Goal: Task Accomplishment & Management: Manage account settings

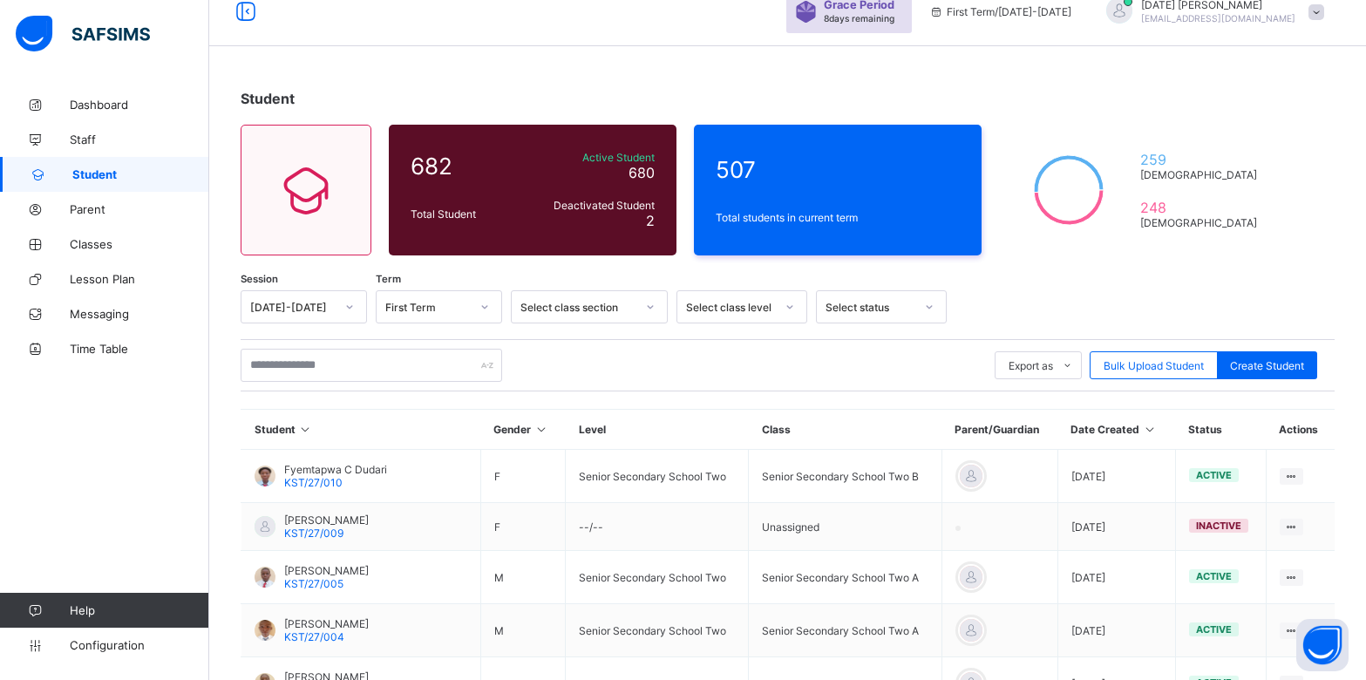
scroll to position [10, 0]
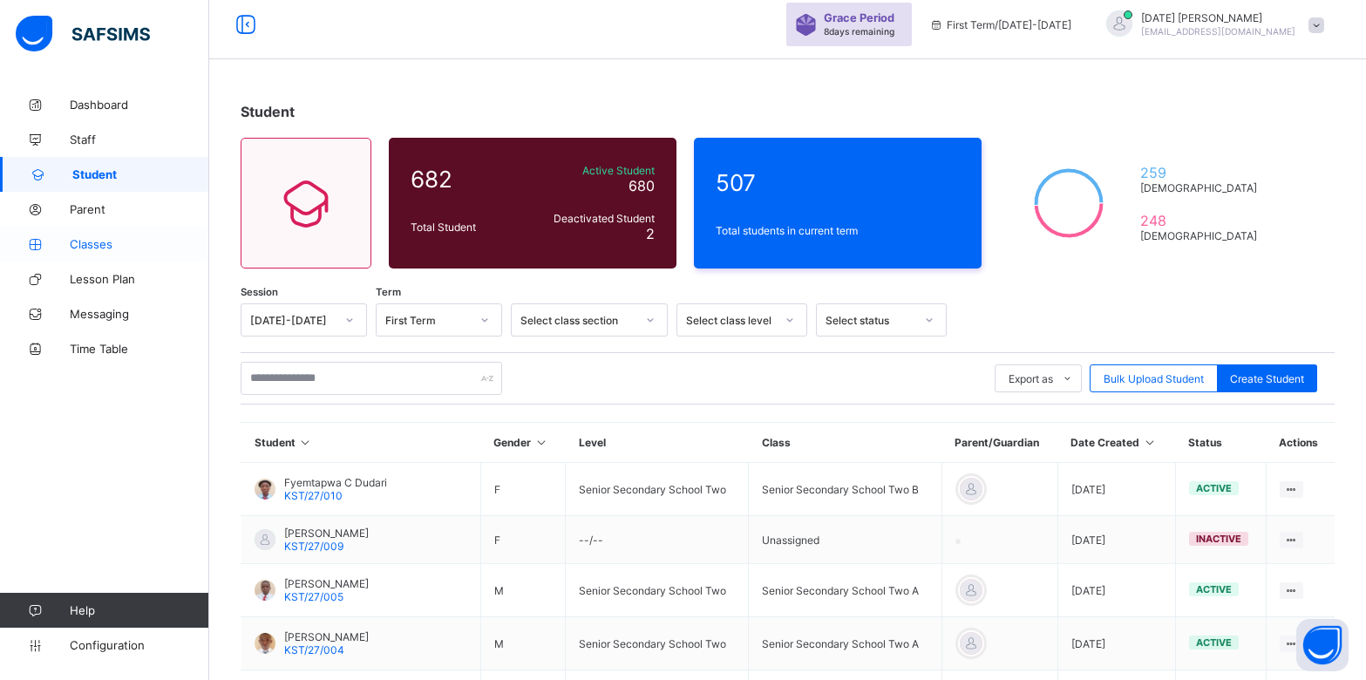
click at [112, 245] on span "Classes" at bounding box center [139, 244] width 139 height 14
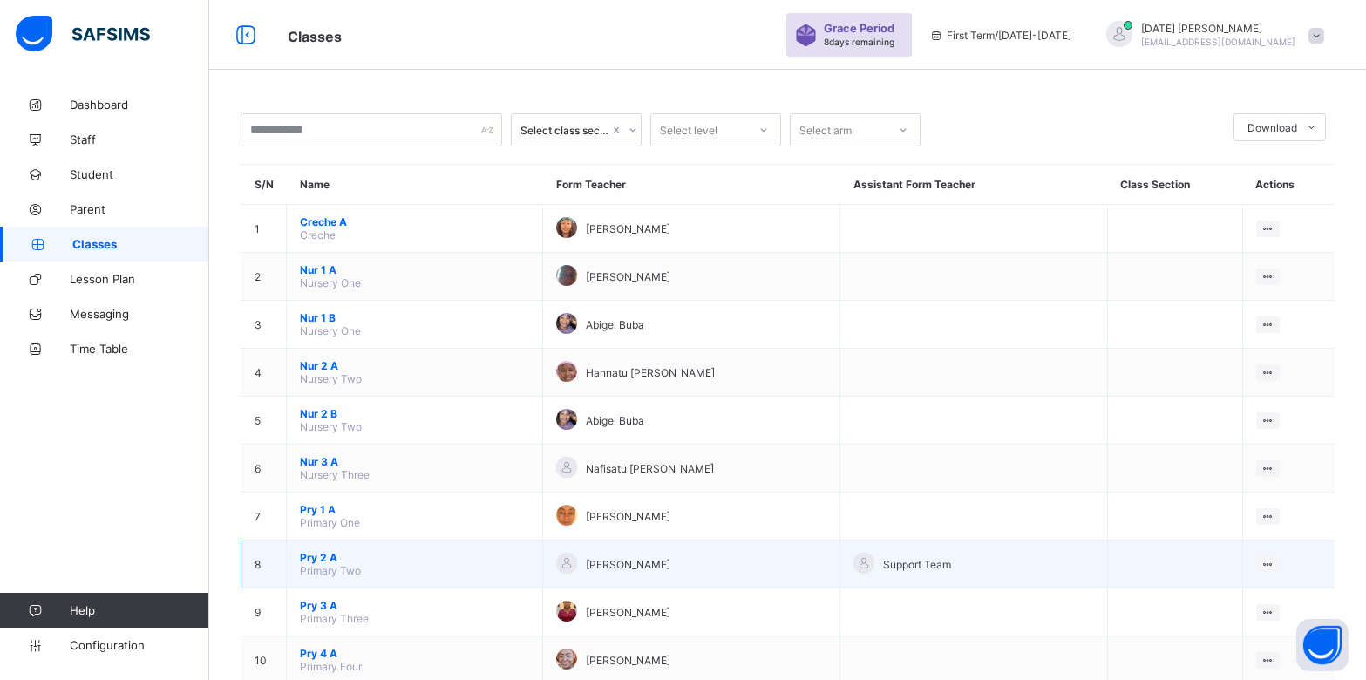
click at [325, 552] on span "Pry 2 A" at bounding box center [414, 557] width 229 height 13
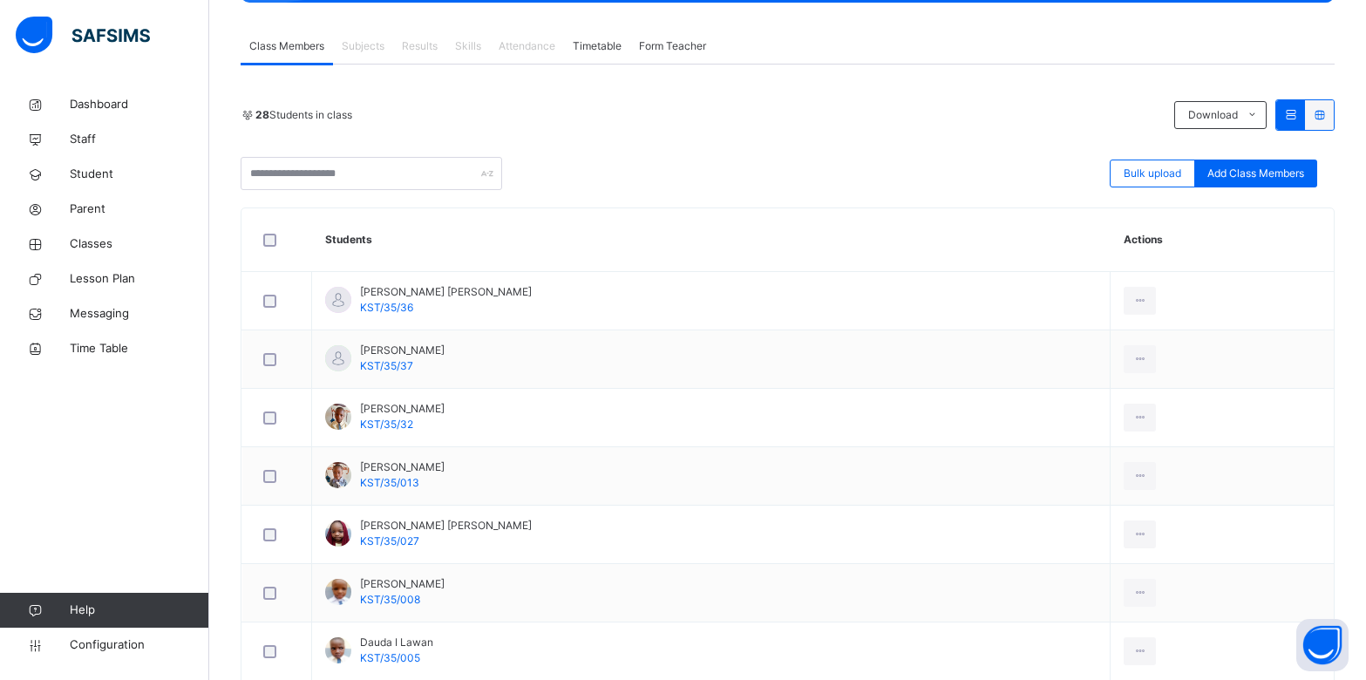
scroll to position [305, 0]
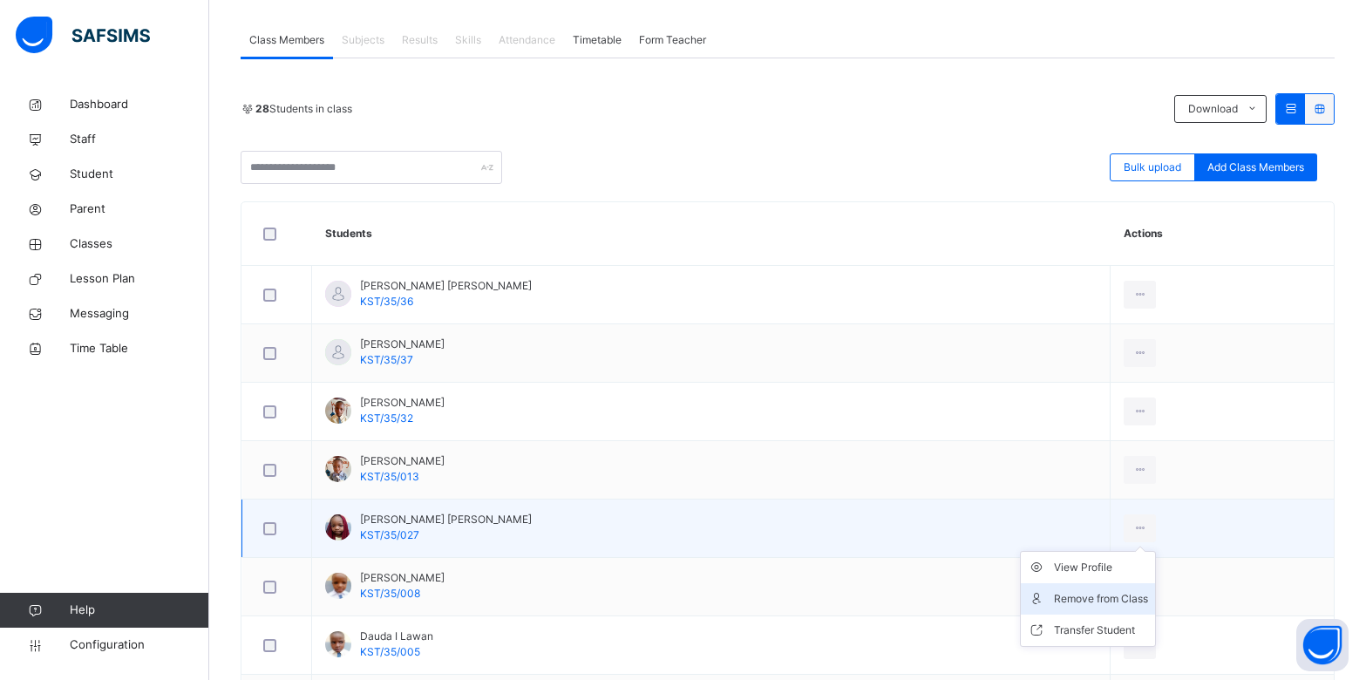
click at [1060, 590] on div "Remove from Class" at bounding box center [1101, 598] width 94 height 17
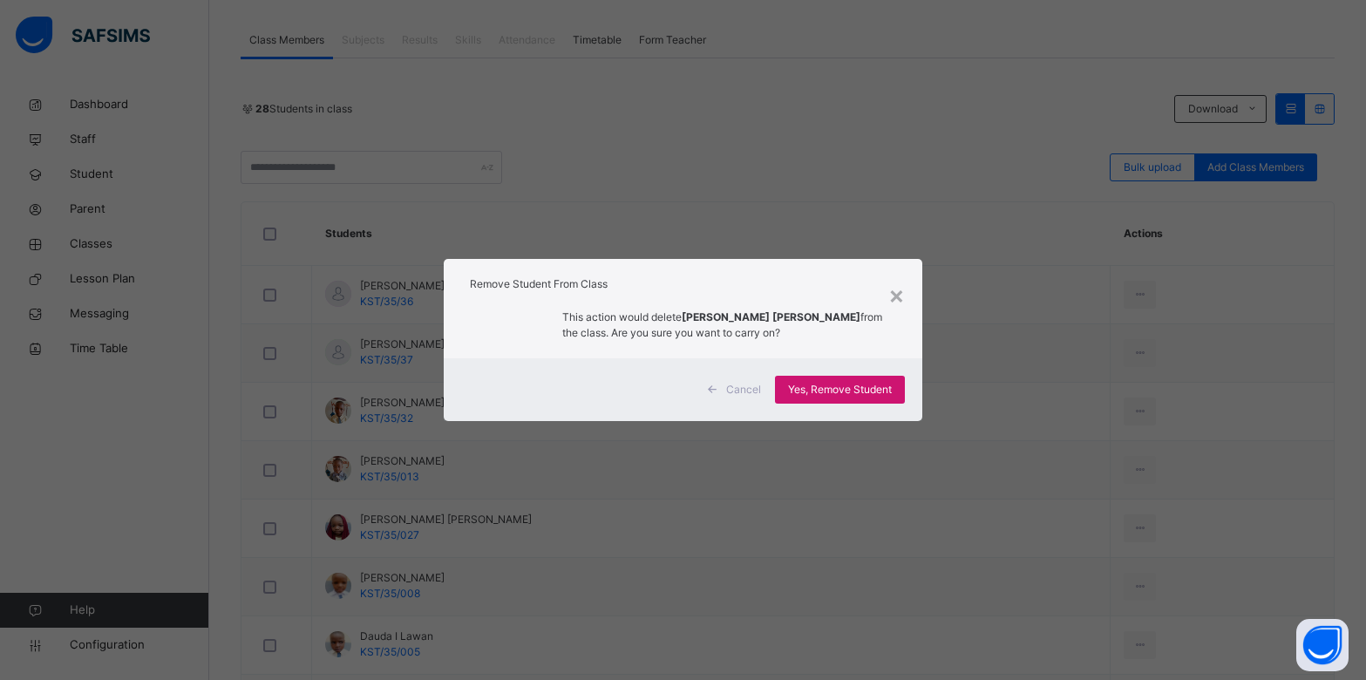
click at [837, 390] on span "Yes, Remove Student" at bounding box center [840, 390] width 104 height 16
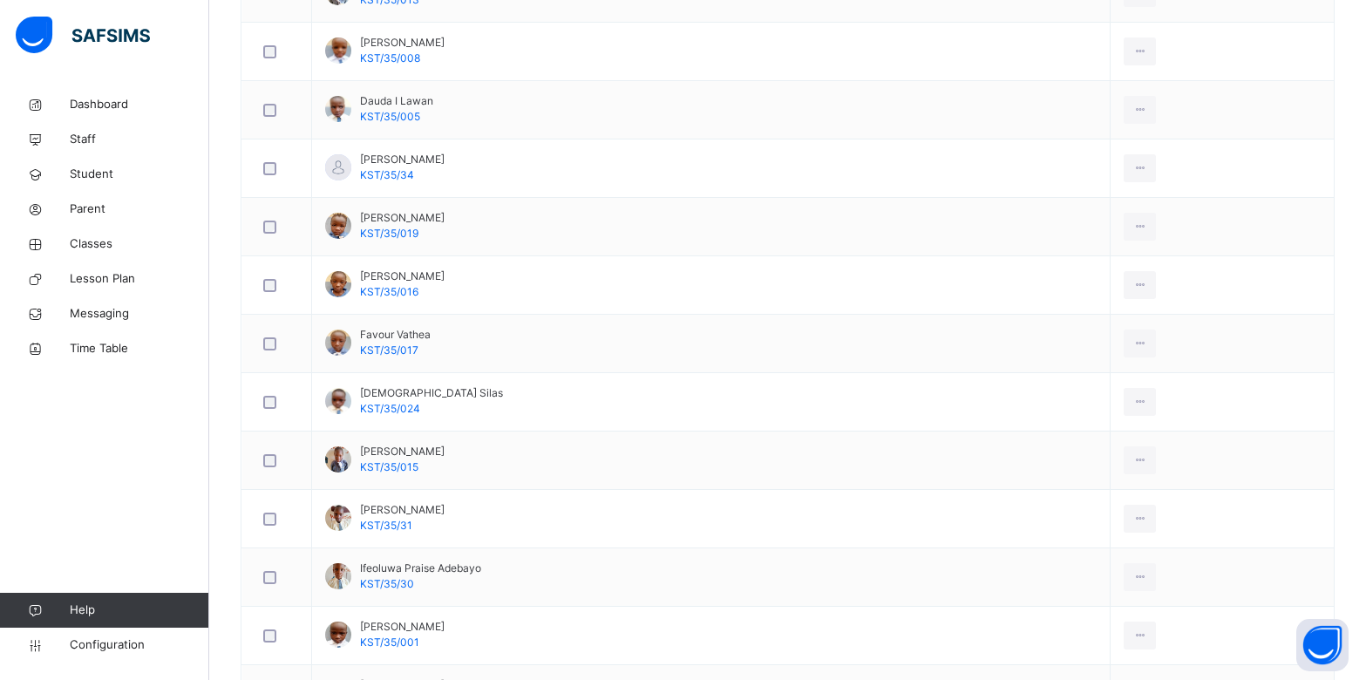
scroll to position [784, 0]
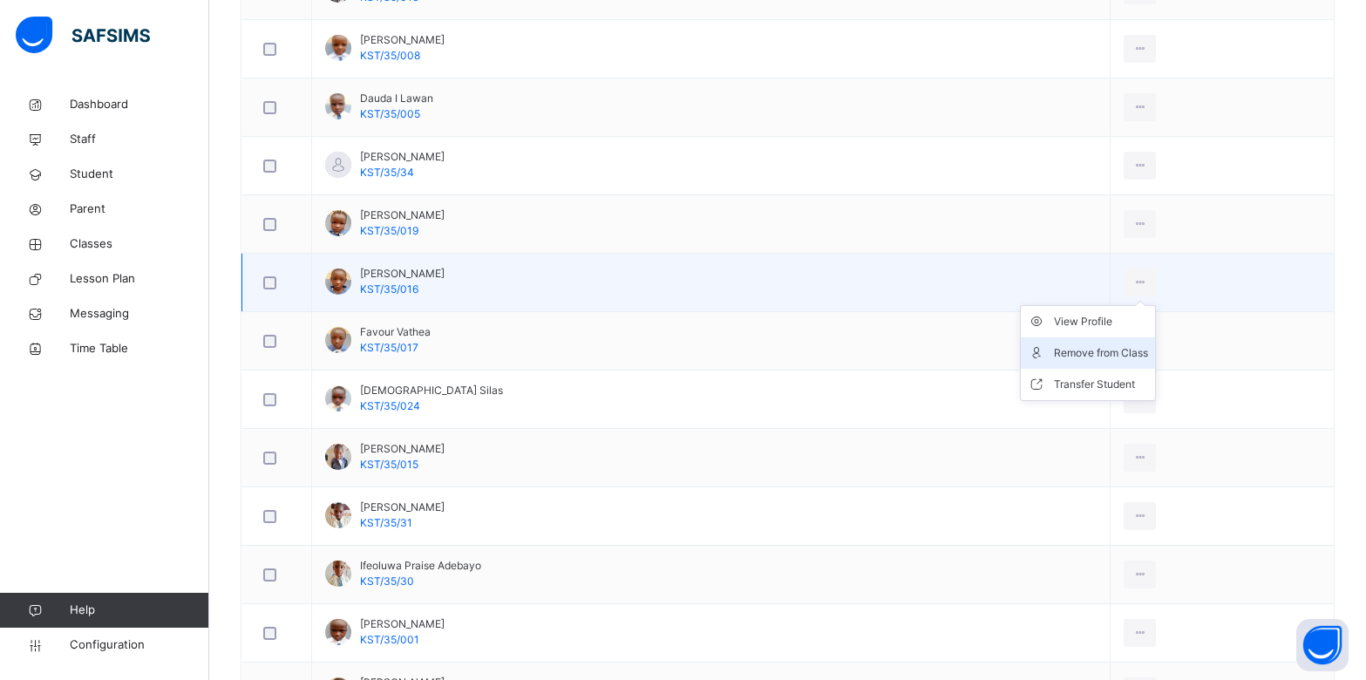
click at [1084, 346] on div "Remove from Class" at bounding box center [1101, 352] width 94 height 17
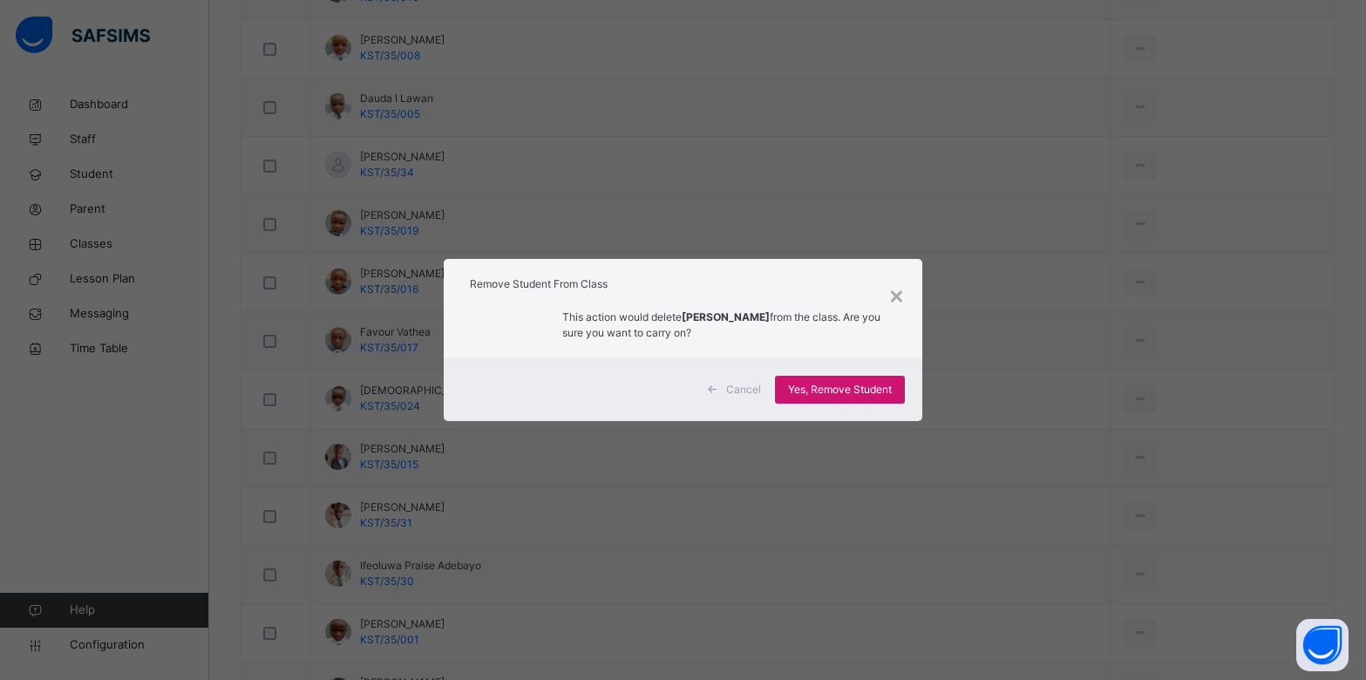
click at [852, 386] on span "Yes, Remove Student" at bounding box center [840, 390] width 104 height 16
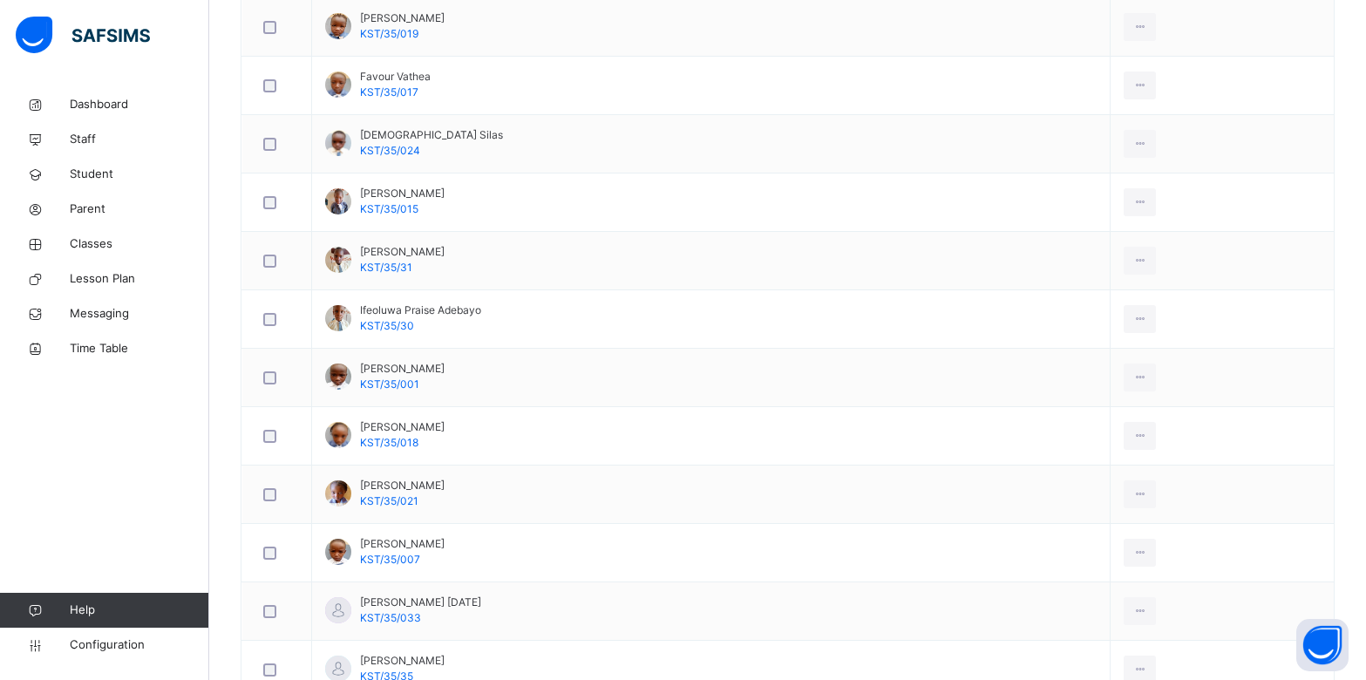
scroll to position [1036, 0]
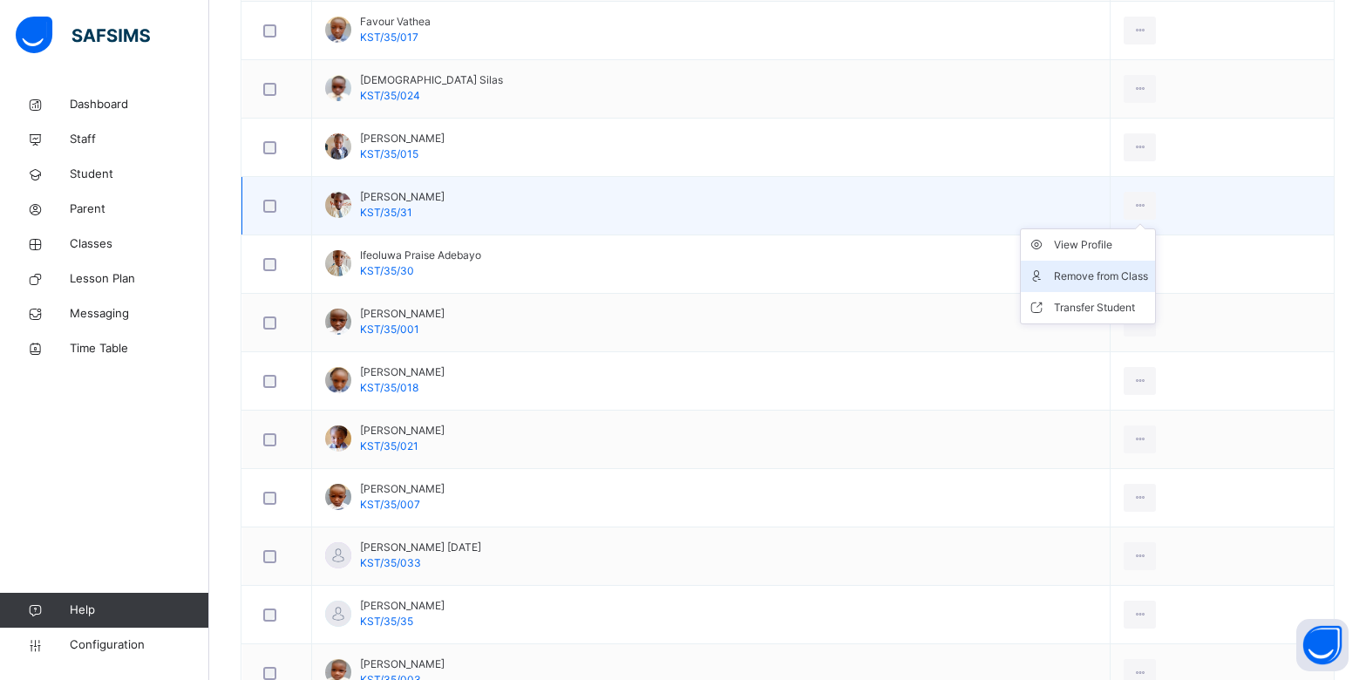
click at [1073, 275] on div "Remove from Class" at bounding box center [1101, 276] width 94 height 17
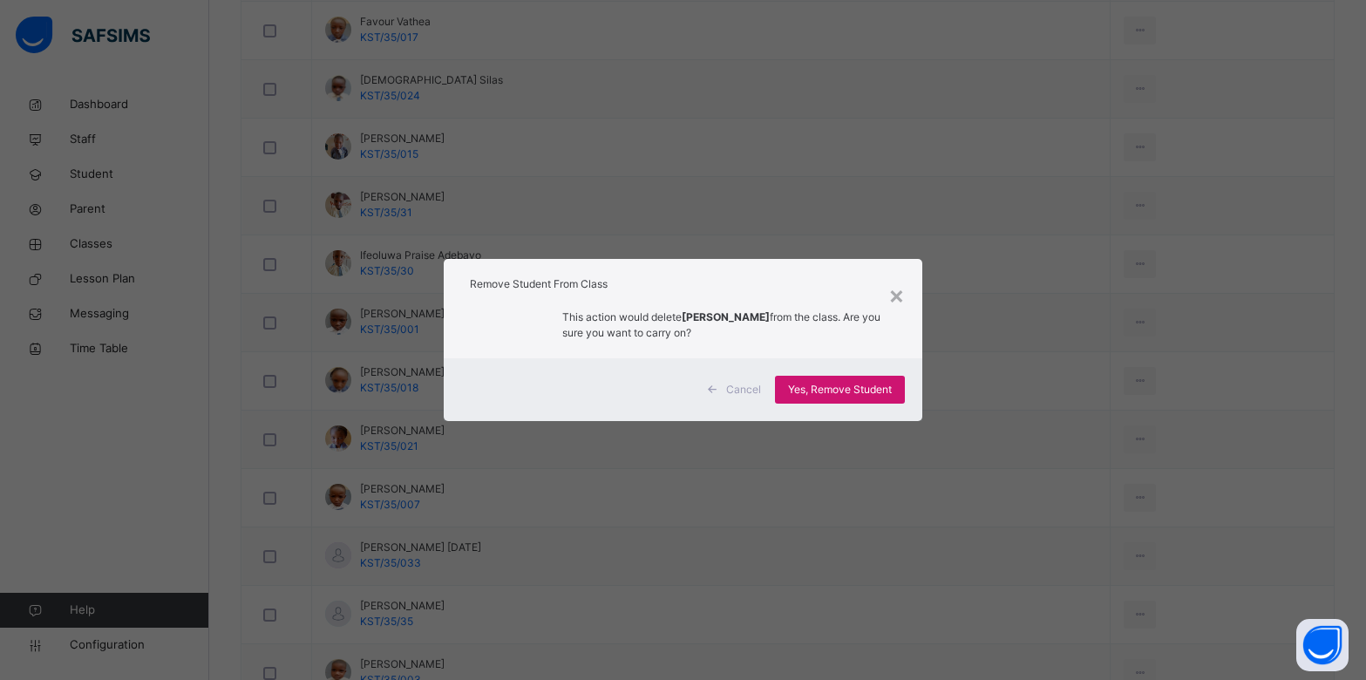
click at [821, 390] on span "Yes, Remove Student" at bounding box center [840, 390] width 104 height 16
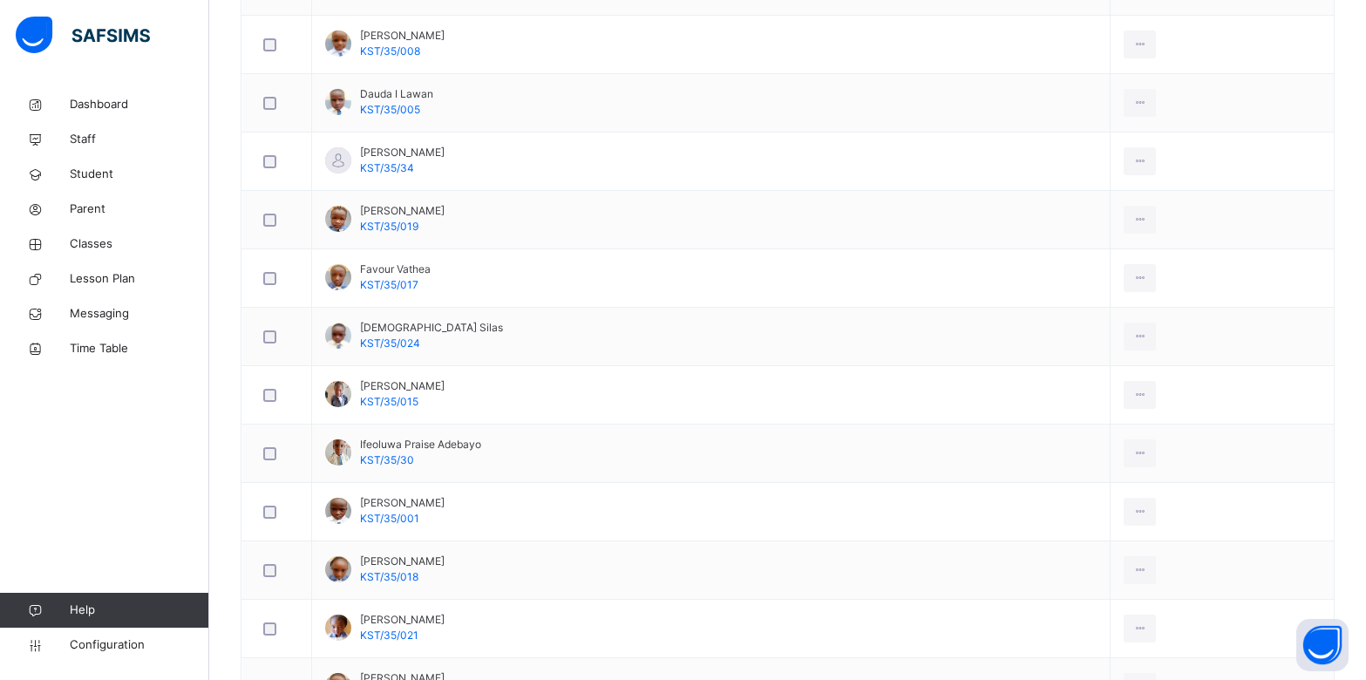
scroll to position [795, 0]
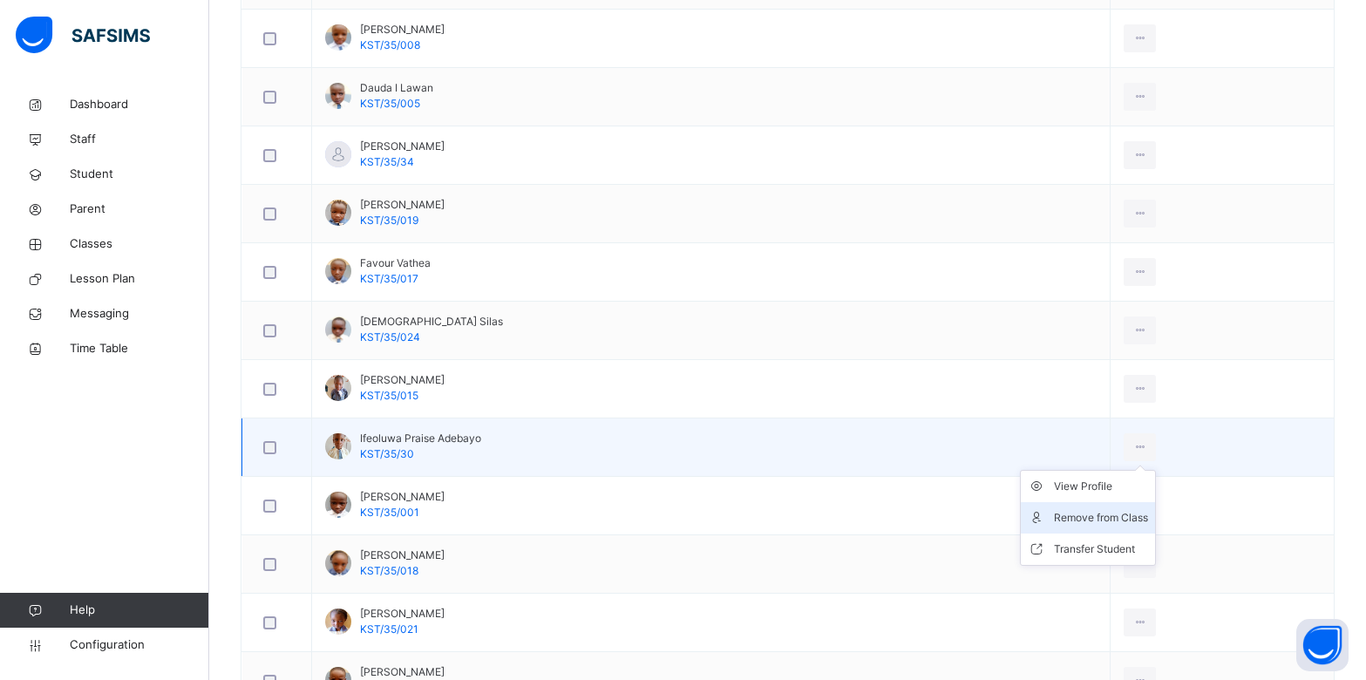
click at [1075, 510] on div "Remove from Class" at bounding box center [1101, 517] width 94 height 17
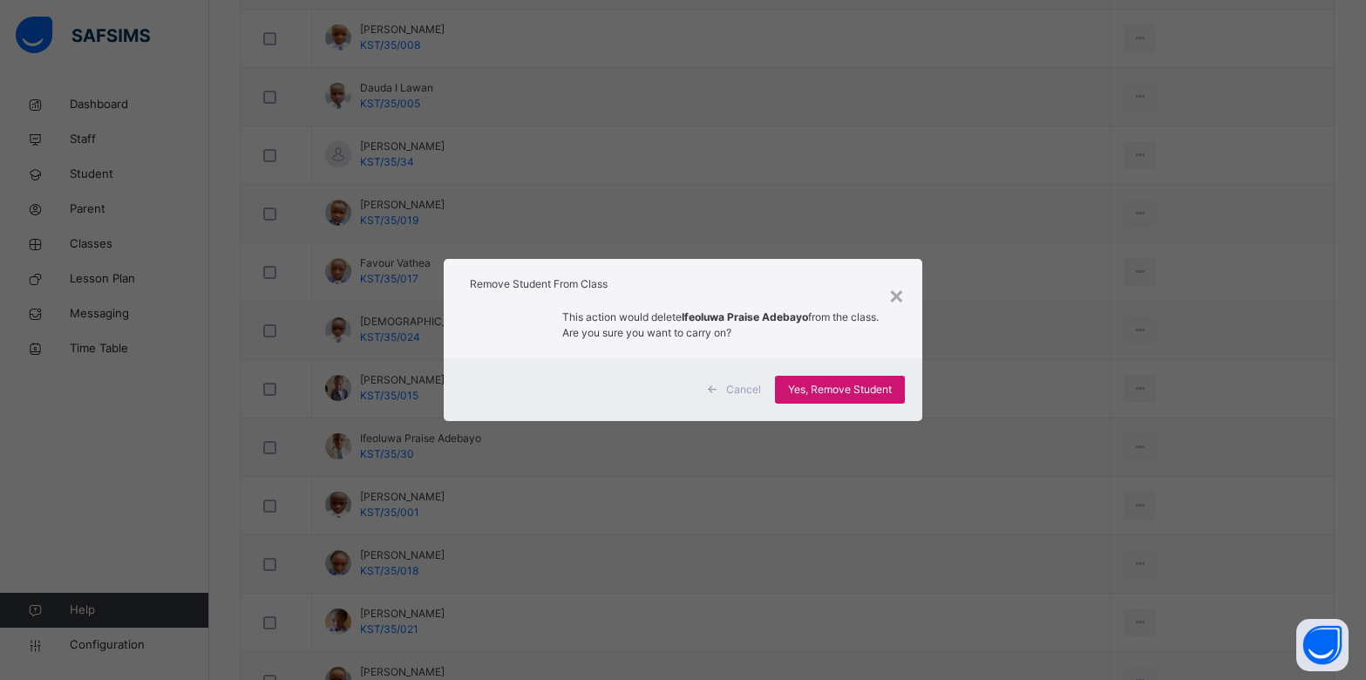
click at [881, 393] on span "Yes, Remove Student" at bounding box center [840, 390] width 104 height 16
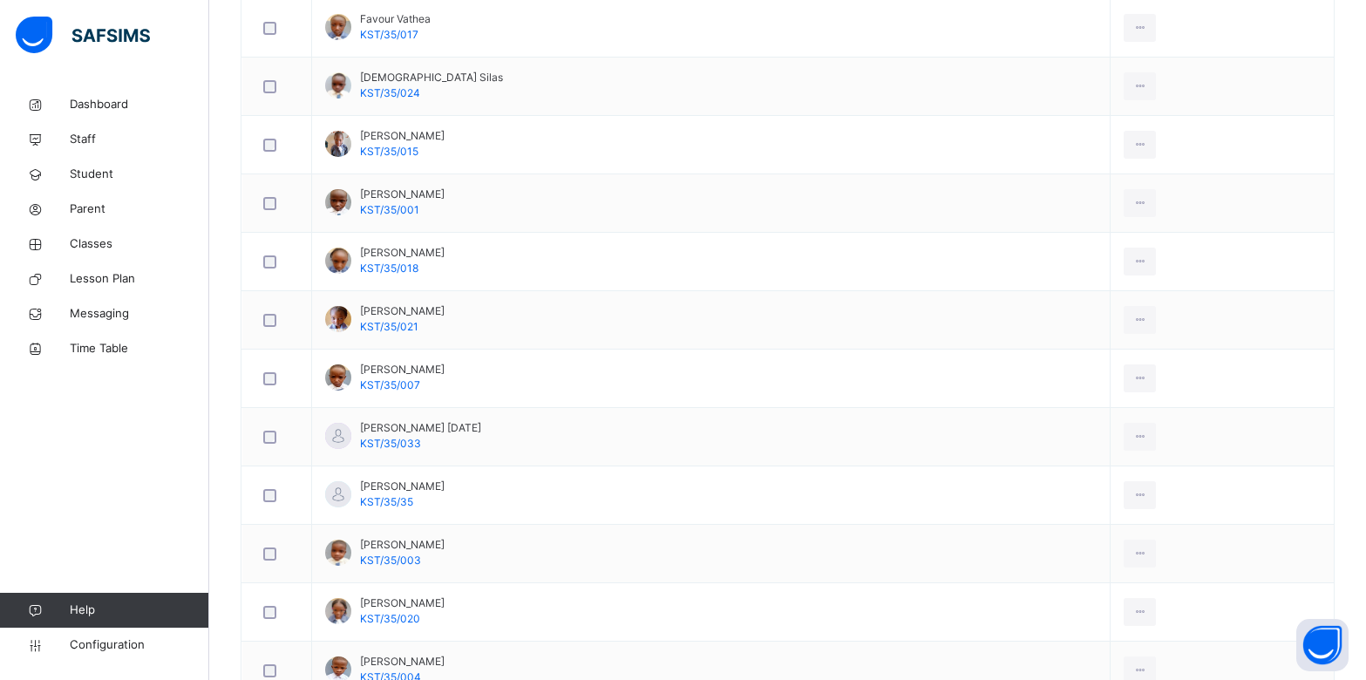
scroll to position [1042, 0]
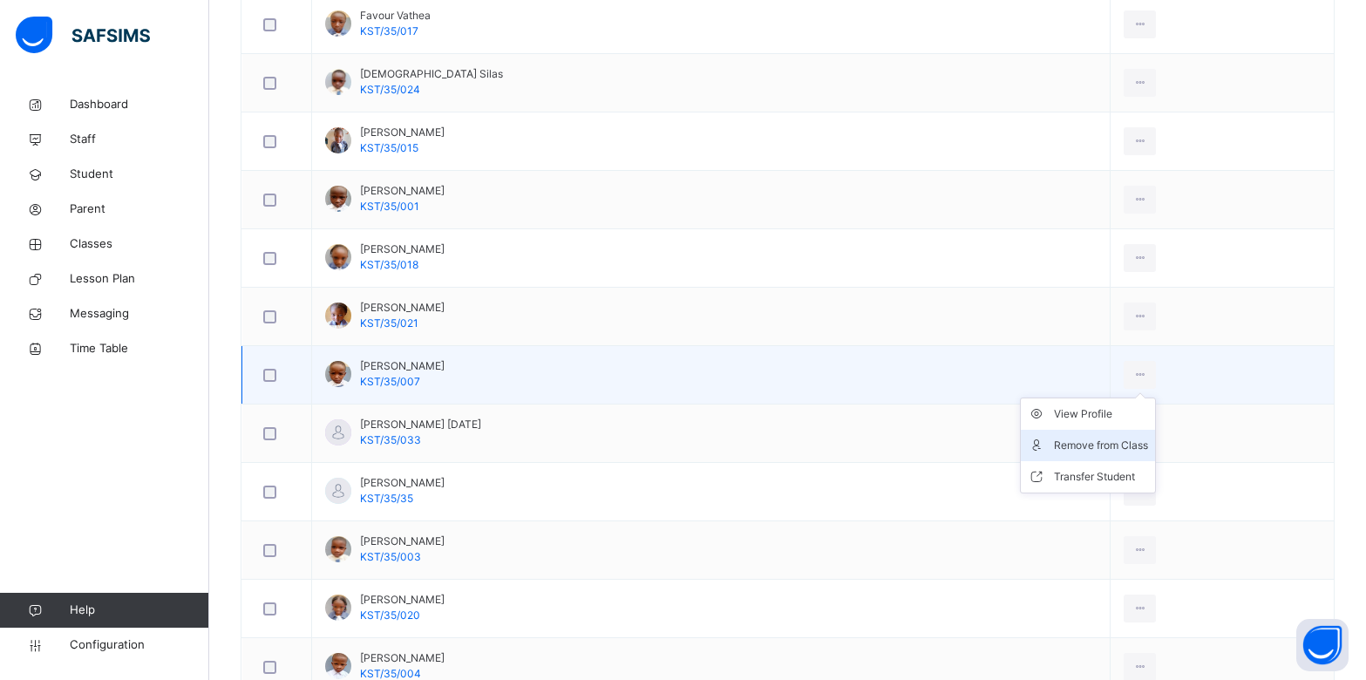
click at [1063, 451] on div "Remove from Class" at bounding box center [1101, 445] width 94 height 17
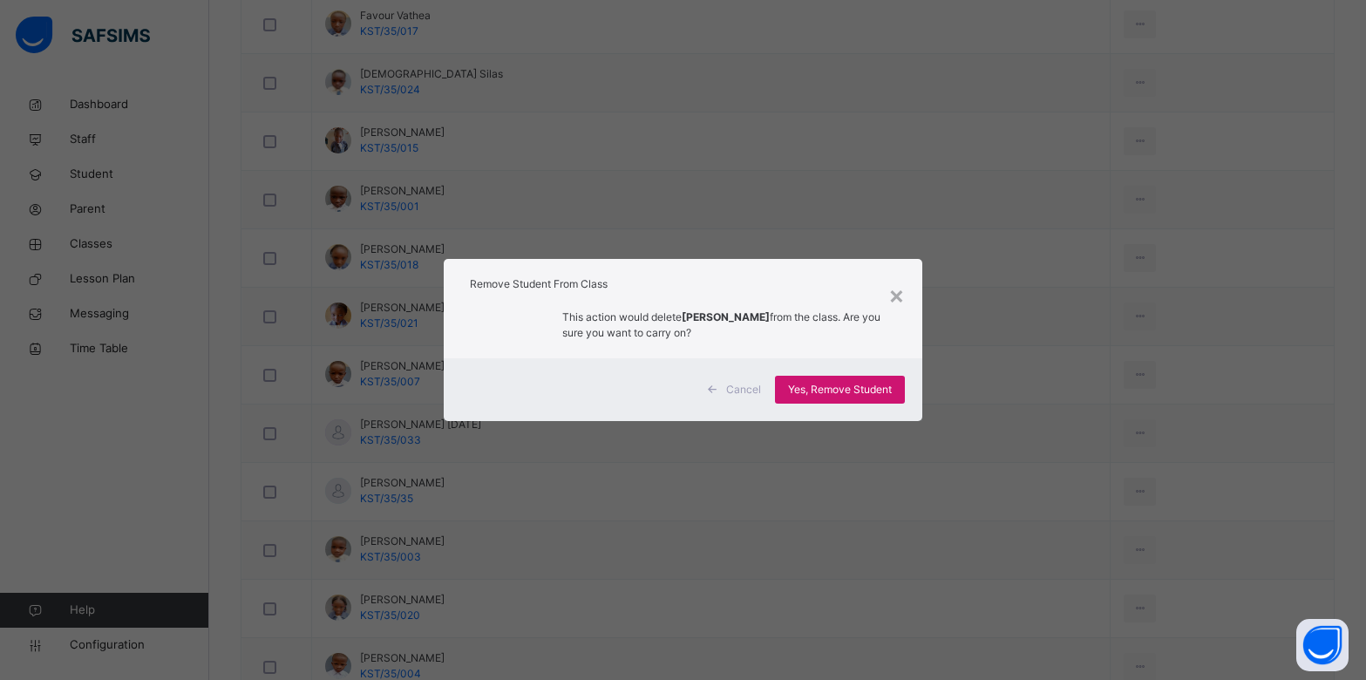
click at [886, 384] on span "Yes, Remove Student" at bounding box center [840, 390] width 104 height 16
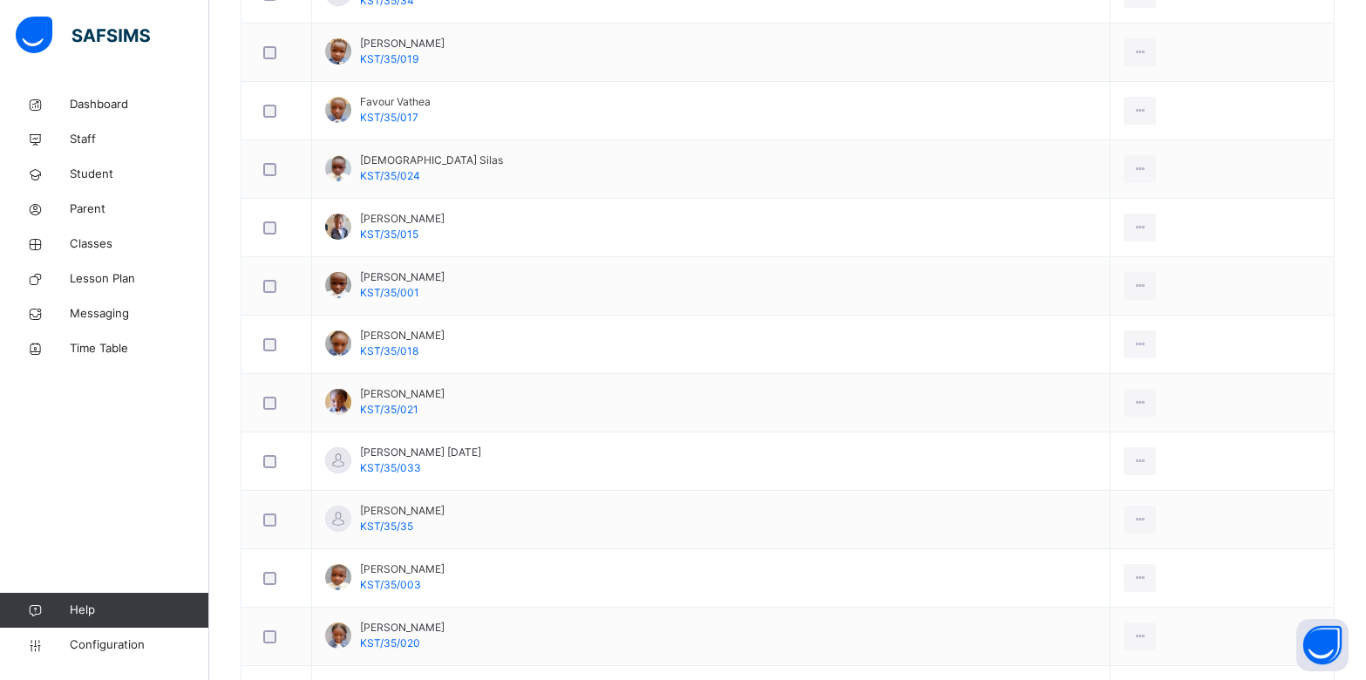
scroll to position [964, 0]
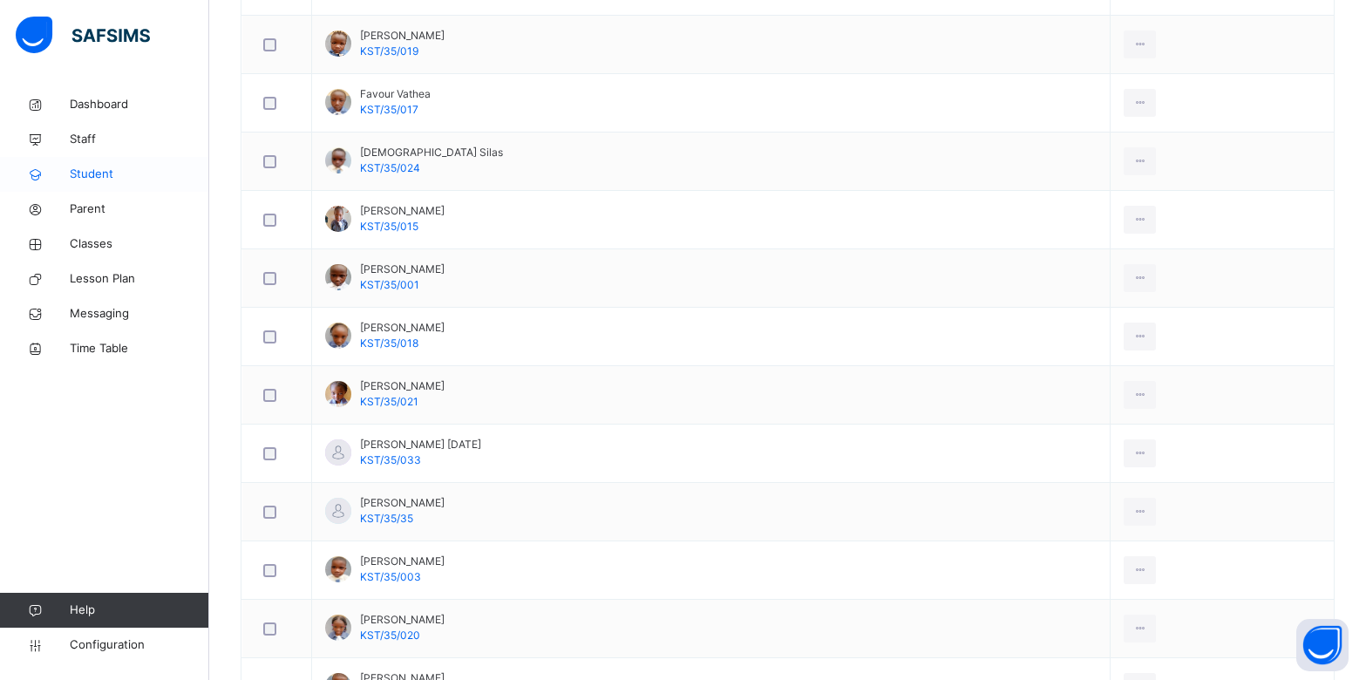
click at [97, 179] on span "Student" at bounding box center [139, 174] width 139 height 17
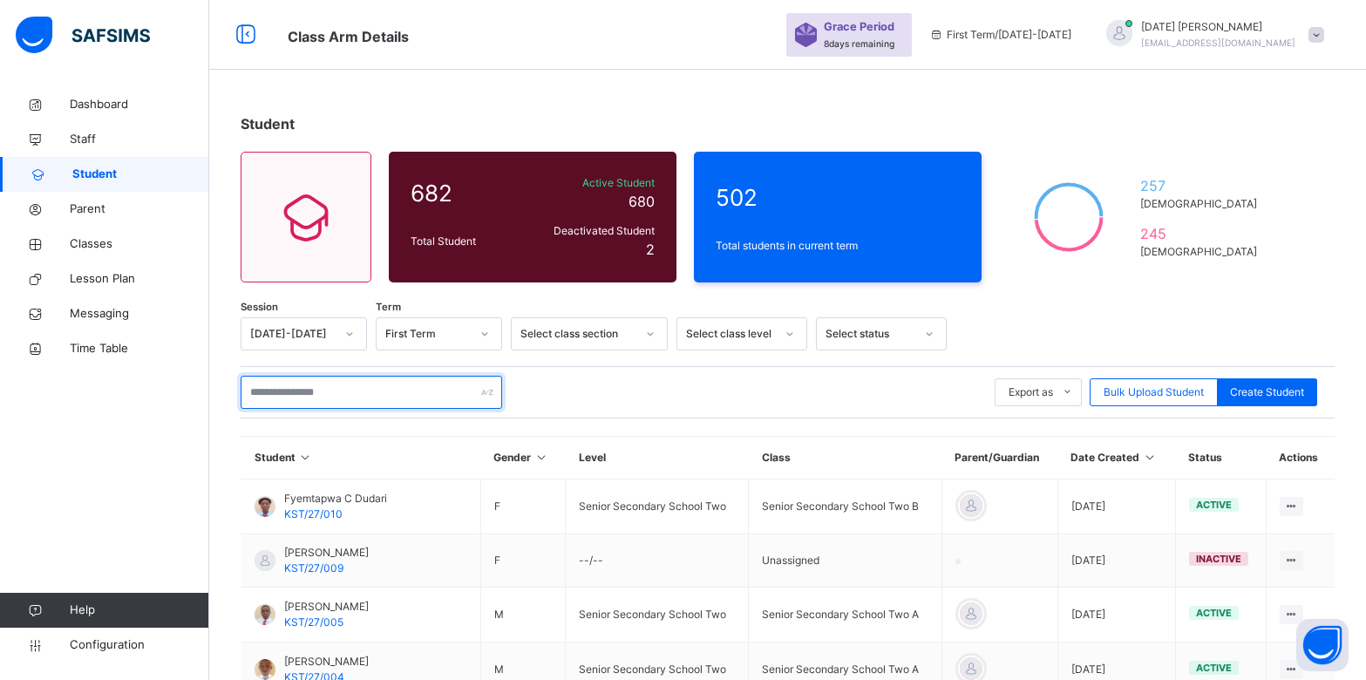
click at [338, 400] on input "text" at bounding box center [371, 392] width 261 height 33
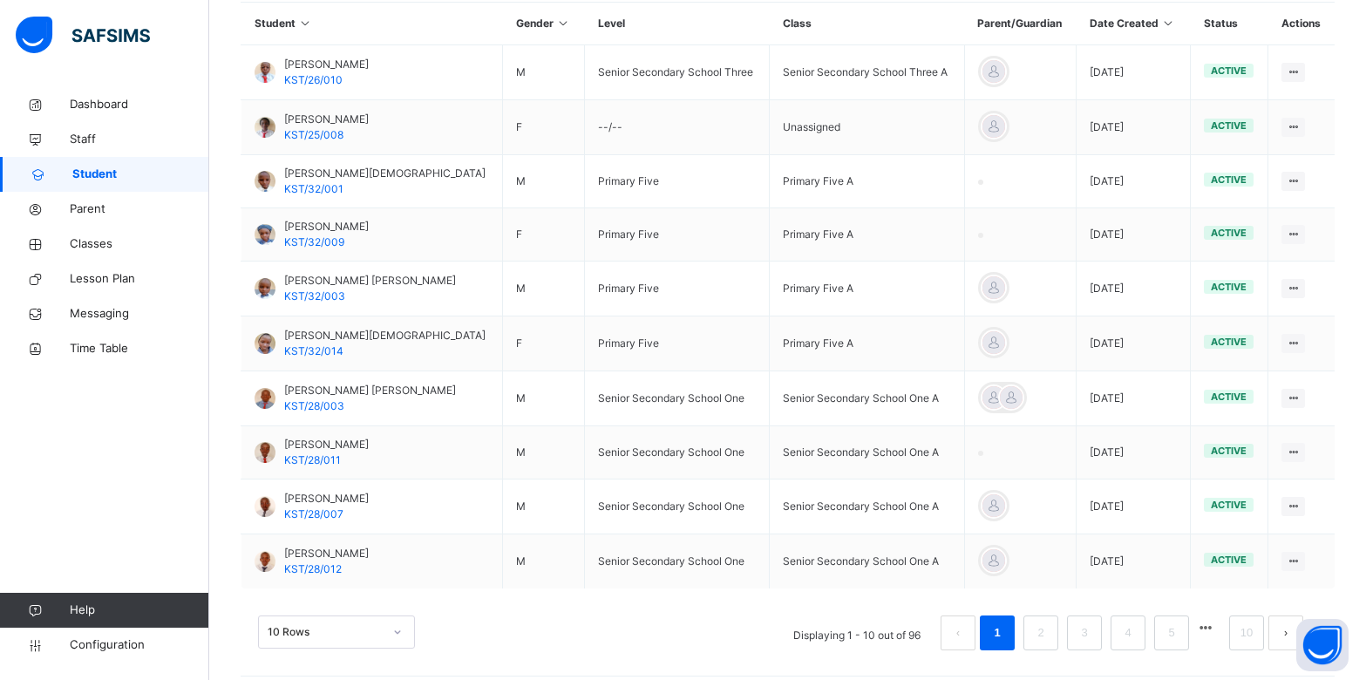
scroll to position [448, 0]
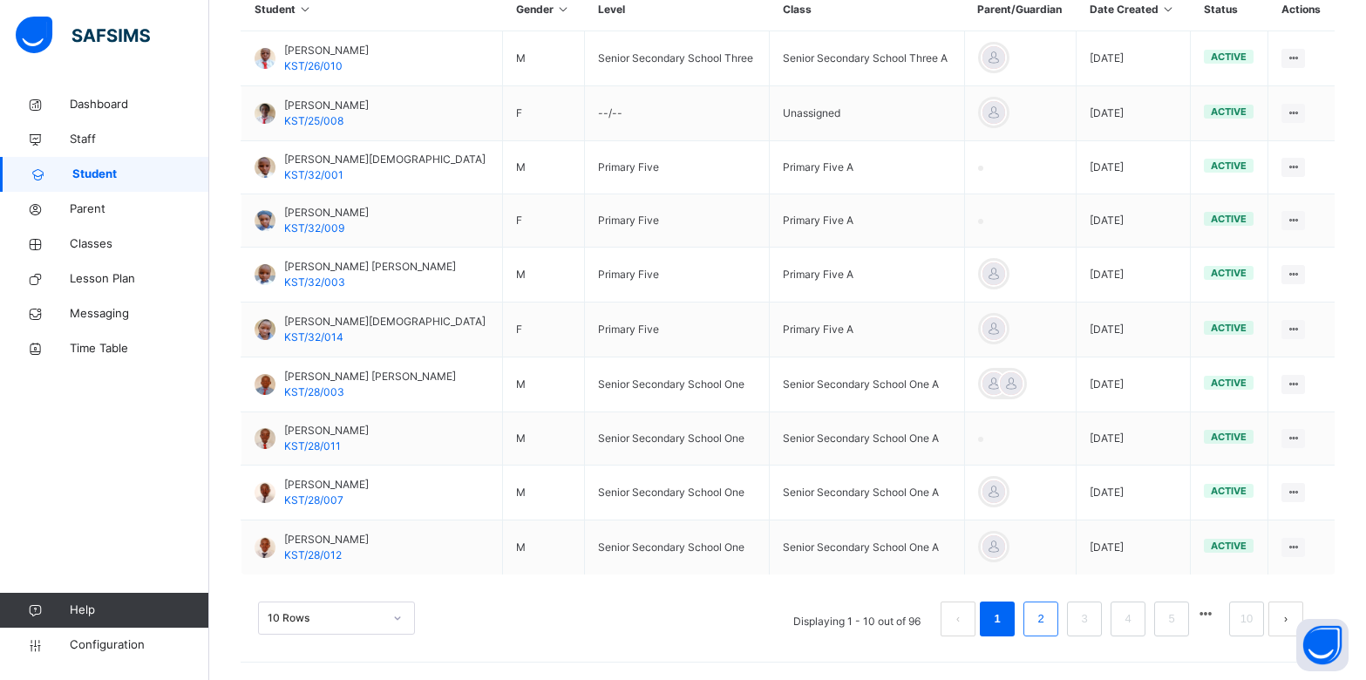
click at [1049, 617] on link "2" at bounding box center [1040, 618] width 17 height 23
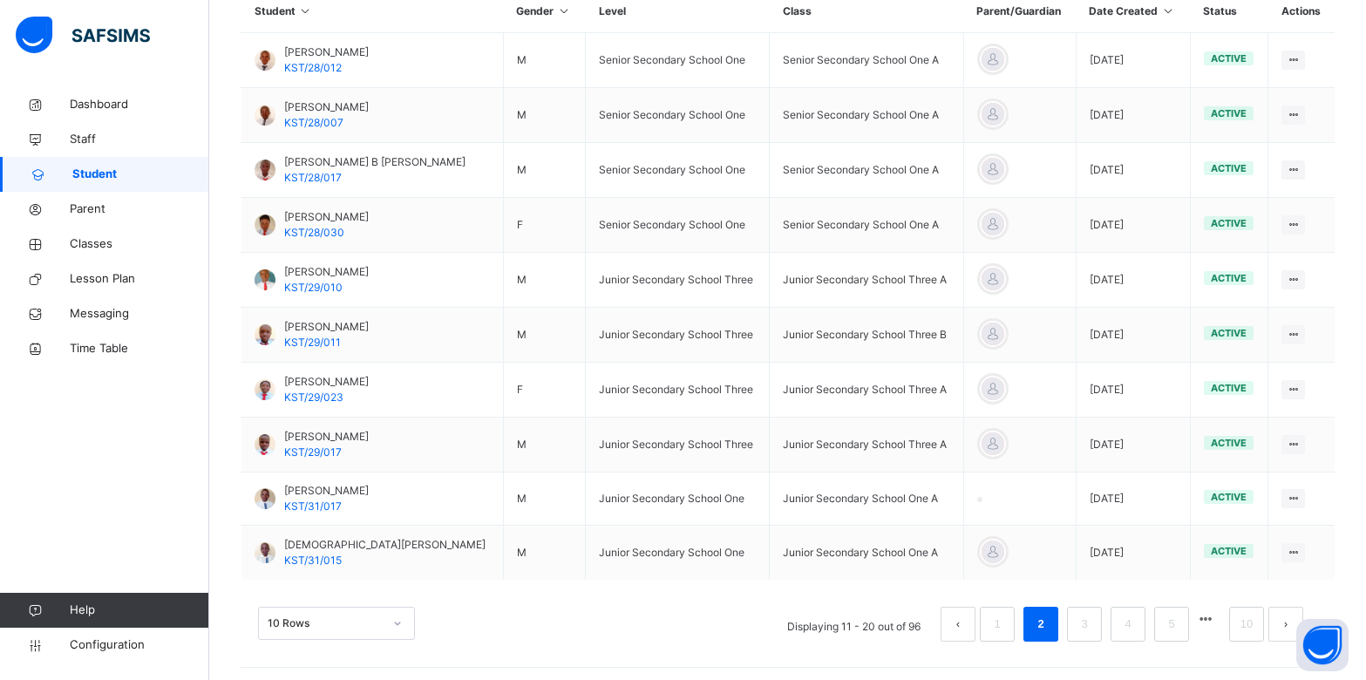
scroll to position [451, 0]
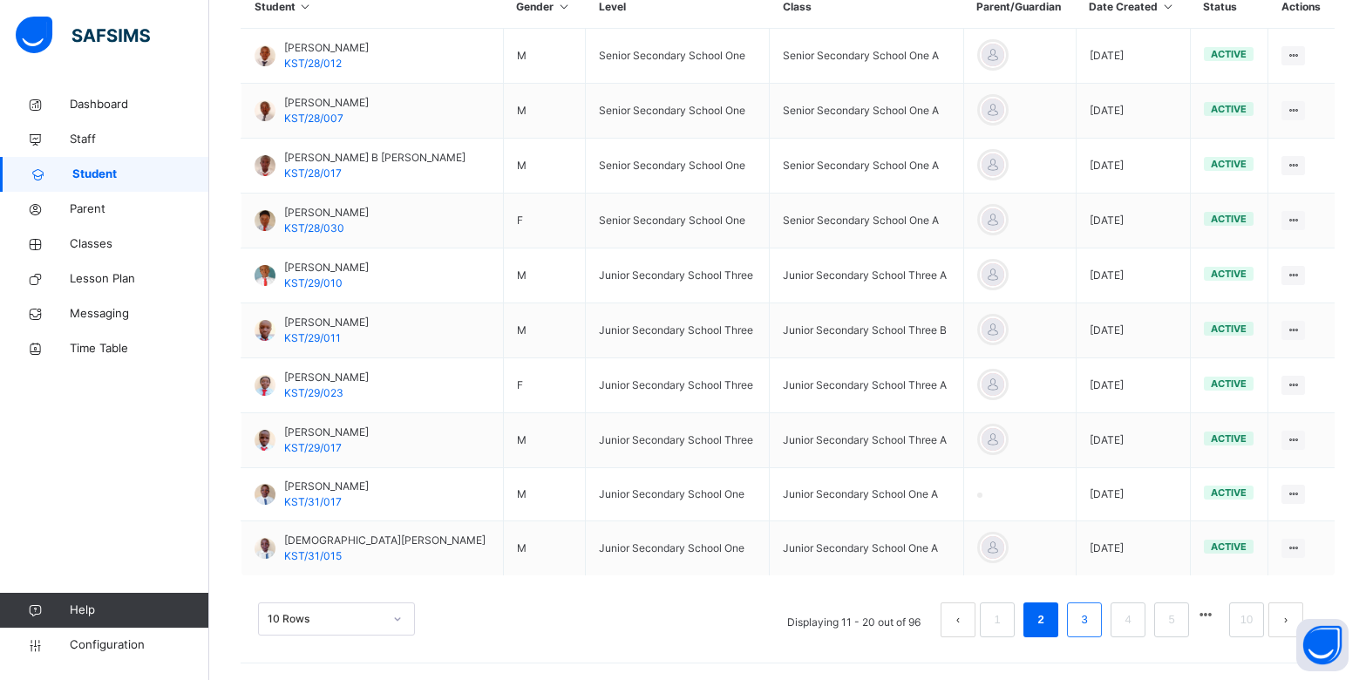
click at [1092, 622] on link "3" at bounding box center [1084, 619] width 17 height 23
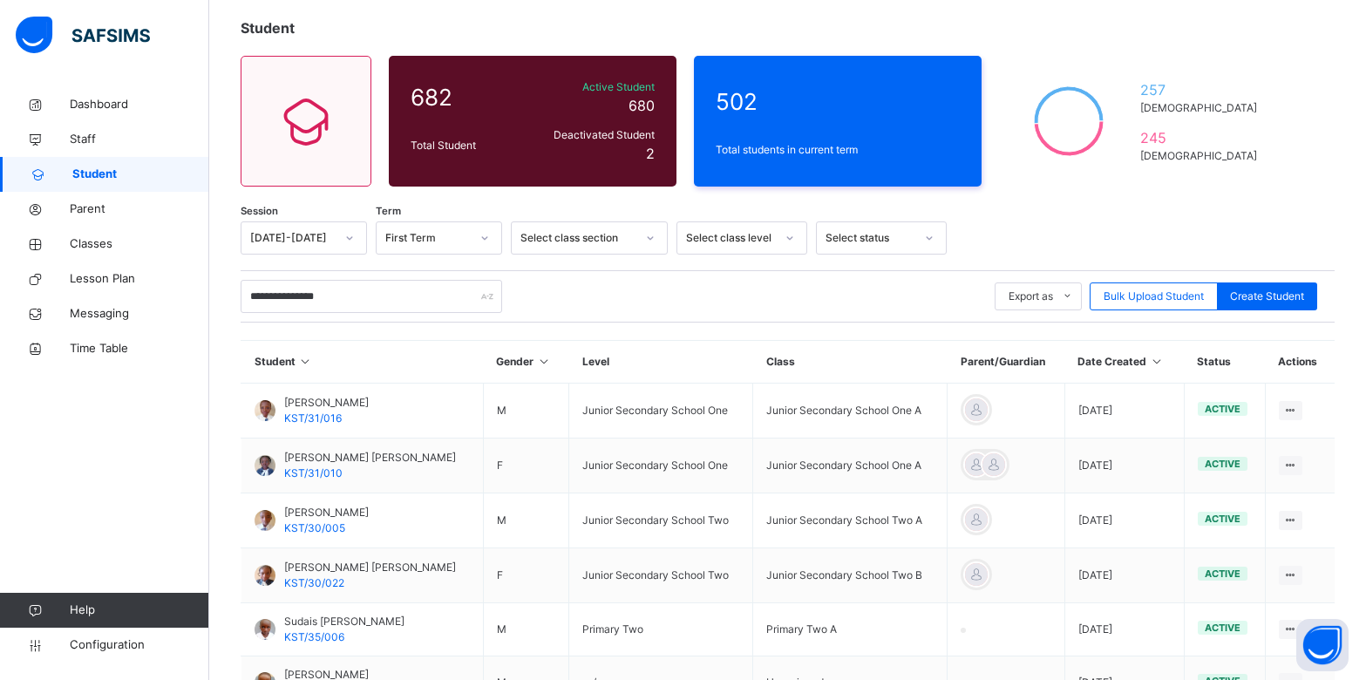
scroll to position [448, 0]
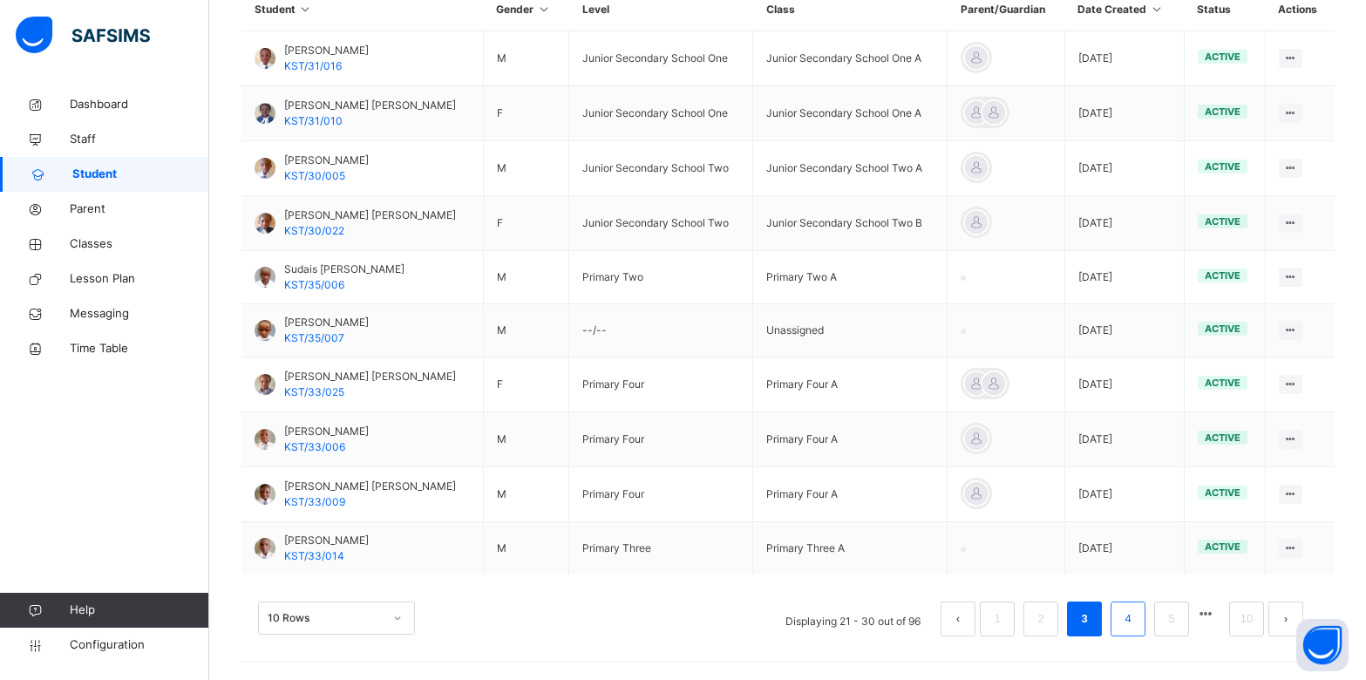
click at [1132, 623] on li "4" at bounding box center [1127, 618] width 35 height 35
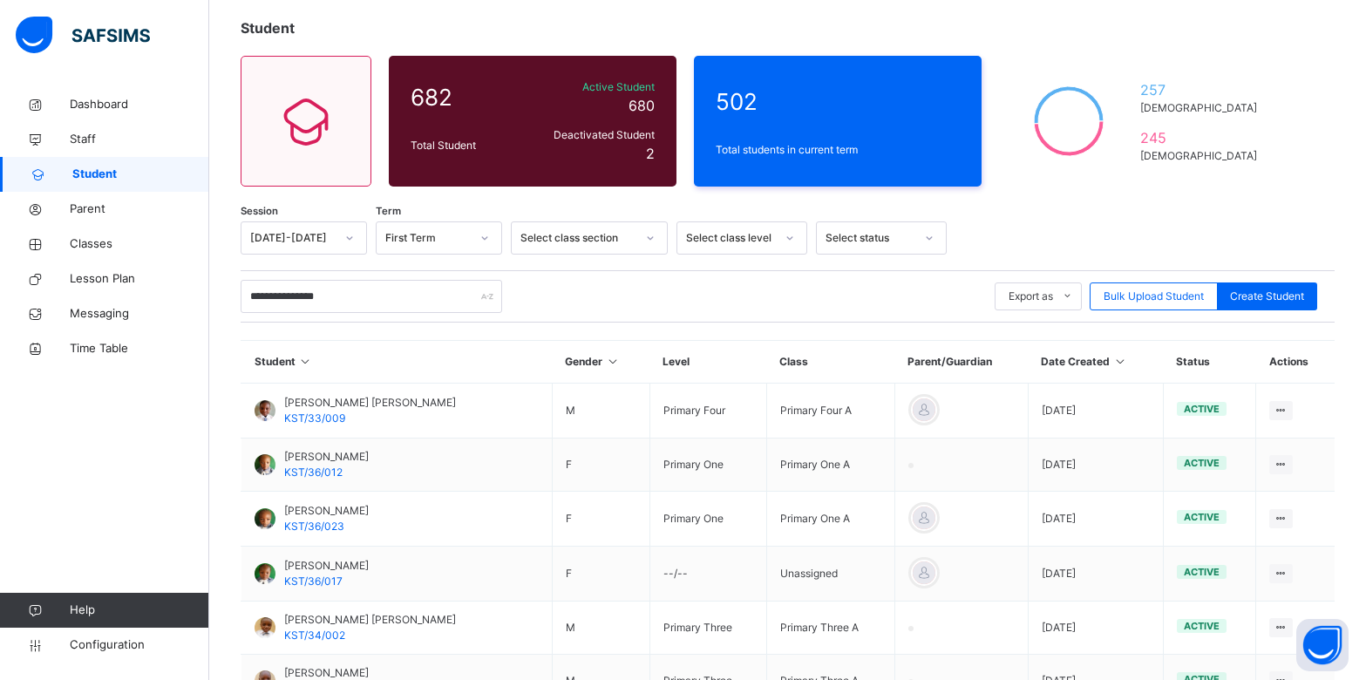
scroll to position [446, 0]
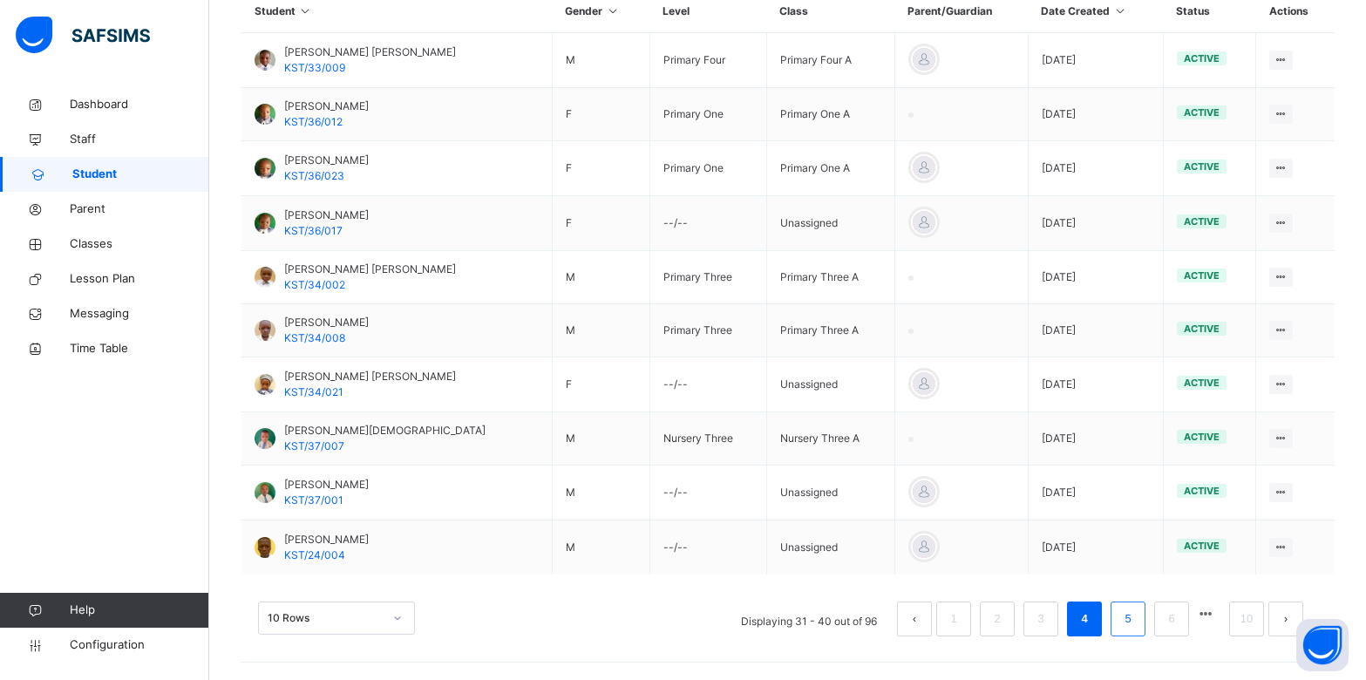
click at [1136, 623] on link "5" at bounding box center [1127, 618] width 17 height 23
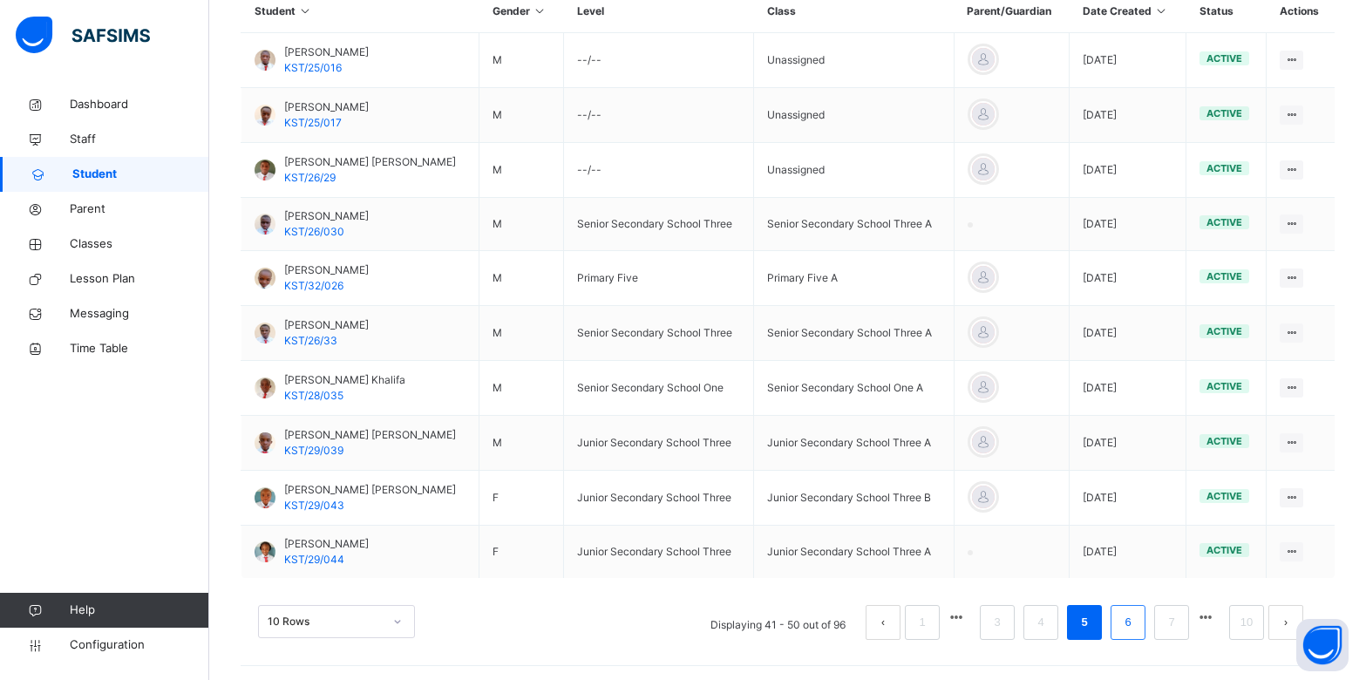
click at [1136, 627] on link "6" at bounding box center [1127, 622] width 17 height 23
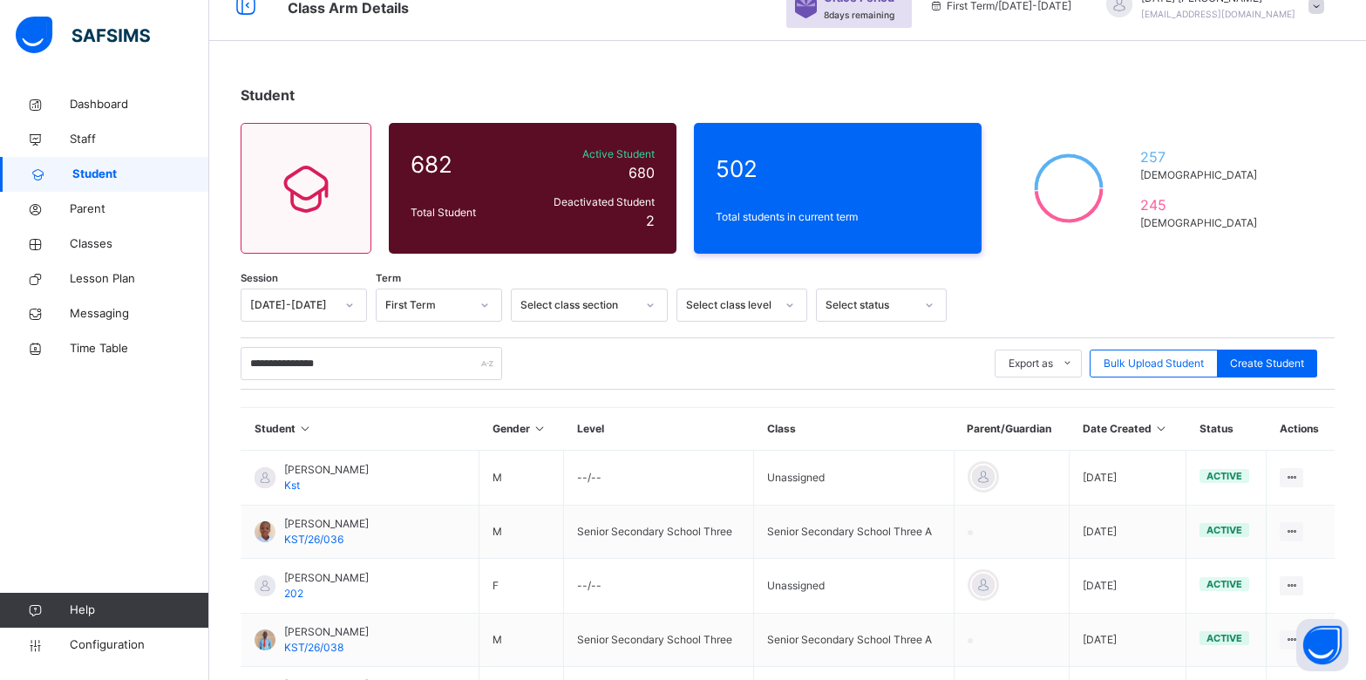
scroll to position [0, 0]
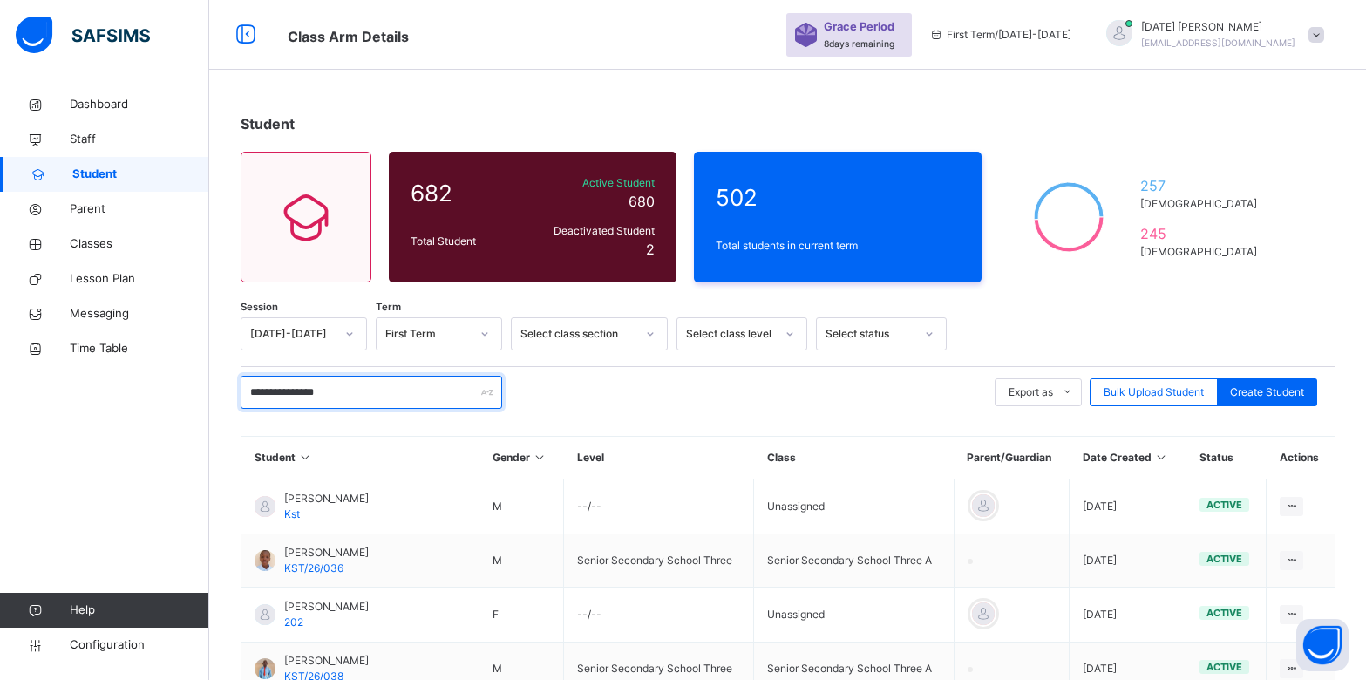
drag, startPoint x: 375, startPoint y: 389, endPoint x: 161, endPoint y: 427, distance: 217.0
click at [161, 427] on div "**********" at bounding box center [683, 559] width 1366 height 1119
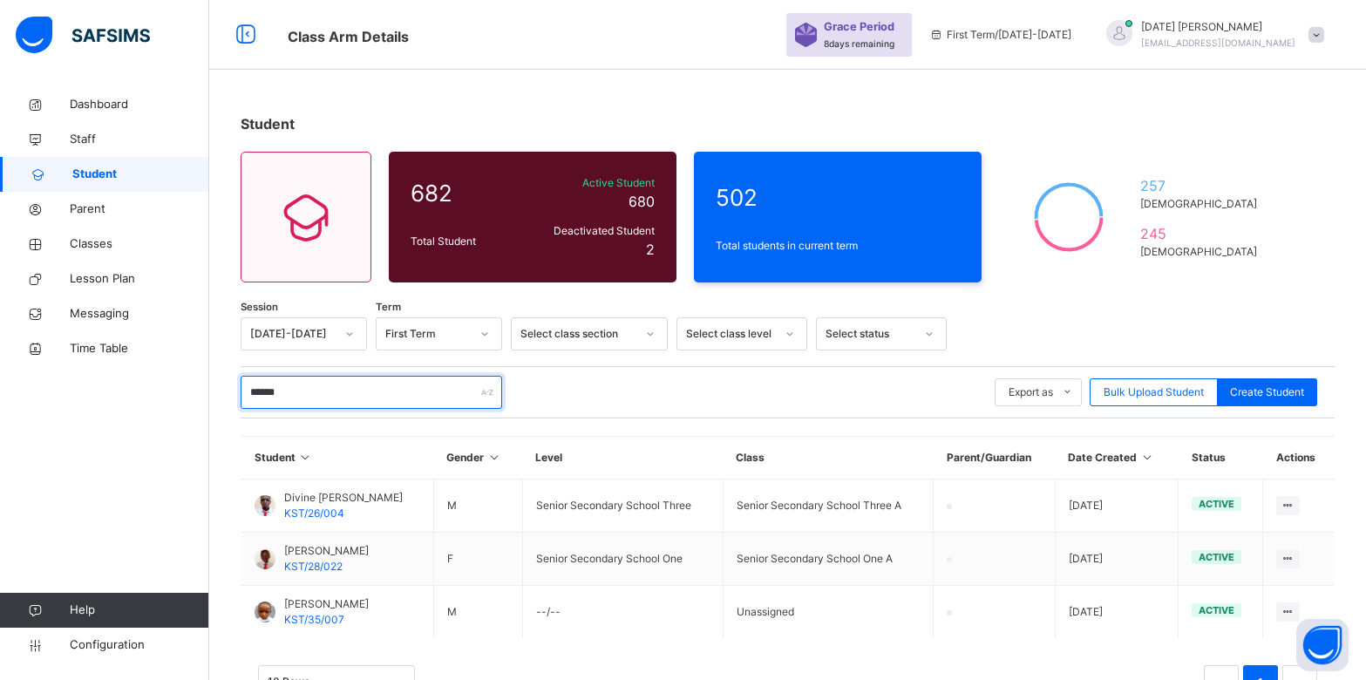
scroll to position [64, 0]
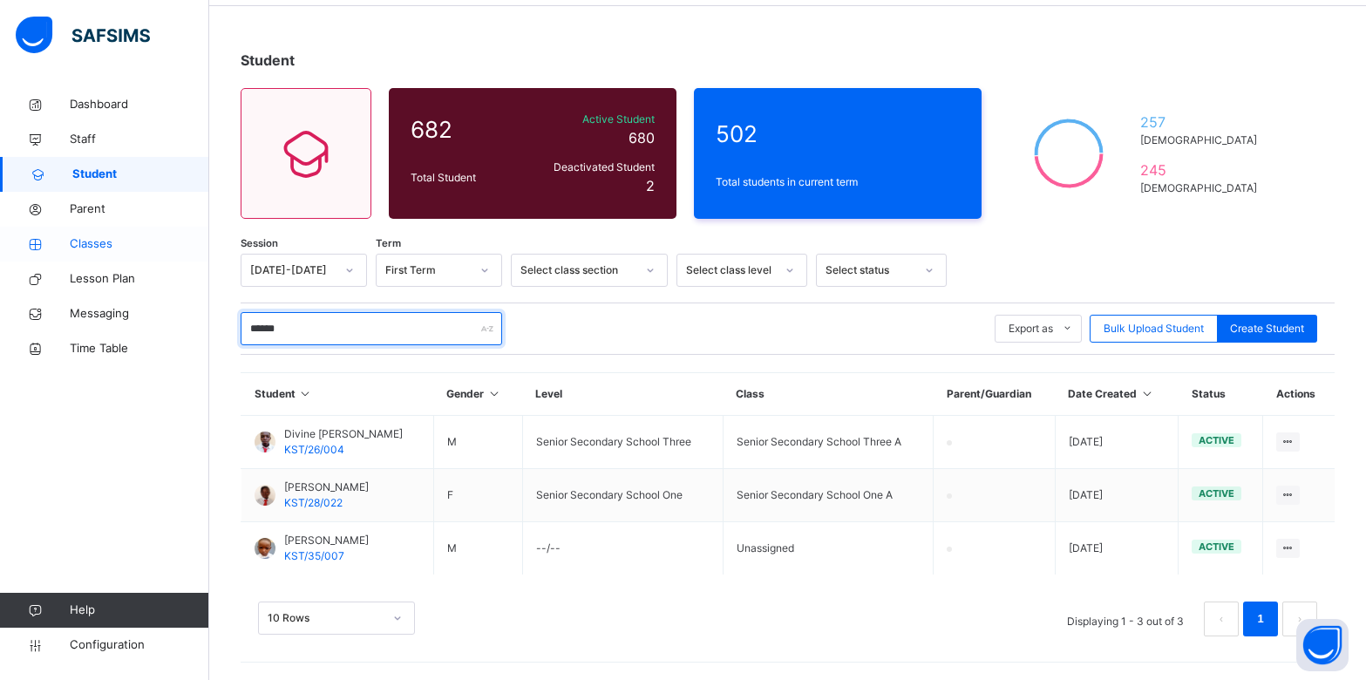
type input "******"
click at [108, 243] on span "Classes" at bounding box center [139, 243] width 139 height 17
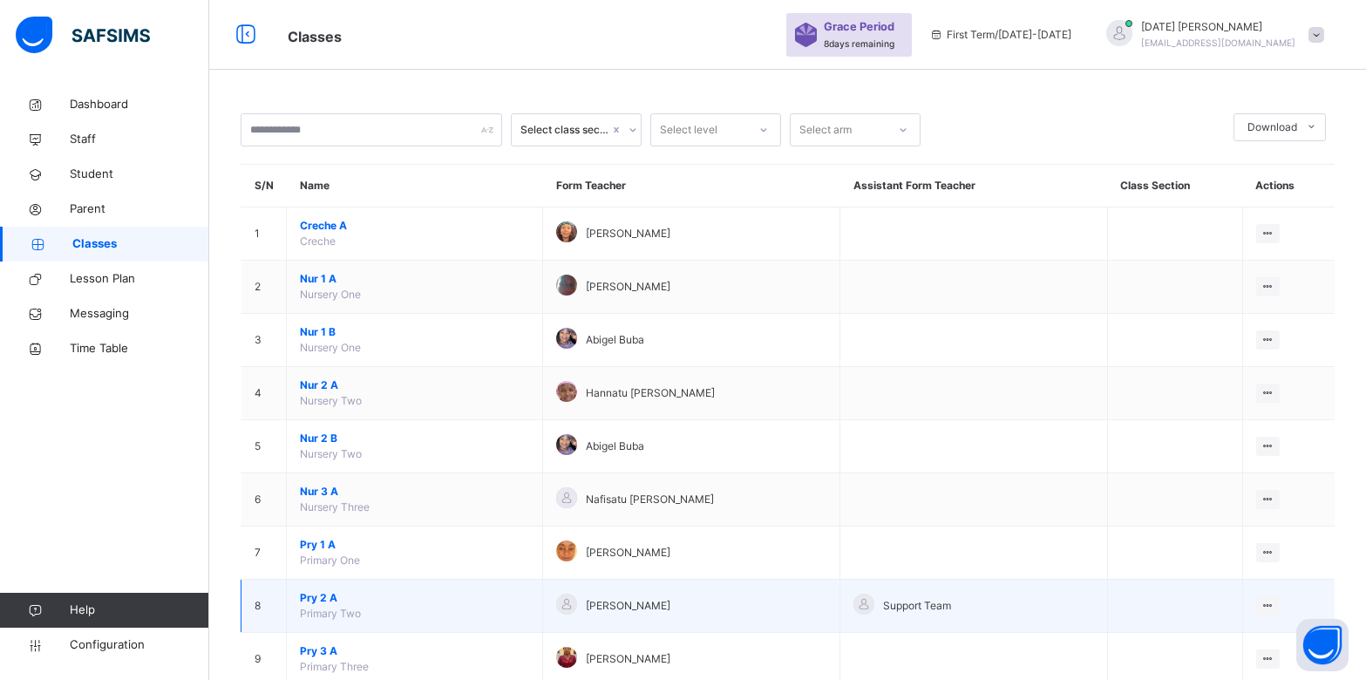
click at [331, 600] on span "Pry 2 A" at bounding box center [414, 598] width 229 height 16
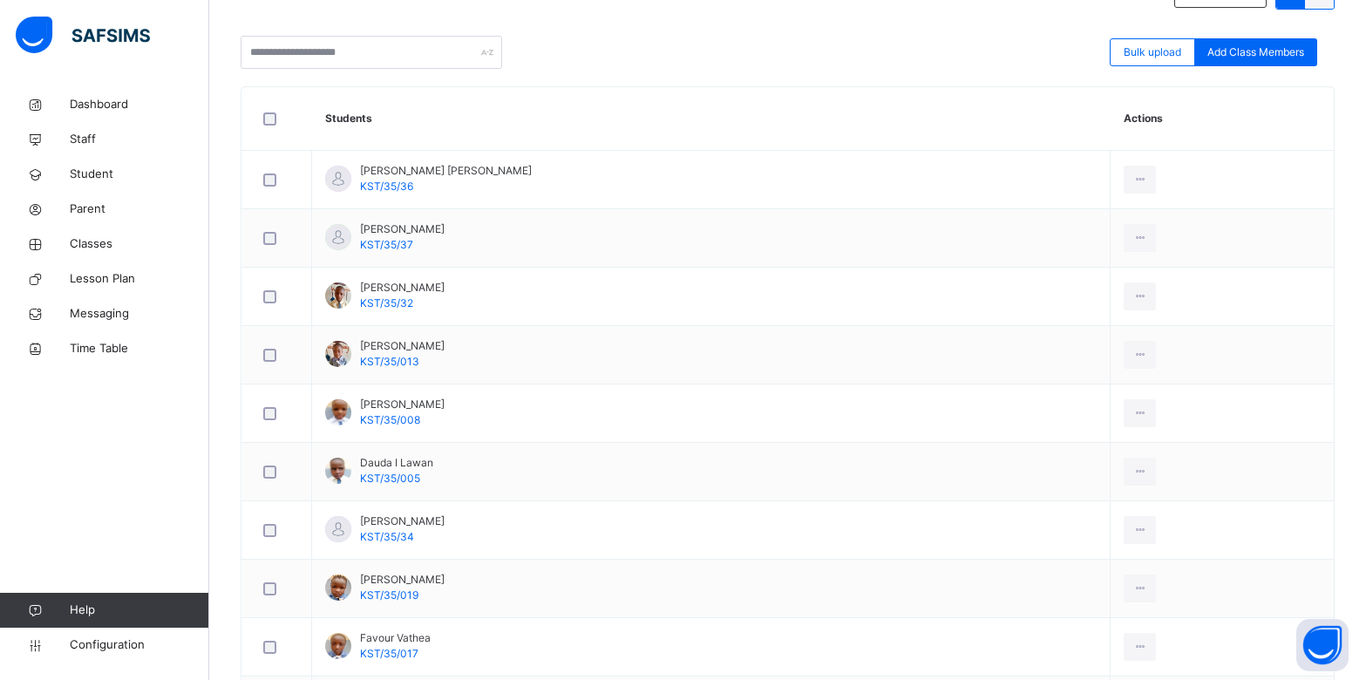
scroll to position [406, 0]
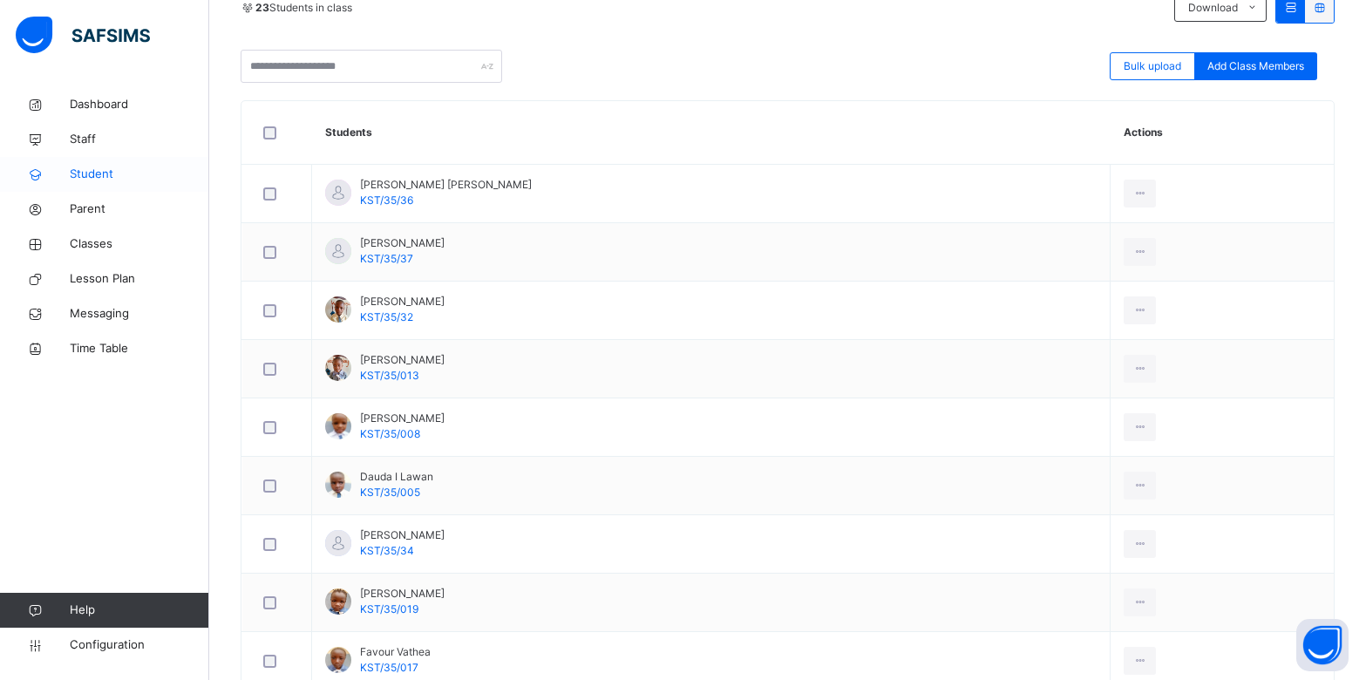
click at [89, 173] on span "Student" at bounding box center [139, 174] width 139 height 17
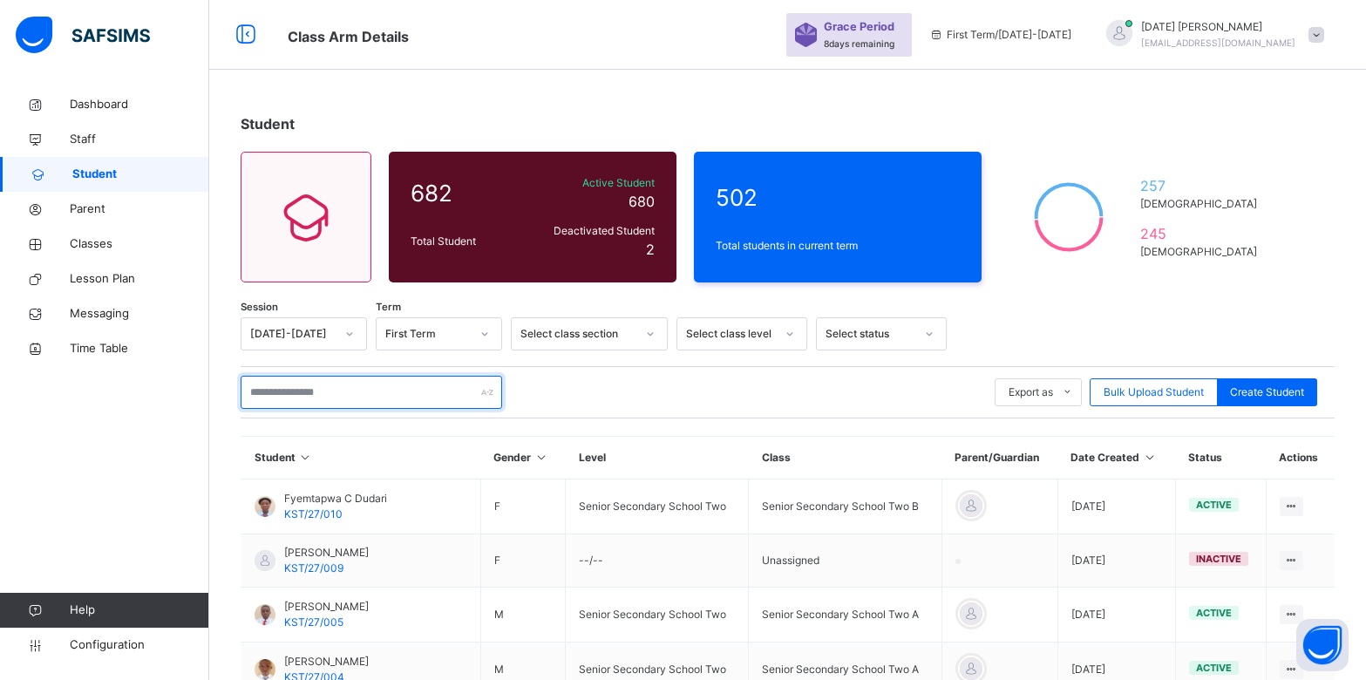
click at [404, 390] on input "text" at bounding box center [371, 392] width 261 height 33
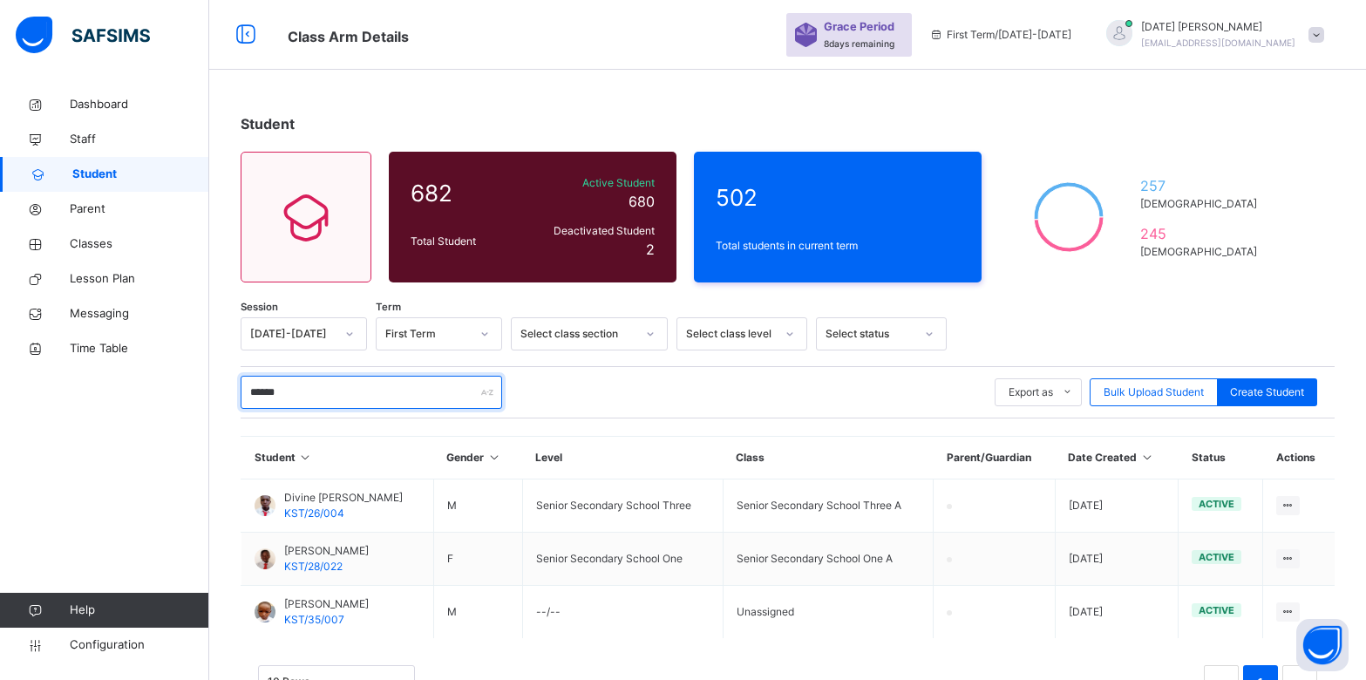
scroll to position [64, 0]
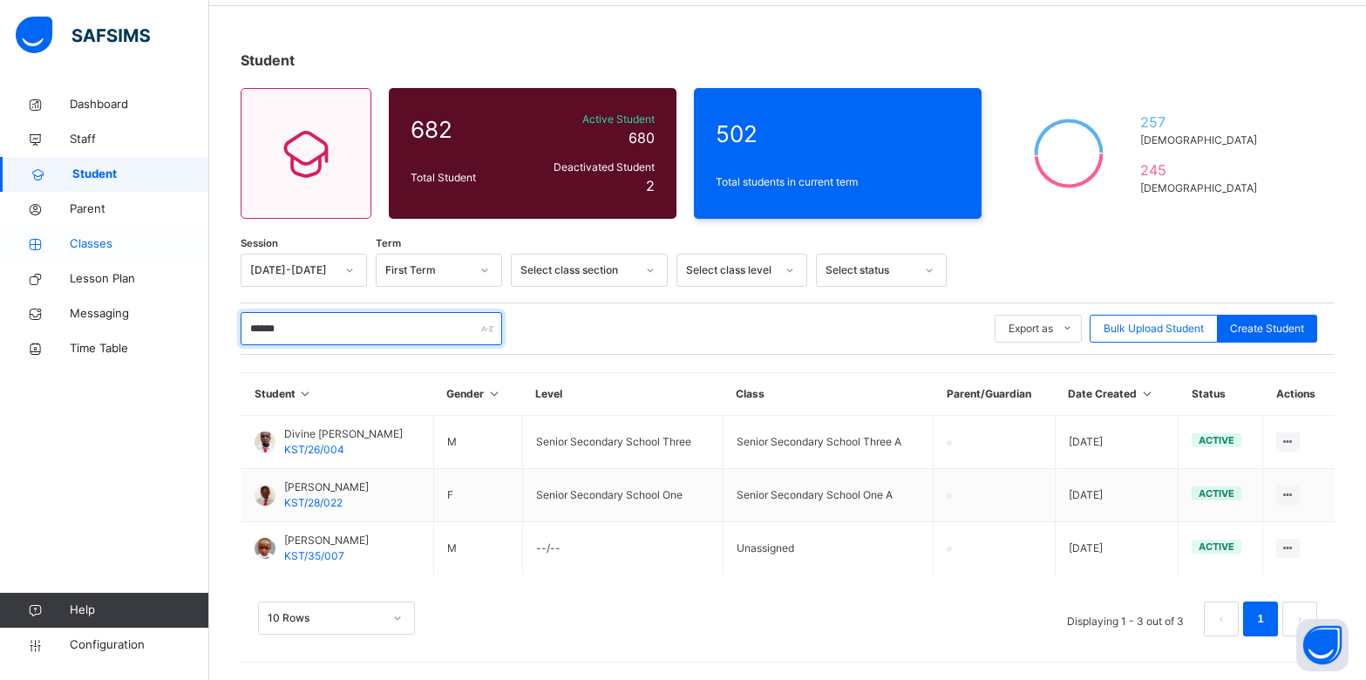
type input "******"
click at [89, 251] on span "Classes" at bounding box center [139, 243] width 139 height 17
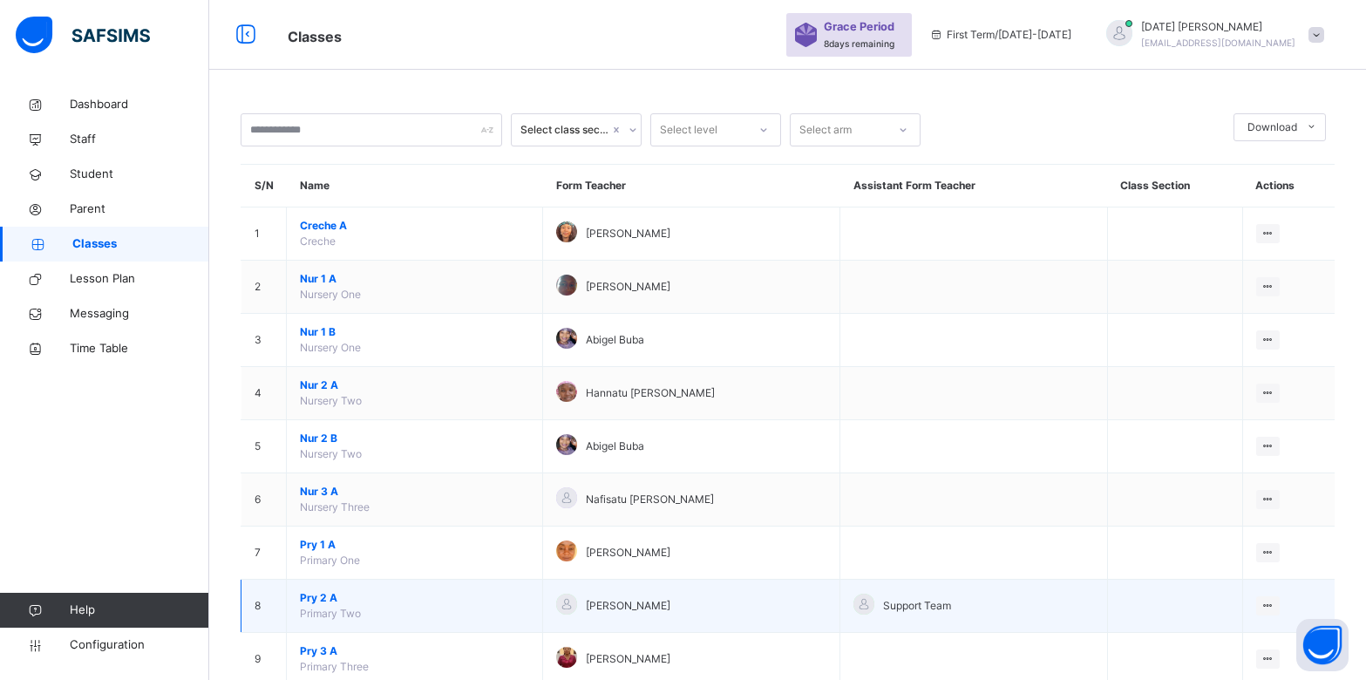
click at [329, 601] on span "Pry 2 A" at bounding box center [414, 598] width 229 height 16
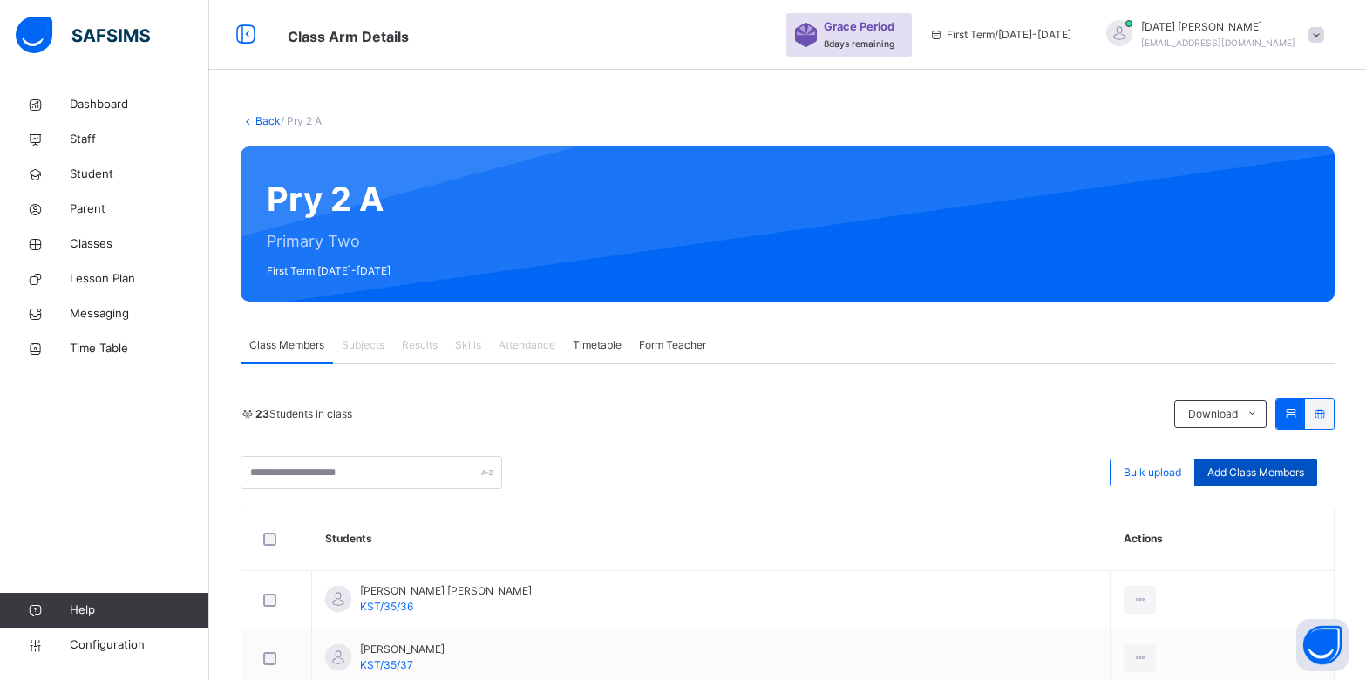
click at [1286, 468] on span "Add Class Members" at bounding box center [1255, 473] width 97 height 16
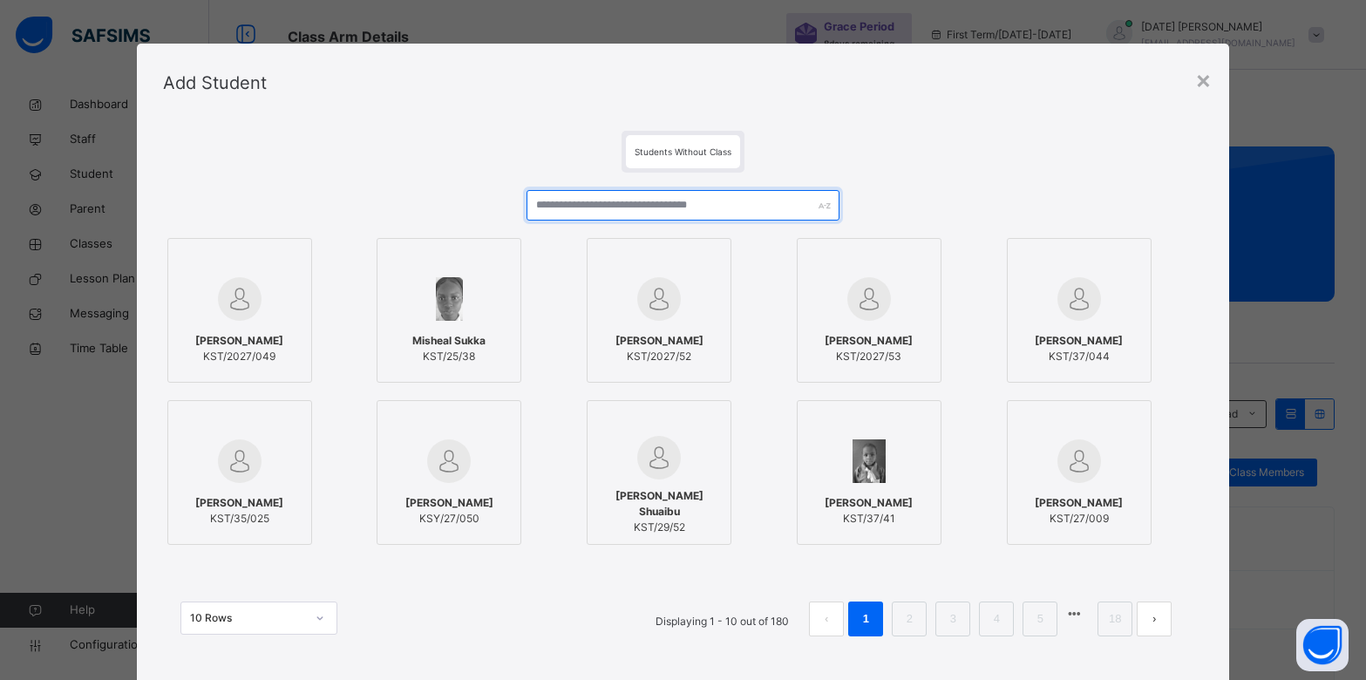
click at [673, 205] on input "text" at bounding box center [682, 205] width 312 height 31
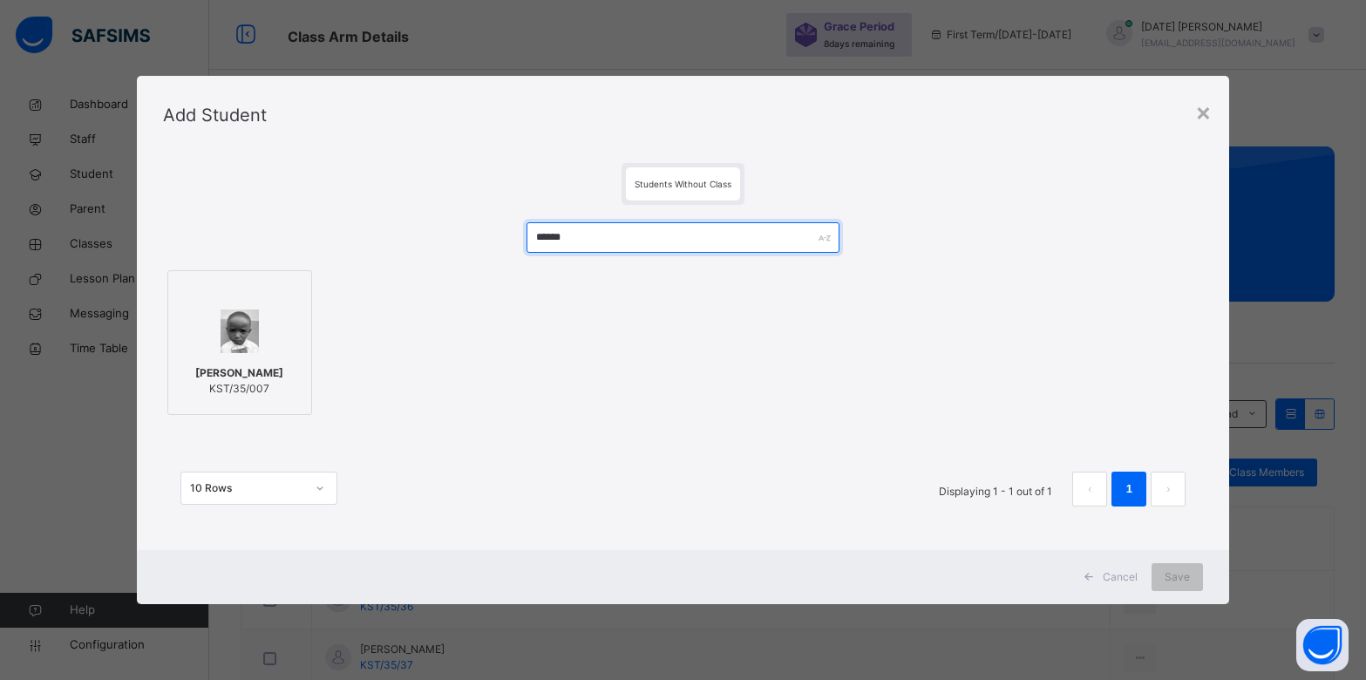
type input "******"
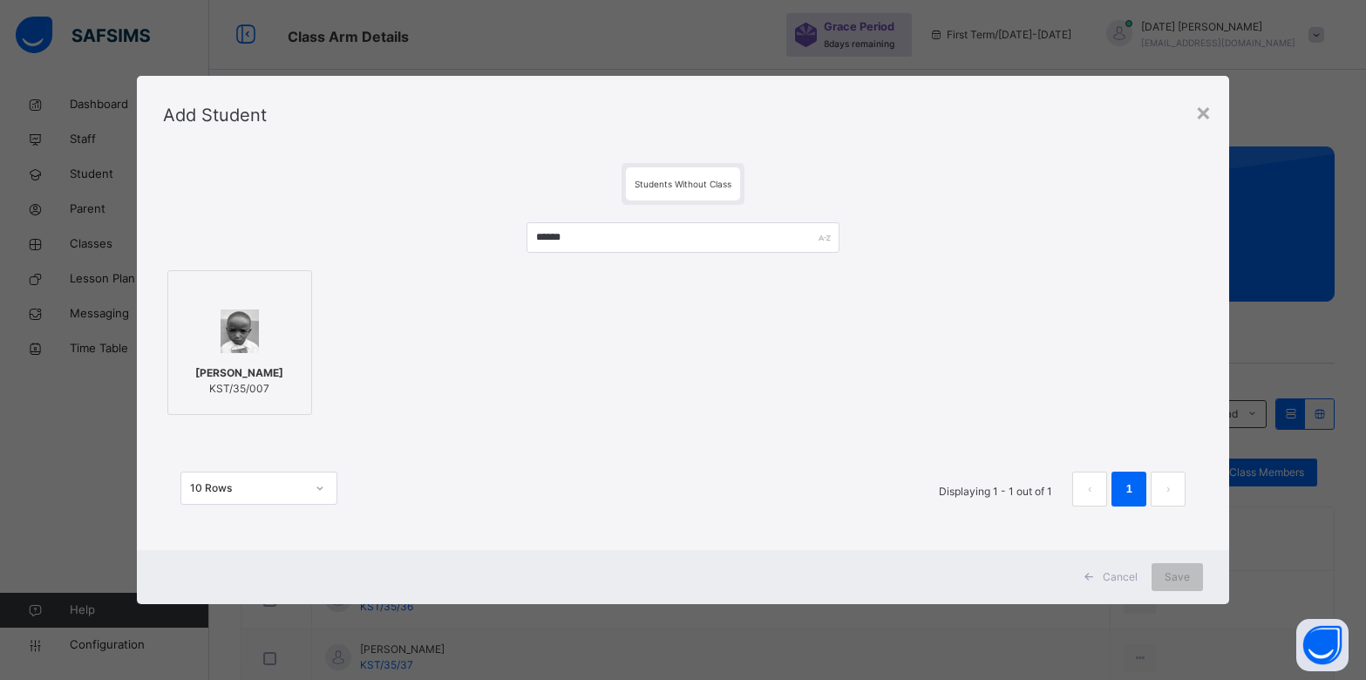
click at [239, 356] on div at bounding box center [240, 331] width 126 height 51
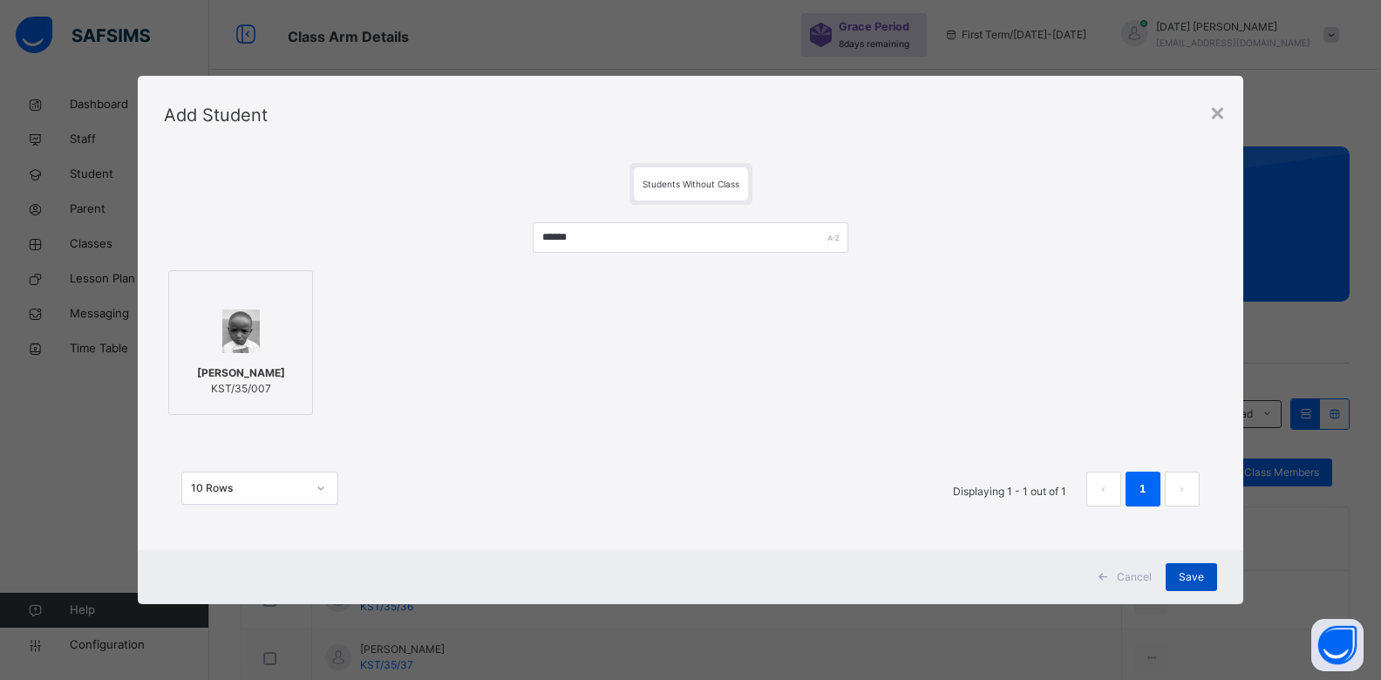
click at [1189, 576] on span "Save" at bounding box center [1190, 577] width 25 height 16
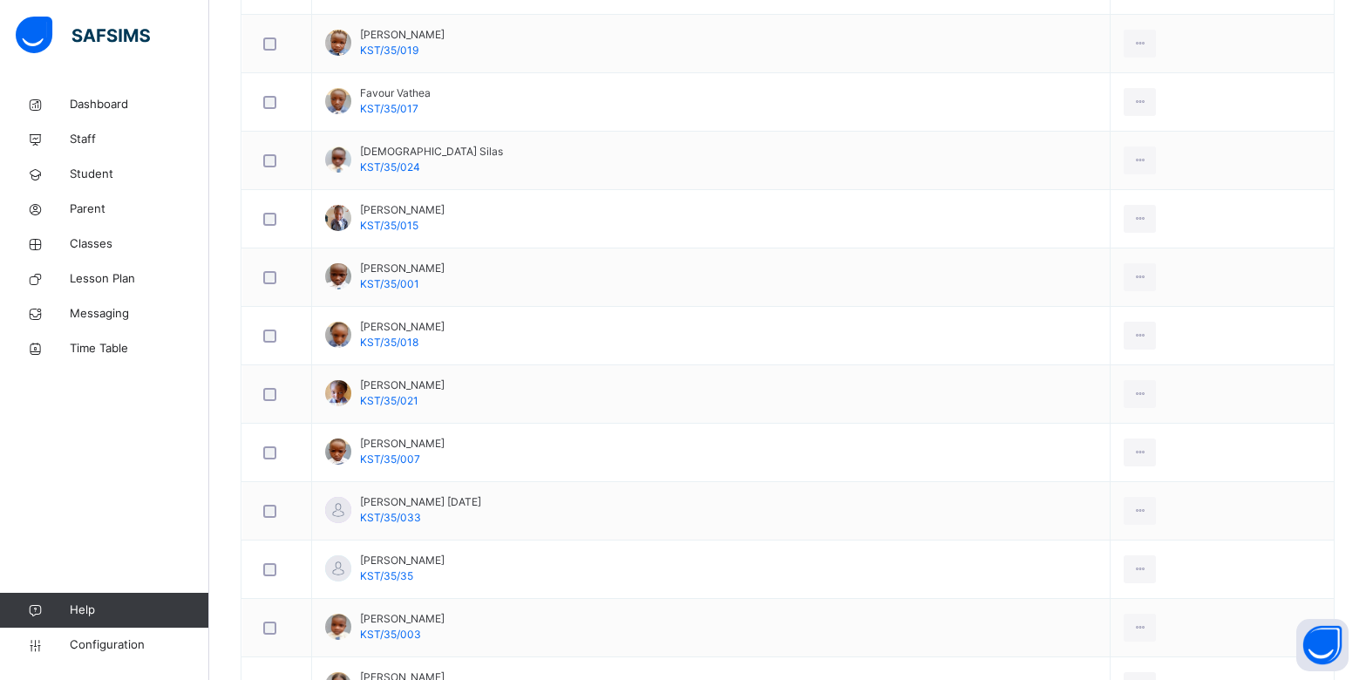
scroll to position [973, 0]
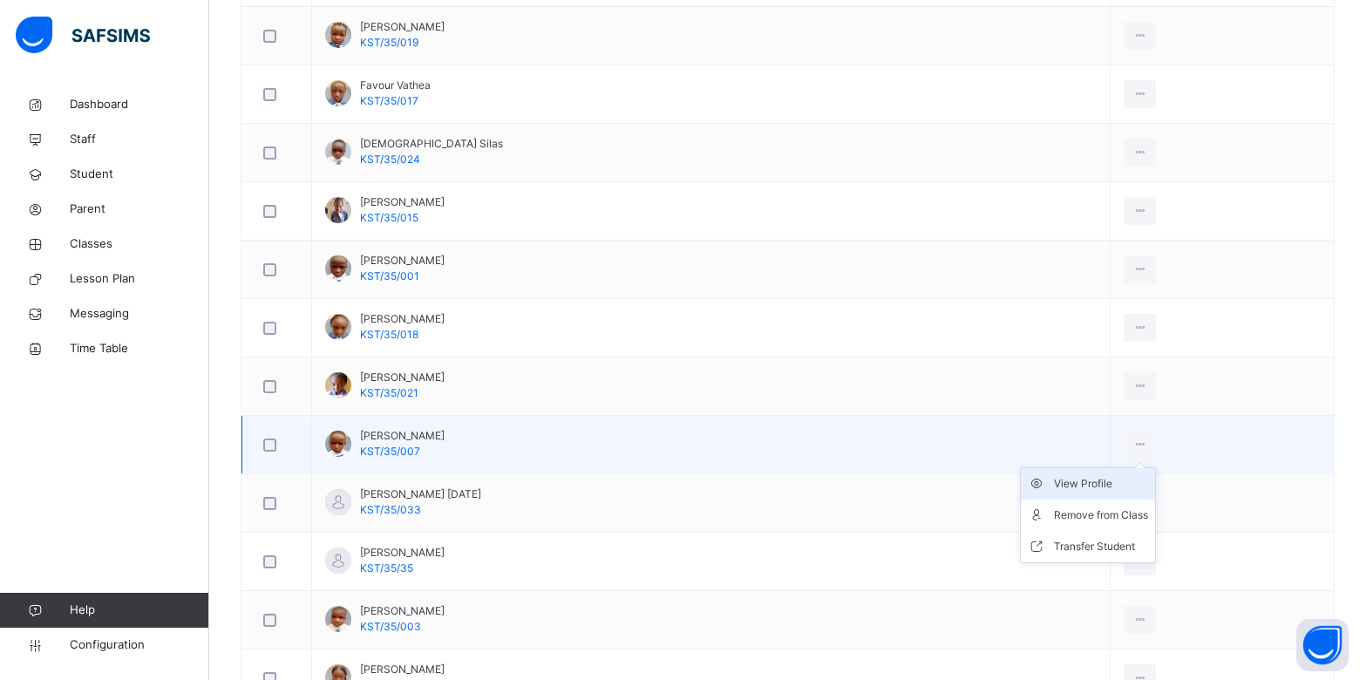
click at [1065, 483] on div "View Profile" at bounding box center [1101, 483] width 94 height 17
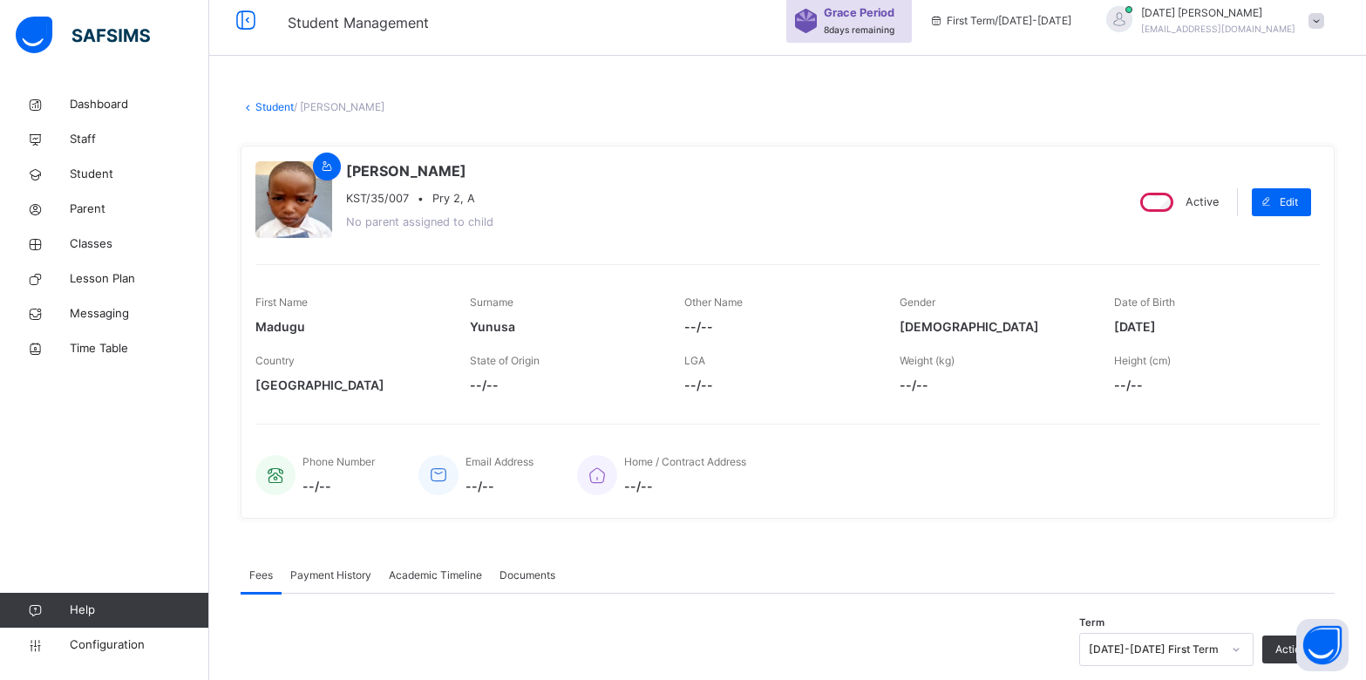
scroll to position [2, 0]
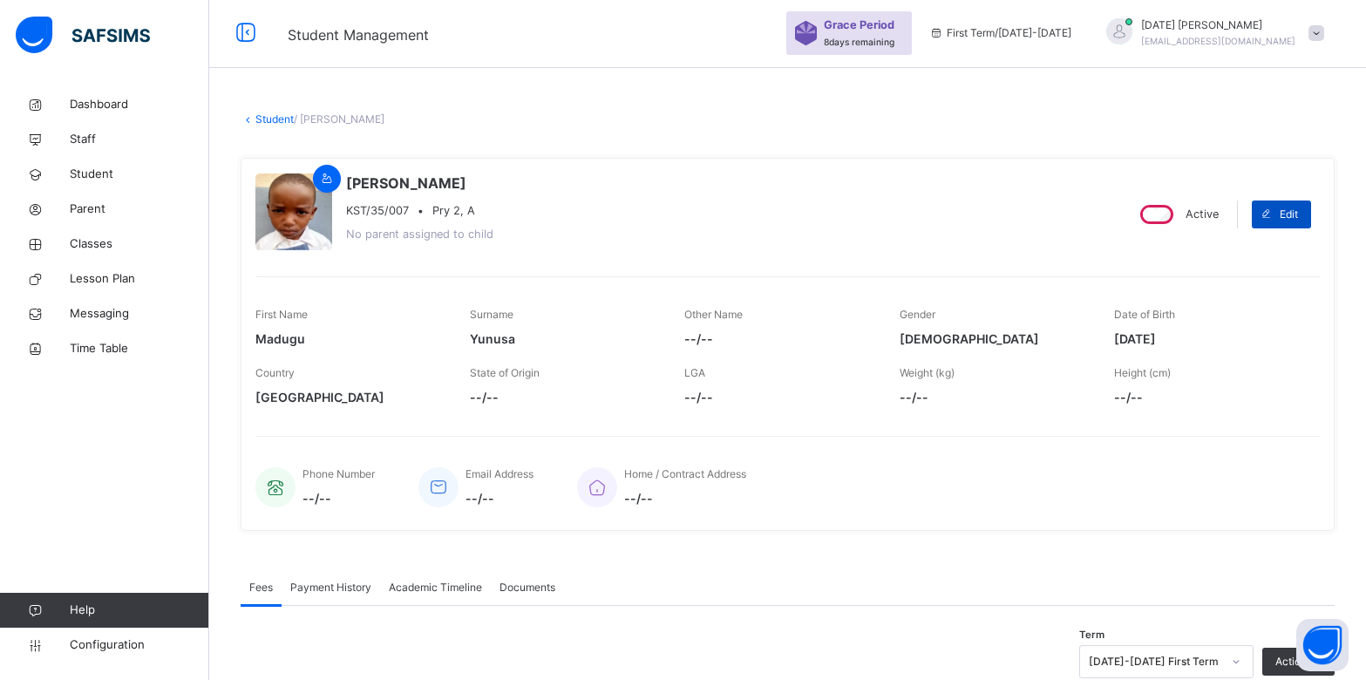
click at [1294, 221] on span "Edit" at bounding box center [1288, 215] width 18 height 16
select select "**"
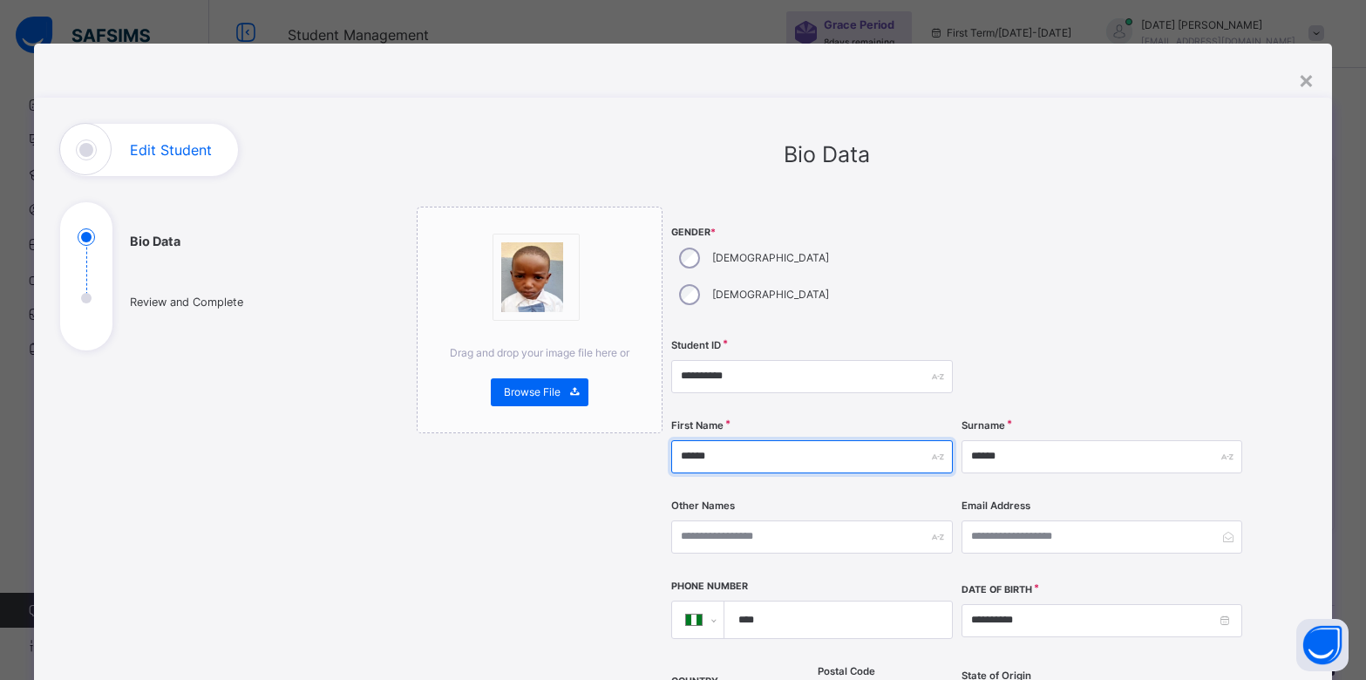
drag, startPoint x: 732, startPoint y: 417, endPoint x: 652, endPoint y: 414, distance: 80.3
type input "********"
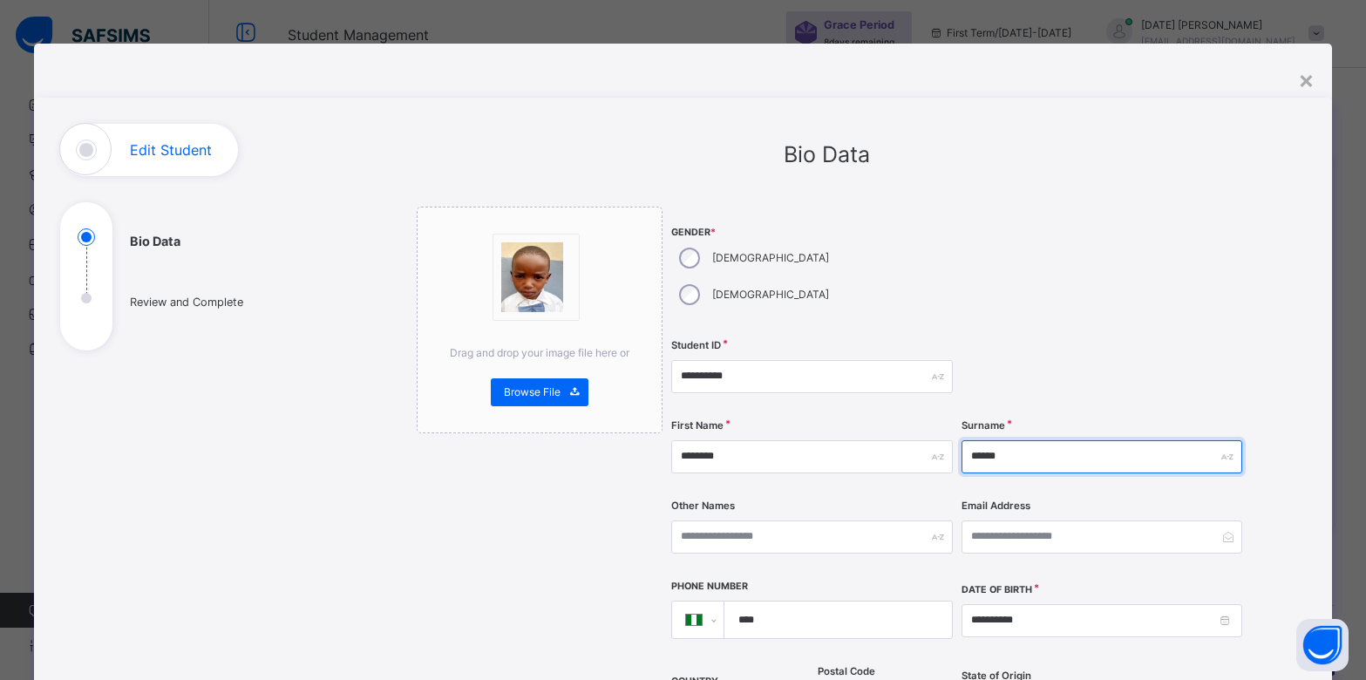
type input "******"
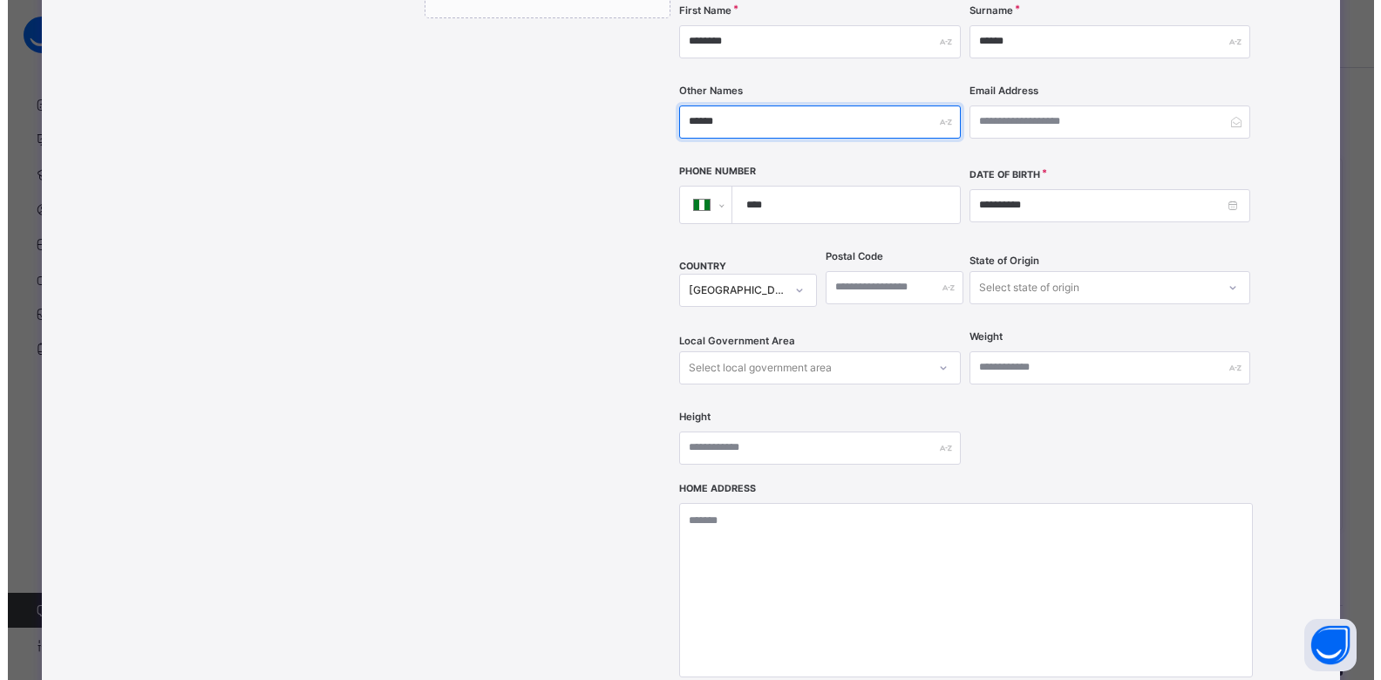
scroll to position [656, 0]
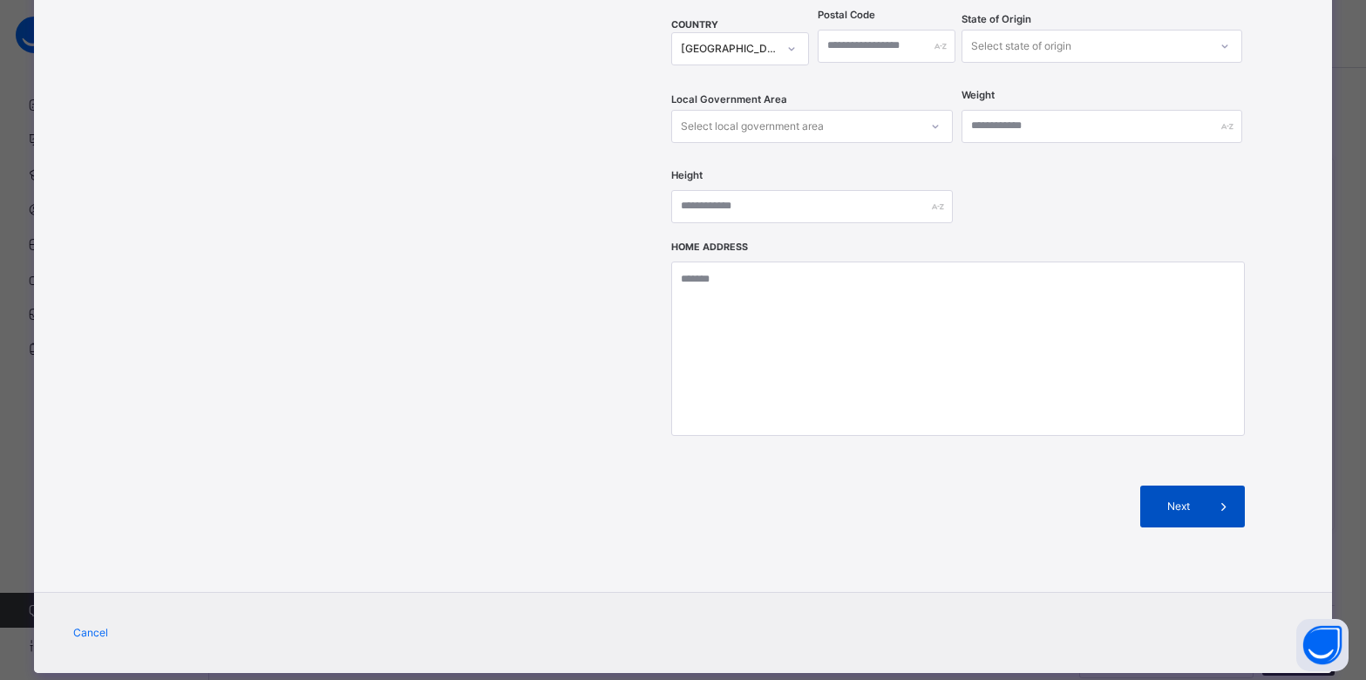
type input "******"
click at [1180, 499] on span "Next" at bounding box center [1178, 507] width 50 height 16
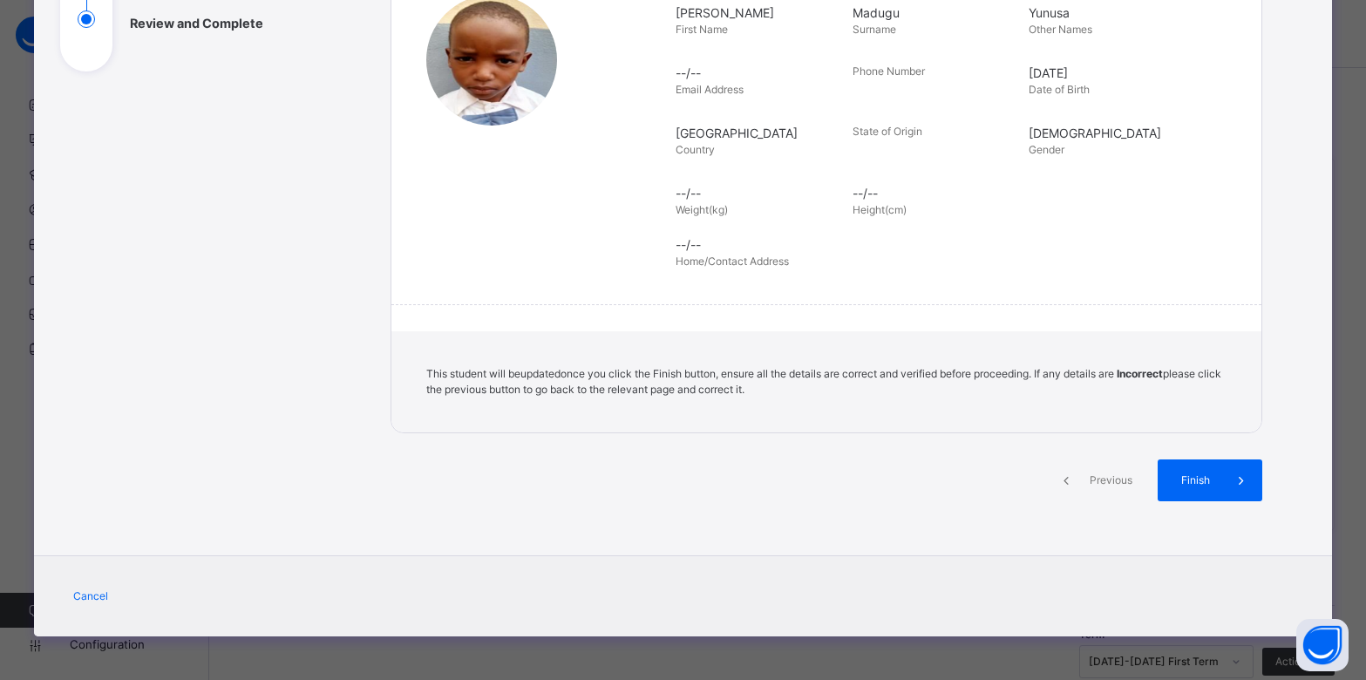
scroll to position [279, 0]
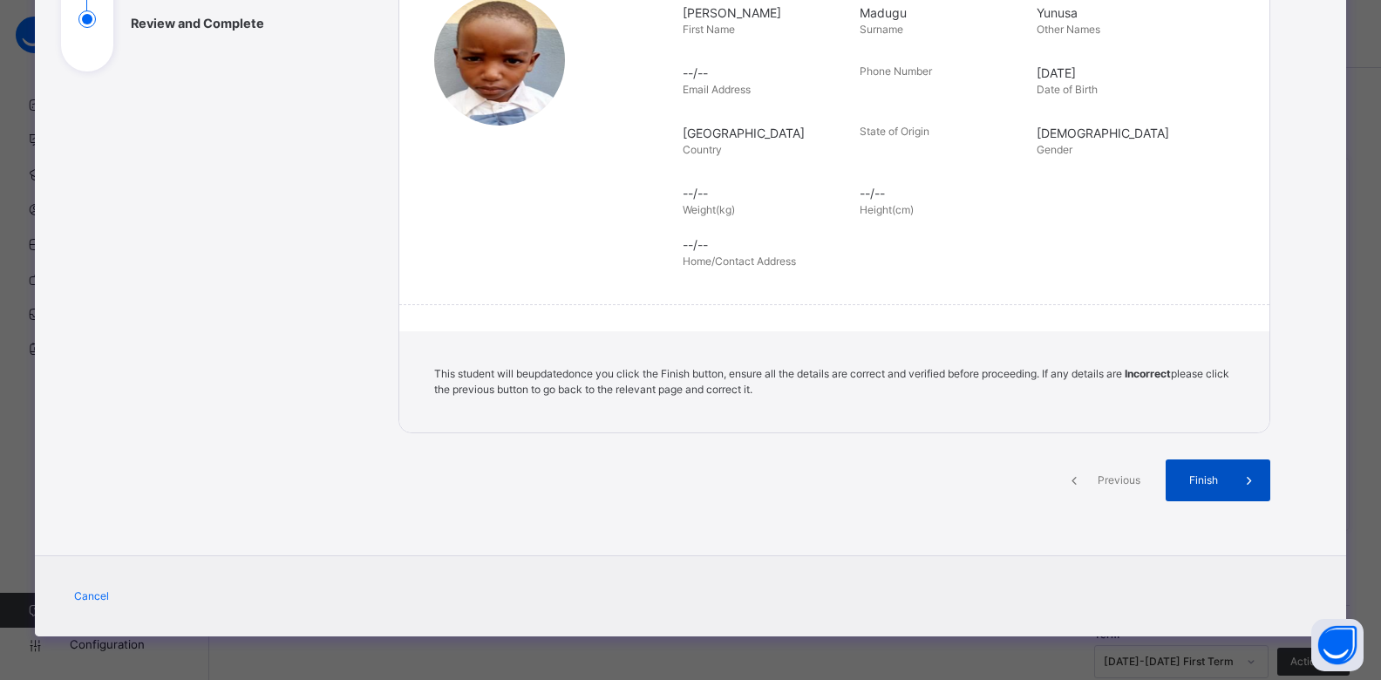
click at [1210, 472] on span "Finish" at bounding box center [1203, 480] width 50 height 16
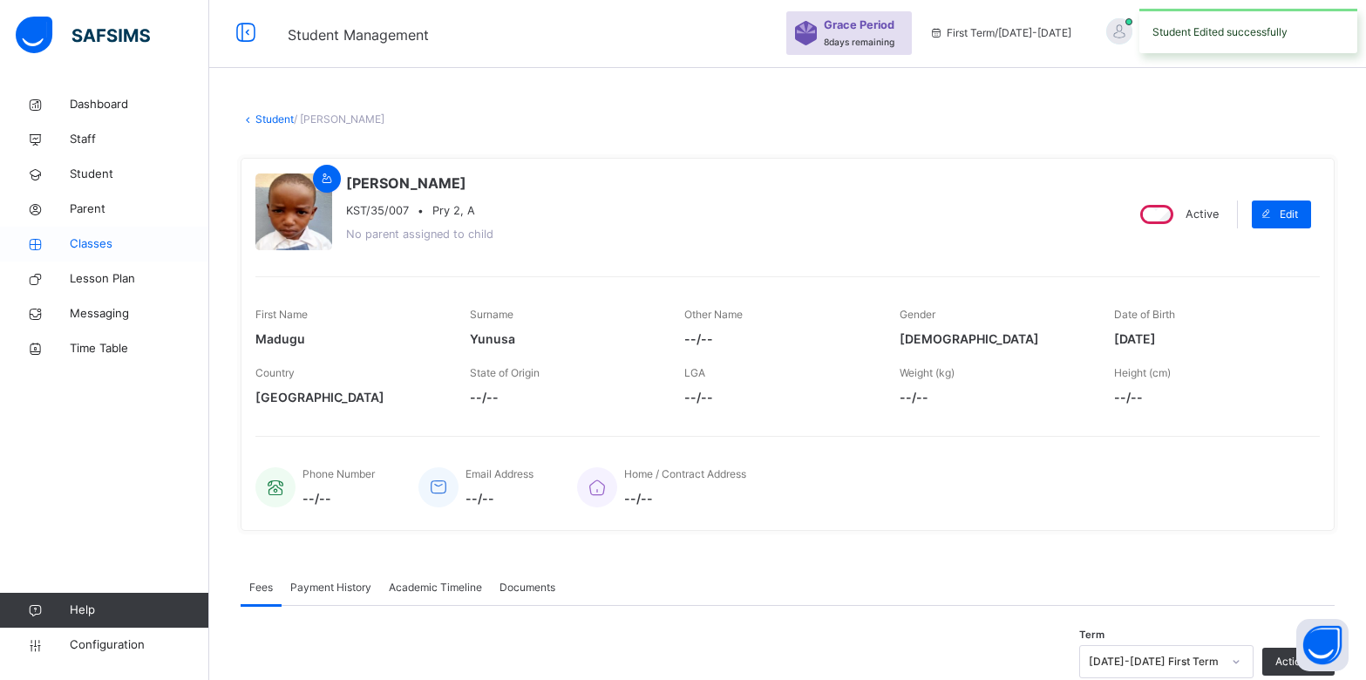
click at [85, 242] on span "Classes" at bounding box center [139, 243] width 139 height 17
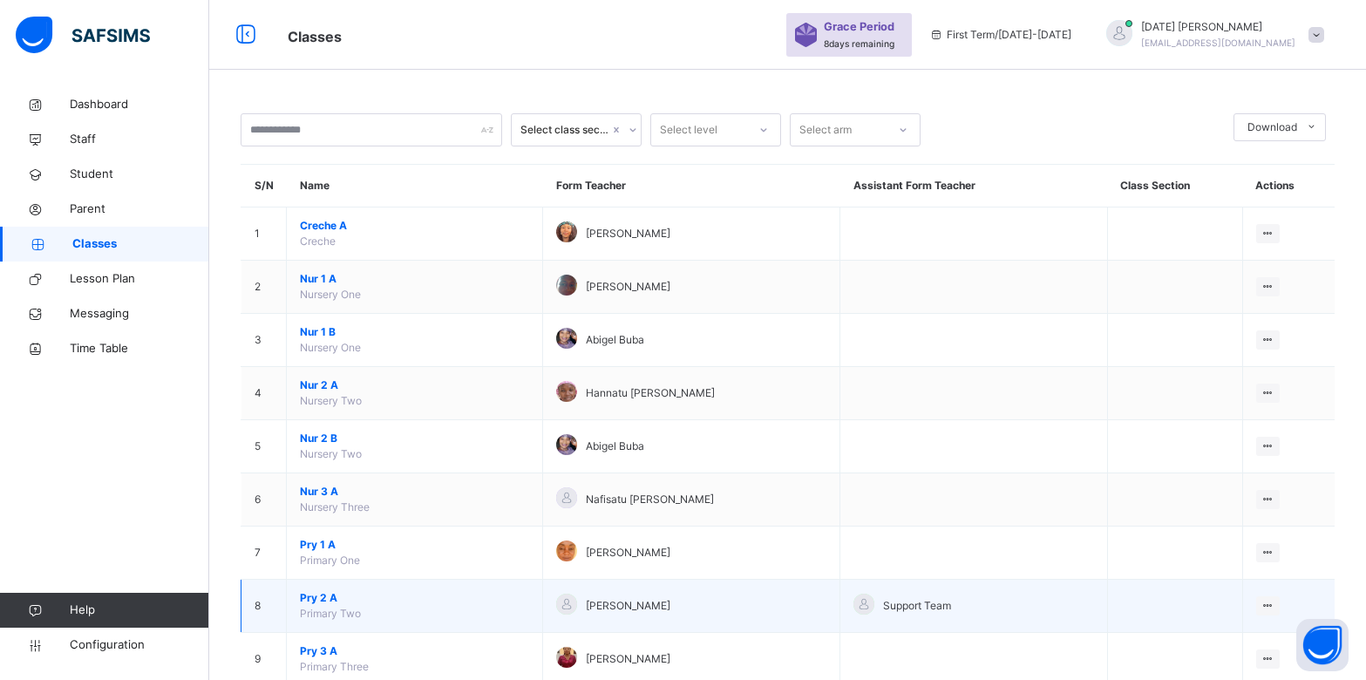
click at [334, 602] on span "Pry 2 A" at bounding box center [414, 598] width 229 height 16
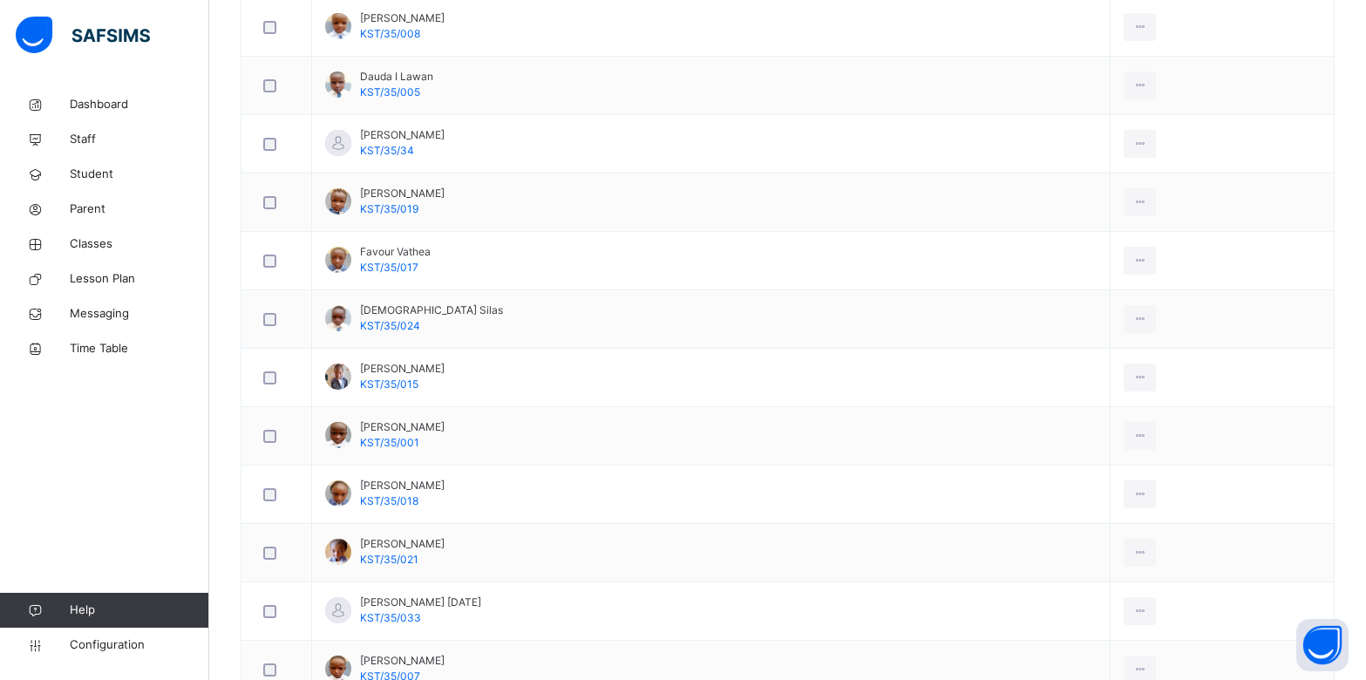
scroll to position [820, 0]
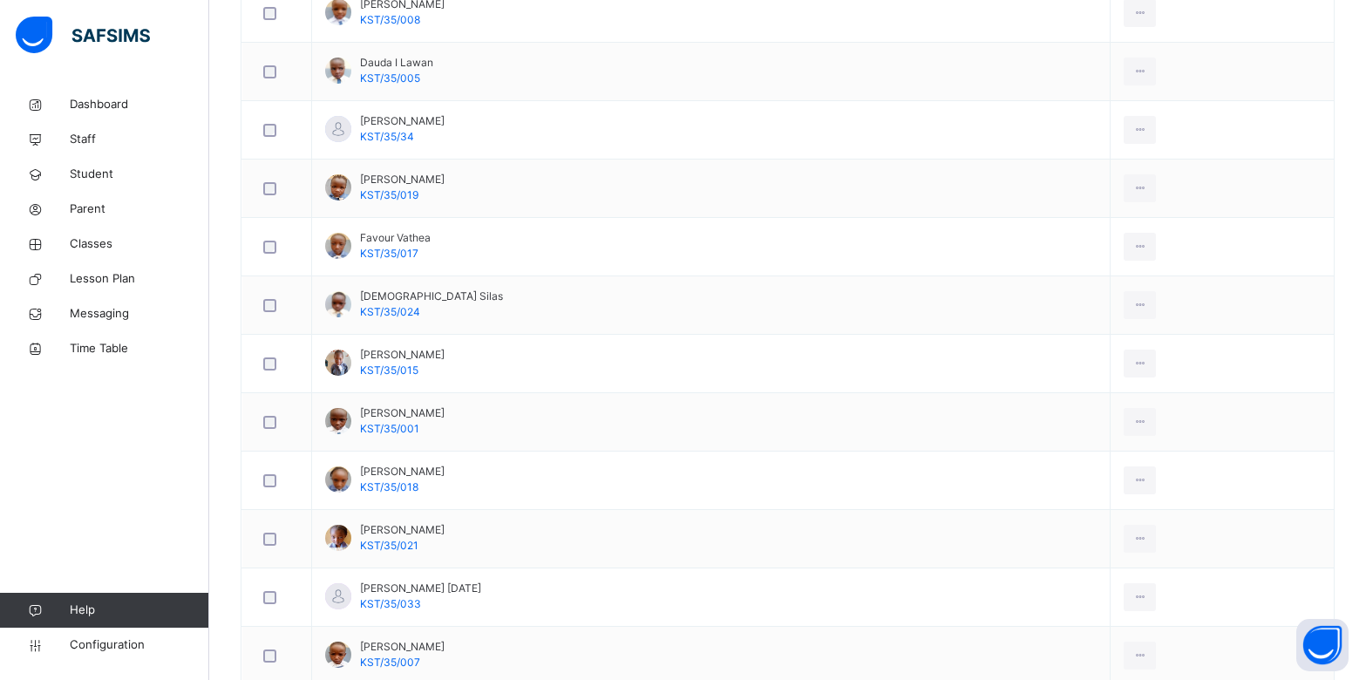
drag, startPoint x: 1365, startPoint y: 404, endPoint x: 1377, endPoint y: 433, distance: 31.2
click at [1366, 433] on html "Class Arm Details Grace Period 8 days remaining First Term / 2025-2026 Sunday A…" at bounding box center [683, 214] width 1366 height 2068
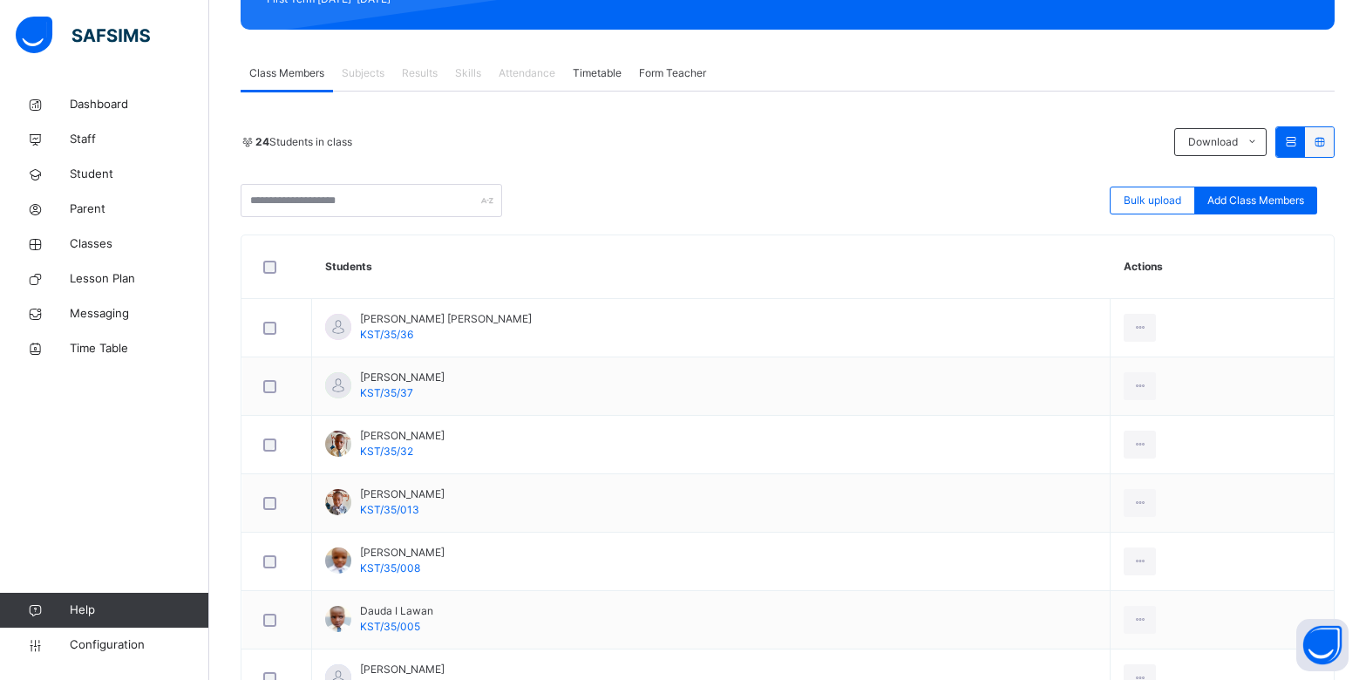
scroll to position [294, 0]
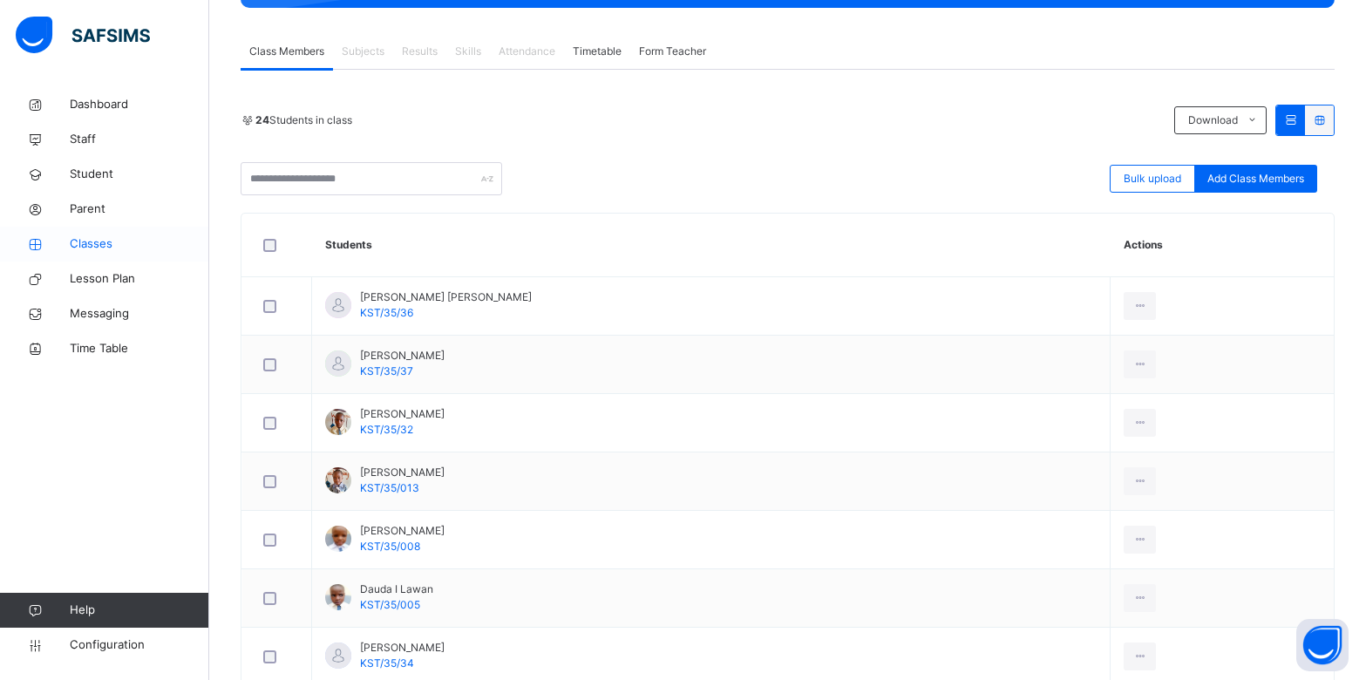
click at [97, 245] on span "Classes" at bounding box center [139, 243] width 139 height 17
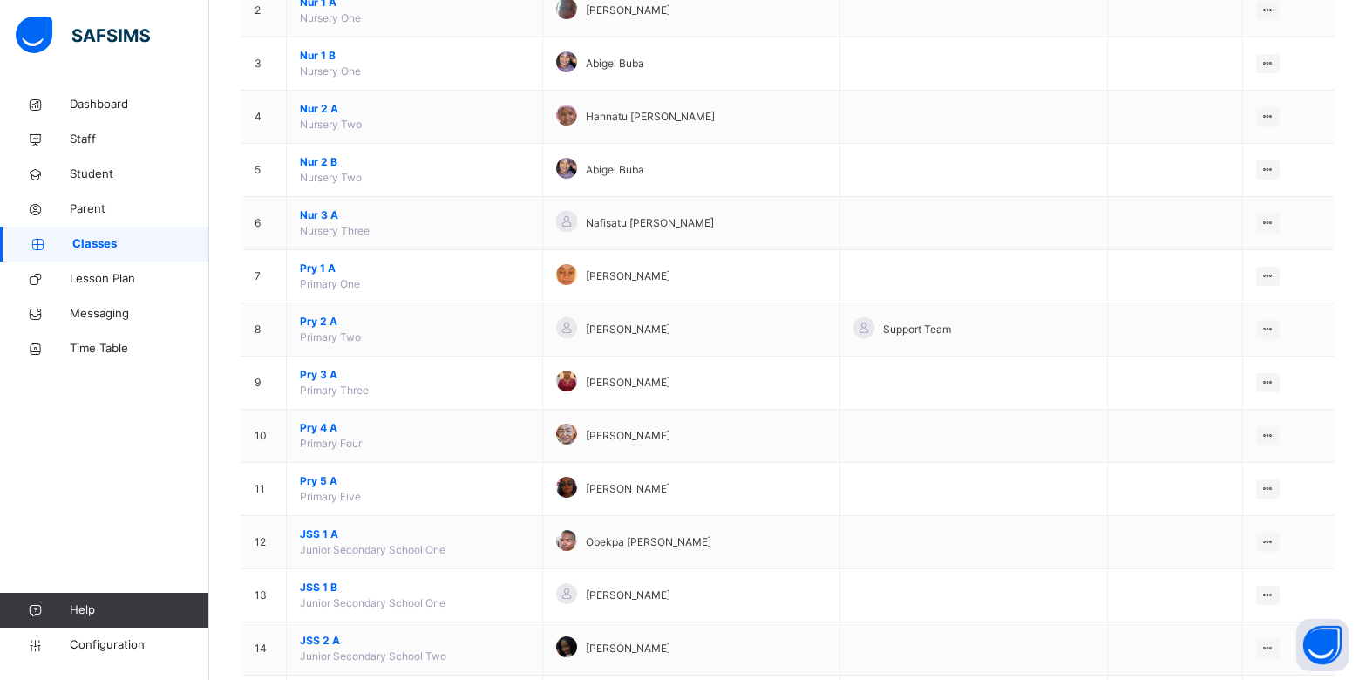
scroll to position [278, 0]
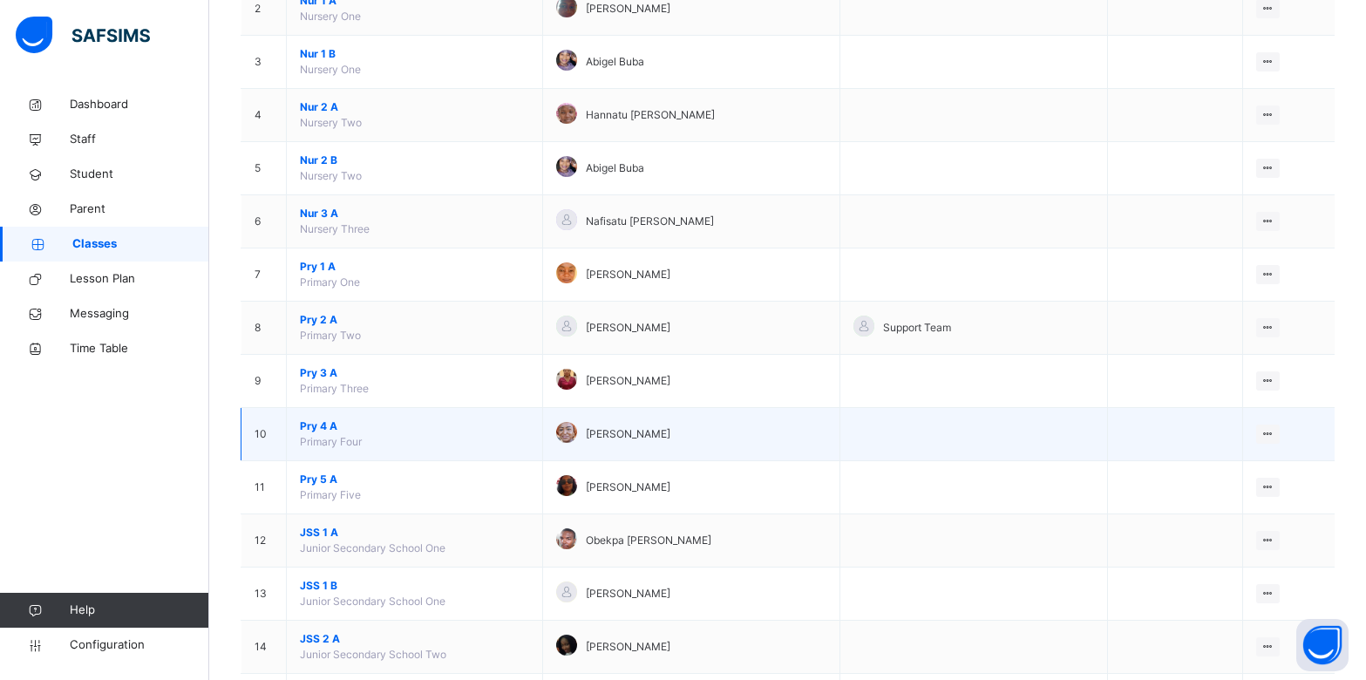
click at [336, 433] on span "Pry 4 A" at bounding box center [414, 426] width 229 height 16
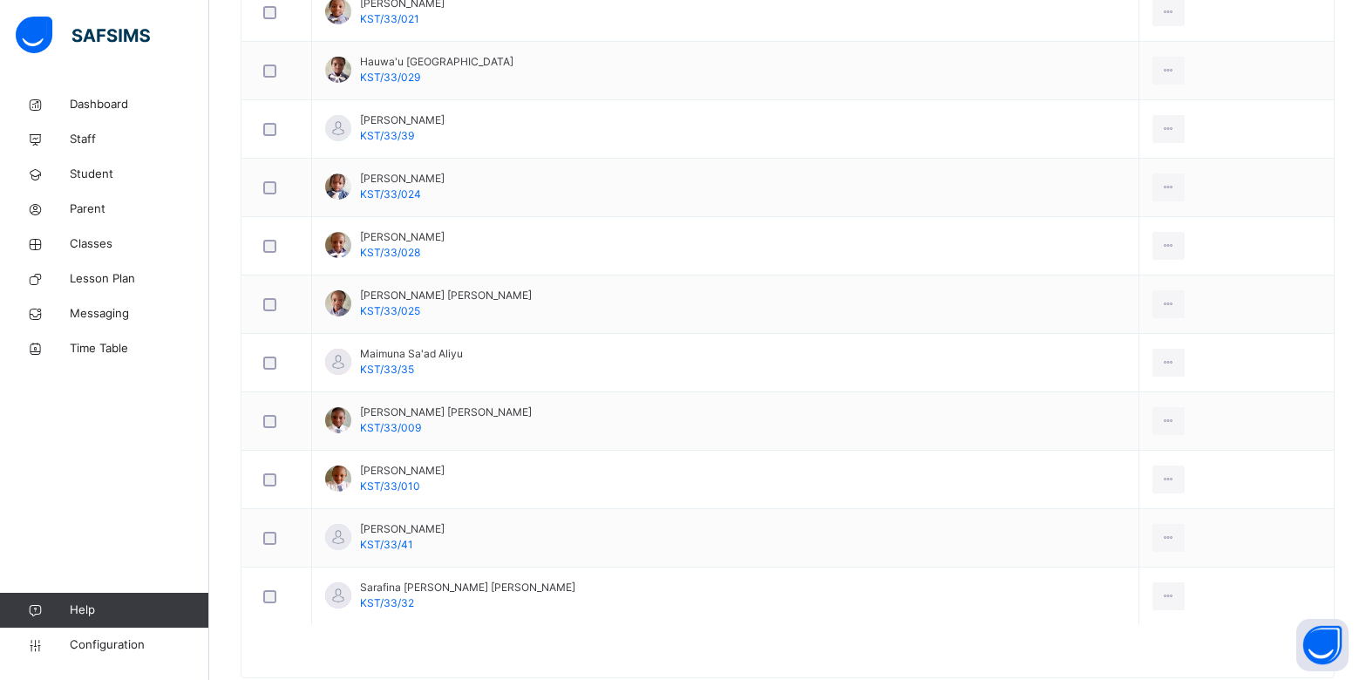
scroll to position [1876, 0]
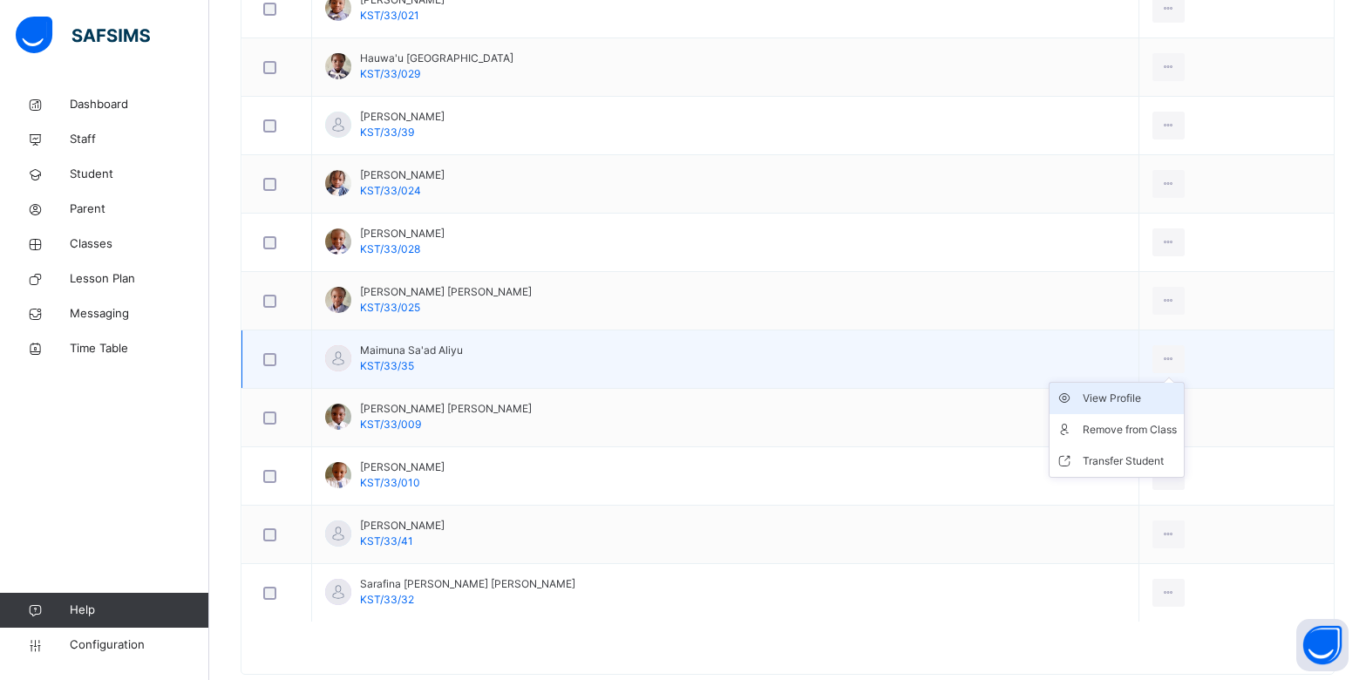
click at [1089, 396] on div "View Profile" at bounding box center [1130, 398] width 94 height 17
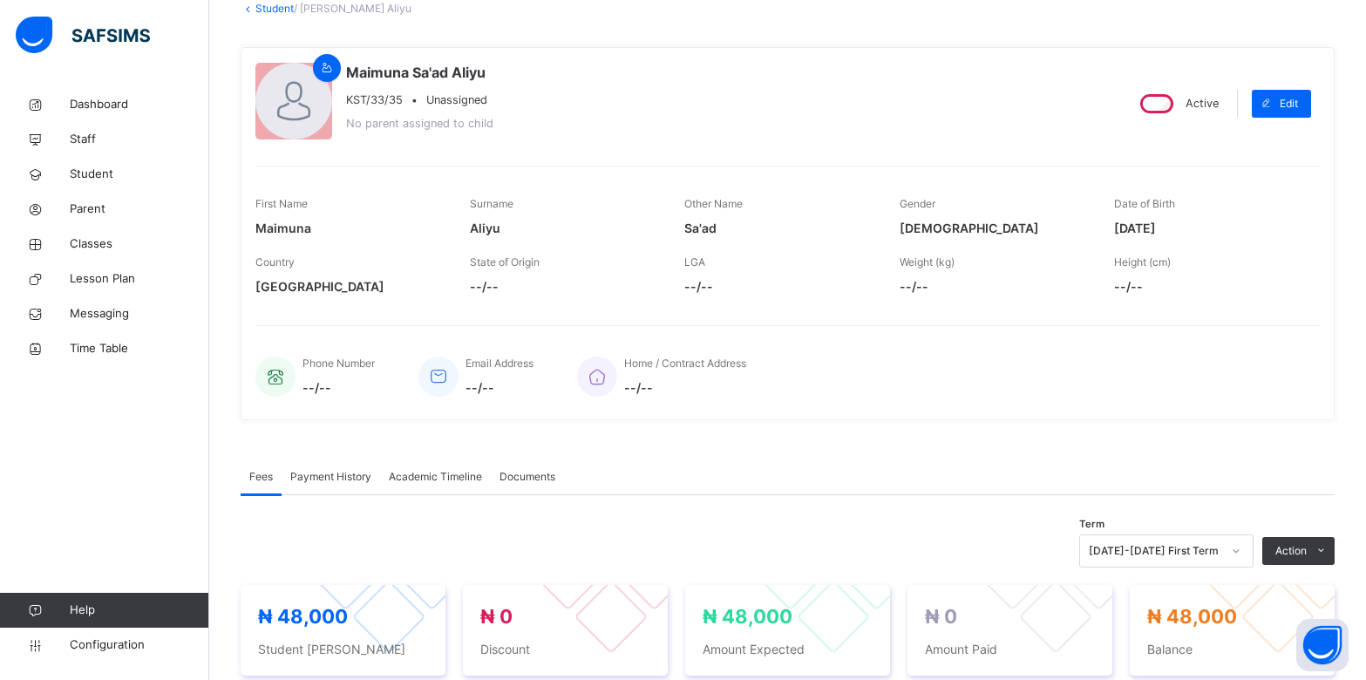
scroll to position [78, 0]
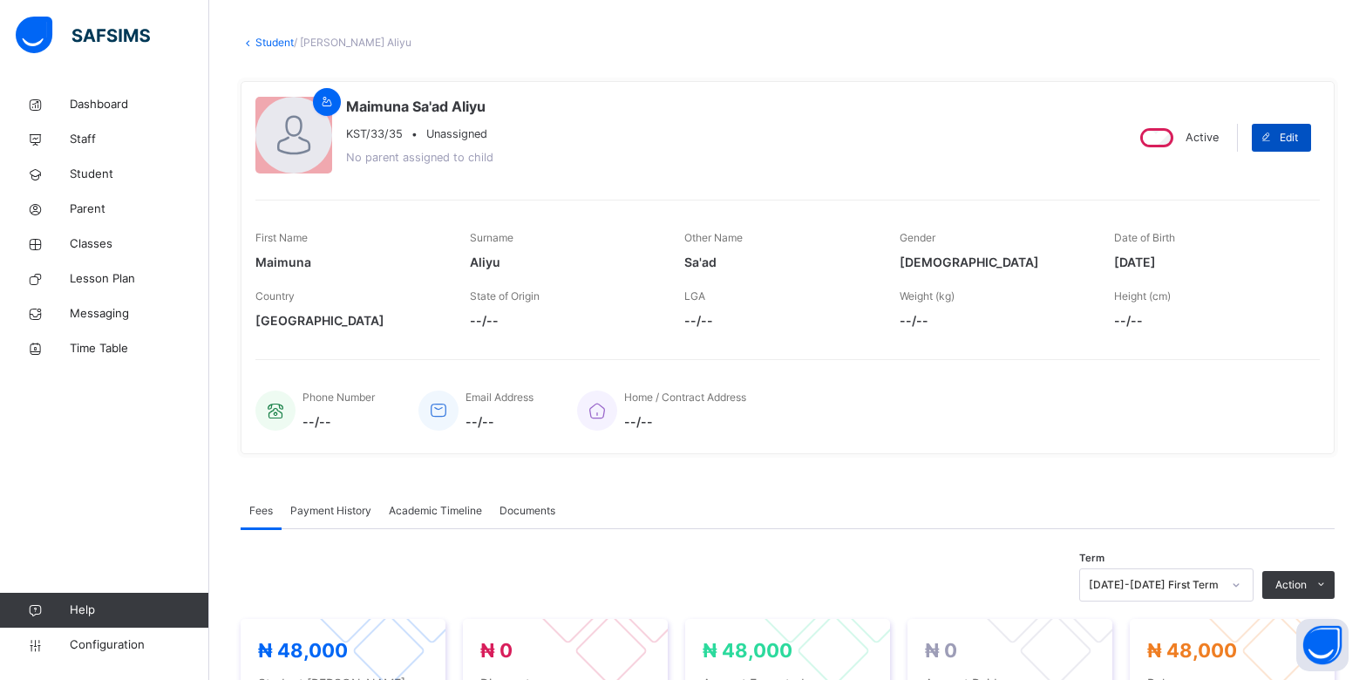
click at [1298, 138] on span "Edit" at bounding box center [1288, 138] width 18 height 16
select select "**"
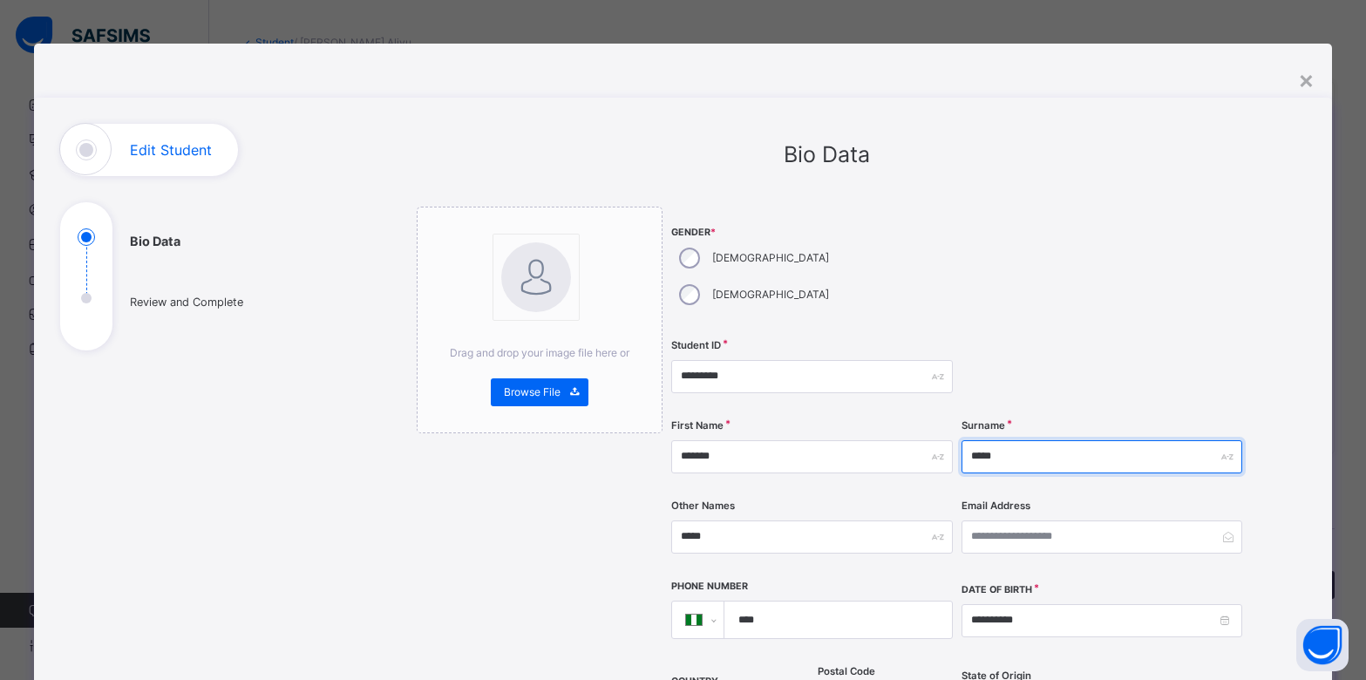
click at [999, 440] on input "*****" at bounding box center [1101, 456] width 281 height 33
click at [996, 440] on input "*****" at bounding box center [1101, 456] width 281 height 33
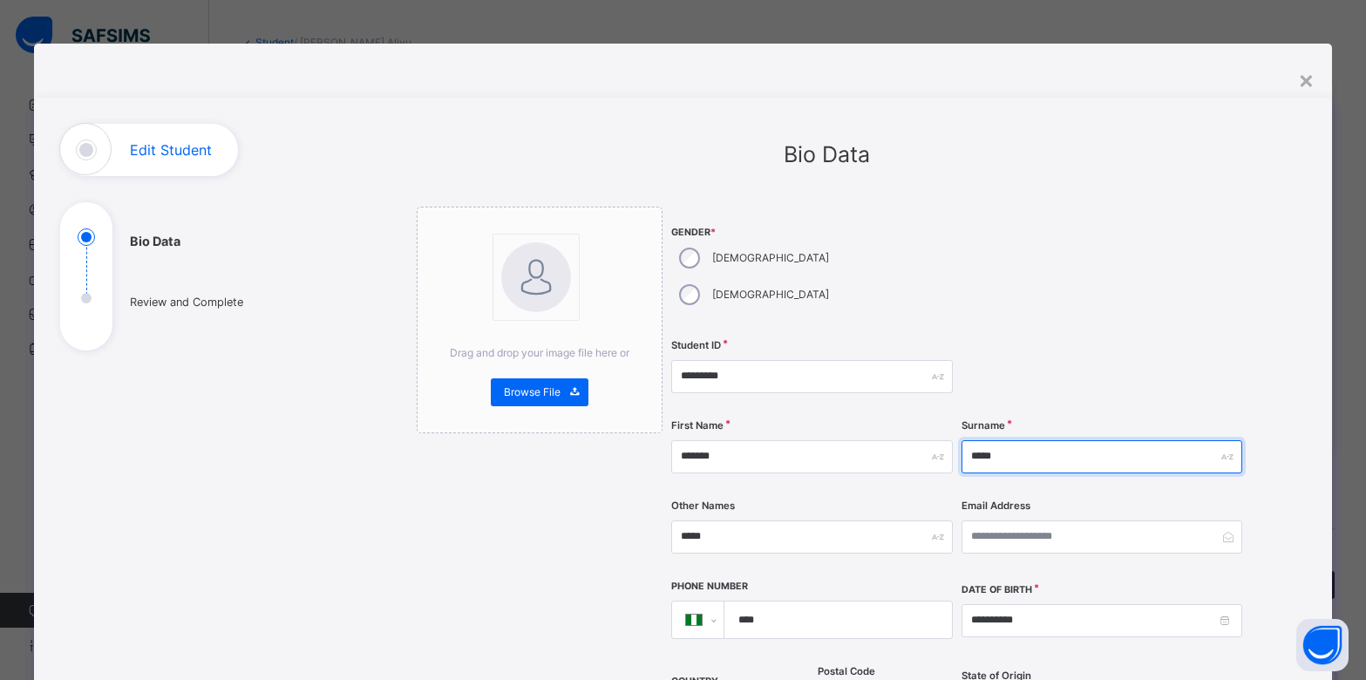
click at [992, 440] on input "*****" at bounding box center [1101, 456] width 281 height 33
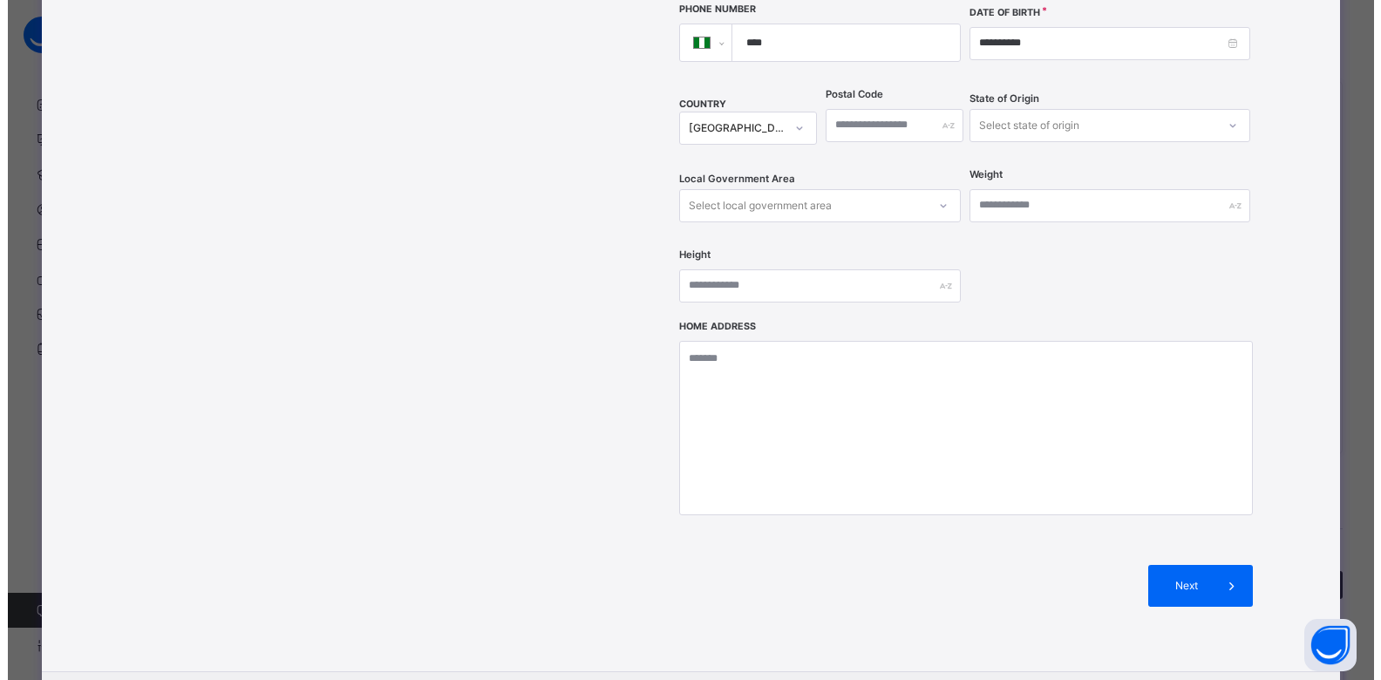
scroll to position [641, 0]
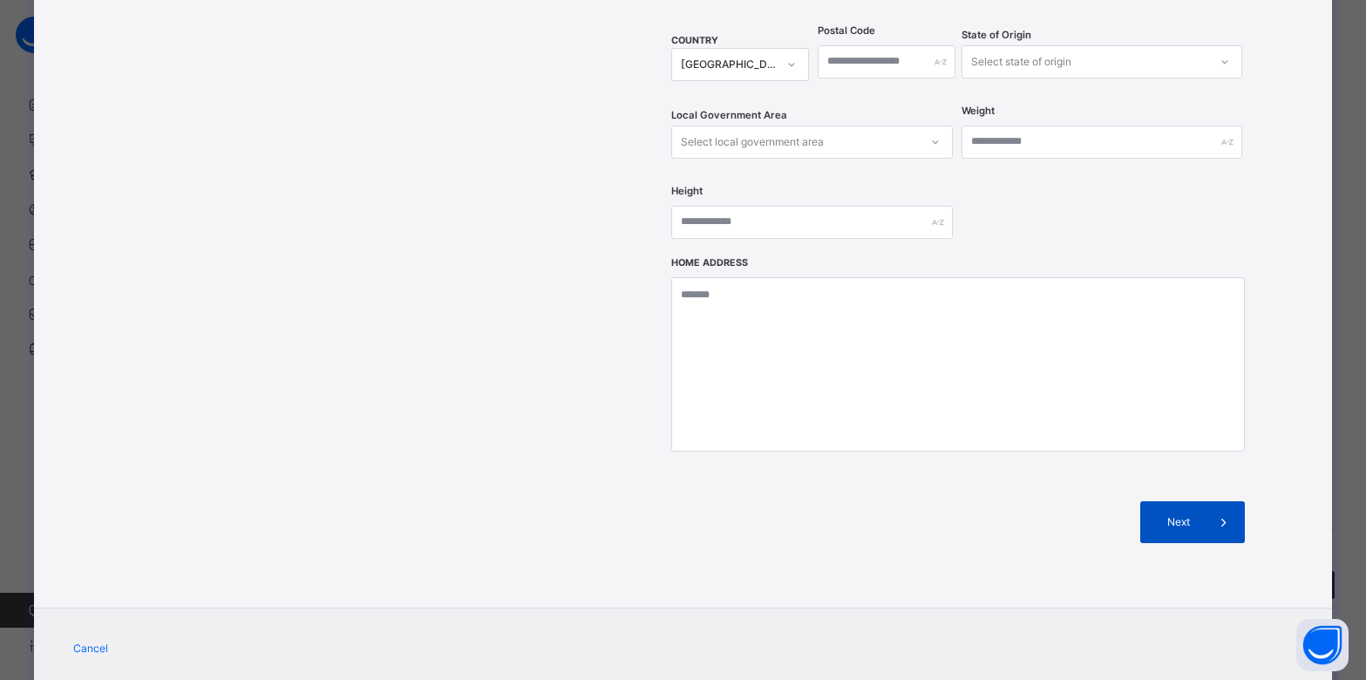
type input "******"
click at [1175, 514] on span "Next" at bounding box center [1178, 522] width 50 height 16
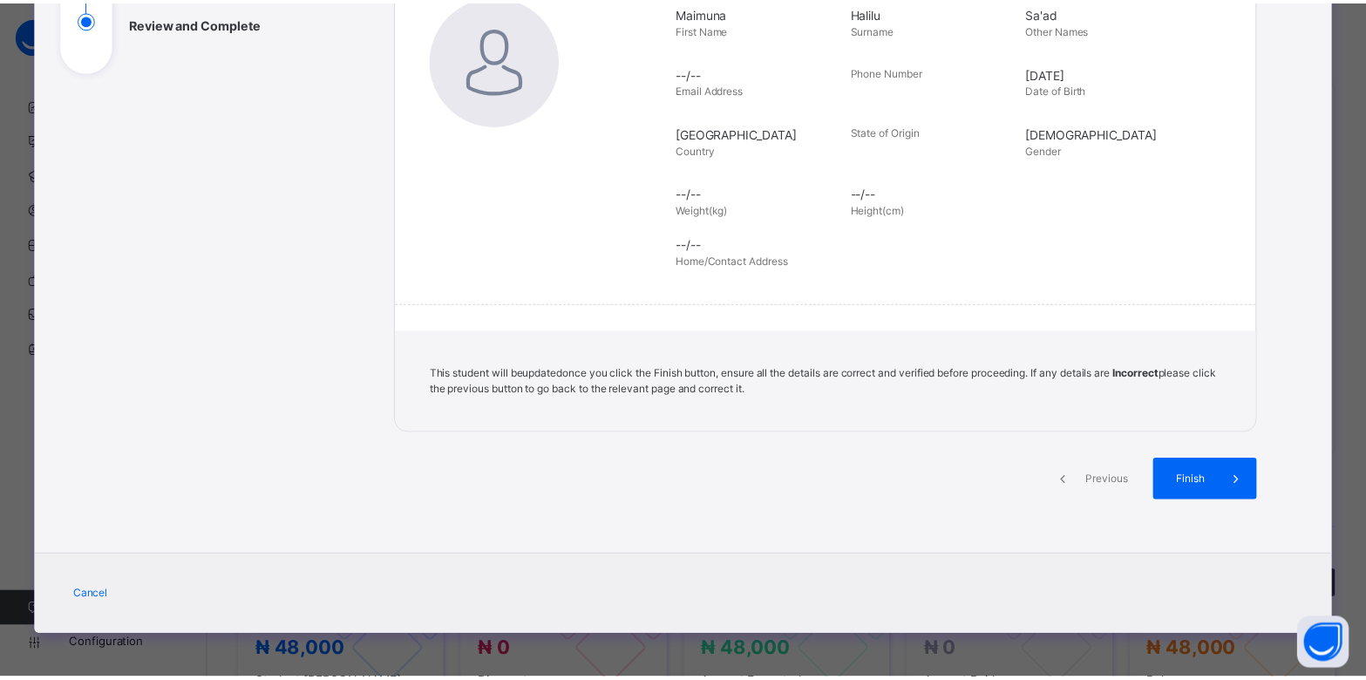
scroll to position [279, 0]
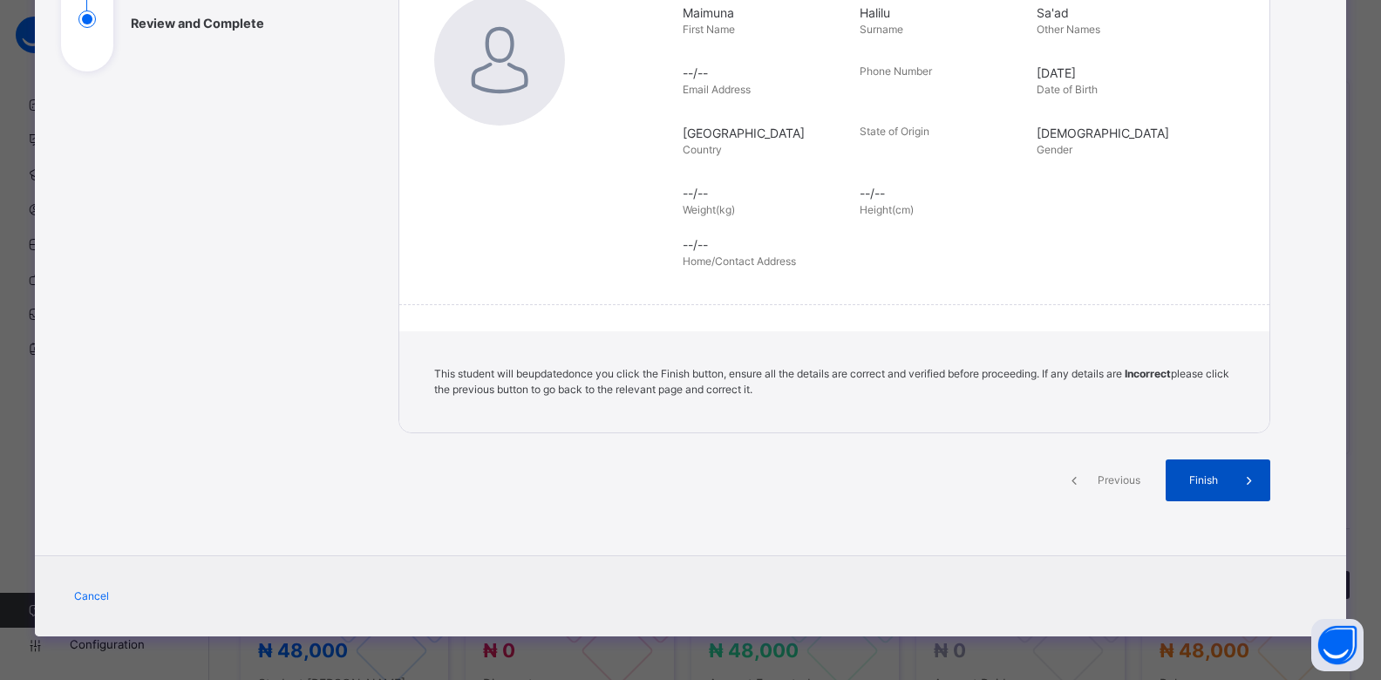
click at [1205, 480] on span "Finish" at bounding box center [1203, 480] width 50 height 16
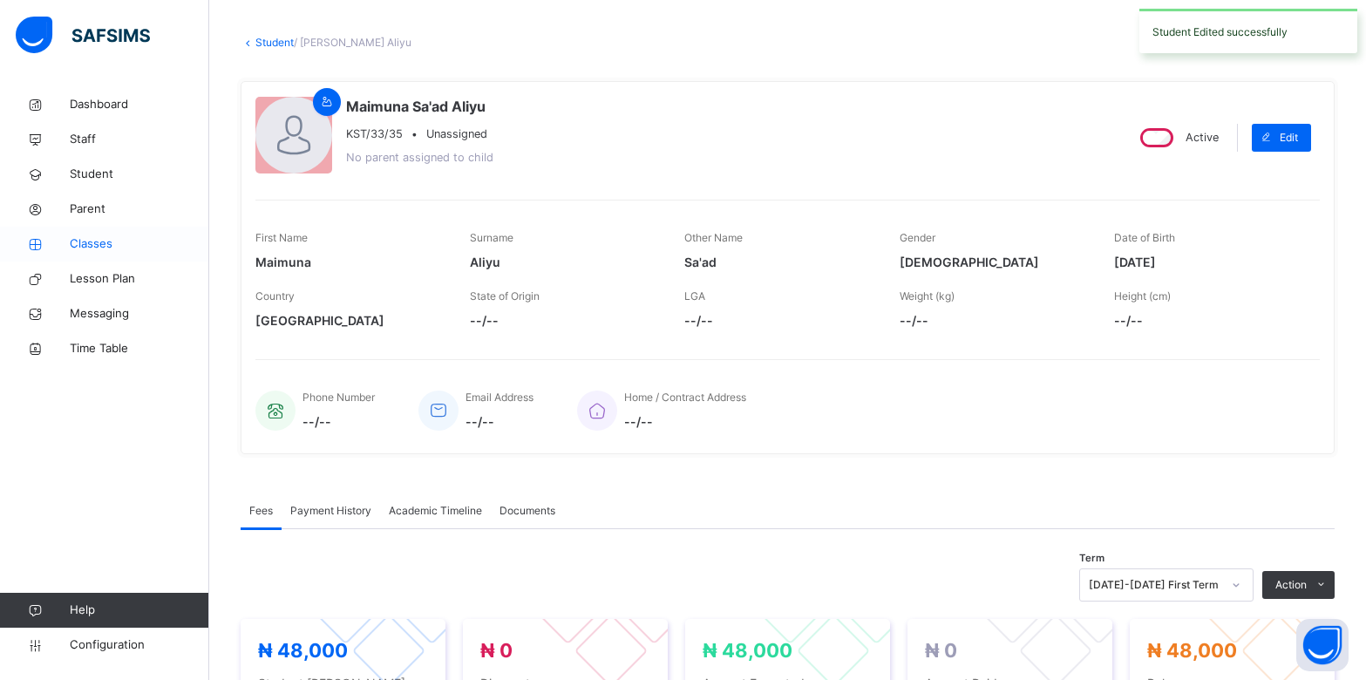
click at [93, 241] on span "Classes" at bounding box center [139, 243] width 139 height 17
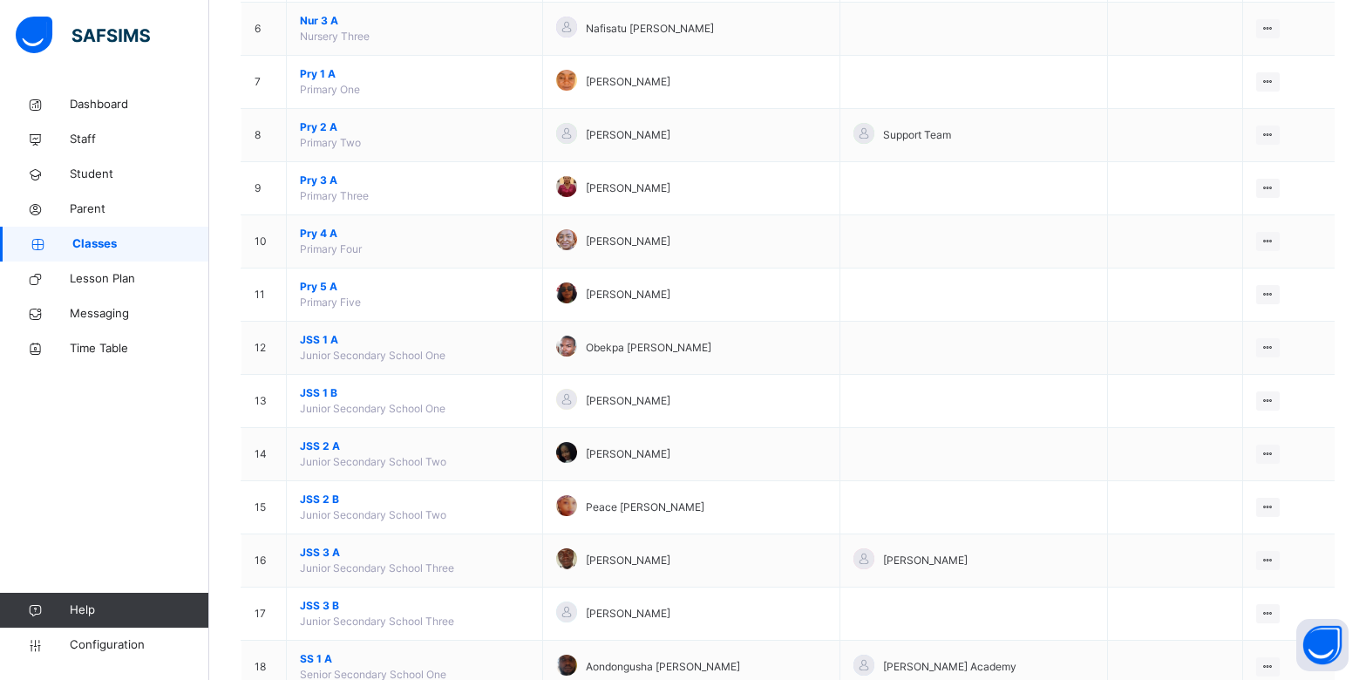
scroll to position [495, 0]
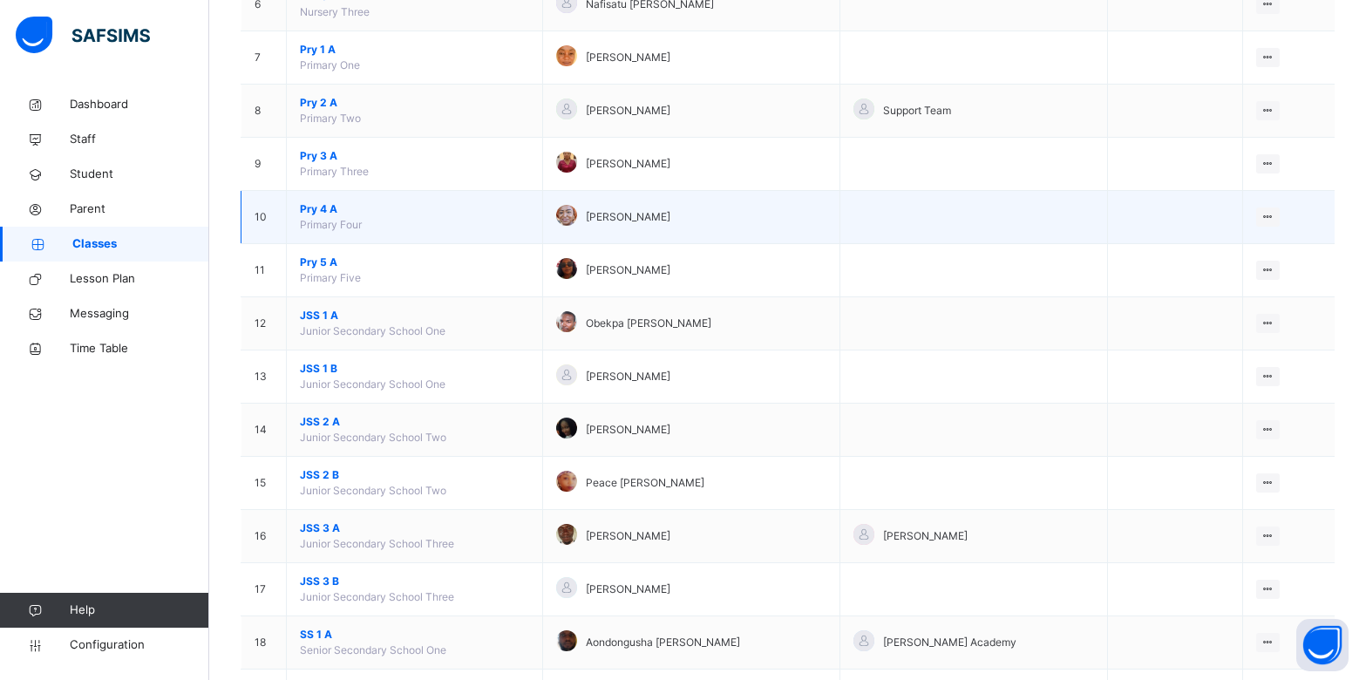
click at [335, 210] on span "Pry 4 A" at bounding box center [414, 209] width 229 height 16
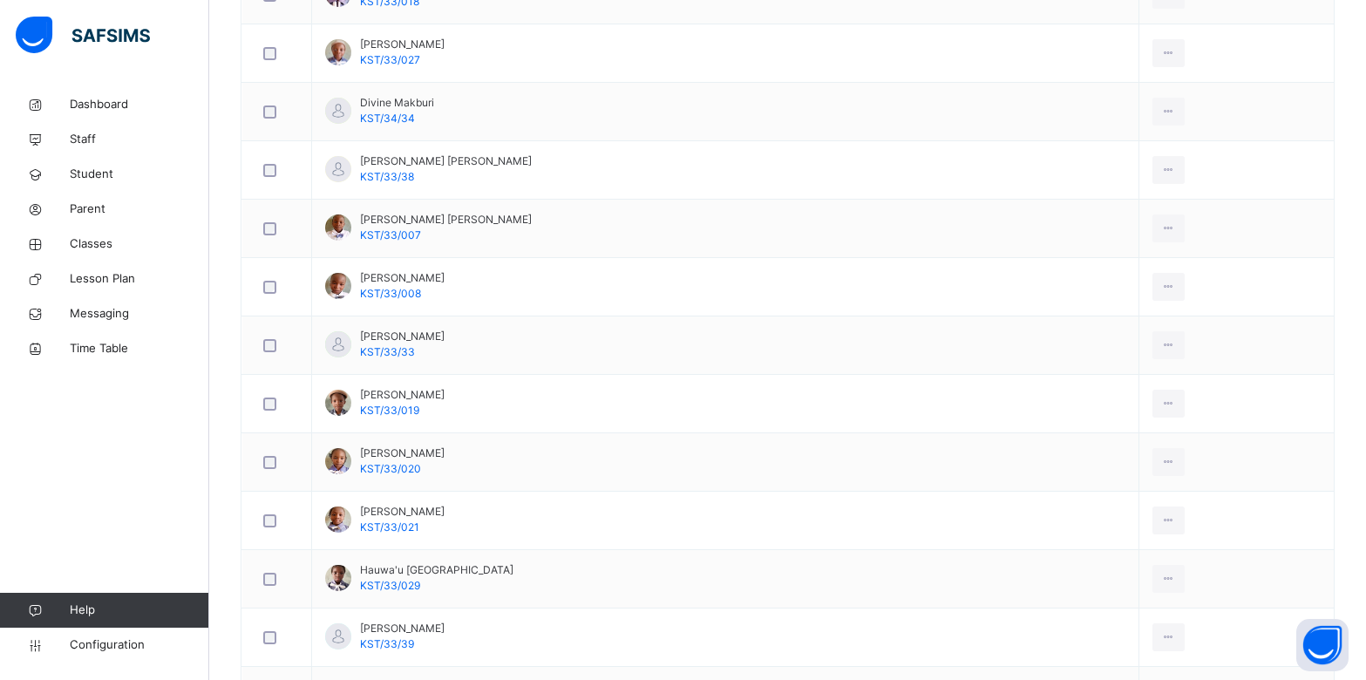
scroll to position [1378, 0]
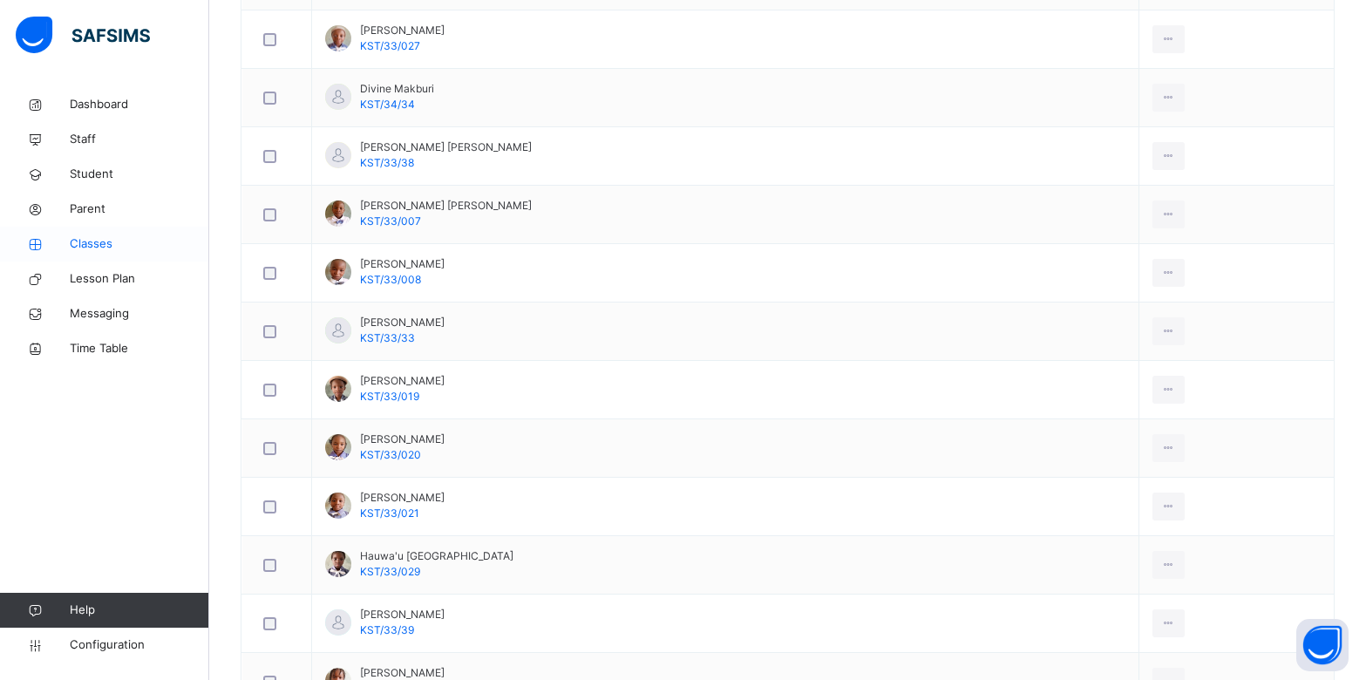
click at [99, 242] on span "Classes" at bounding box center [139, 243] width 139 height 17
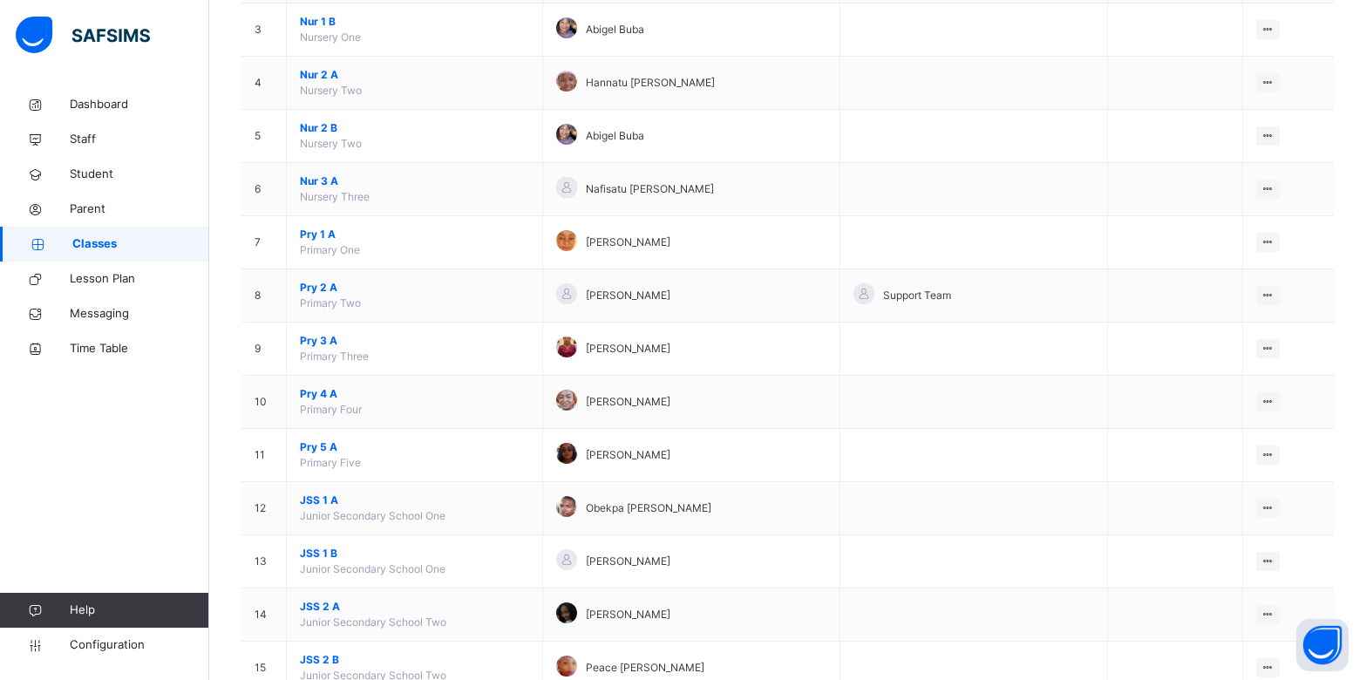
scroll to position [326, 0]
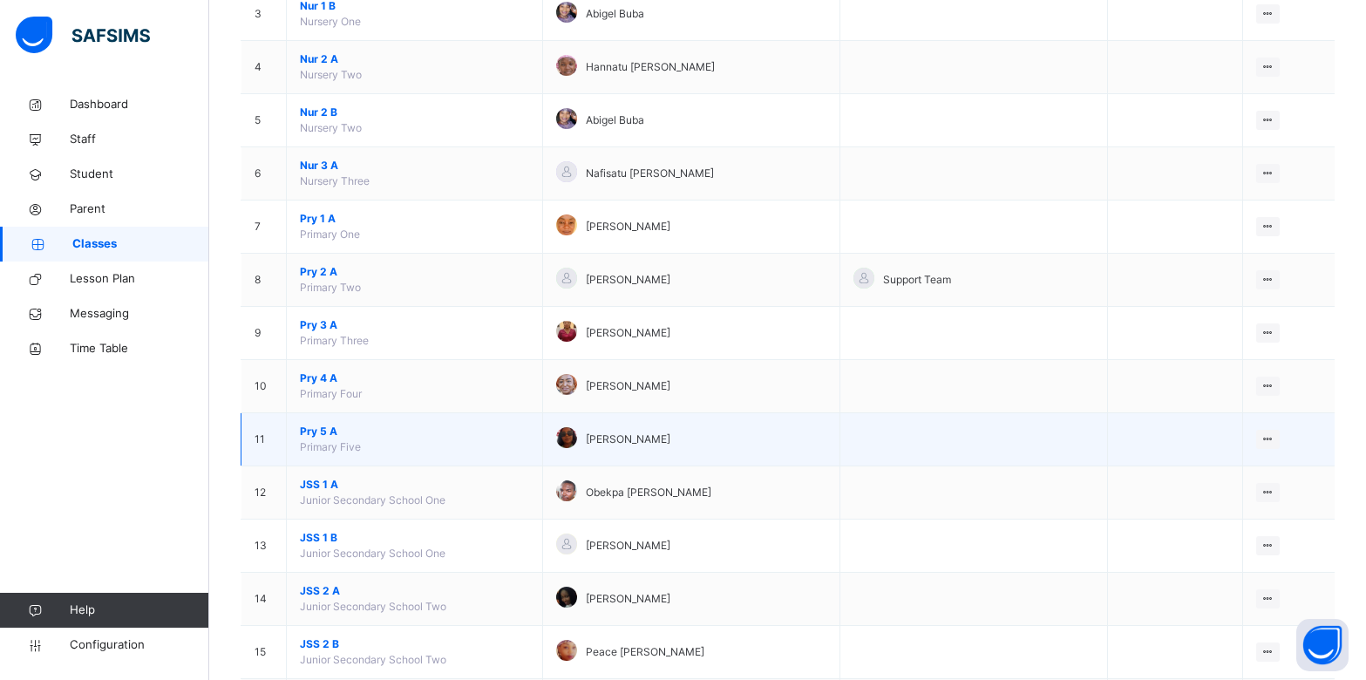
click at [331, 431] on span "Pry 5 A" at bounding box center [414, 432] width 229 height 16
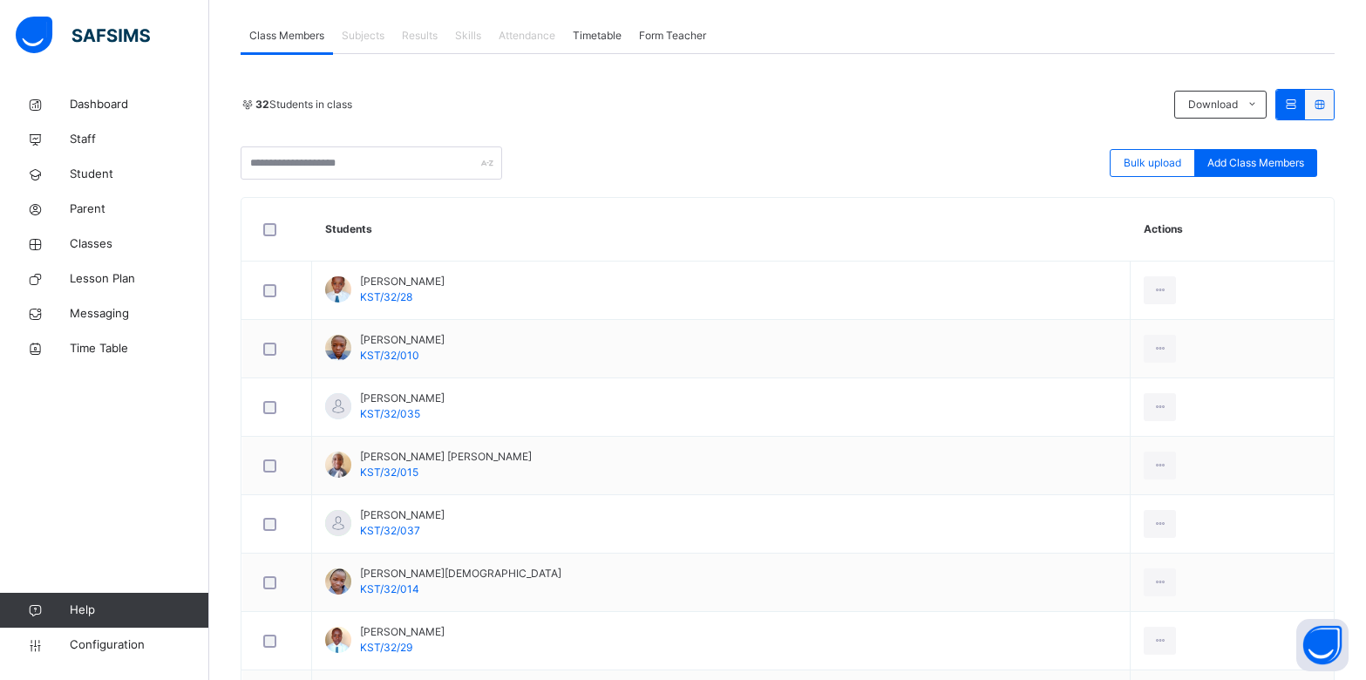
scroll to position [316, 0]
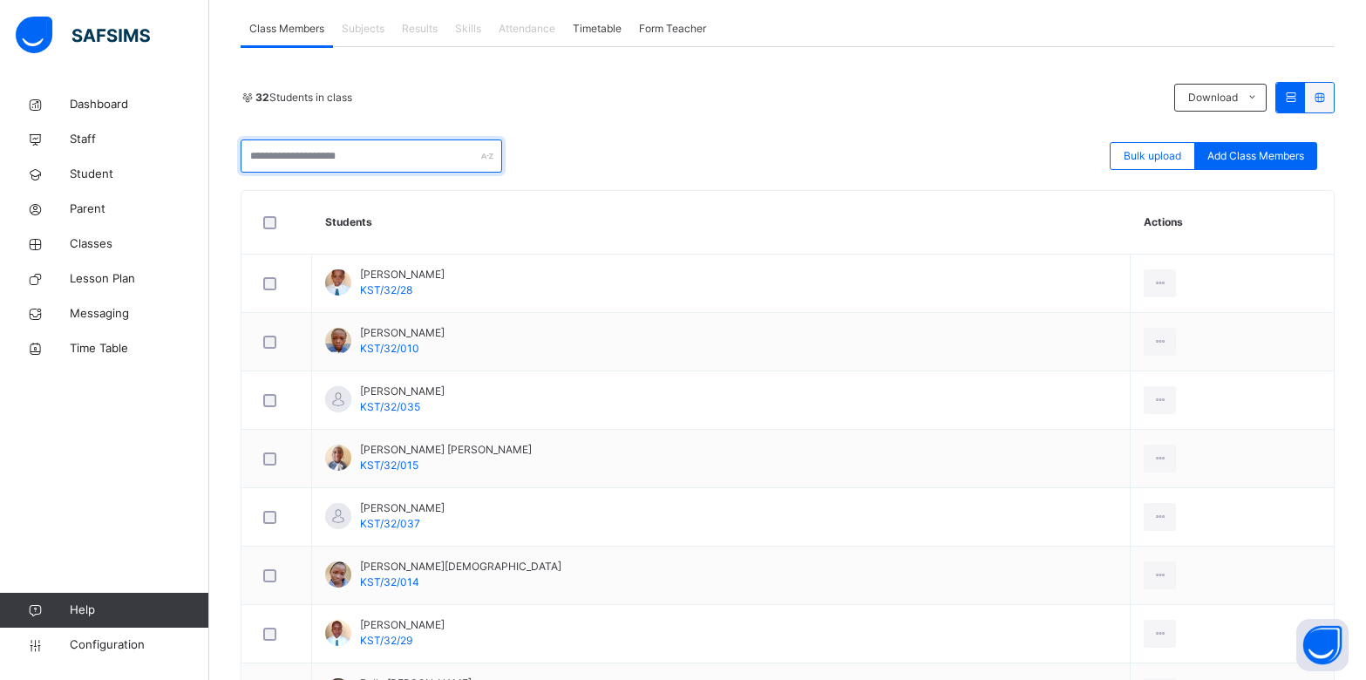
click at [424, 147] on input "text" at bounding box center [371, 155] width 261 height 33
click at [600, 160] on div "Bulk upload Add Class Members" at bounding box center [788, 155] width 1094 height 33
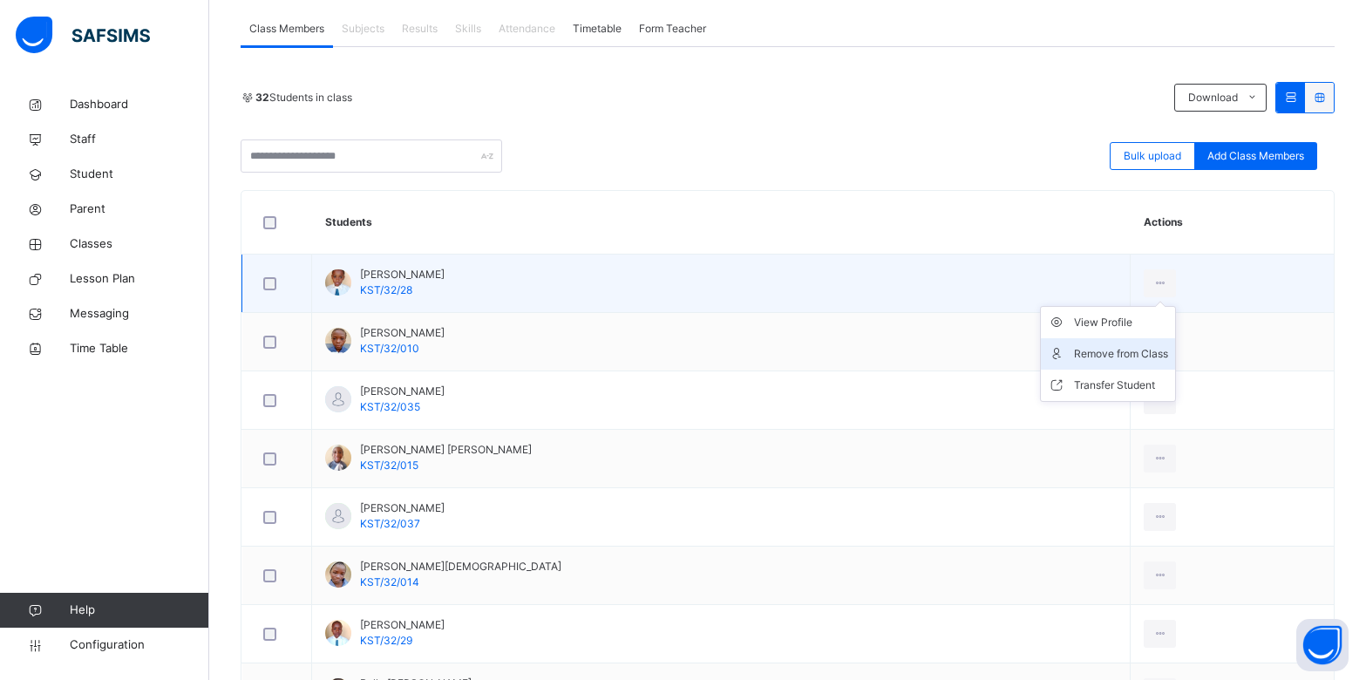
click at [1086, 346] on div "Remove from Class" at bounding box center [1121, 353] width 94 height 17
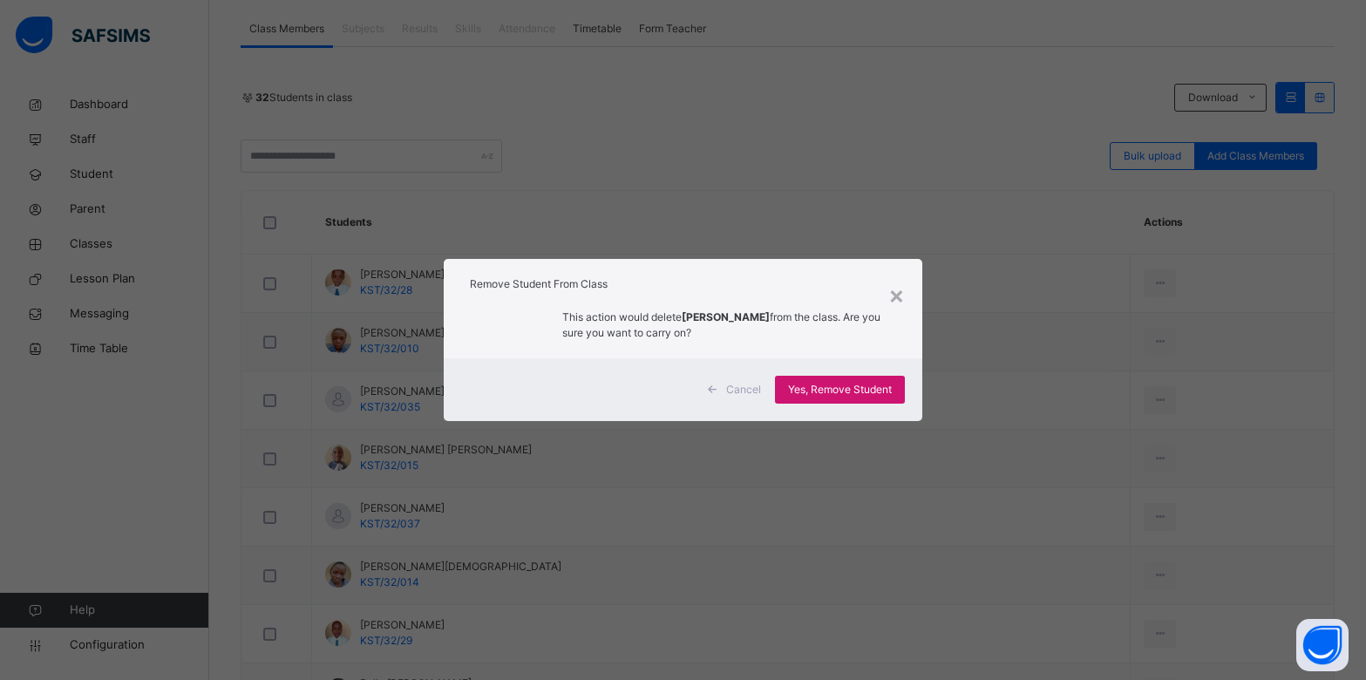
click at [878, 395] on span "Yes, Remove Student" at bounding box center [840, 390] width 104 height 16
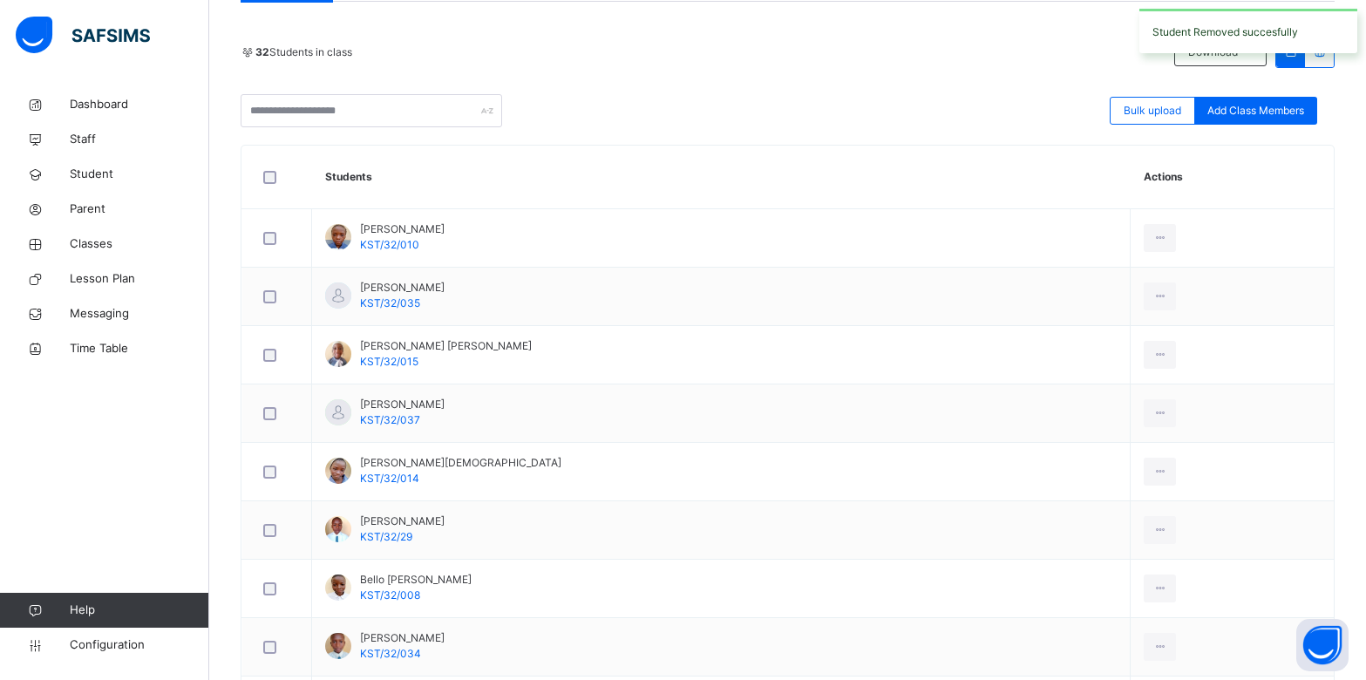
scroll to position [409, 0]
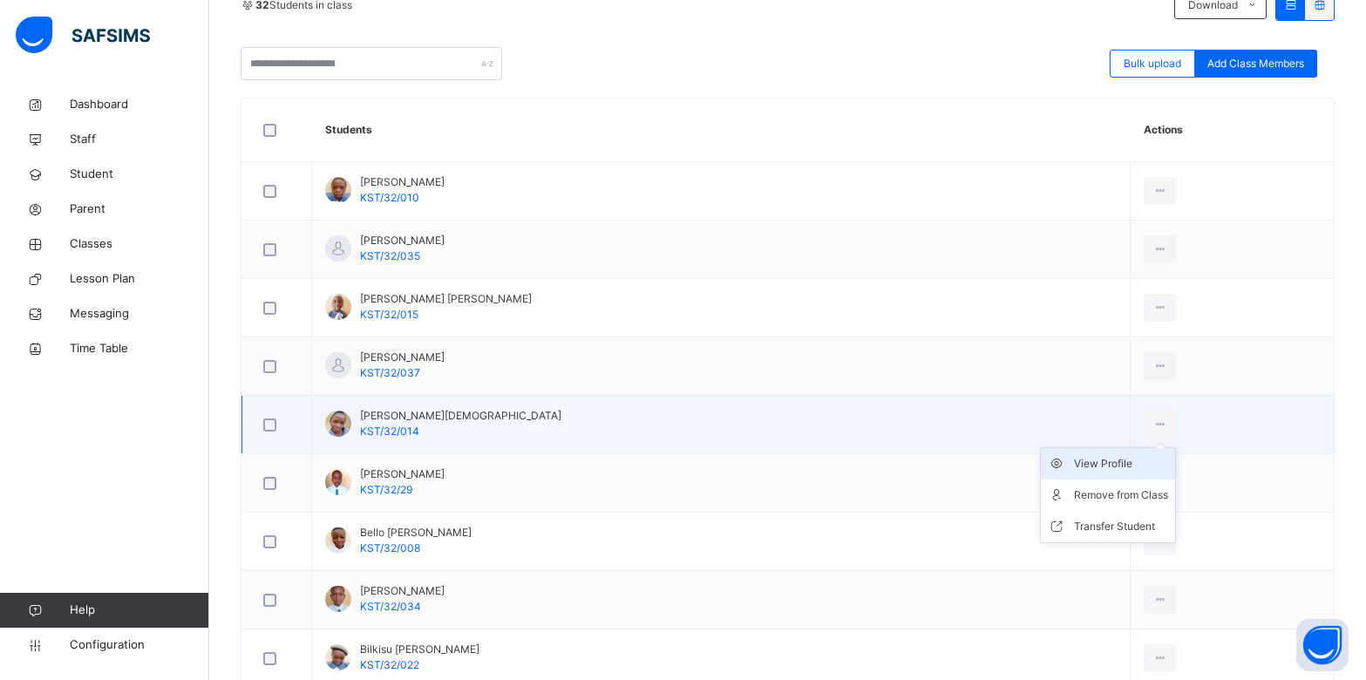
click at [1090, 461] on div "View Profile" at bounding box center [1121, 463] width 94 height 17
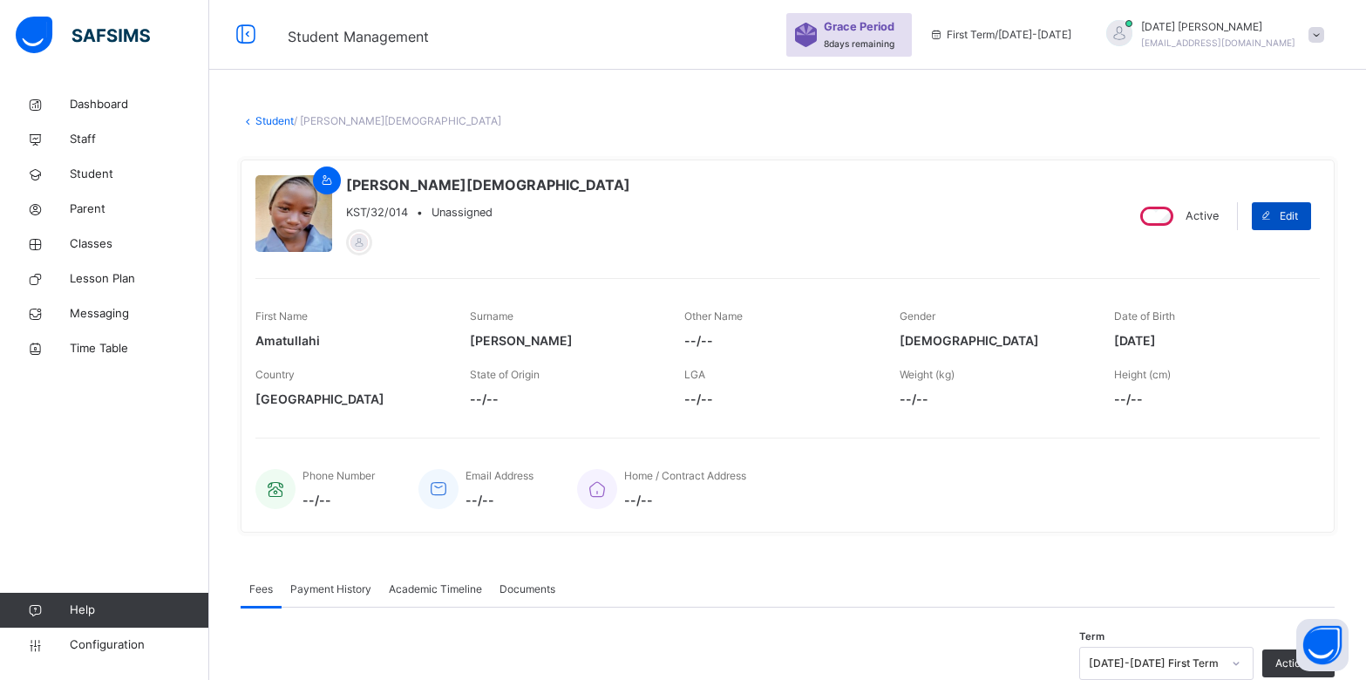
click at [1279, 215] on span at bounding box center [1266, 216] width 28 height 28
select select "**"
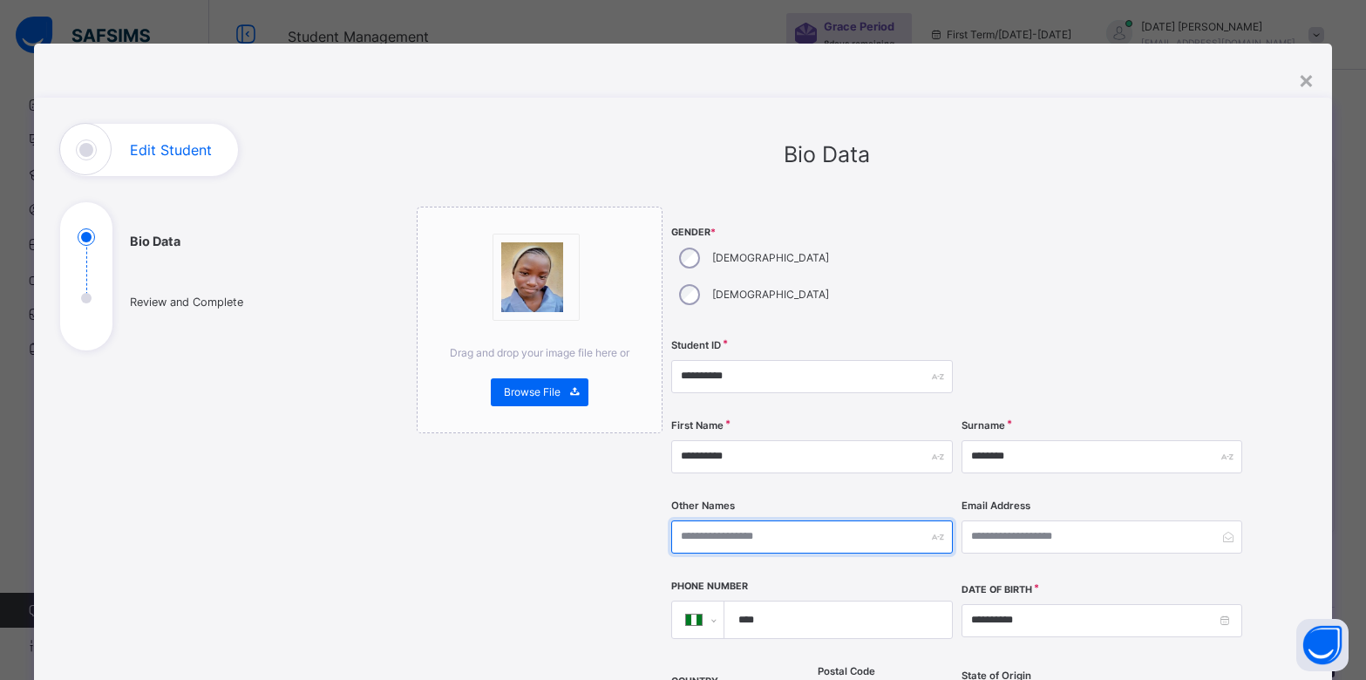
click at [774, 520] on input "text" at bounding box center [811, 536] width 281 height 33
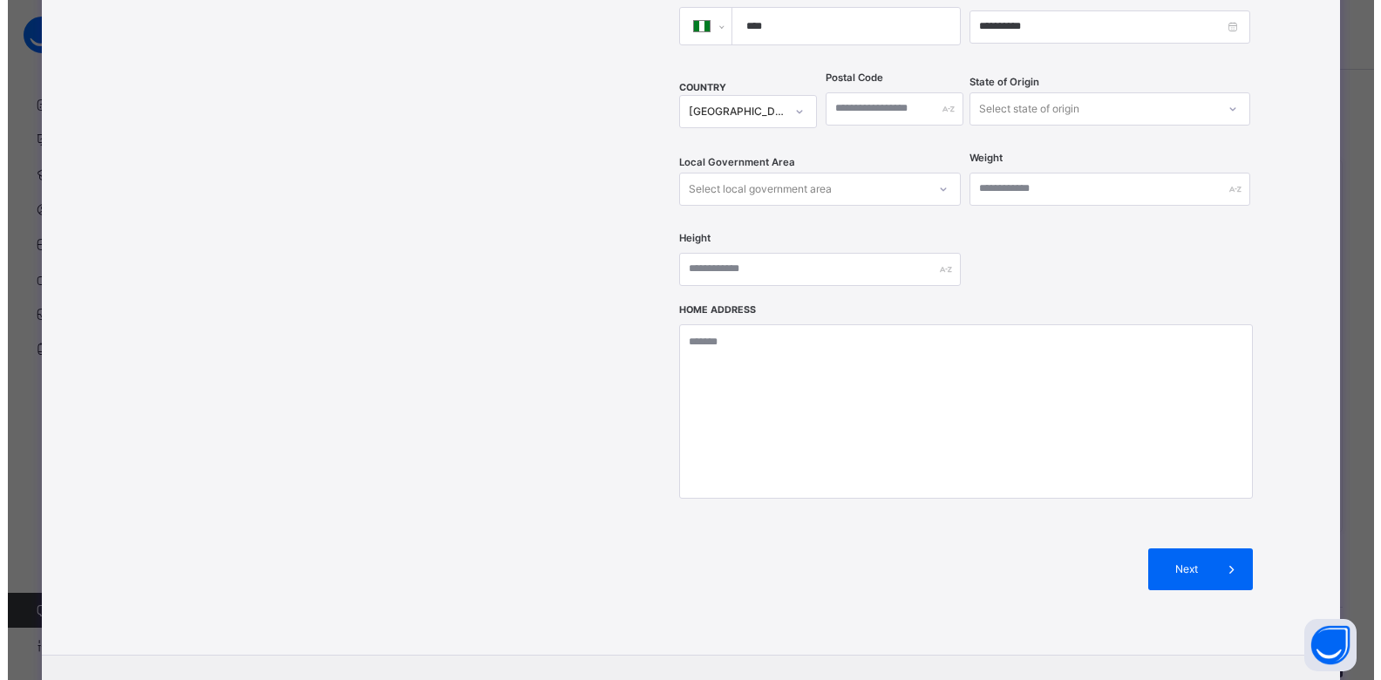
scroll to position [610, 0]
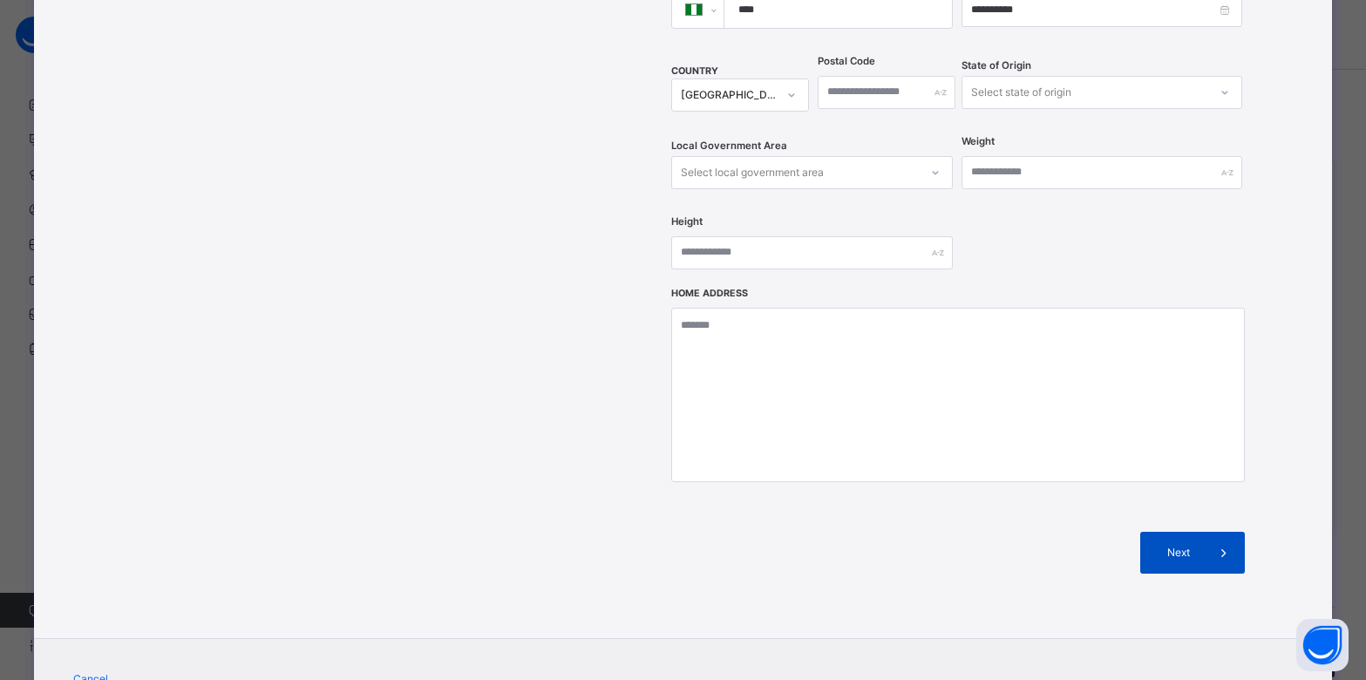
type input "****"
click at [1203, 532] on span at bounding box center [1224, 553] width 42 height 42
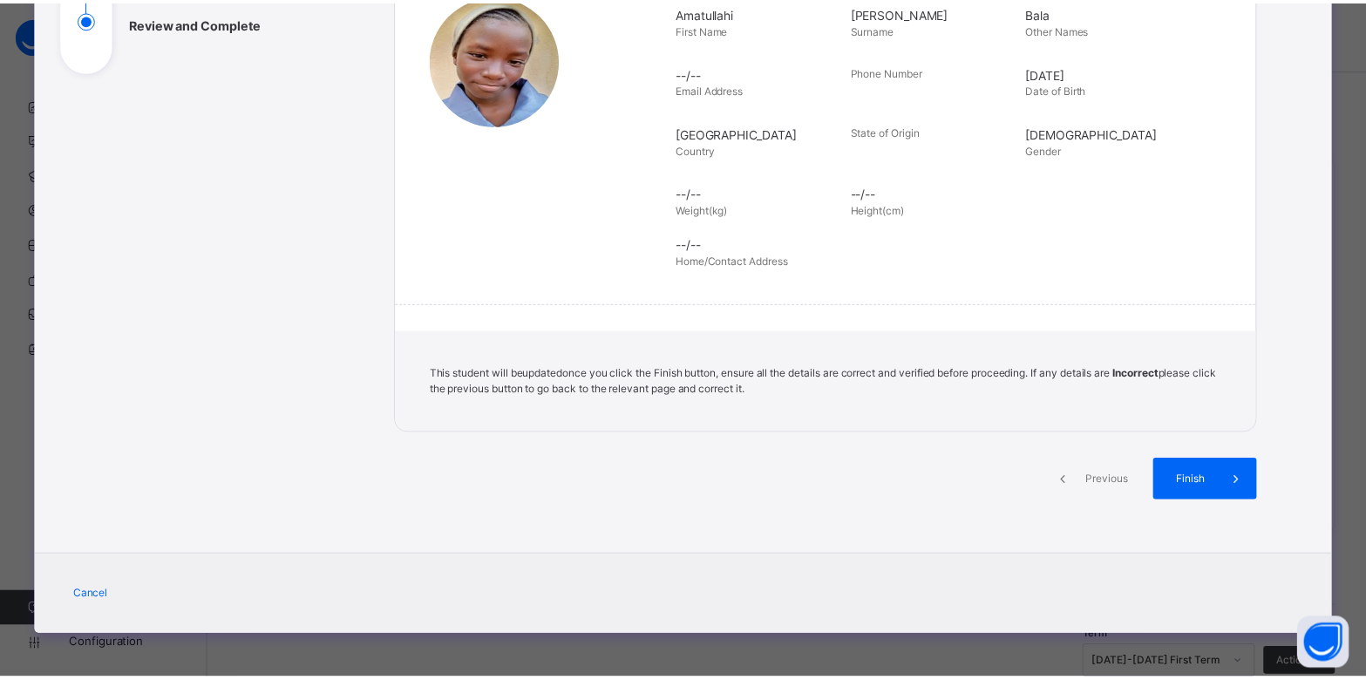
scroll to position [279, 0]
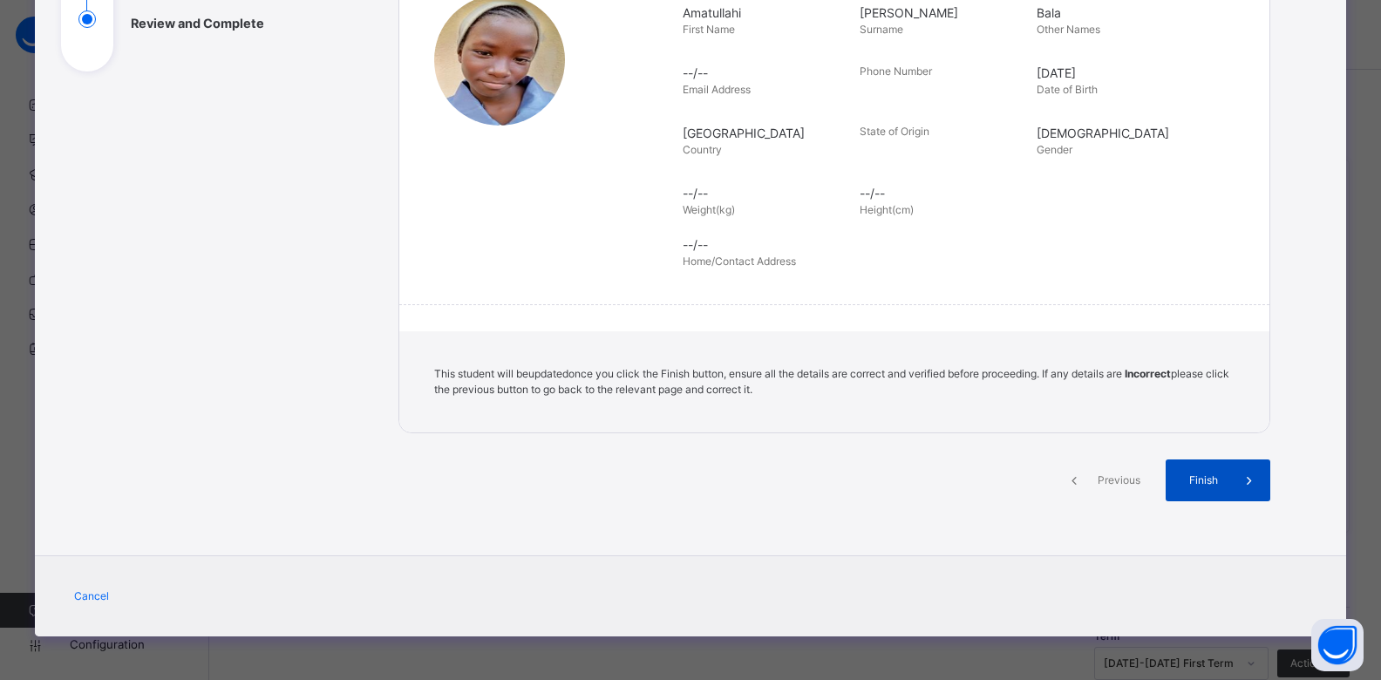
click at [1203, 478] on span "Finish" at bounding box center [1203, 480] width 50 height 16
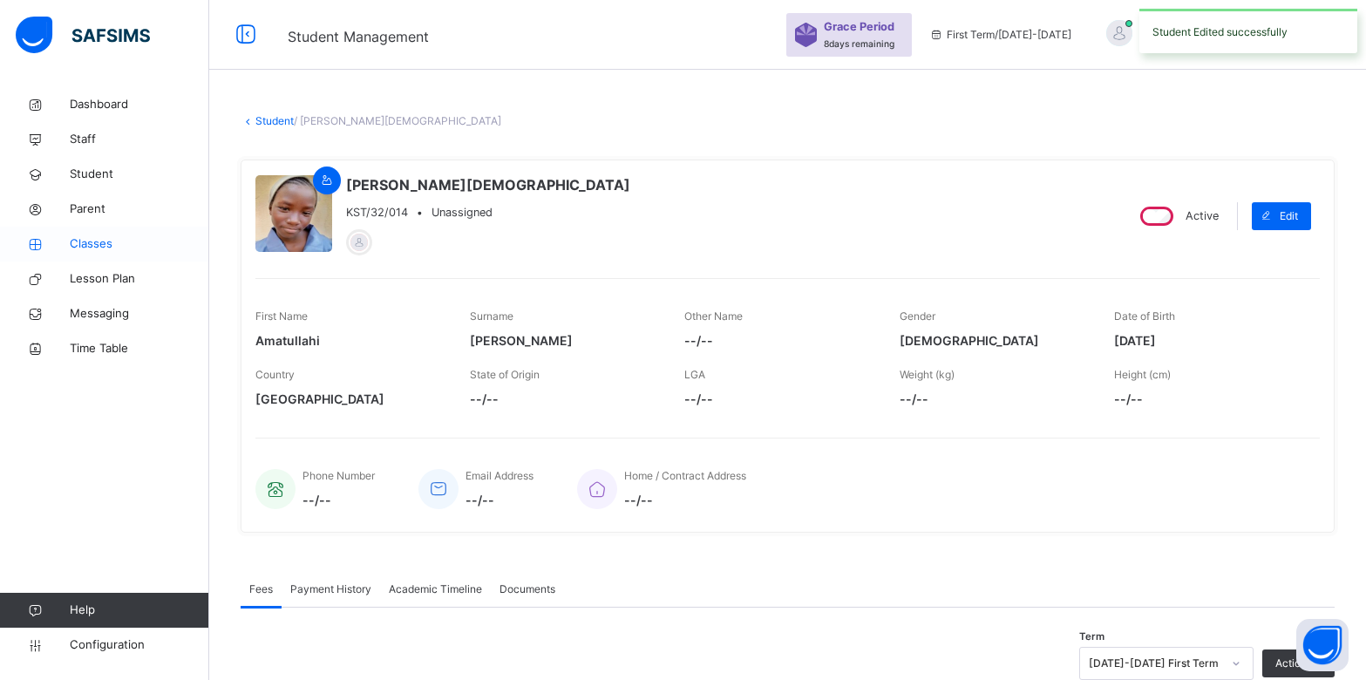
click at [95, 235] on span "Classes" at bounding box center [139, 243] width 139 height 17
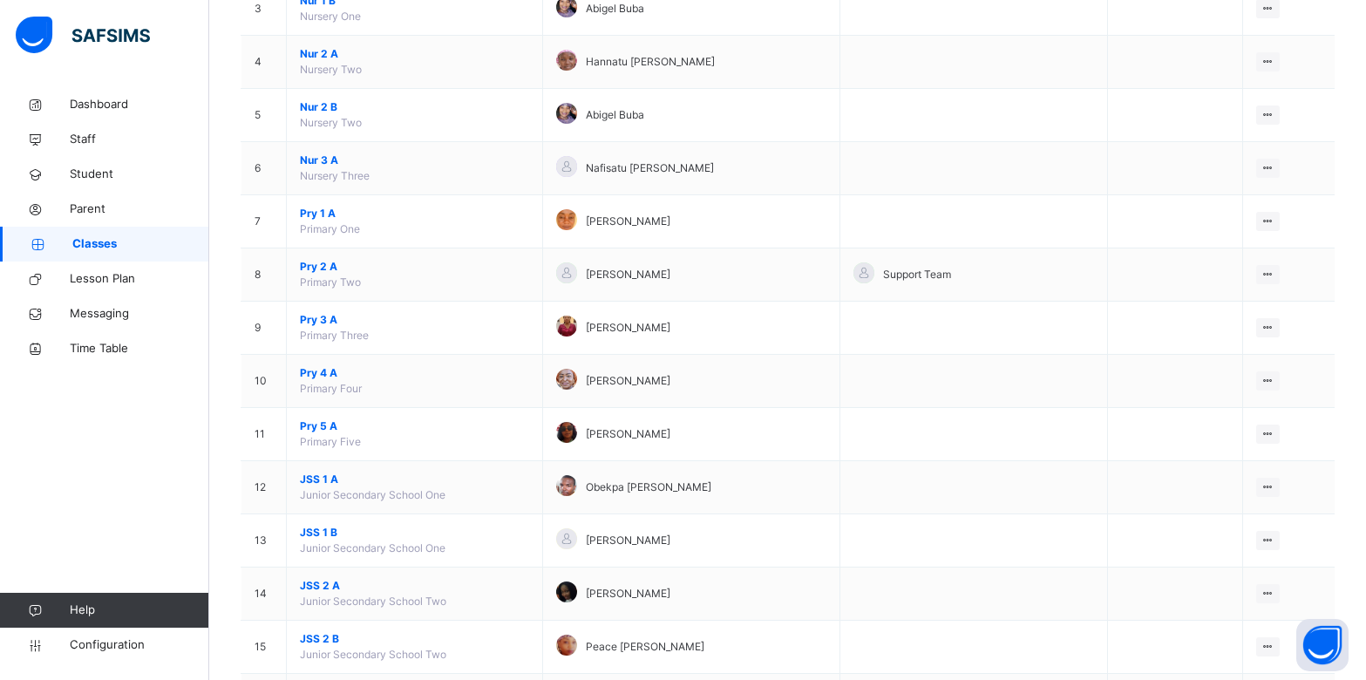
scroll to position [349, 0]
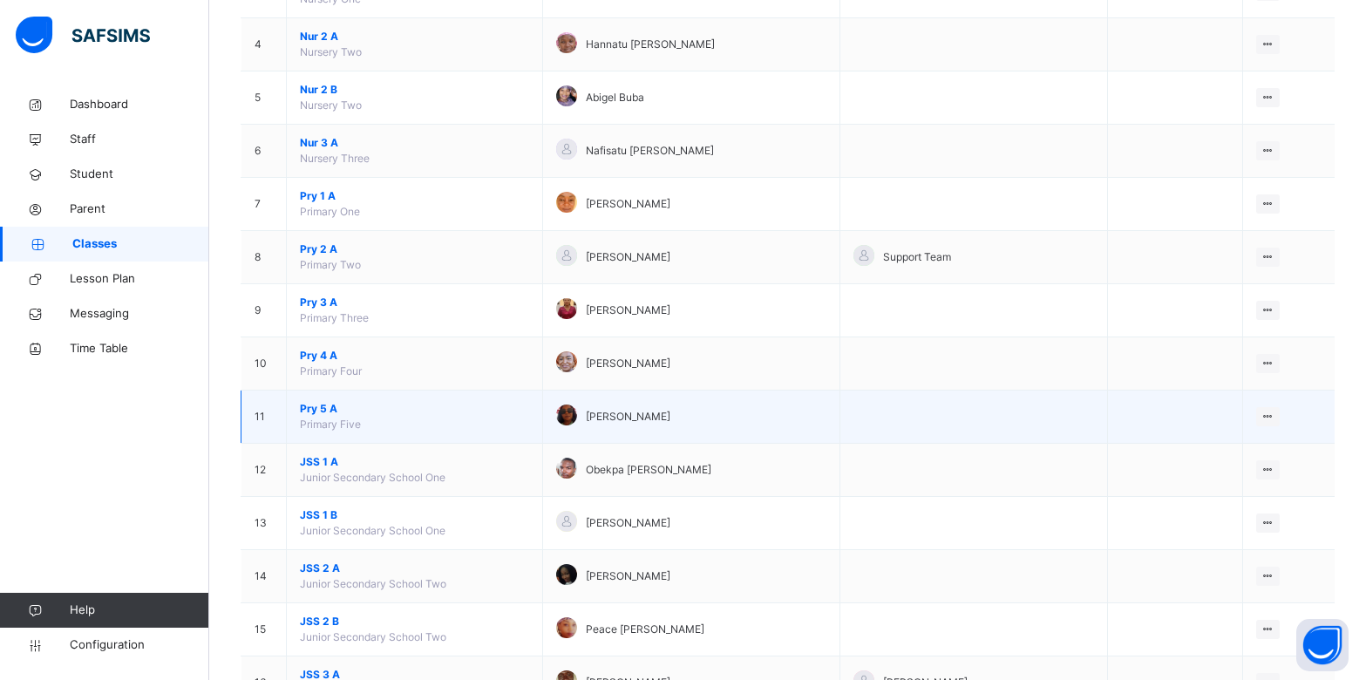
click at [328, 413] on span "Pry 5 A" at bounding box center [414, 409] width 229 height 16
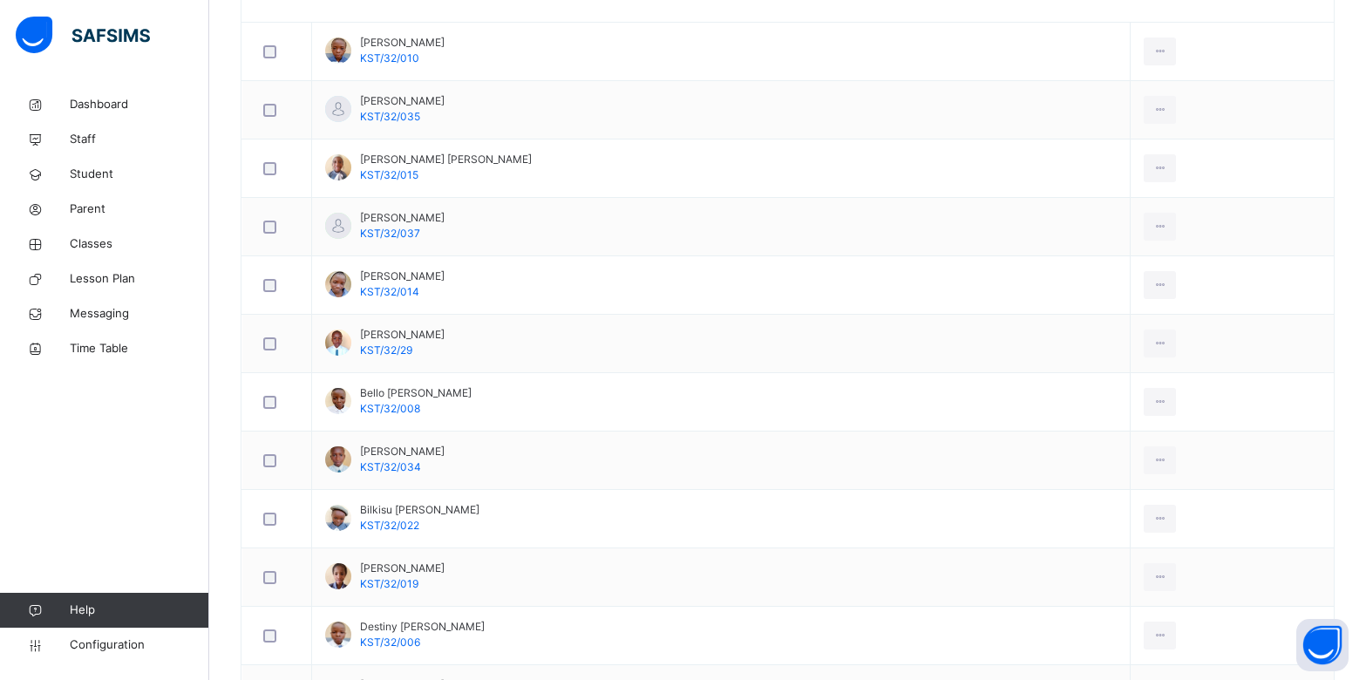
scroll to position [525, 0]
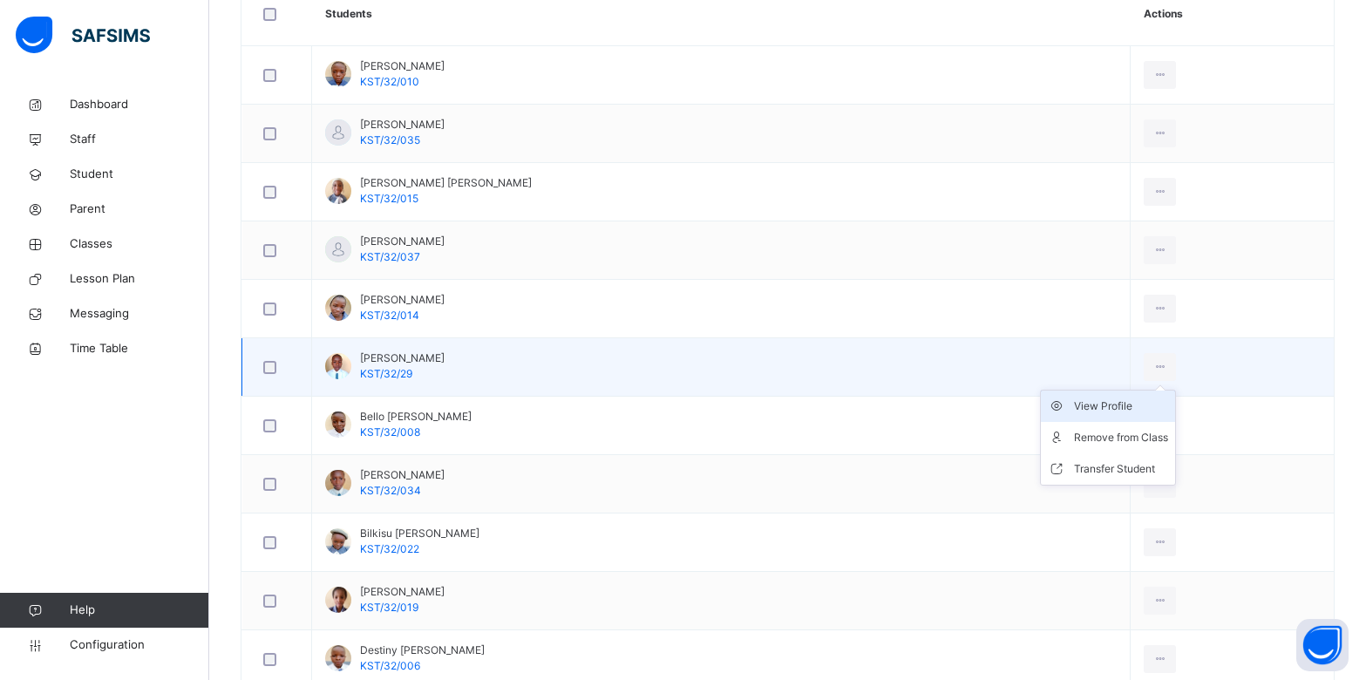
click at [1086, 403] on div "View Profile" at bounding box center [1121, 405] width 94 height 17
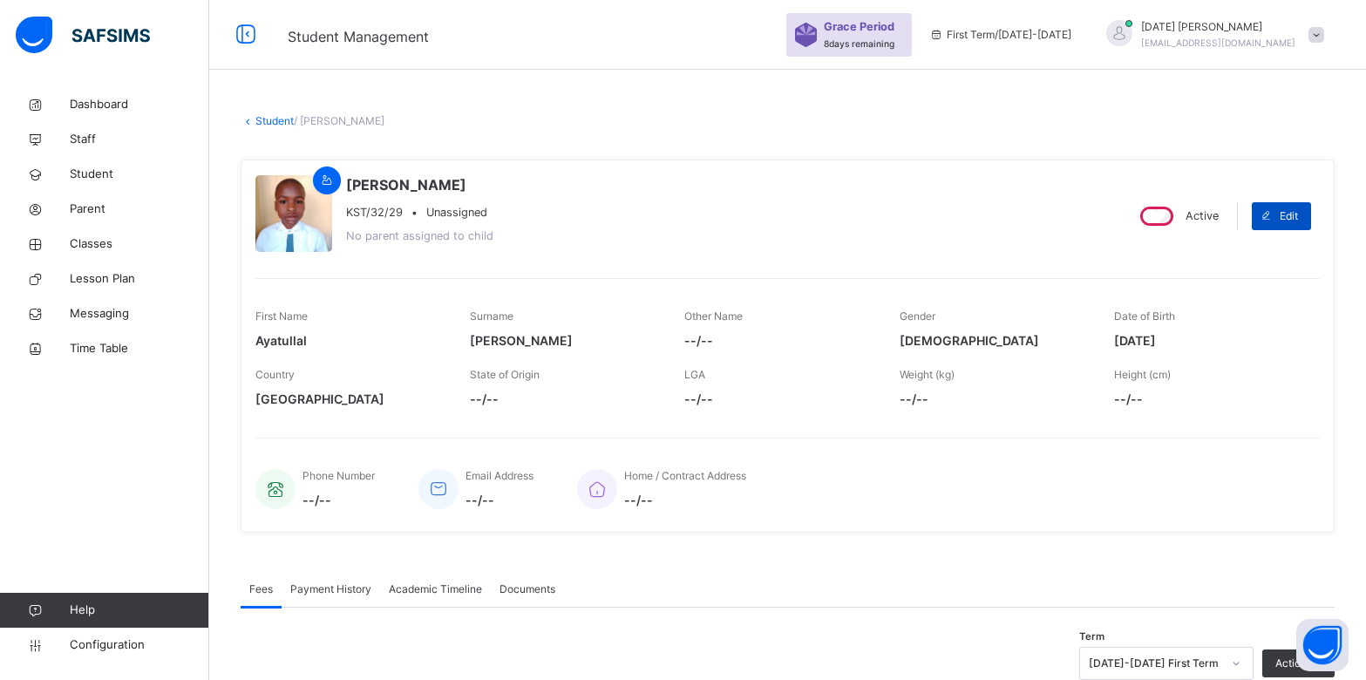
click at [1295, 218] on span "Edit" at bounding box center [1288, 216] width 18 height 16
select select "**"
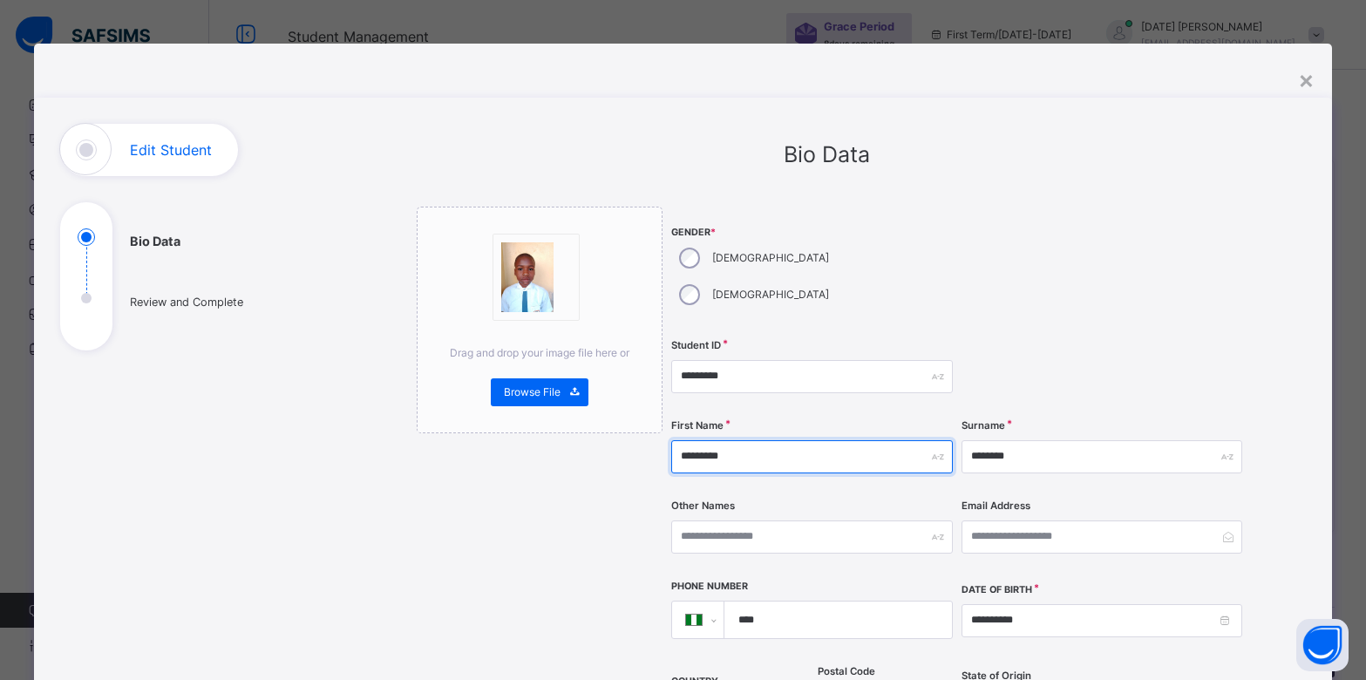
click at [745, 440] on input "*********" at bounding box center [811, 456] width 281 height 33
click at [723, 440] on input "*********" at bounding box center [811, 456] width 281 height 33
type input "**********"
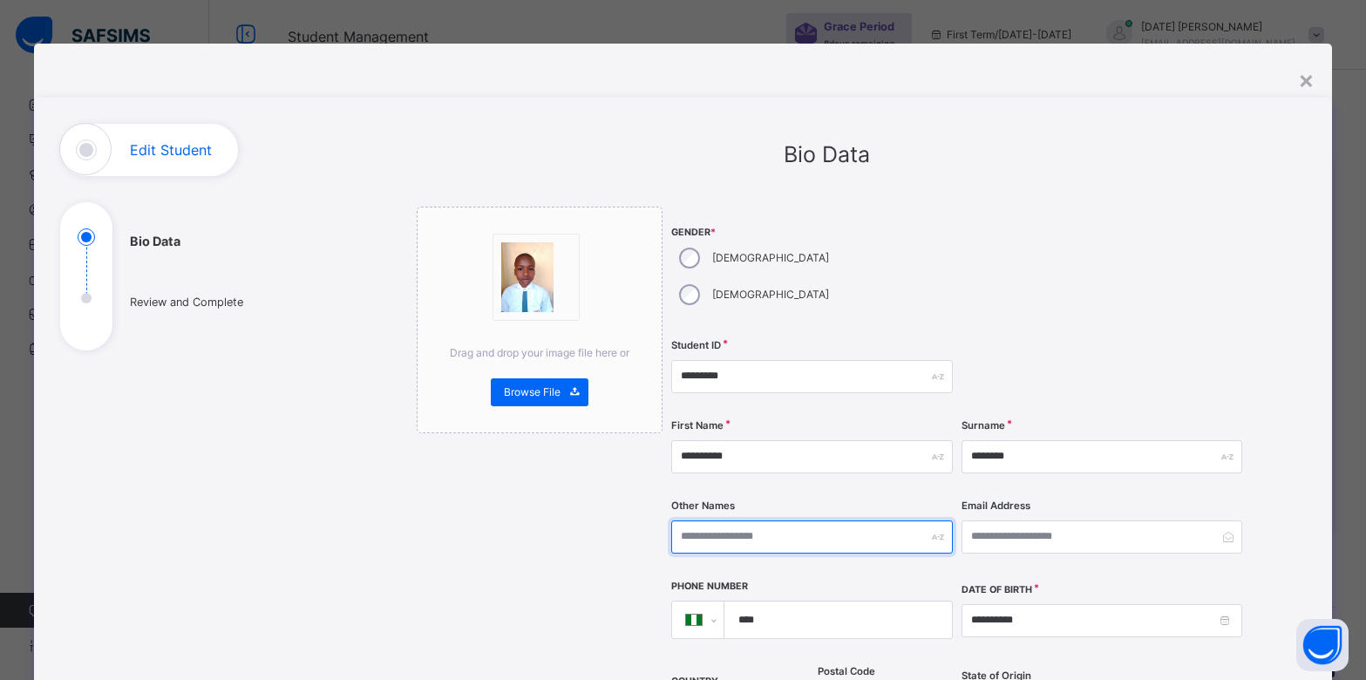
click at [705, 520] on input "text" at bounding box center [811, 536] width 281 height 33
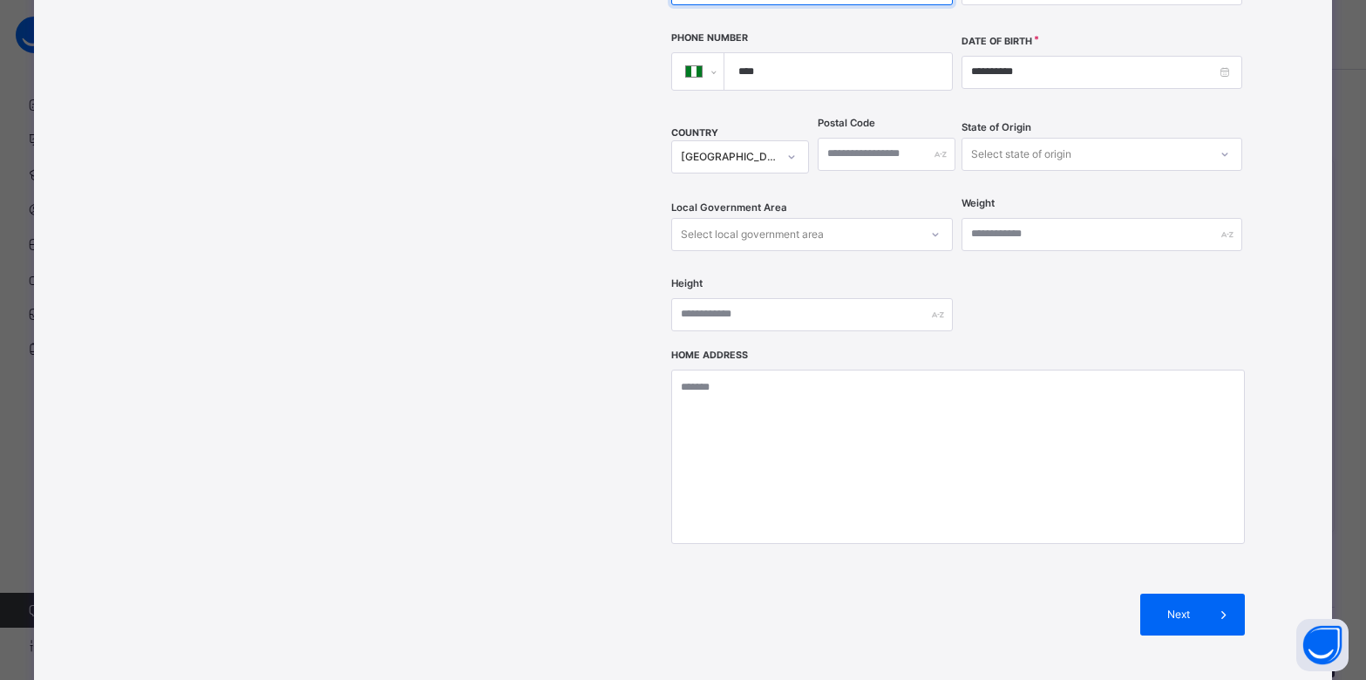
scroll to position [611, 0]
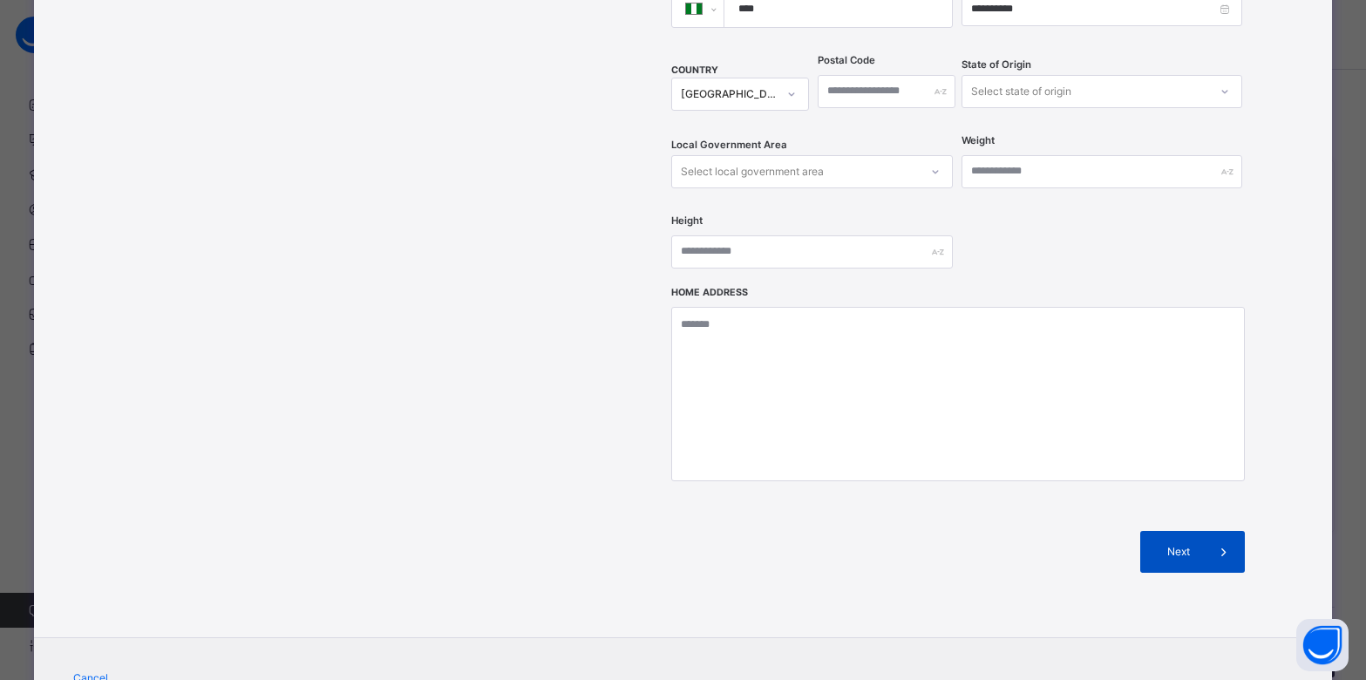
type input "*****"
click at [1190, 531] on div "Next" at bounding box center [1192, 552] width 105 height 42
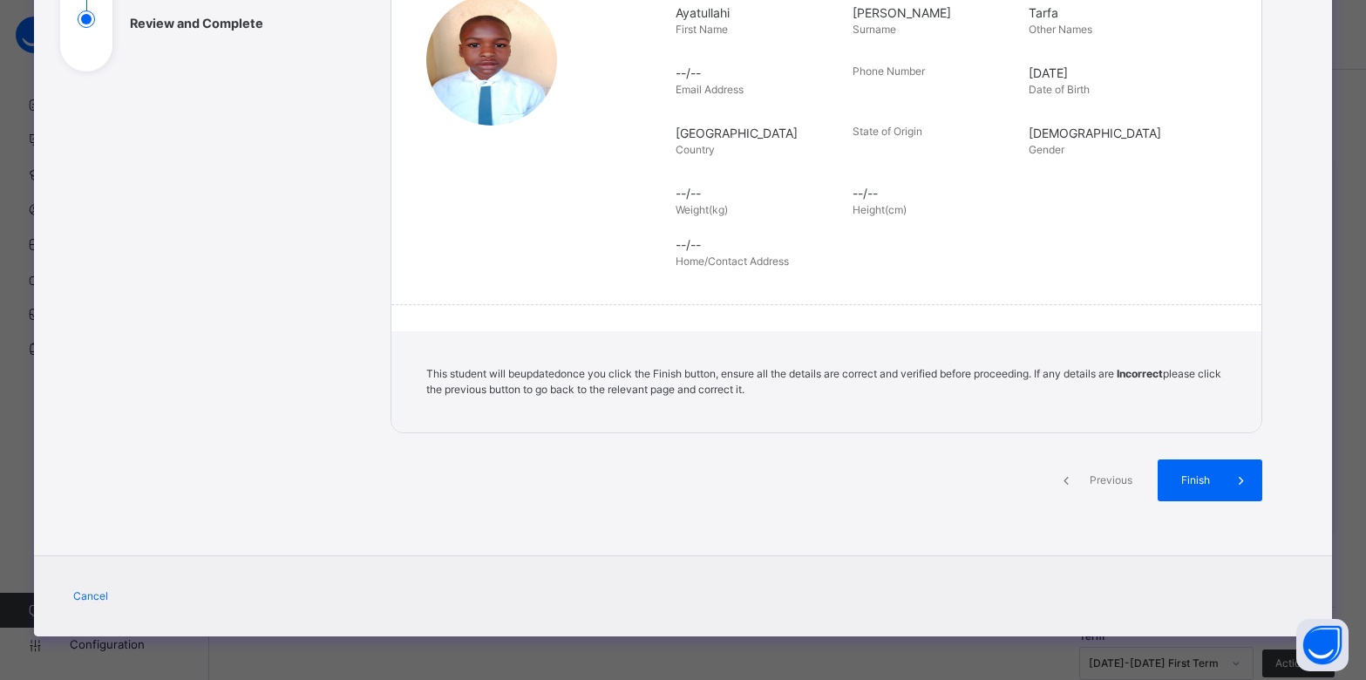
scroll to position [279, 0]
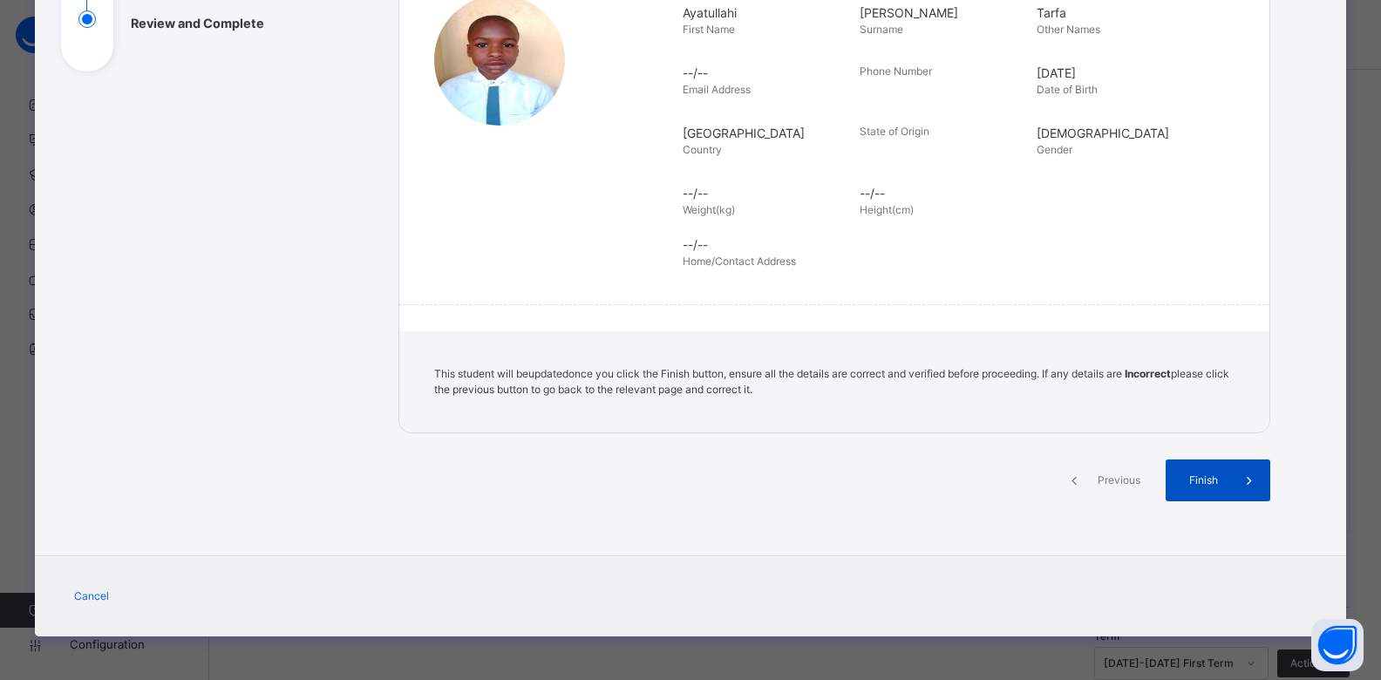
click at [1203, 484] on span "Finish" at bounding box center [1203, 480] width 50 height 16
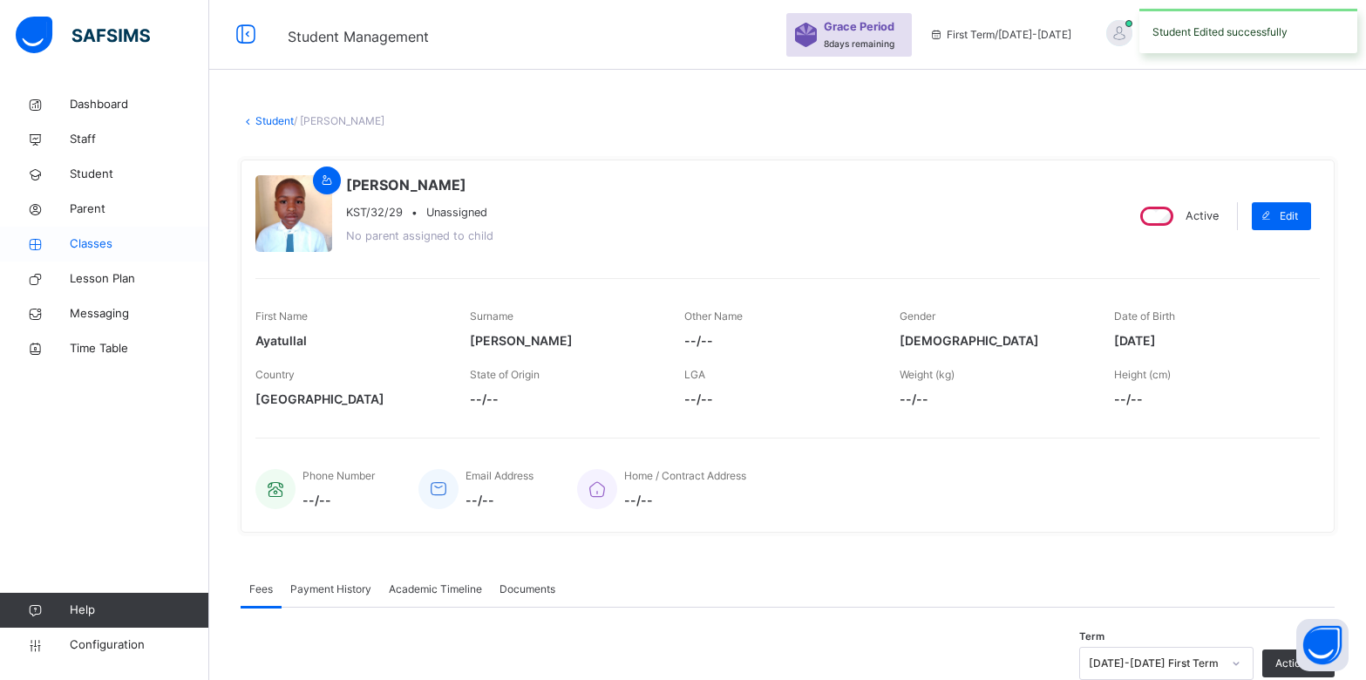
click at [102, 241] on span "Classes" at bounding box center [139, 243] width 139 height 17
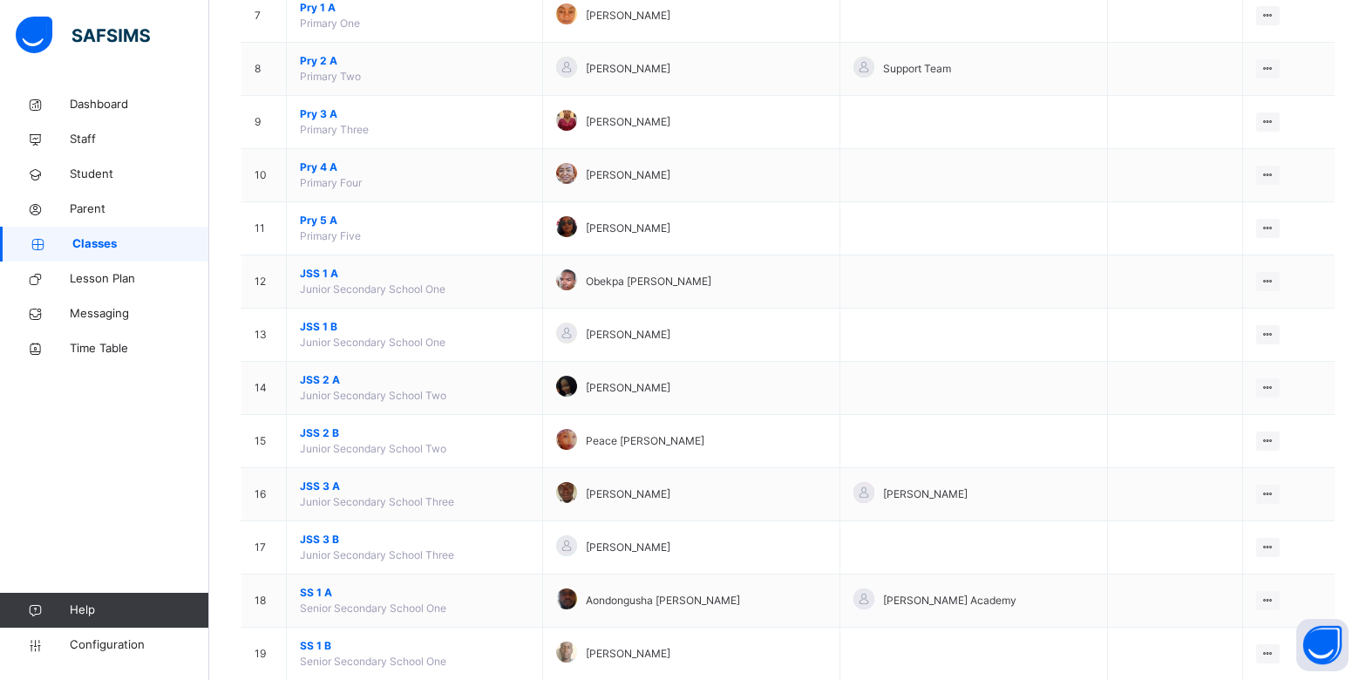
scroll to position [539, 0]
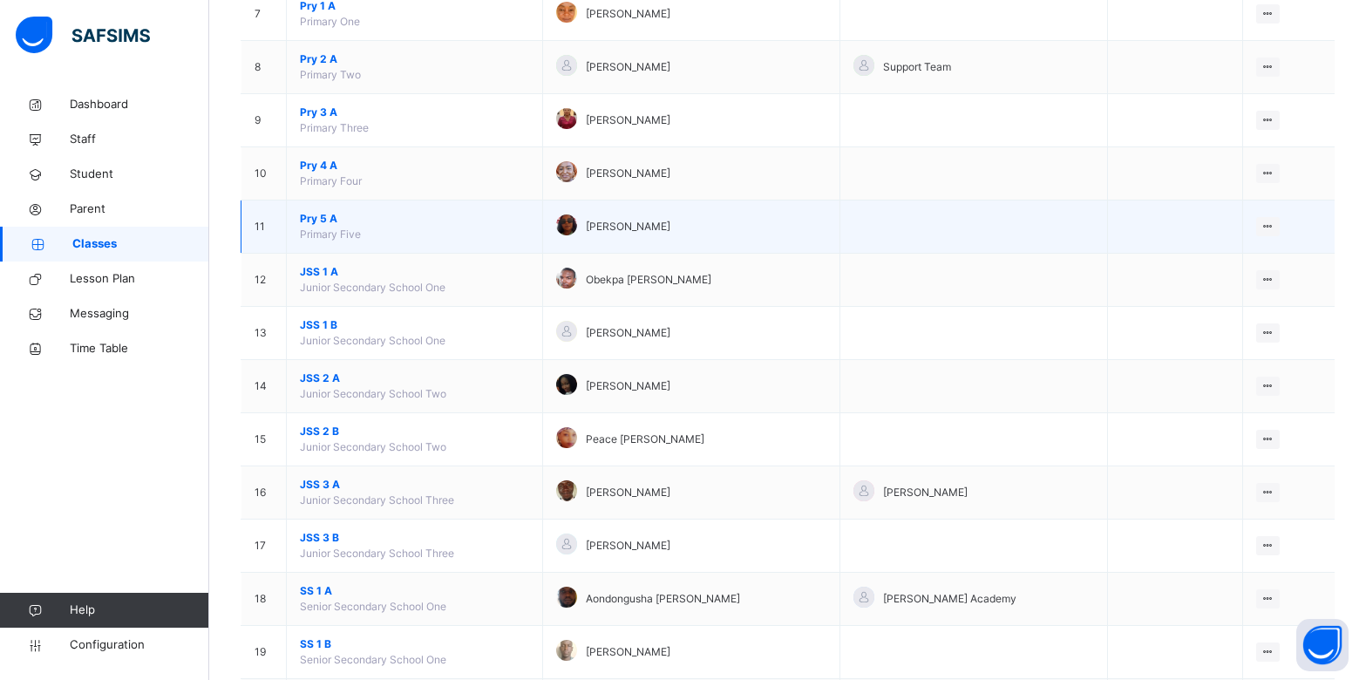
click at [350, 212] on span "Pry 5 A" at bounding box center [414, 219] width 229 height 16
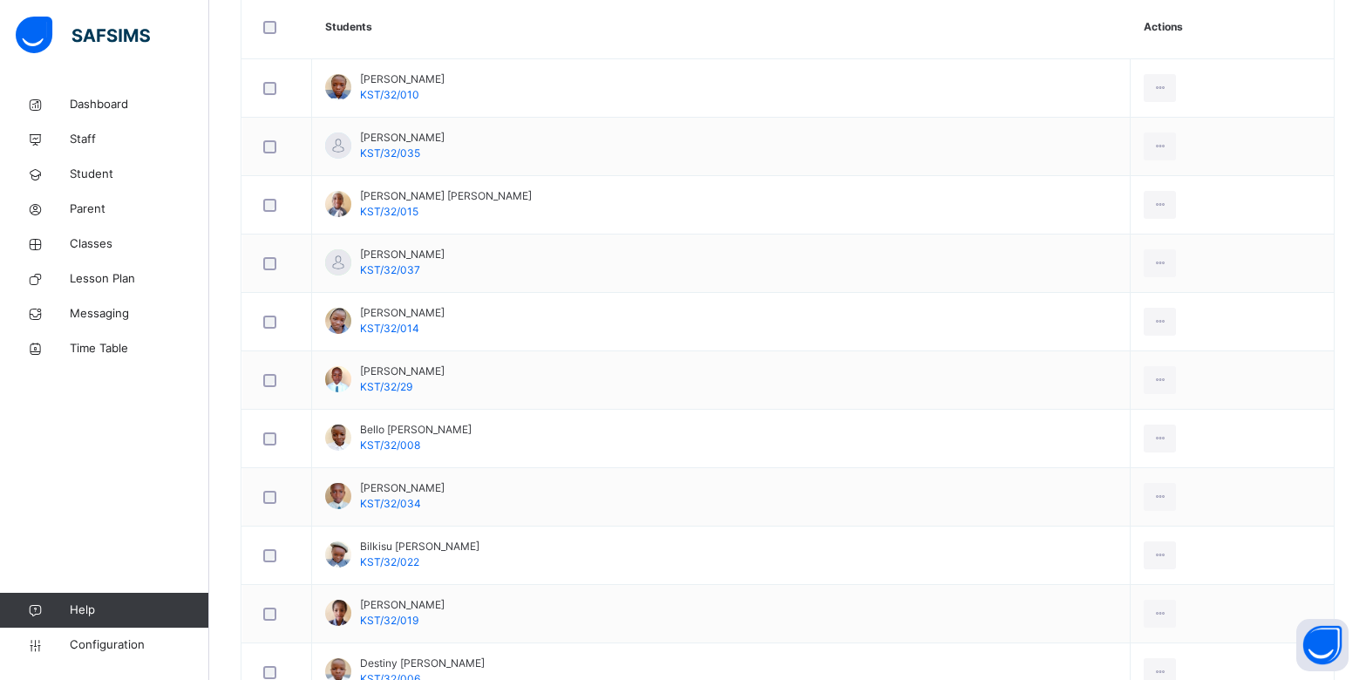
scroll to position [528, 0]
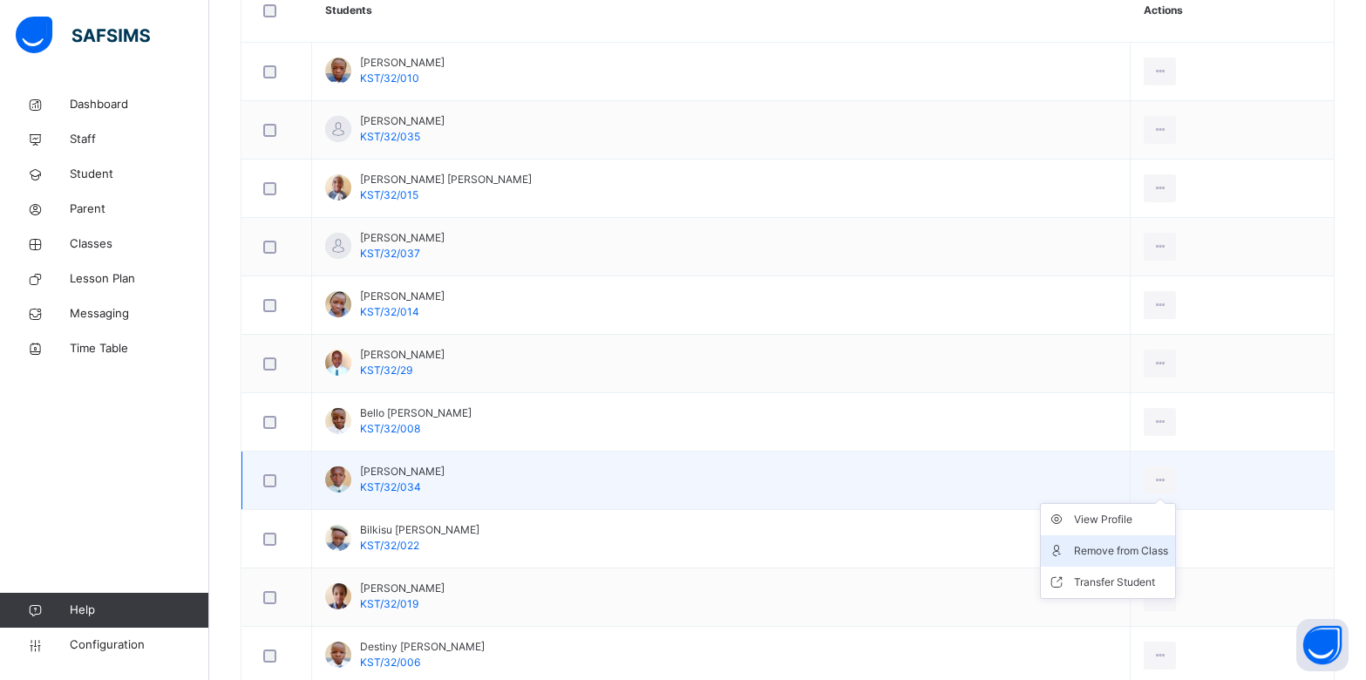
click at [1075, 551] on div "Remove from Class" at bounding box center [1121, 550] width 94 height 17
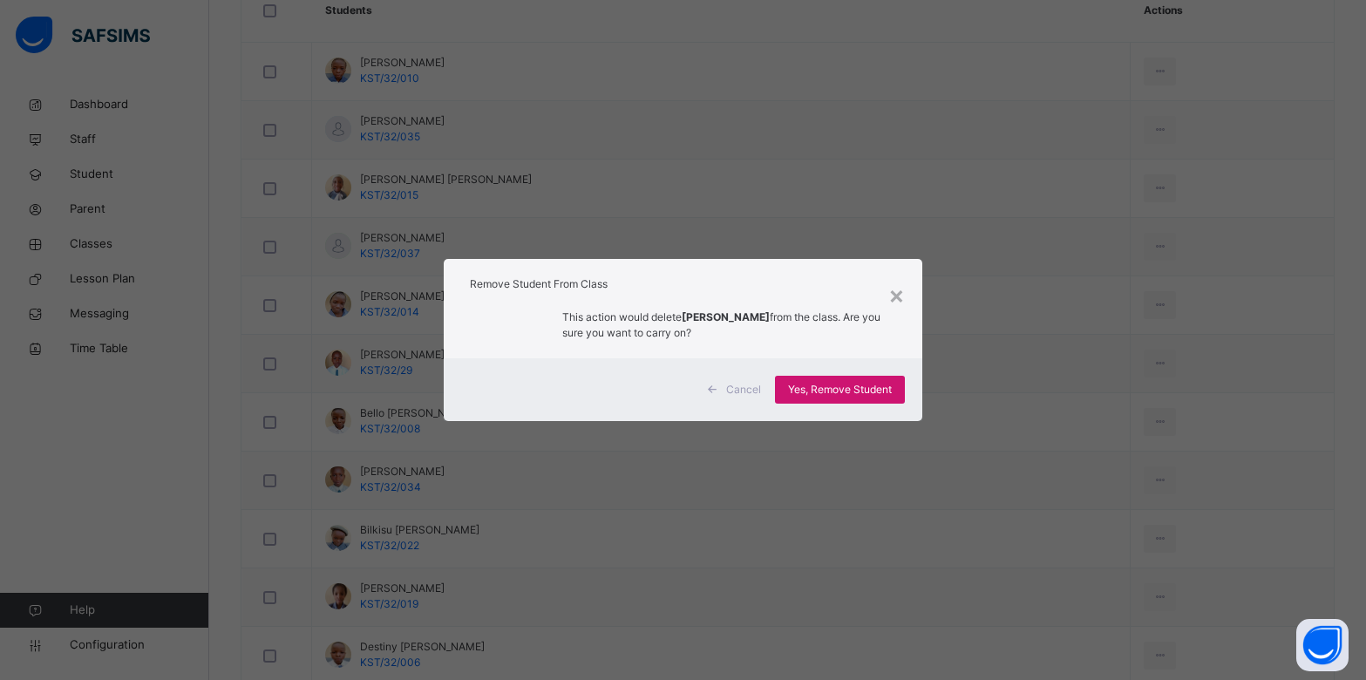
click at [834, 387] on span "Yes, Remove Student" at bounding box center [840, 390] width 104 height 16
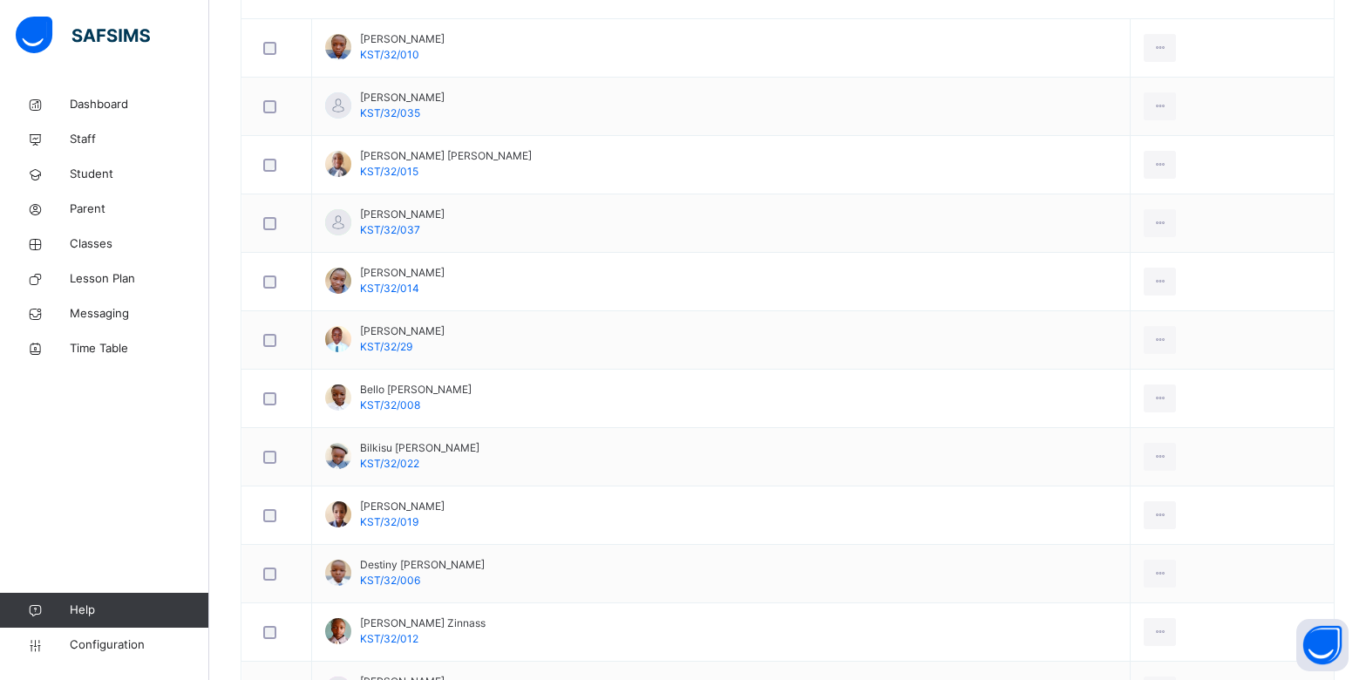
scroll to position [574, 0]
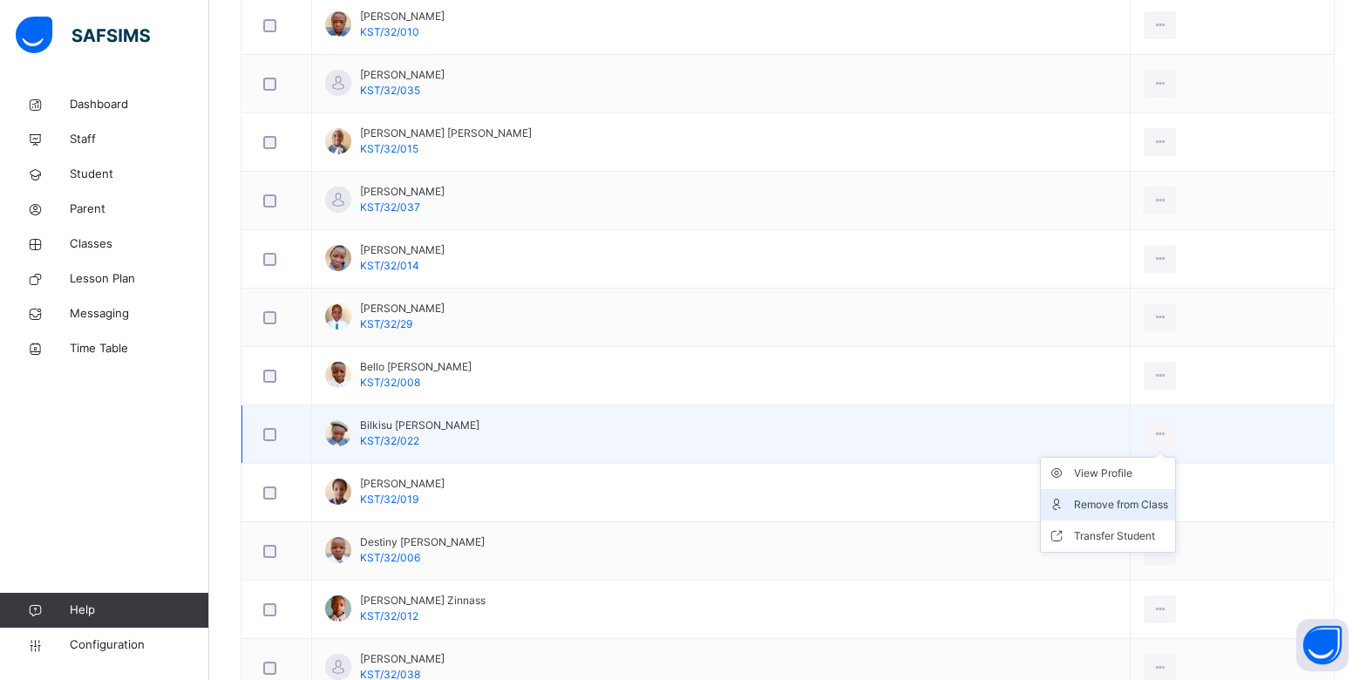
click at [1100, 493] on li "Remove from Class" at bounding box center [1108, 504] width 134 height 31
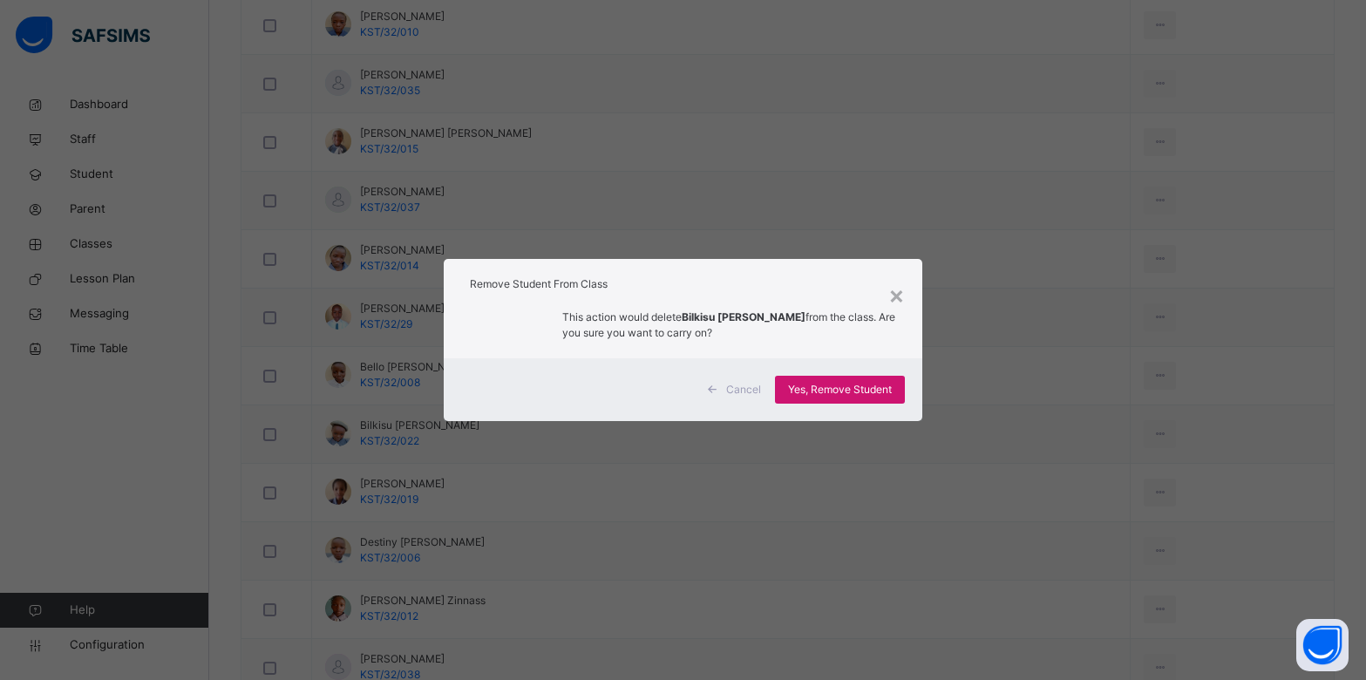
click at [828, 386] on span "Yes, Remove Student" at bounding box center [840, 390] width 104 height 16
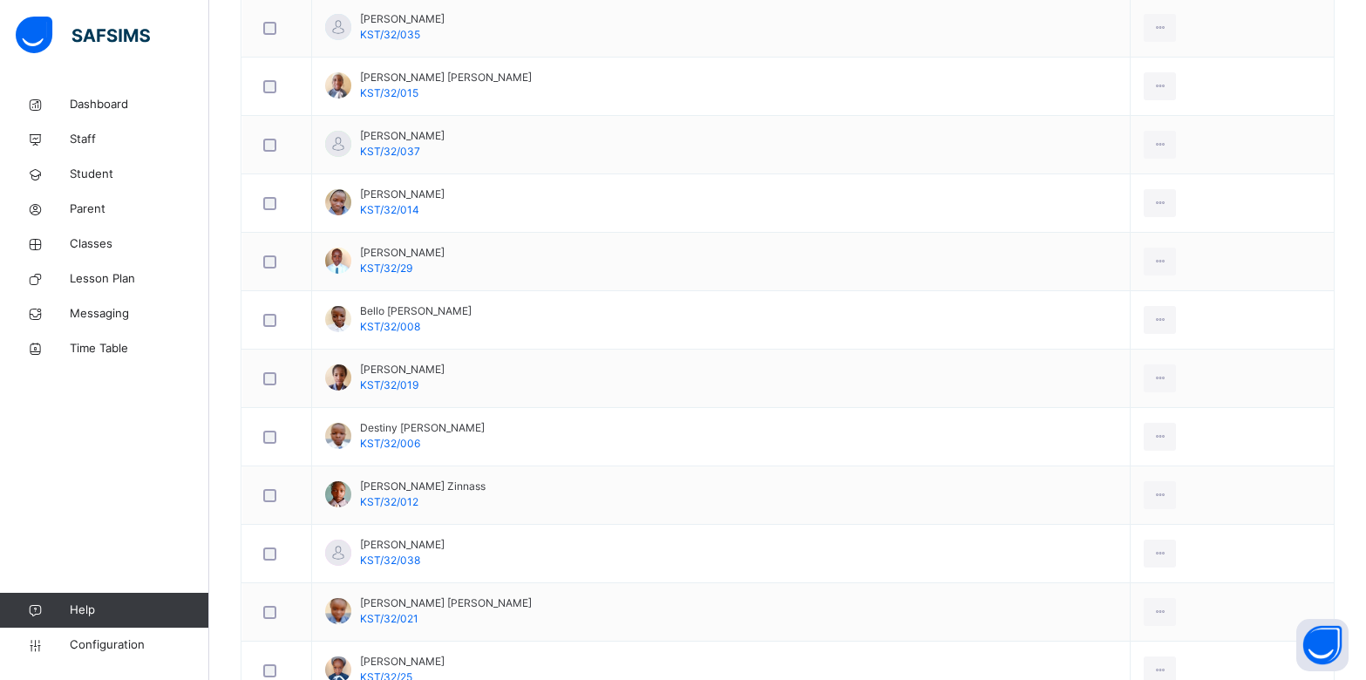
scroll to position [677, 0]
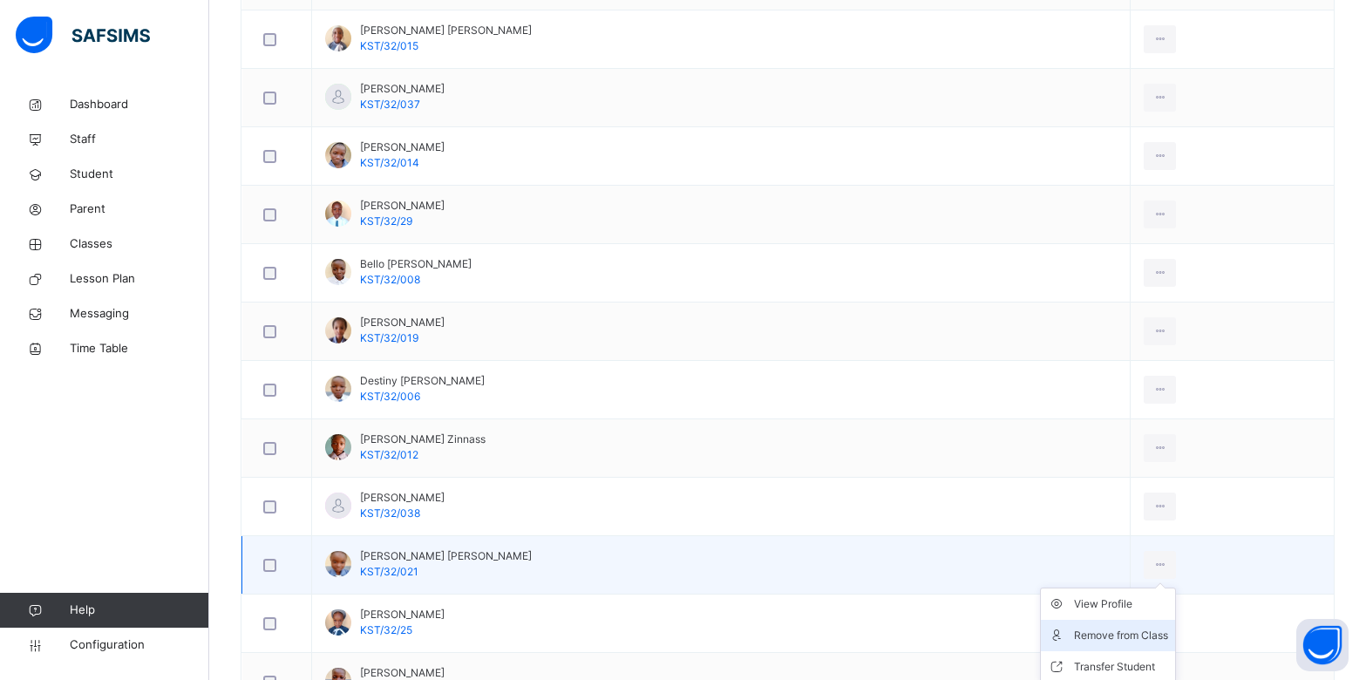
click at [1074, 637] on div "Remove from Class" at bounding box center [1121, 635] width 94 height 17
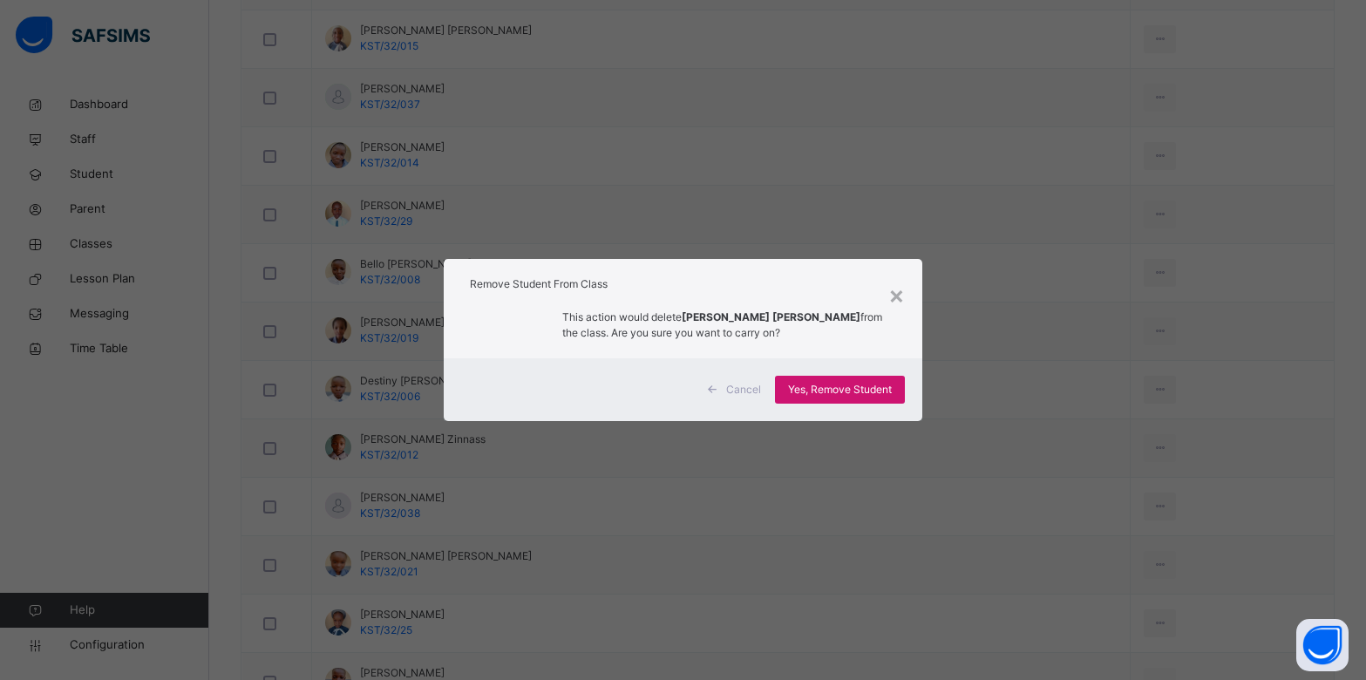
click at [838, 397] on span "Yes, Remove Student" at bounding box center [840, 390] width 104 height 16
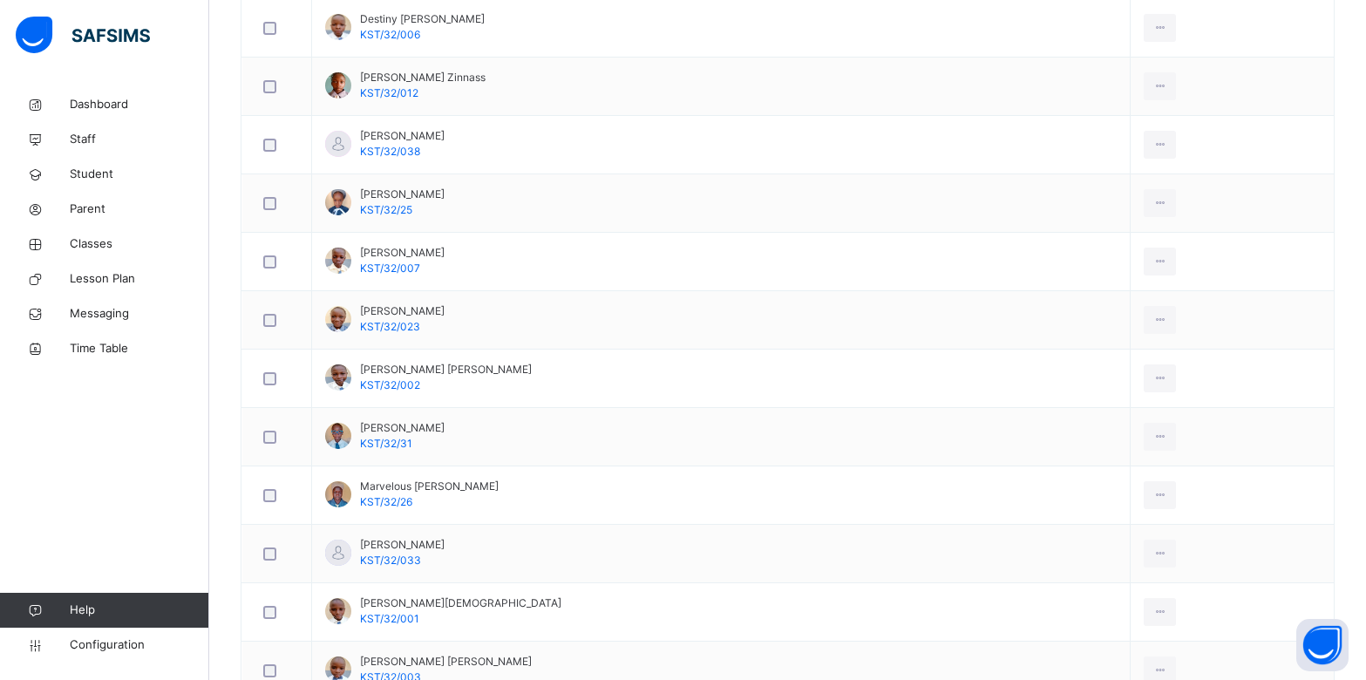
scroll to position [1061, 0]
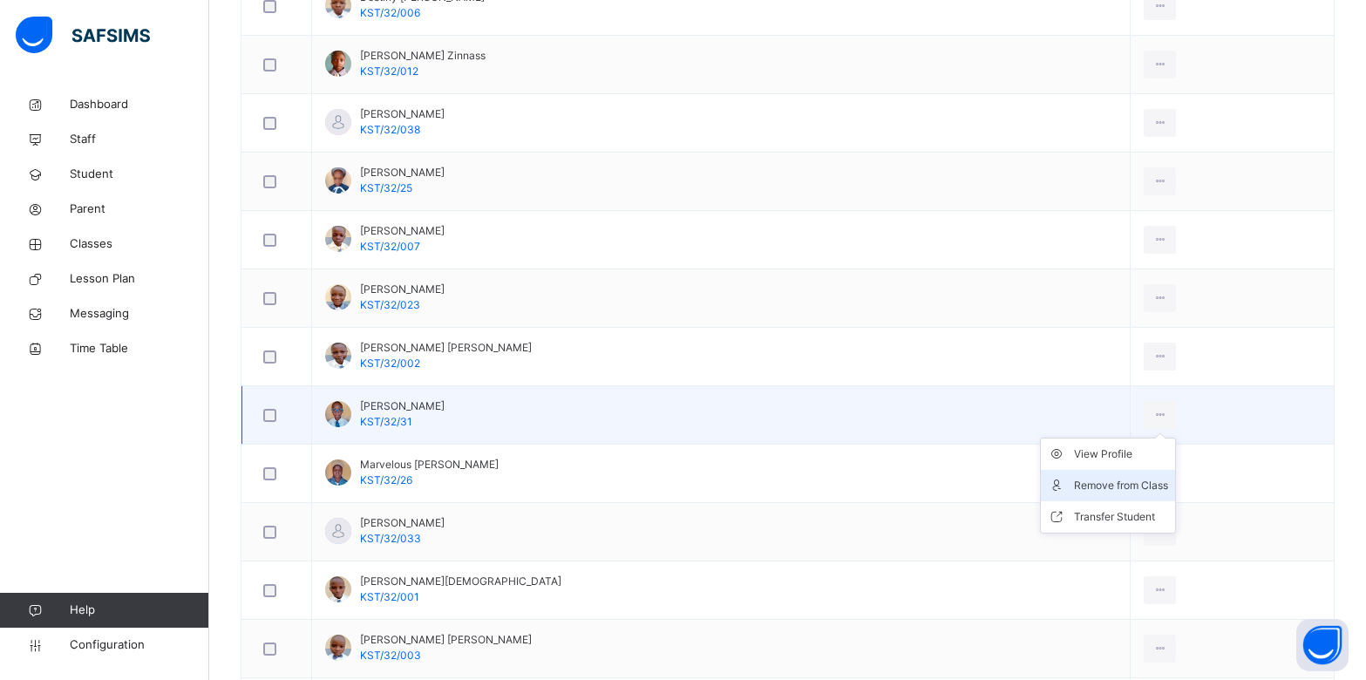
click at [1074, 484] on div "Remove from Class" at bounding box center [1121, 485] width 94 height 17
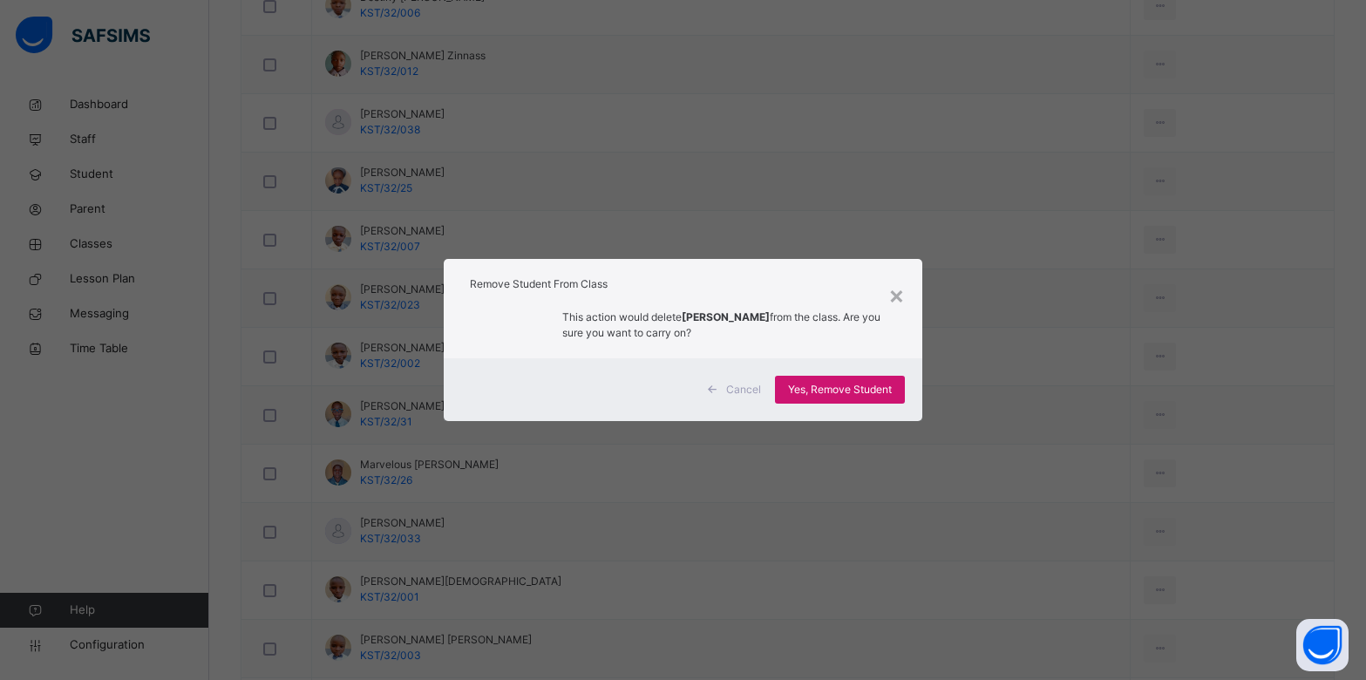
click at [873, 394] on span "Yes, Remove Student" at bounding box center [840, 390] width 104 height 16
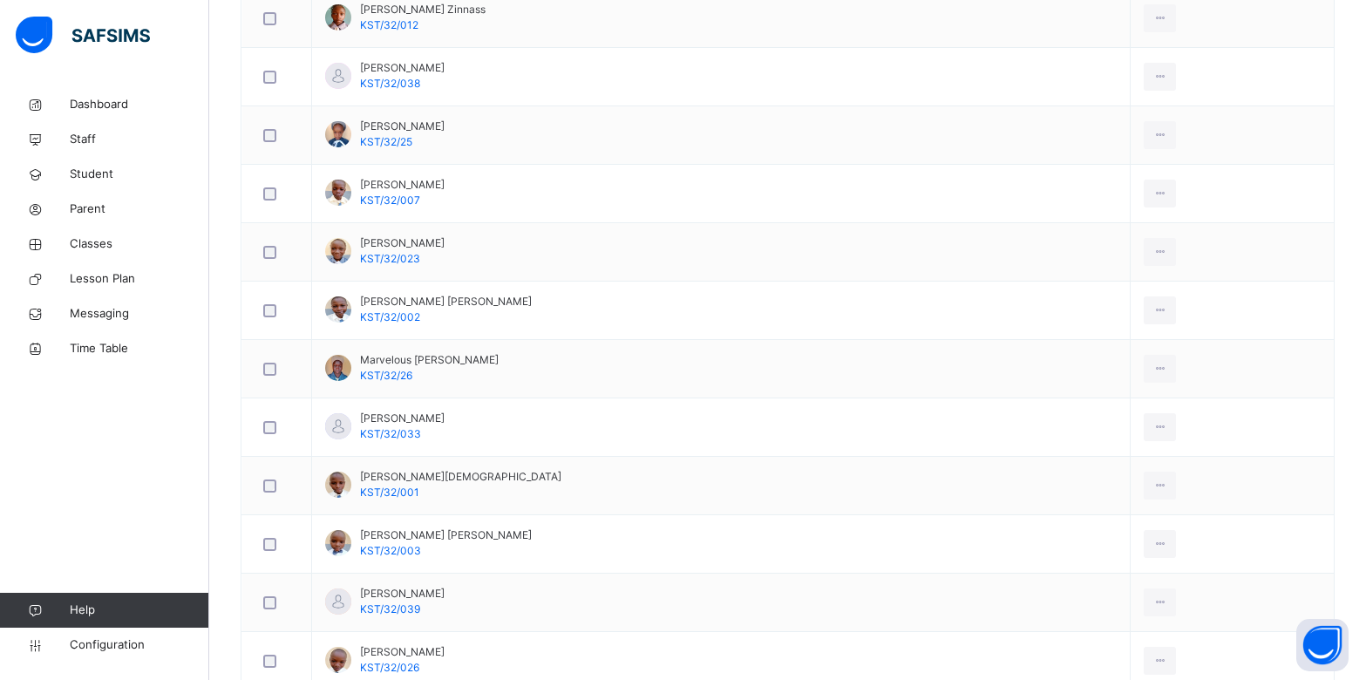
scroll to position [1110, 0]
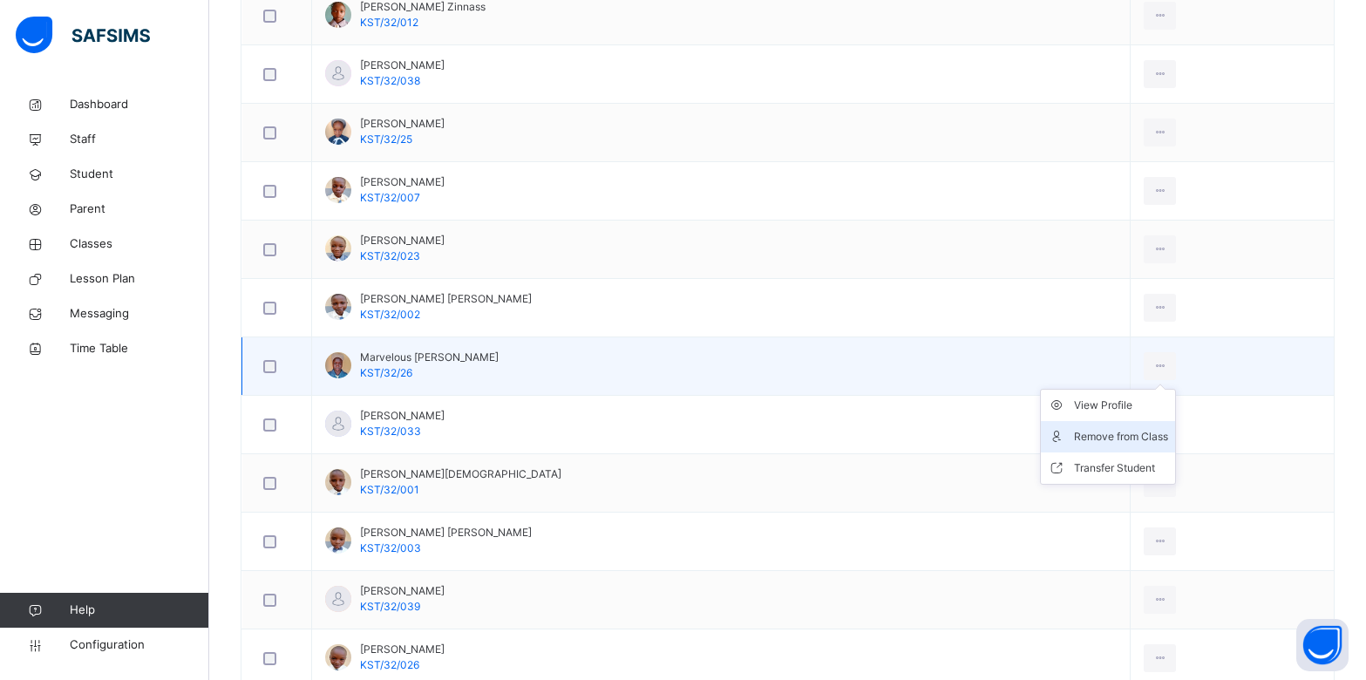
click at [1096, 445] on div "Remove from Class" at bounding box center [1121, 436] width 94 height 17
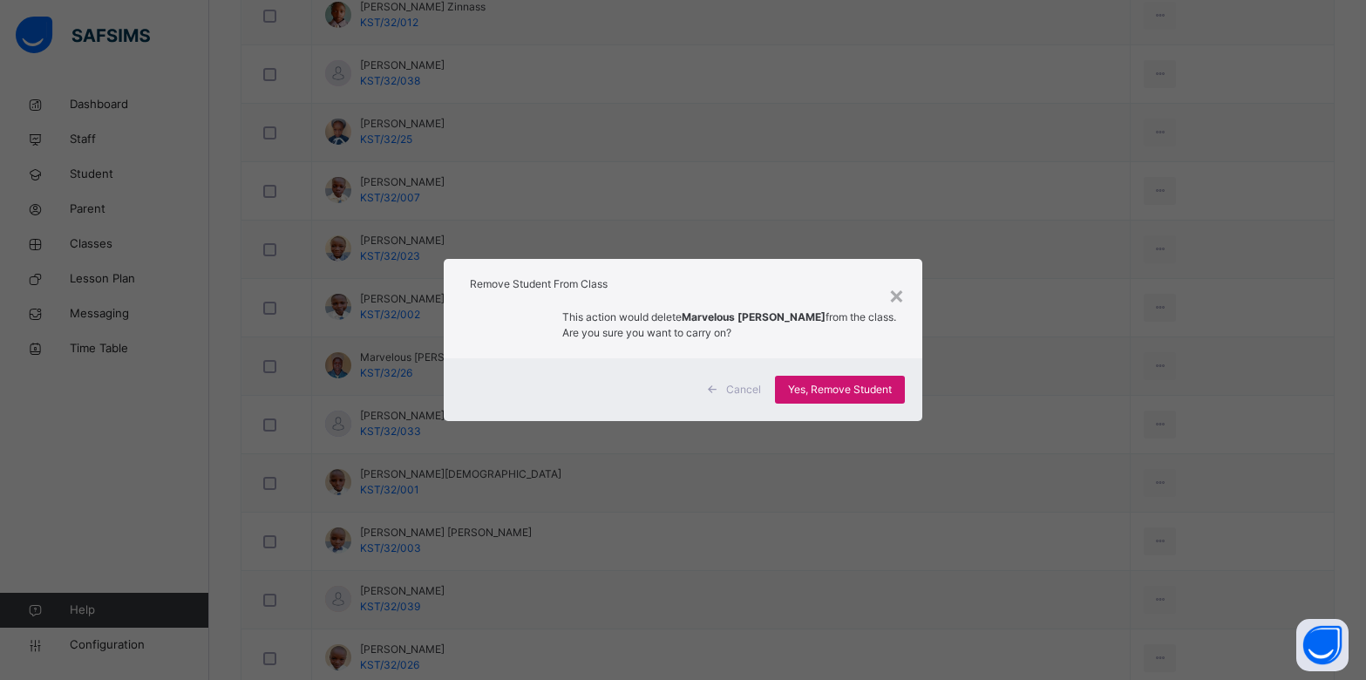
click at [884, 394] on span "Yes, Remove Student" at bounding box center [840, 390] width 104 height 16
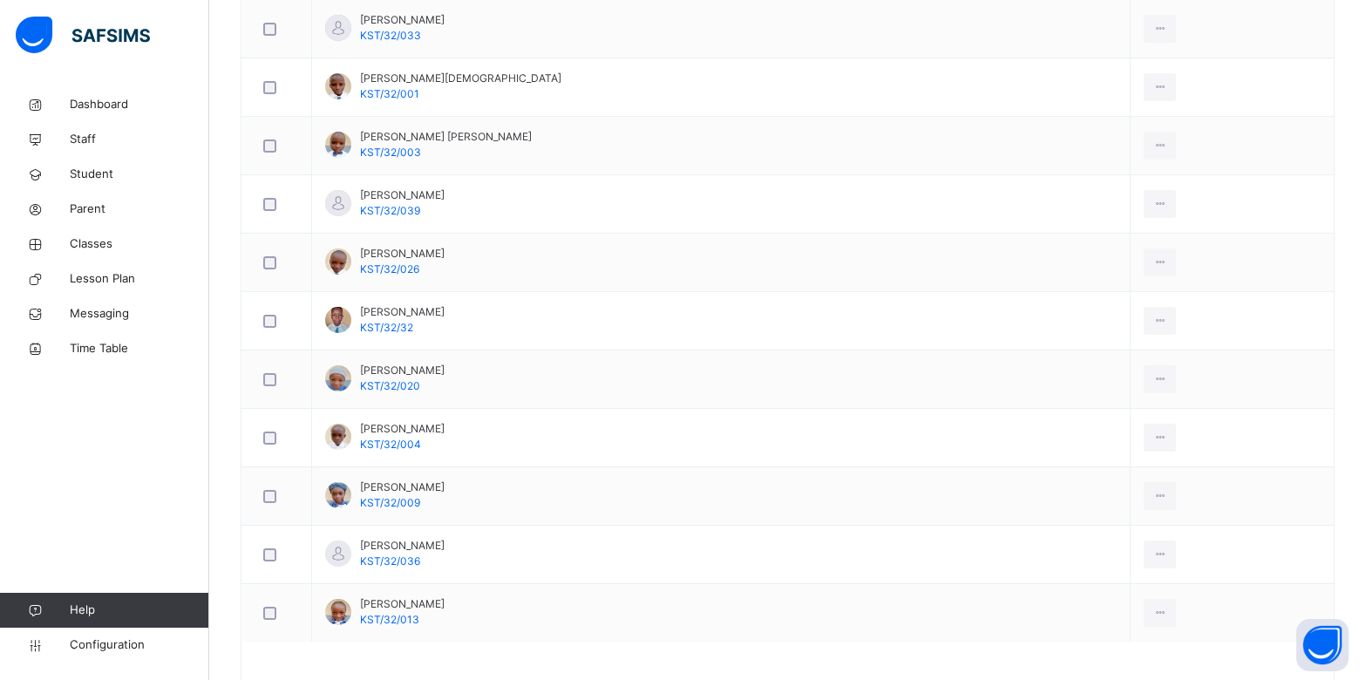
scroll to position [1411, 0]
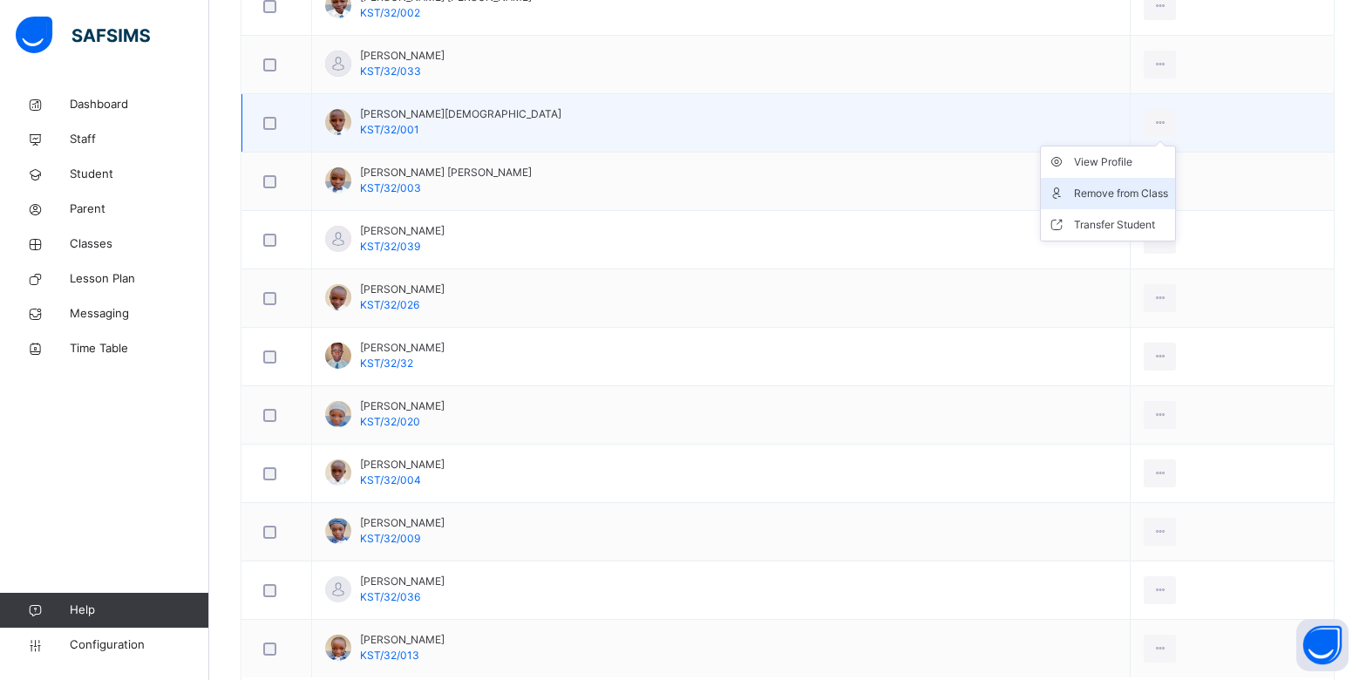
click at [1098, 189] on div "Remove from Class" at bounding box center [1121, 193] width 94 height 17
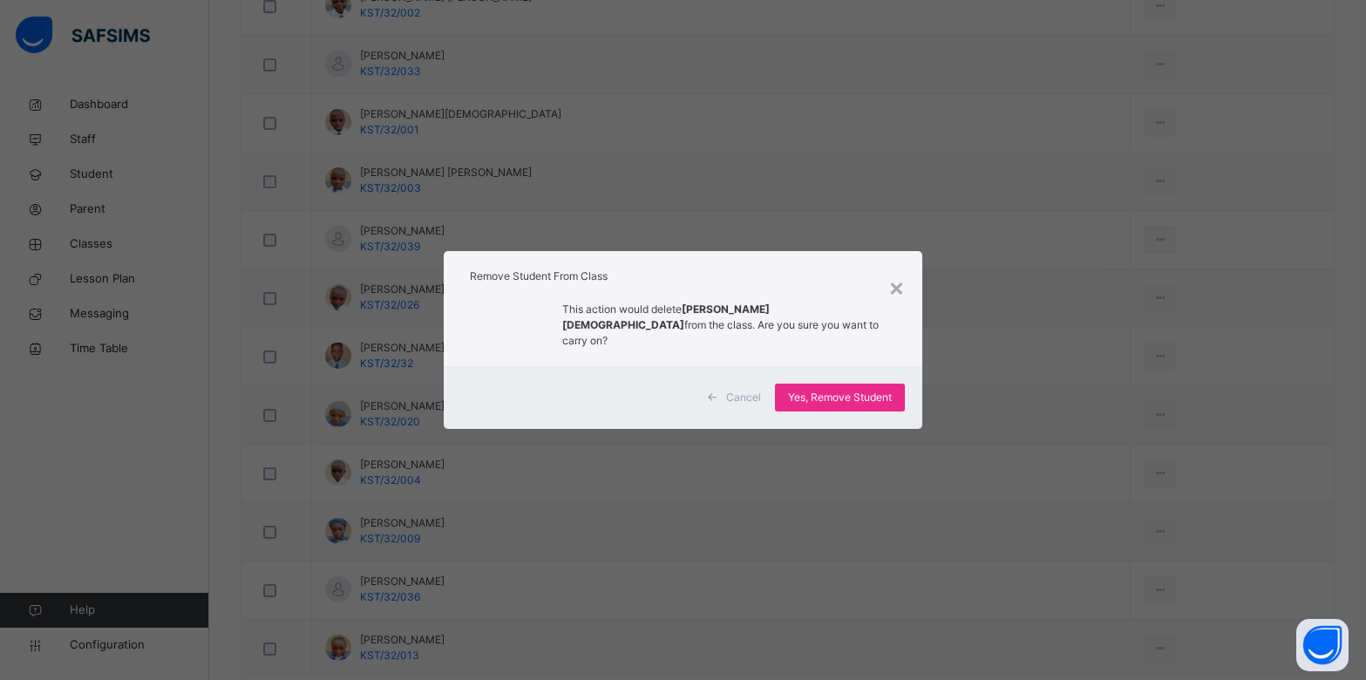
click at [871, 372] on div "Cancel Yes, Remove Student" at bounding box center [683, 397] width 478 height 63
click at [852, 390] on span "Yes, Remove Student" at bounding box center [840, 398] width 104 height 16
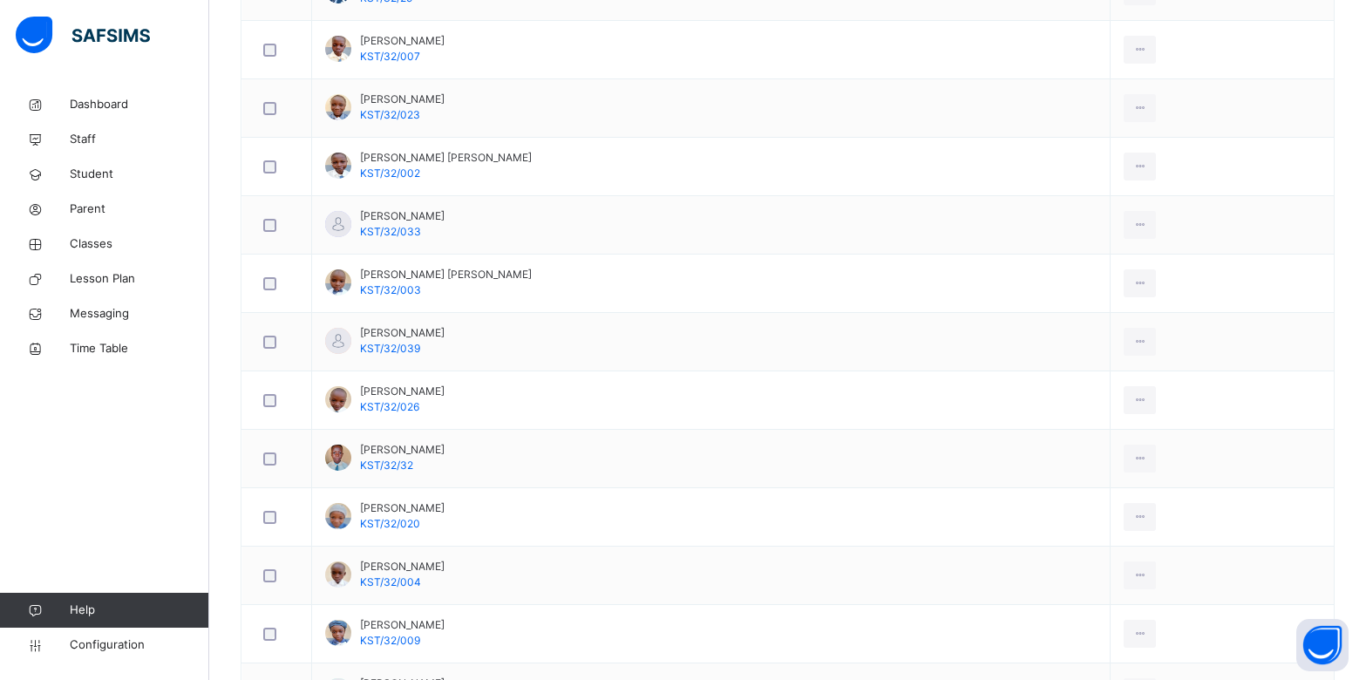
scroll to position [1407, 0]
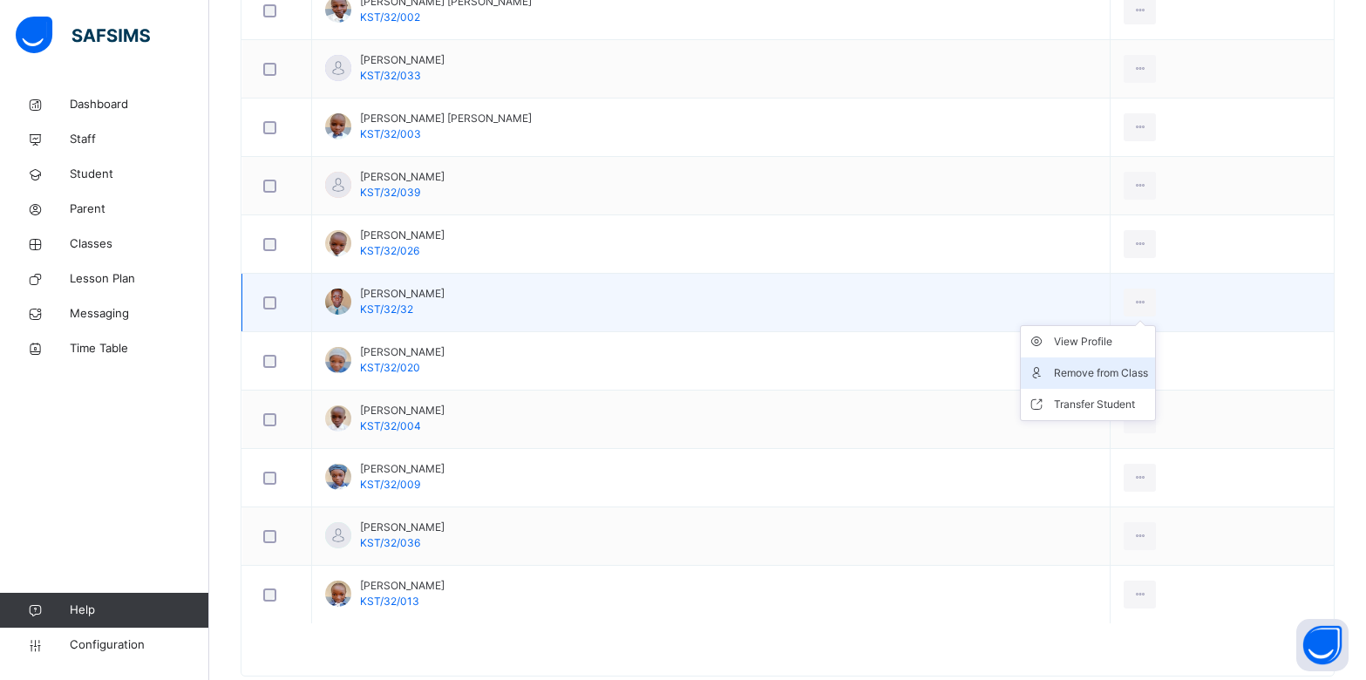
click at [1099, 367] on div "Remove from Class" at bounding box center [1101, 372] width 94 height 17
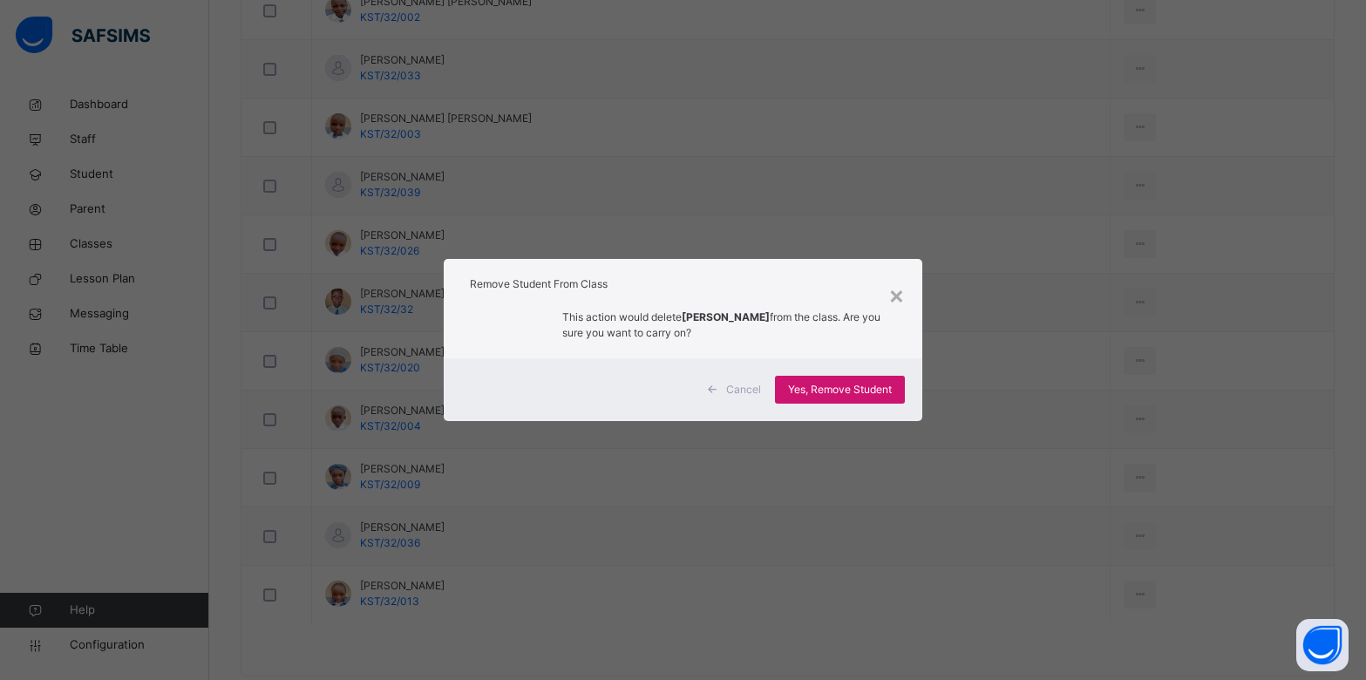
click at [845, 389] on span "Yes, Remove Student" at bounding box center [840, 390] width 104 height 16
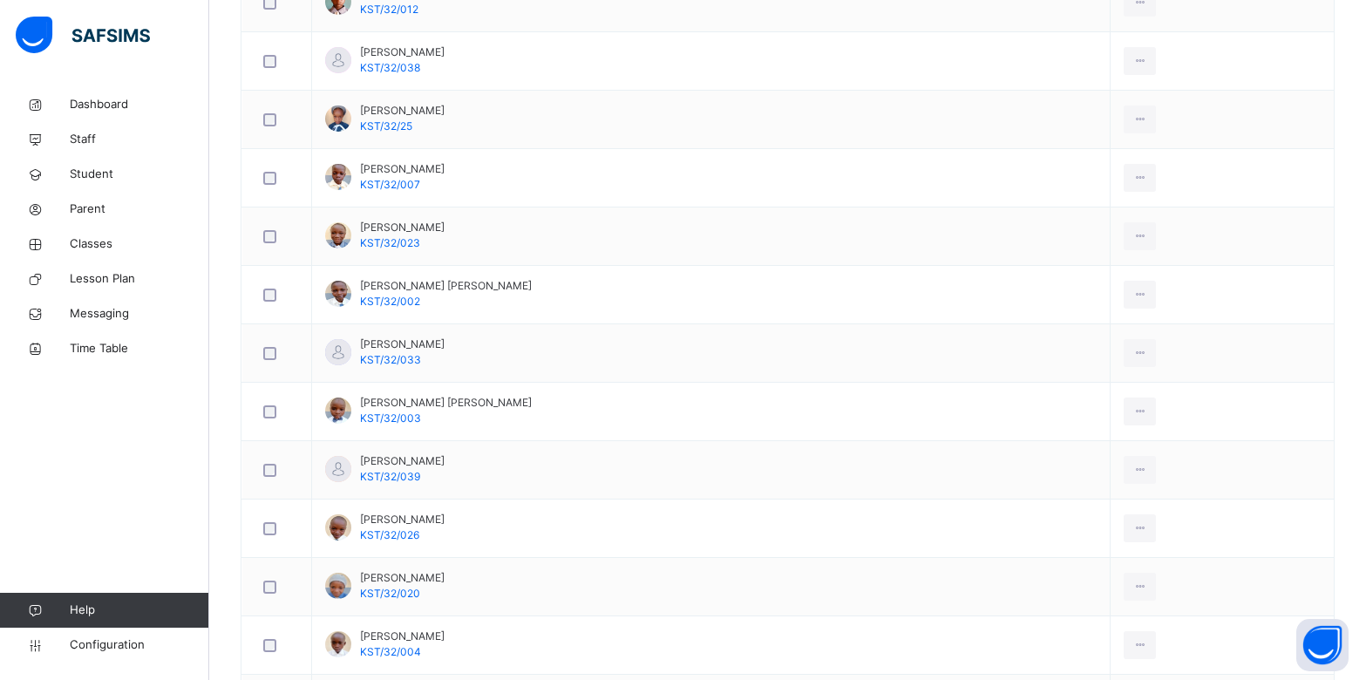
scroll to position [1388, 0]
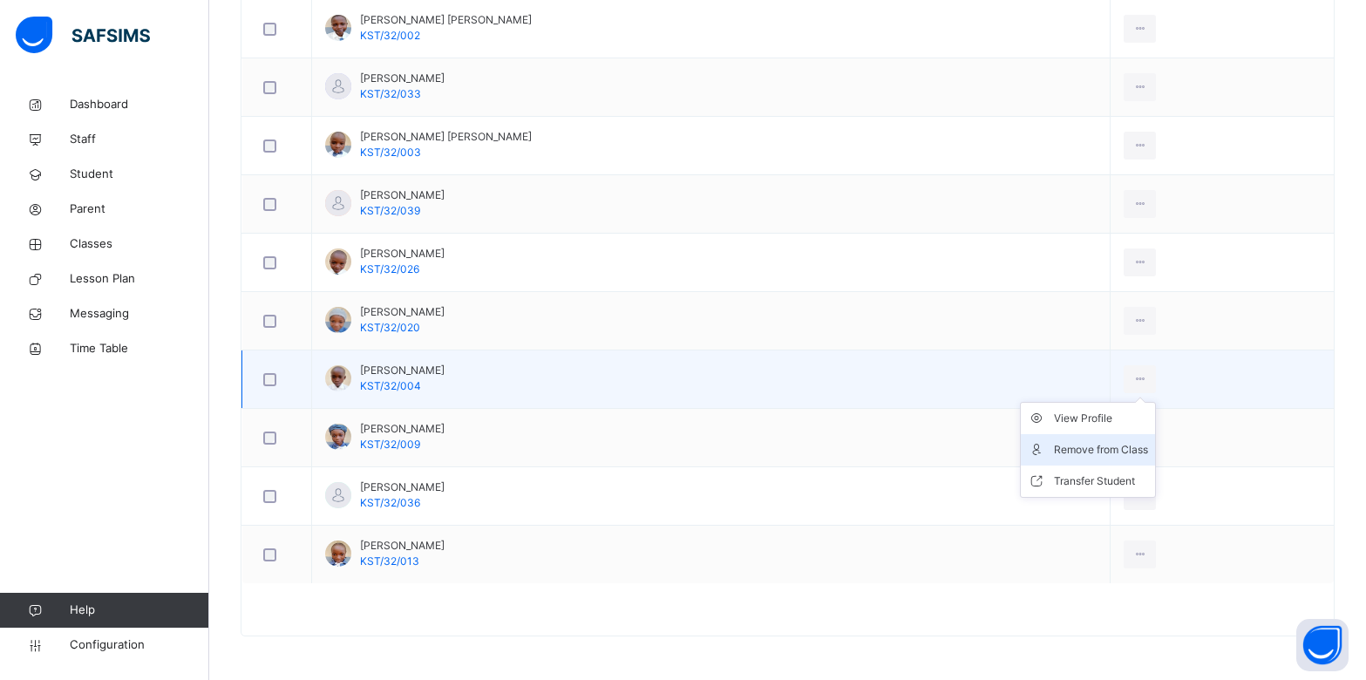
click at [1067, 449] on div "Remove from Class" at bounding box center [1101, 449] width 94 height 17
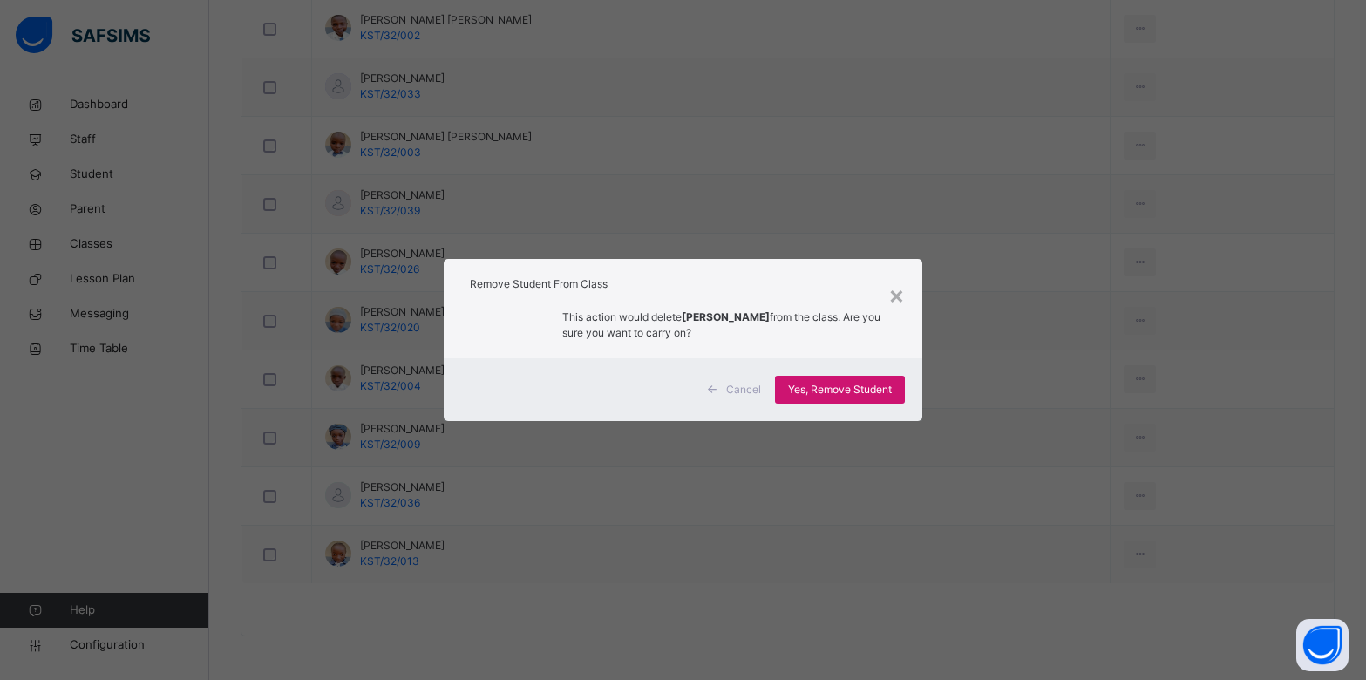
click at [880, 383] on span "Yes, Remove Student" at bounding box center [840, 390] width 104 height 16
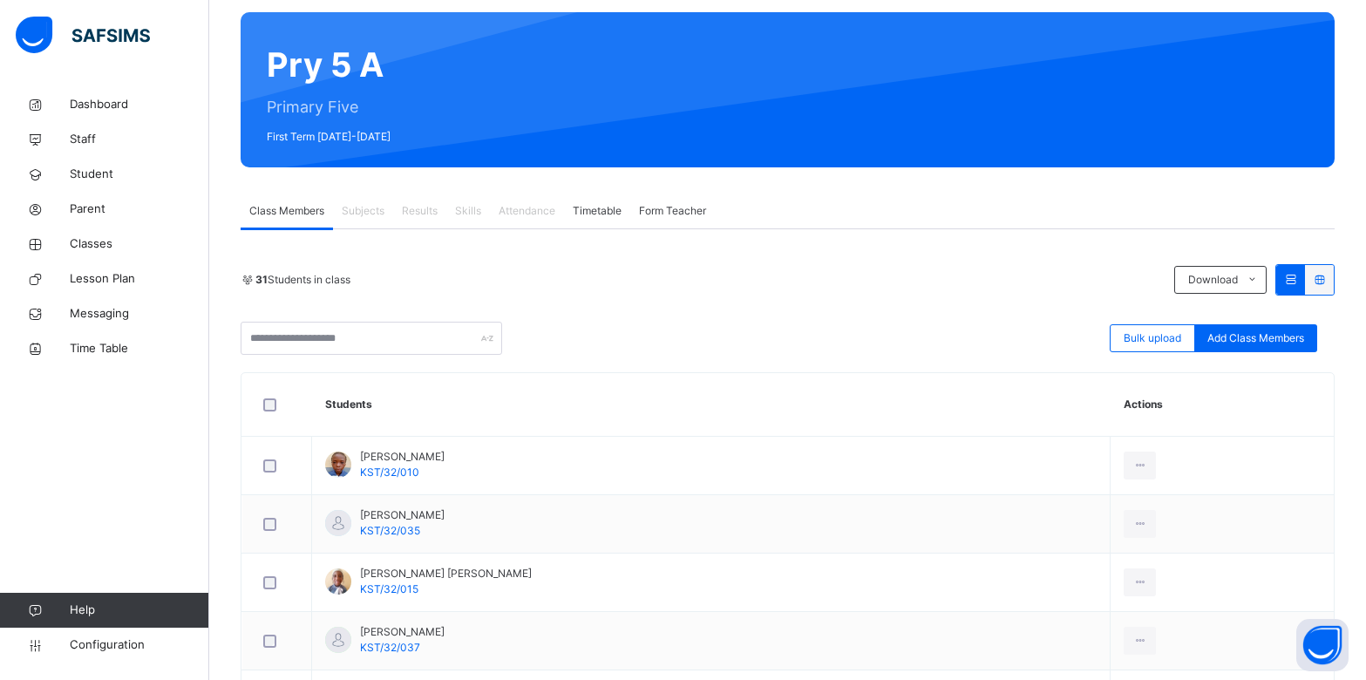
scroll to position [0, 0]
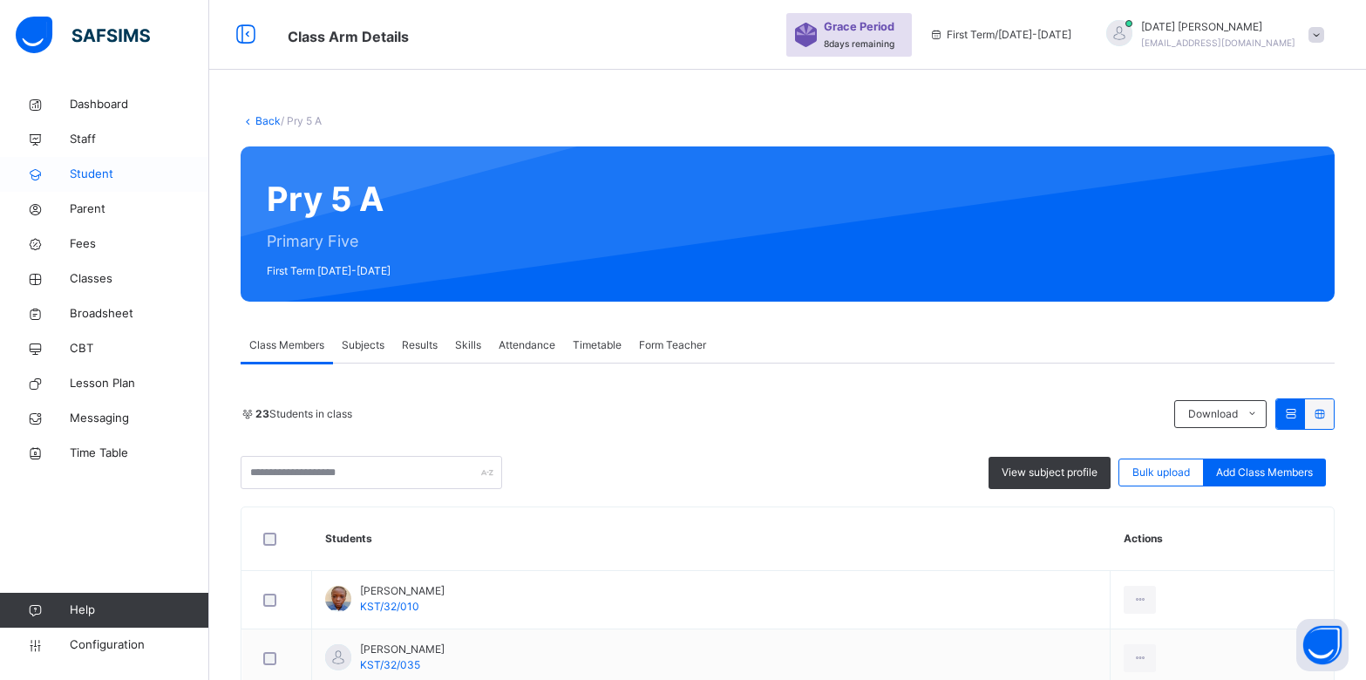
click at [113, 178] on span "Student" at bounding box center [139, 174] width 139 height 17
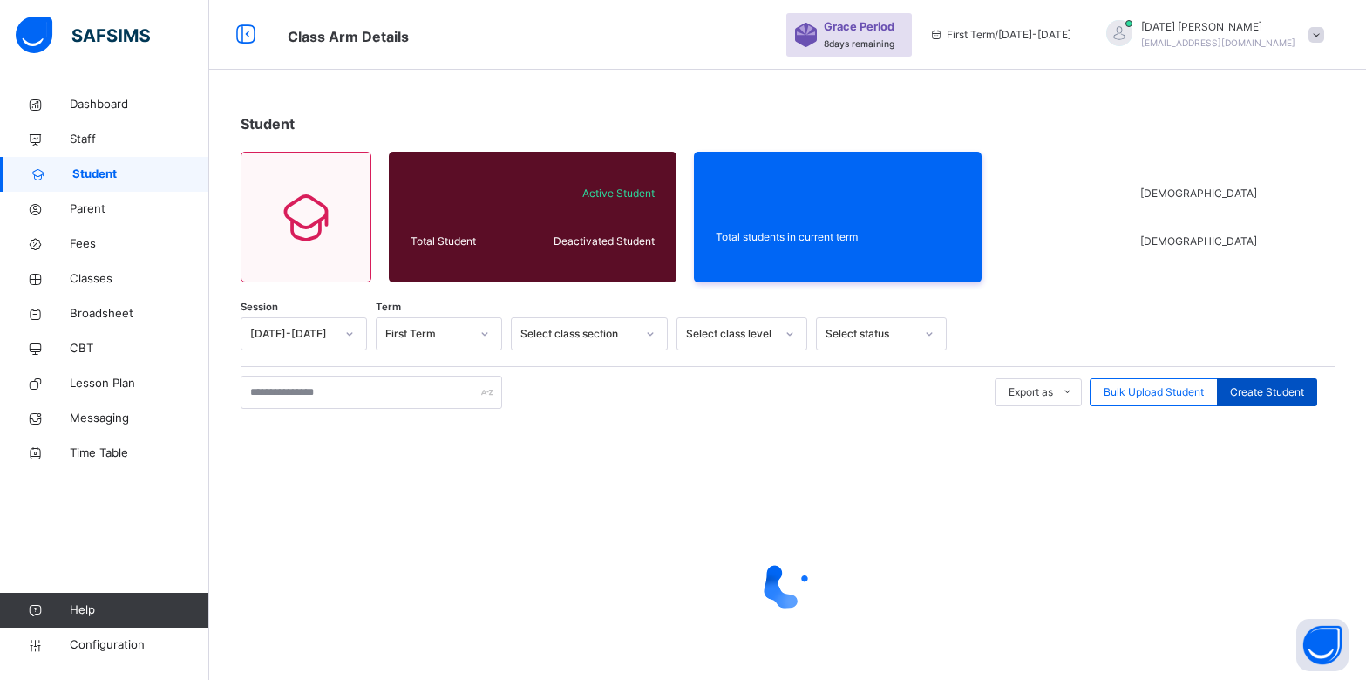
click at [1260, 395] on span "Create Student" at bounding box center [1267, 392] width 74 height 16
select select "**"
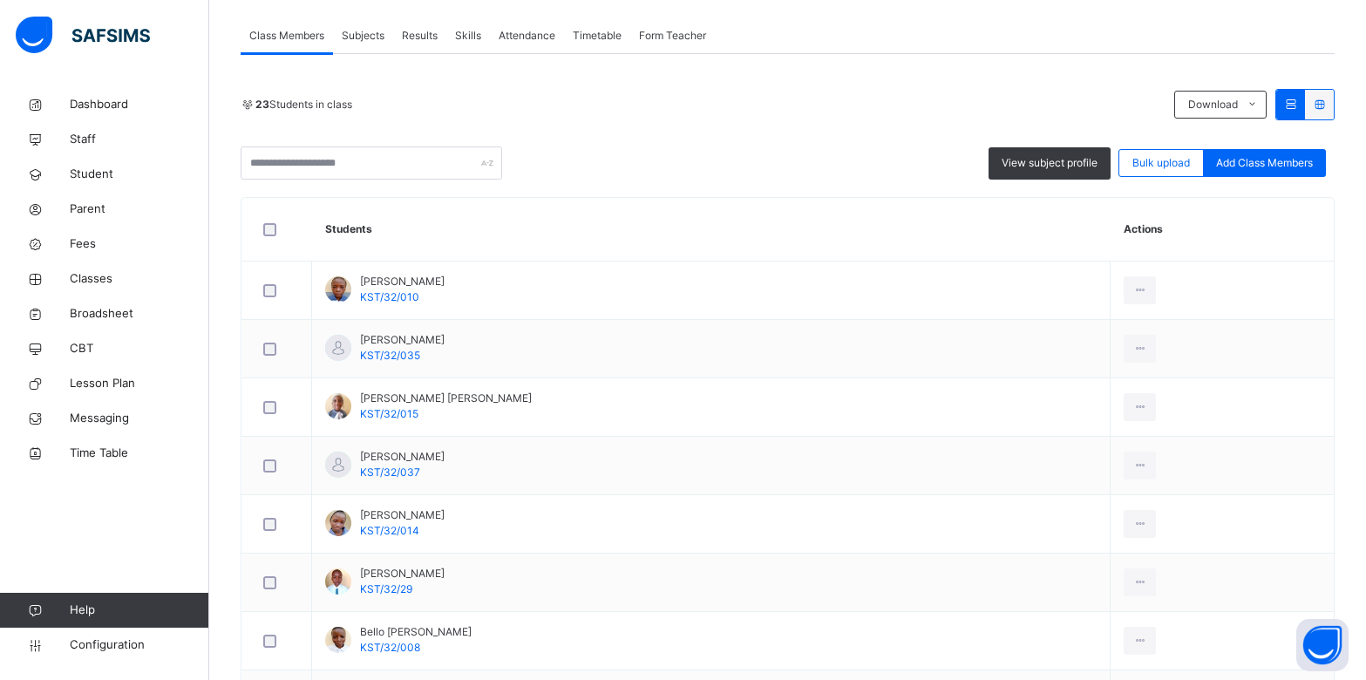
scroll to position [315, 0]
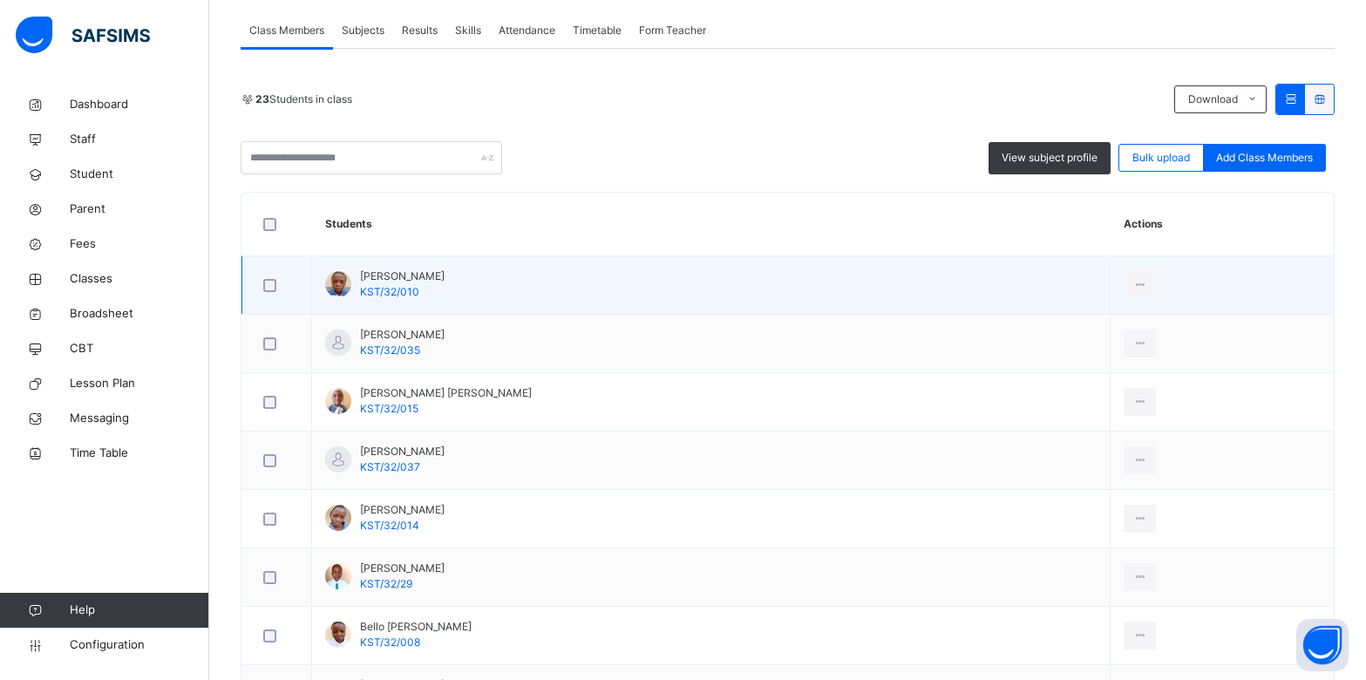
click at [420, 288] on td "[PERSON_NAME] KST/32/010" at bounding box center [711, 285] width 798 height 58
drag, startPoint x: 420, startPoint y: 288, endPoint x: 360, endPoint y: 296, distance: 60.6
click at [360, 296] on td "[PERSON_NAME] KST/32/010" at bounding box center [711, 285] width 798 height 58
copy span "KST/32/010"
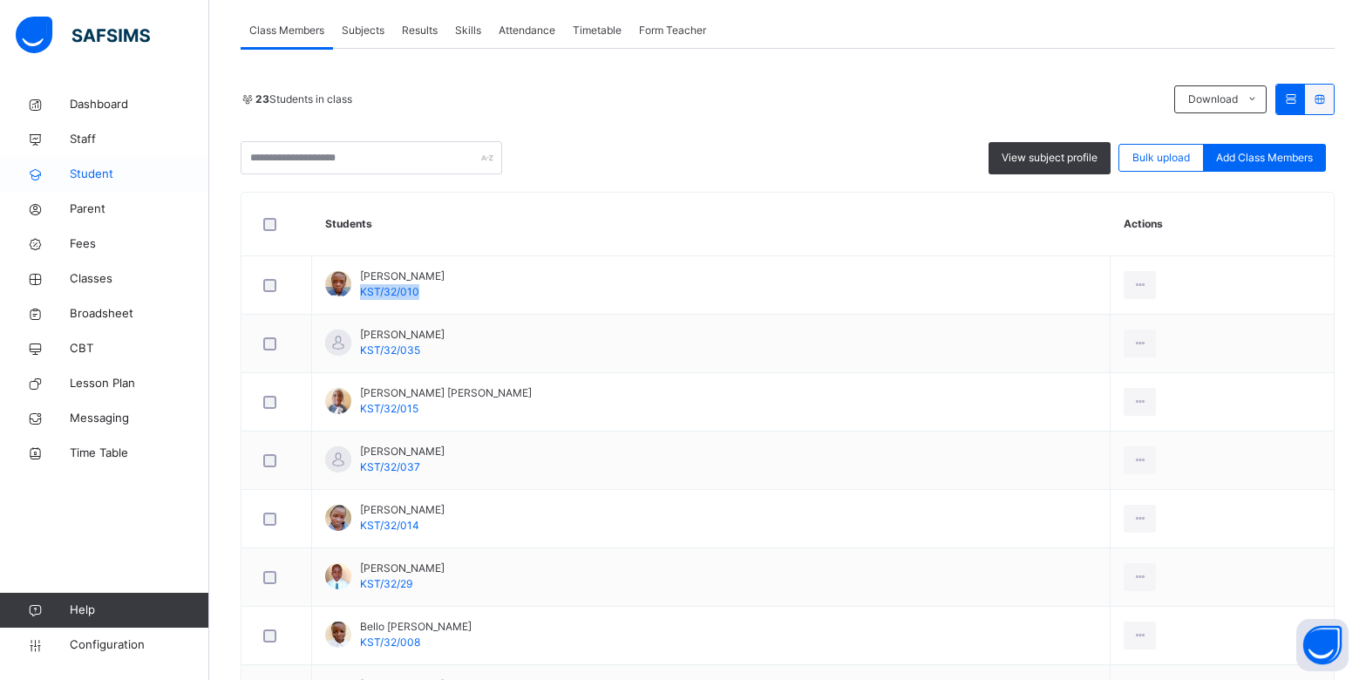
click at [93, 166] on span "Student" at bounding box center [139, 174] width 139 height 17
select select "**"
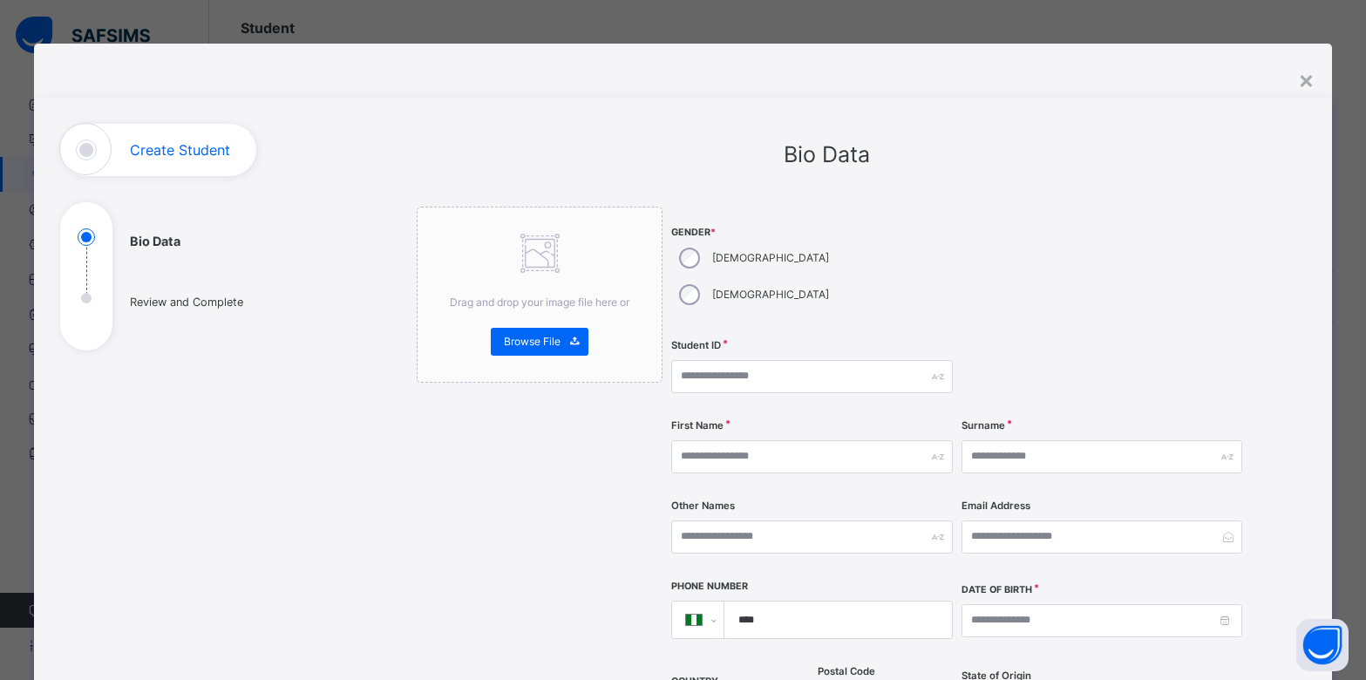
scroll to position [96, 0]
paste input "**********"
click at [786, 360] on input "**********" at bounding box center [811, 376] width 281 height 33
type input "**********"
click at [736, 440] on input "text" at bounding box center [811, 456] width 281 height 33
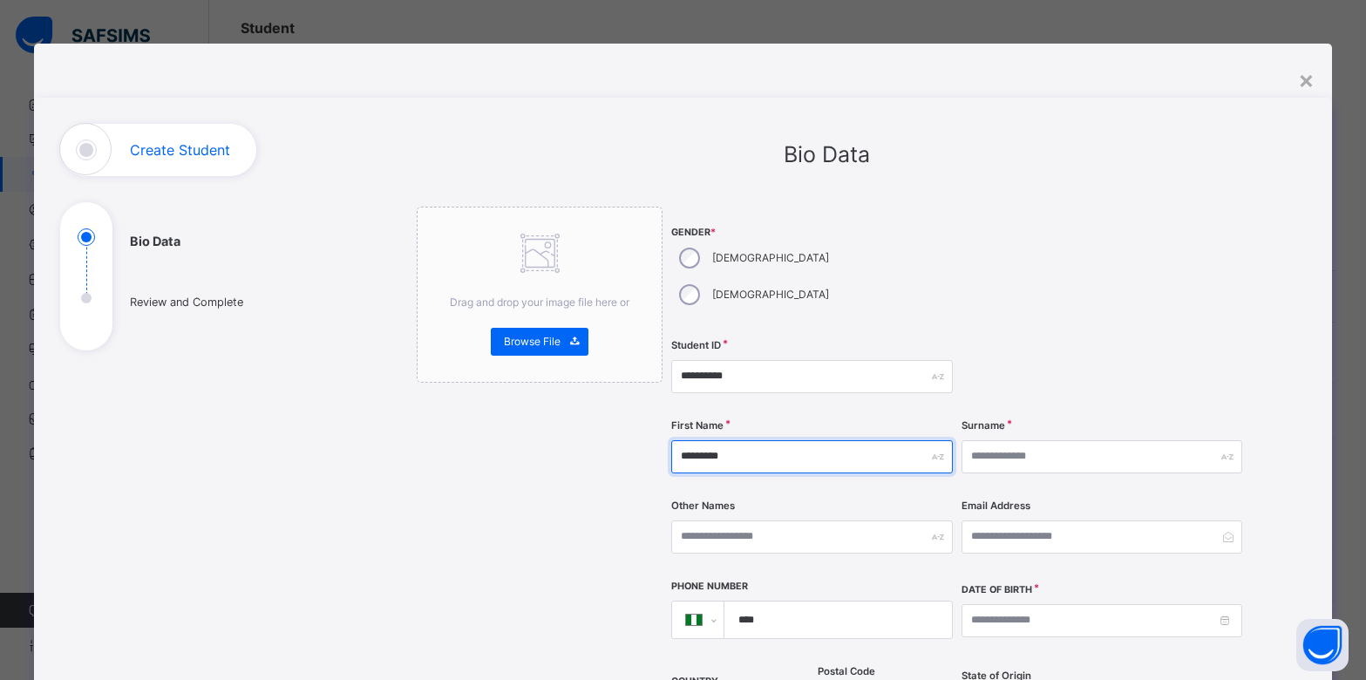
type input "********"
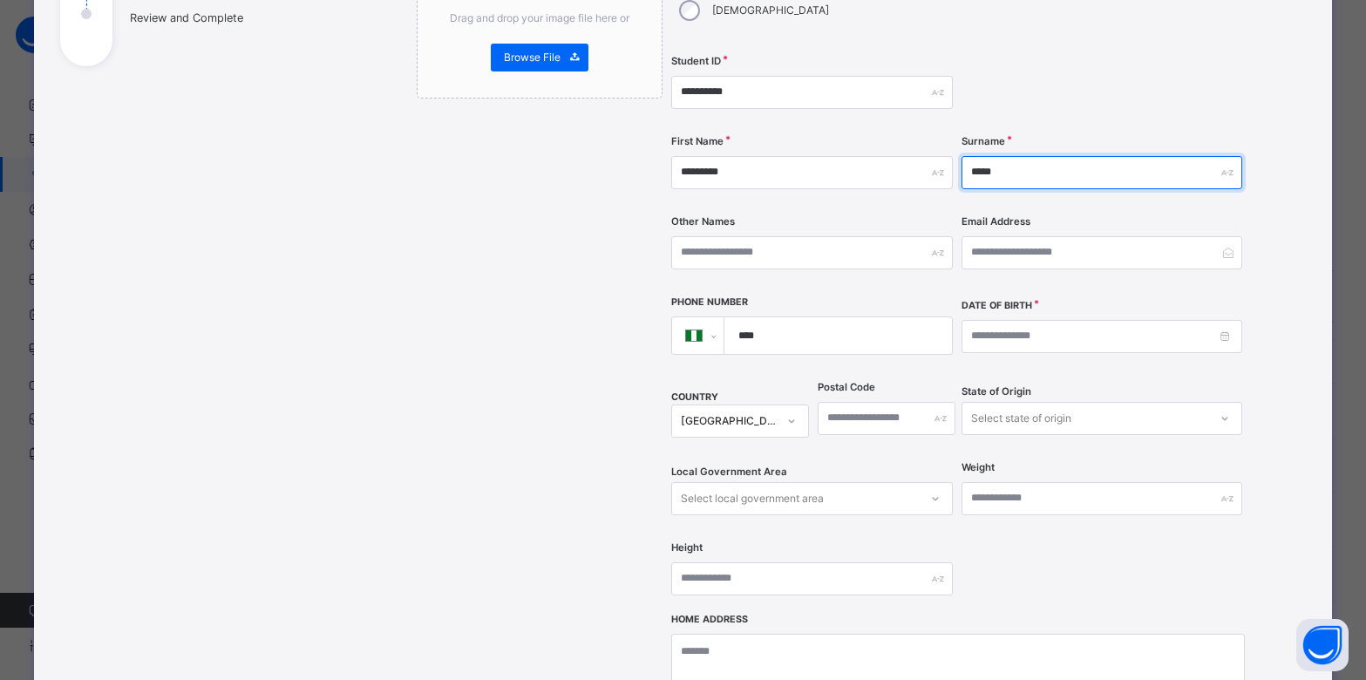
scroll to position [366, 0]
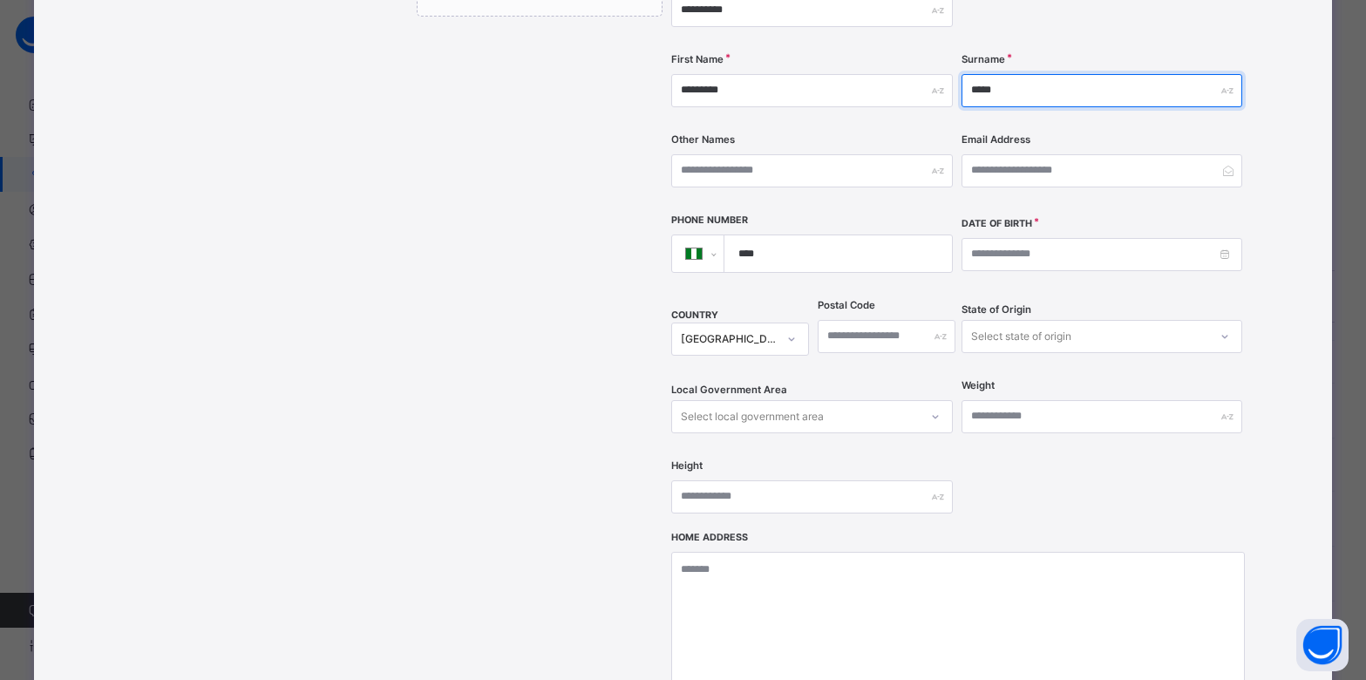
type input "*****"
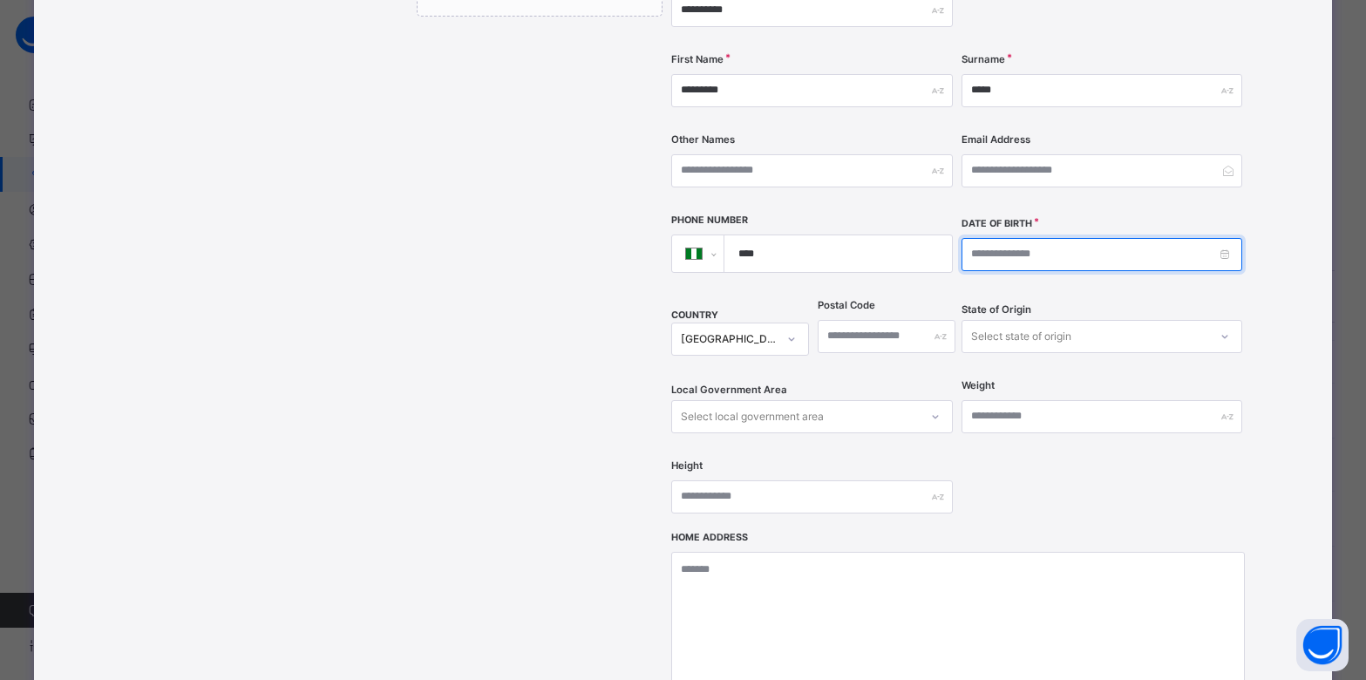
click at [1029, 238] on input at bounding box center [1101, 254] width 281 height 33
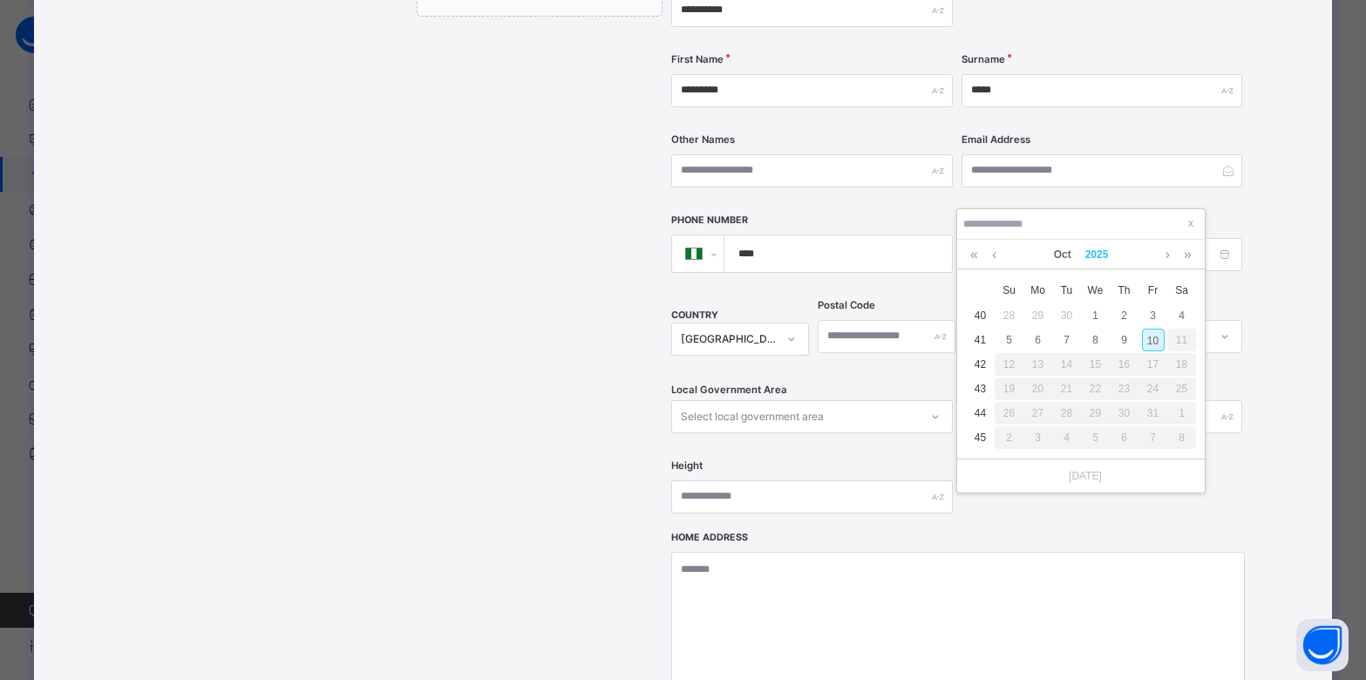
click at [1096, 261] on link "2025" at bounding box center [1096, 255] width 37 height 30
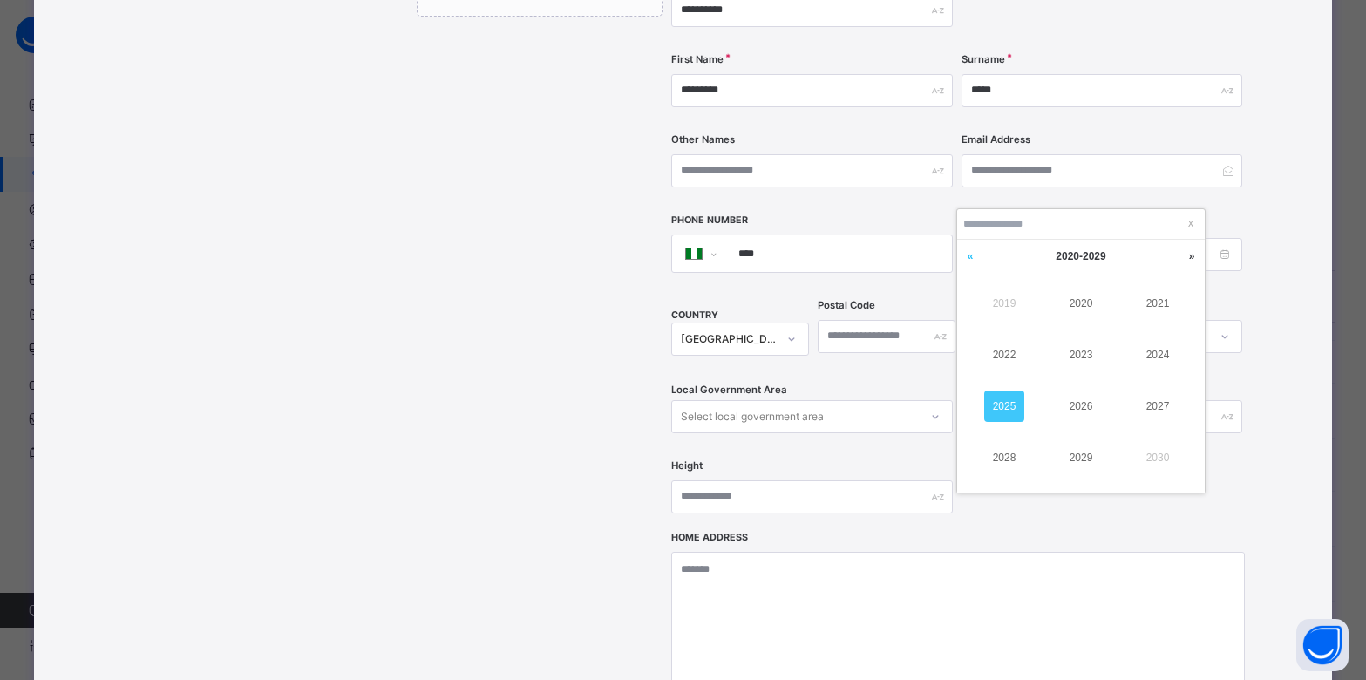
click at [966, 258] on link at bounding box center [970, 256] width 26 height 33
click at [1088, 458] on link "2009" at bounding box center [1081, 457] width 40 height 31
click at [1033, 385] on div "19" at bounding box center [1038, 388] width 23 height 23
type input "**********"
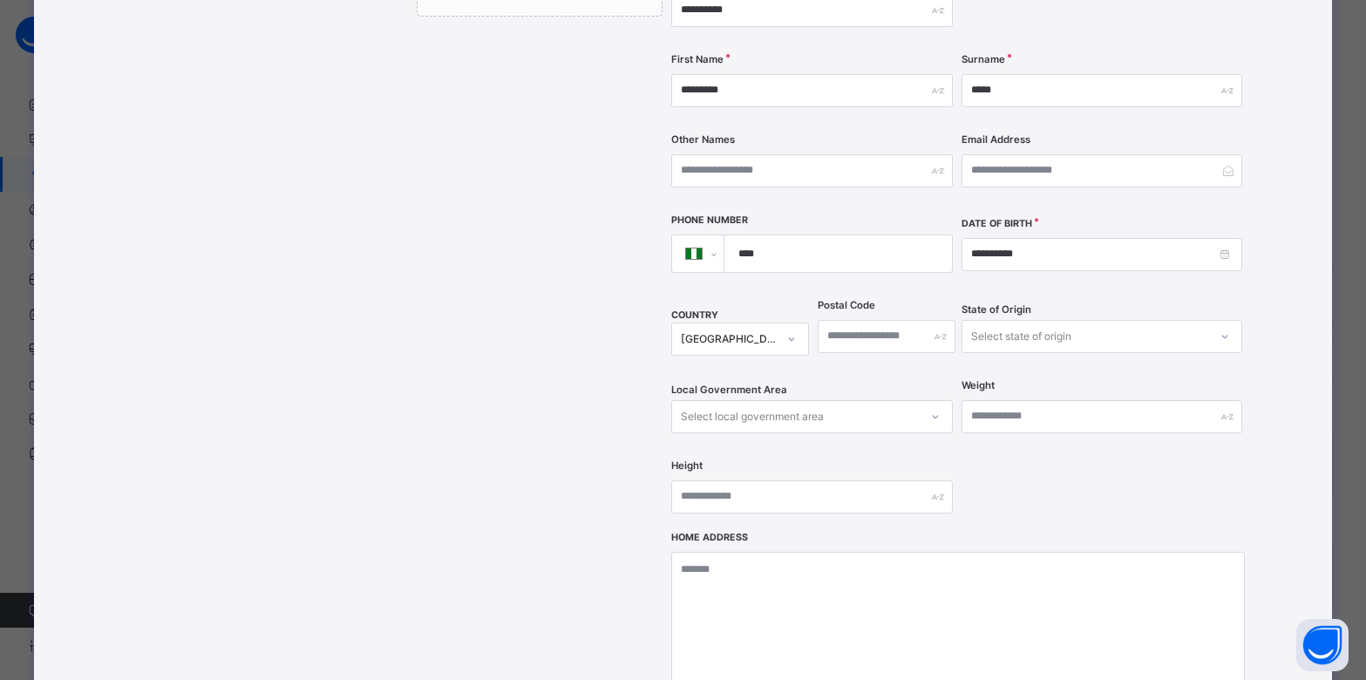
scroll to position [656, 0]
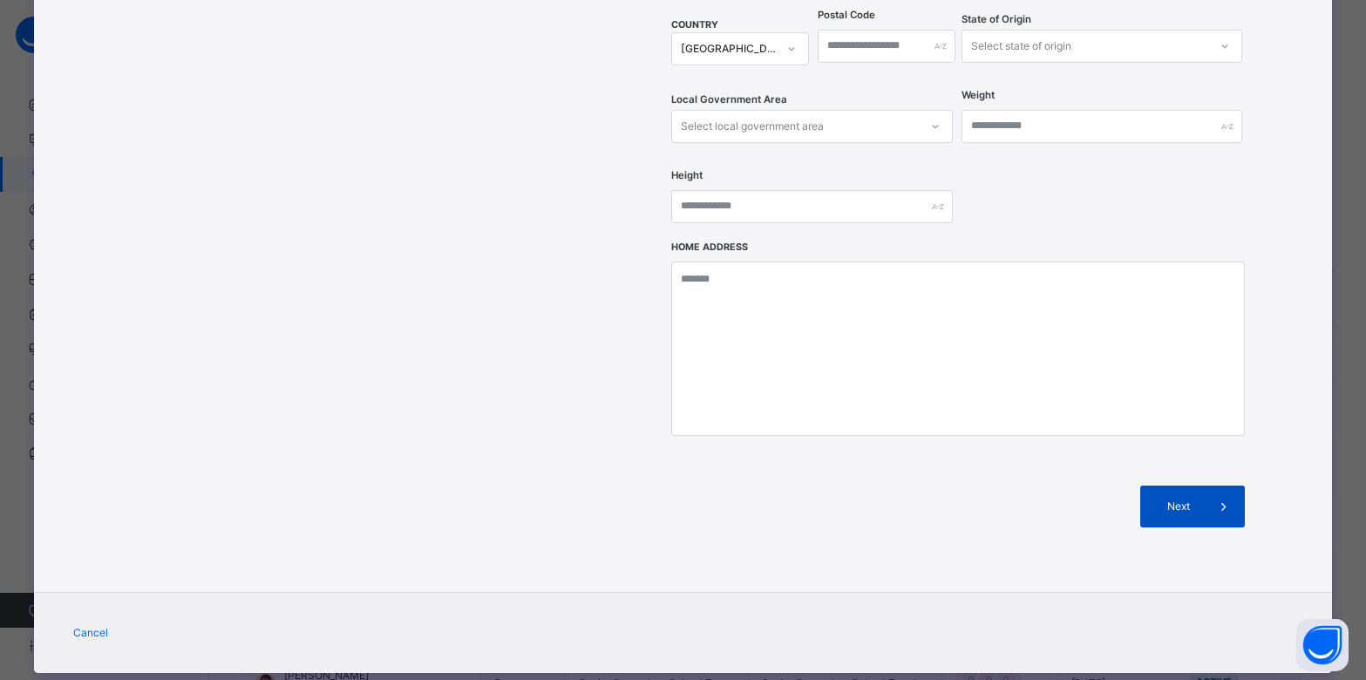
click at [1184, 499] on span "Next" at bounding box center [1178, 507] width 50 height 16
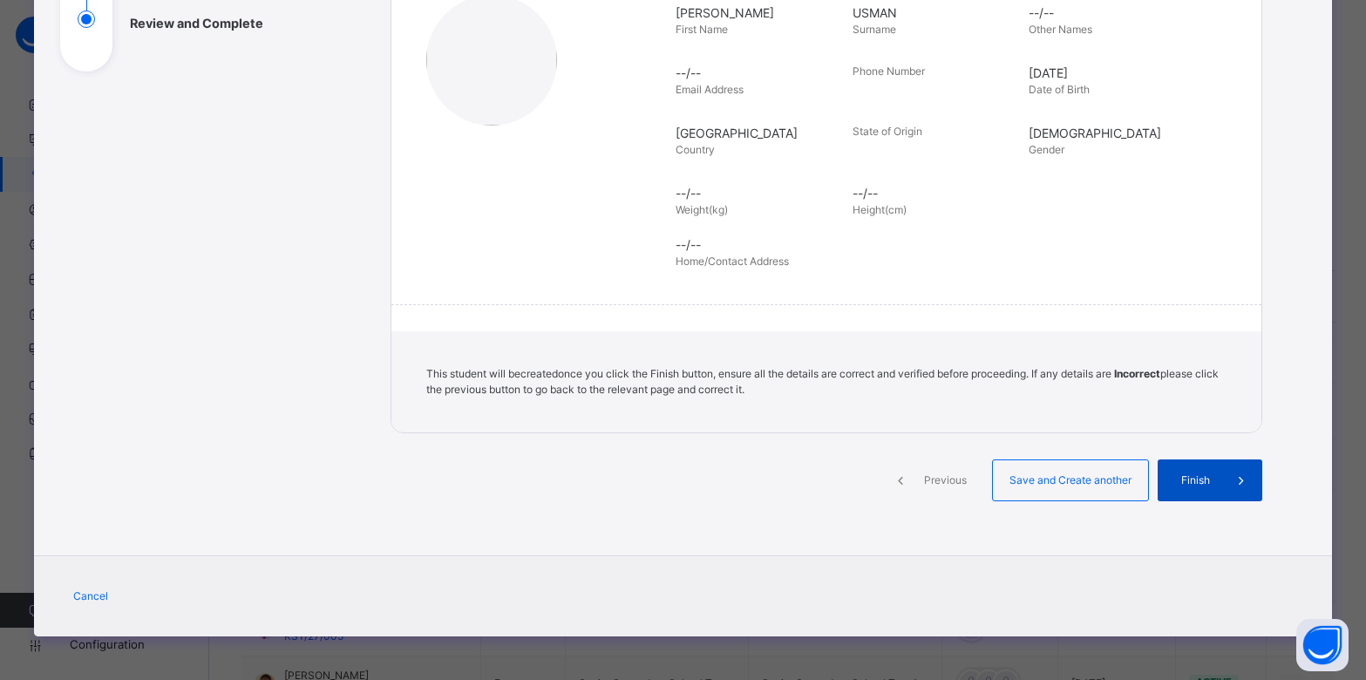
scroll to position [279, 0]
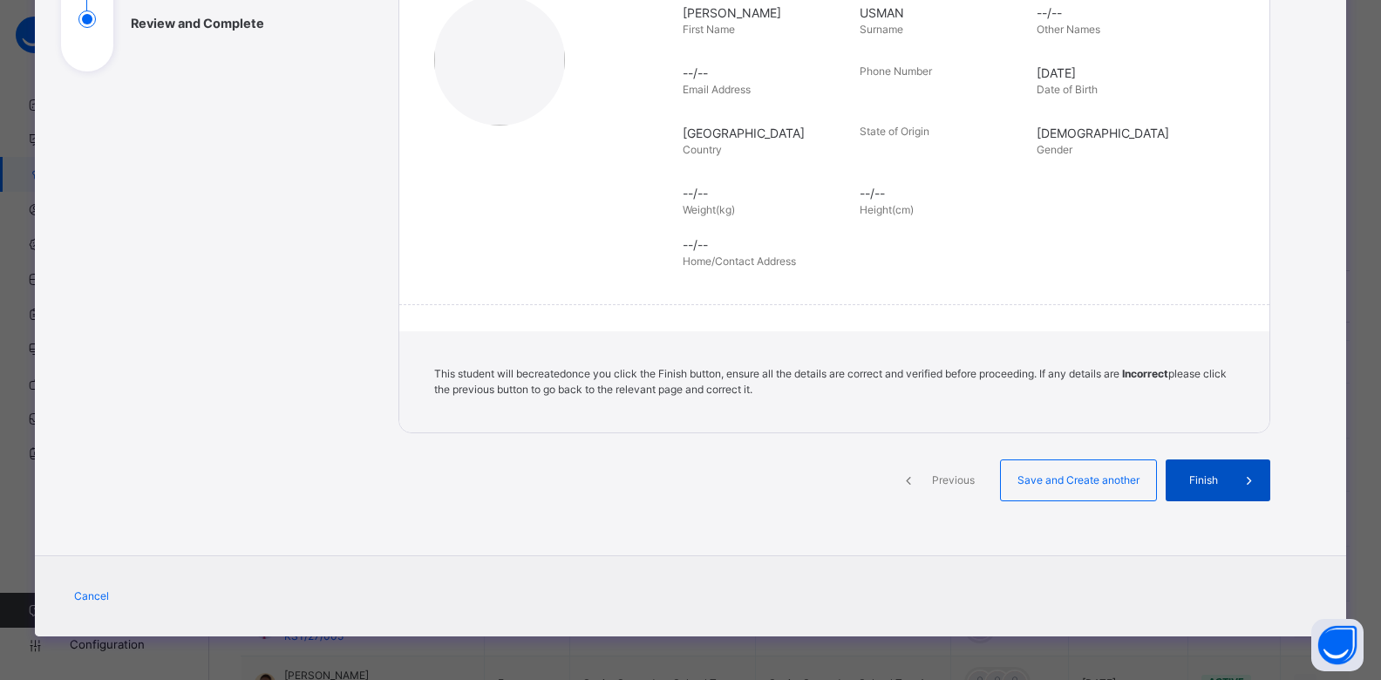
click at [1228, 477] on span at bounding box center [1249, 480] width 42 height 42
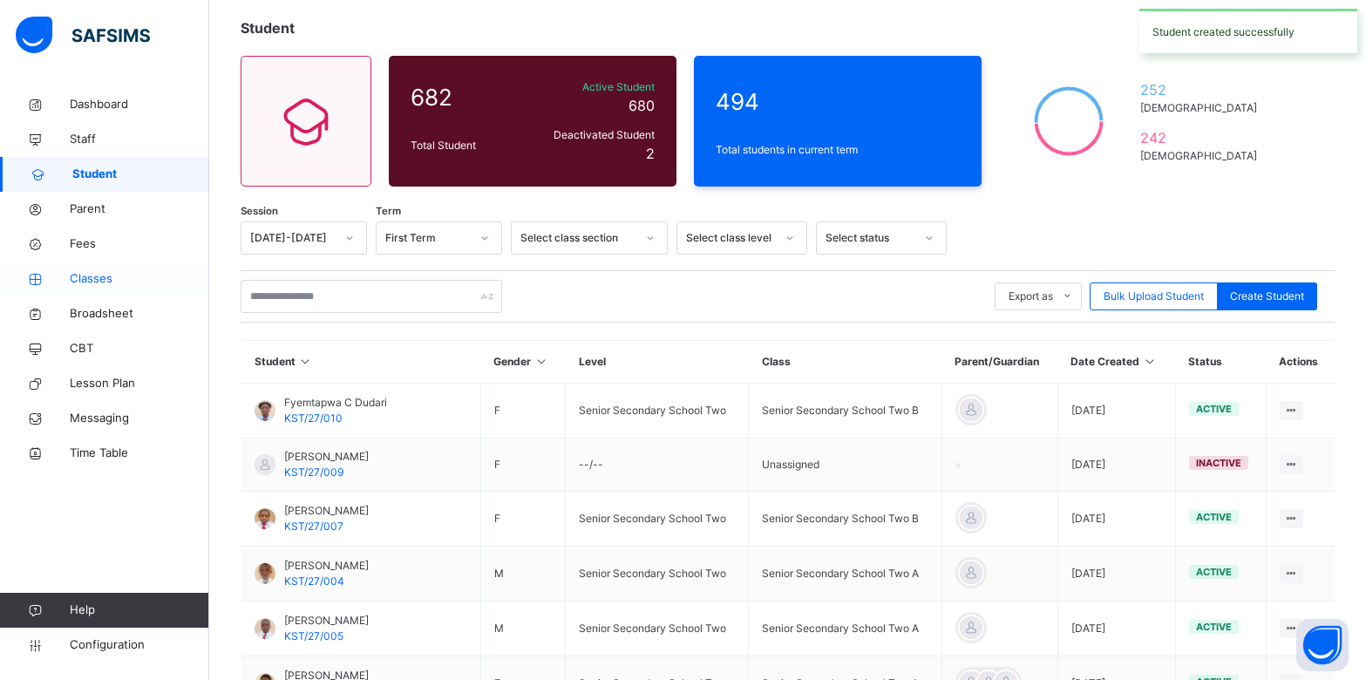
click at [102, 275] on span "Classes" at bounding box center [139, 278] width 139 height 17
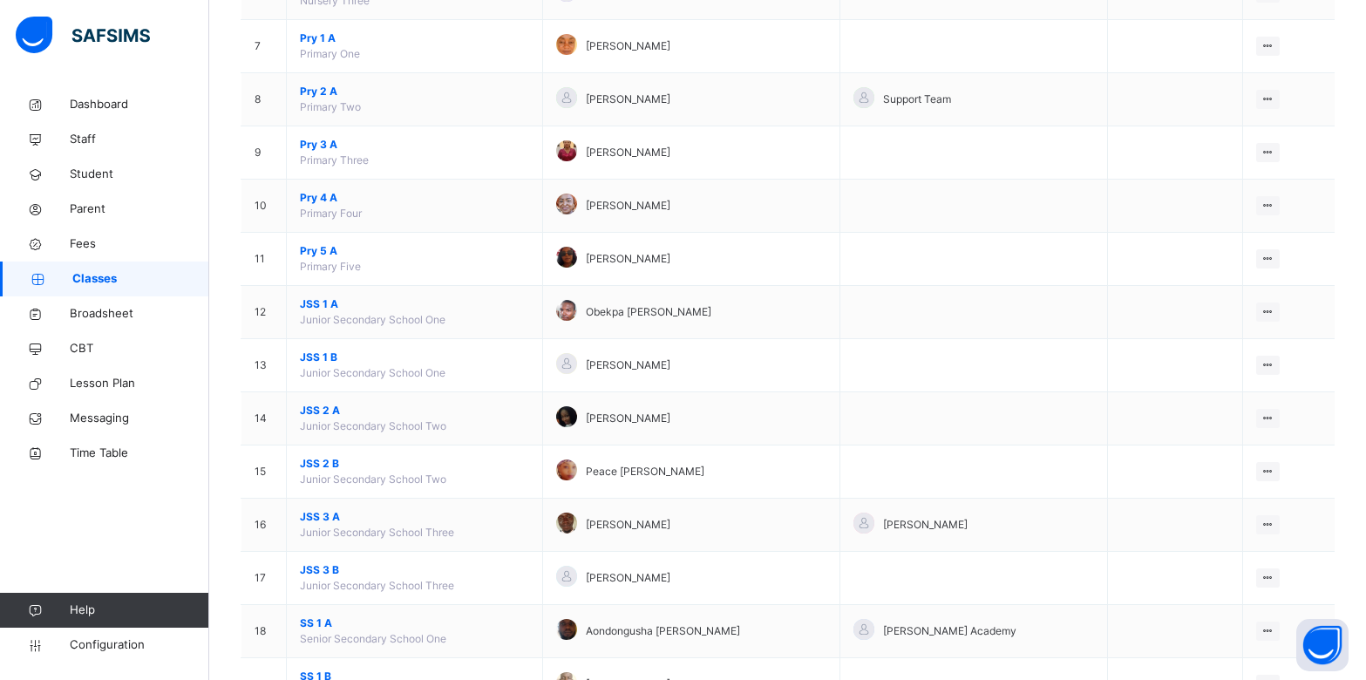
scroll to position [511, 0]
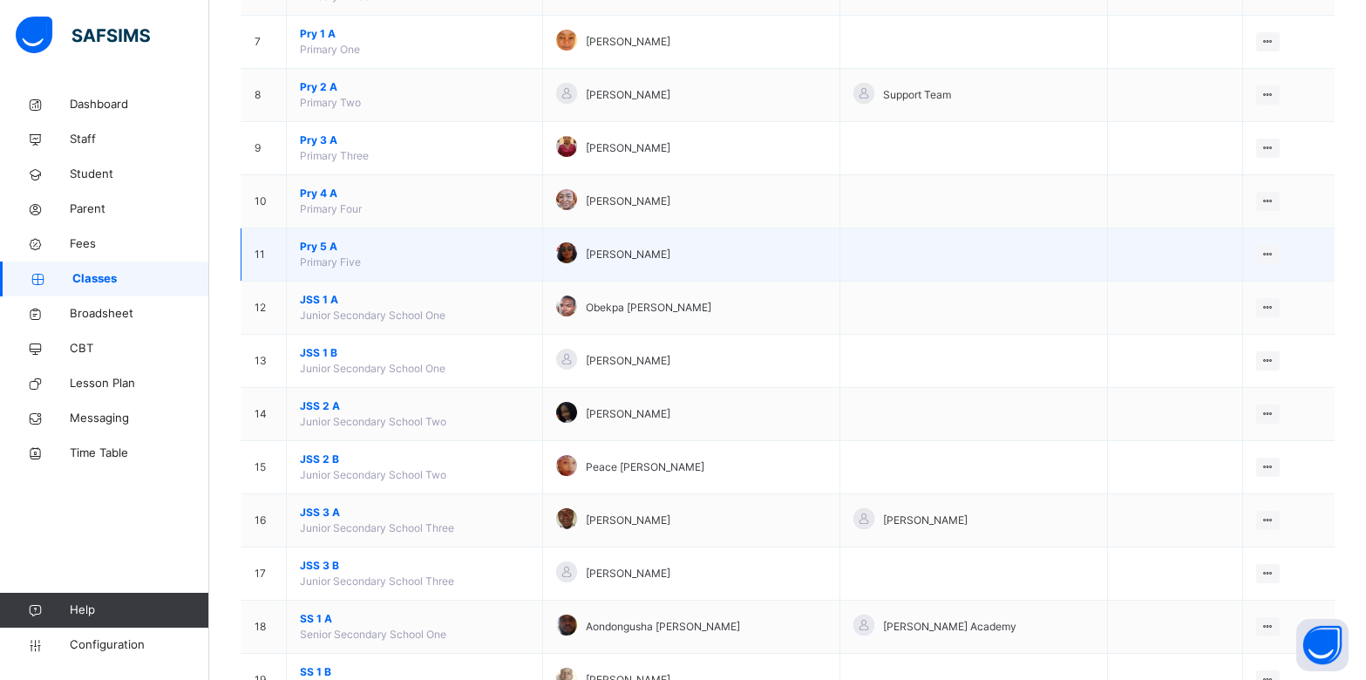
click at [329, 247] on span "Pry 5 A" at bounding box center [414, 247] width 229 height 16
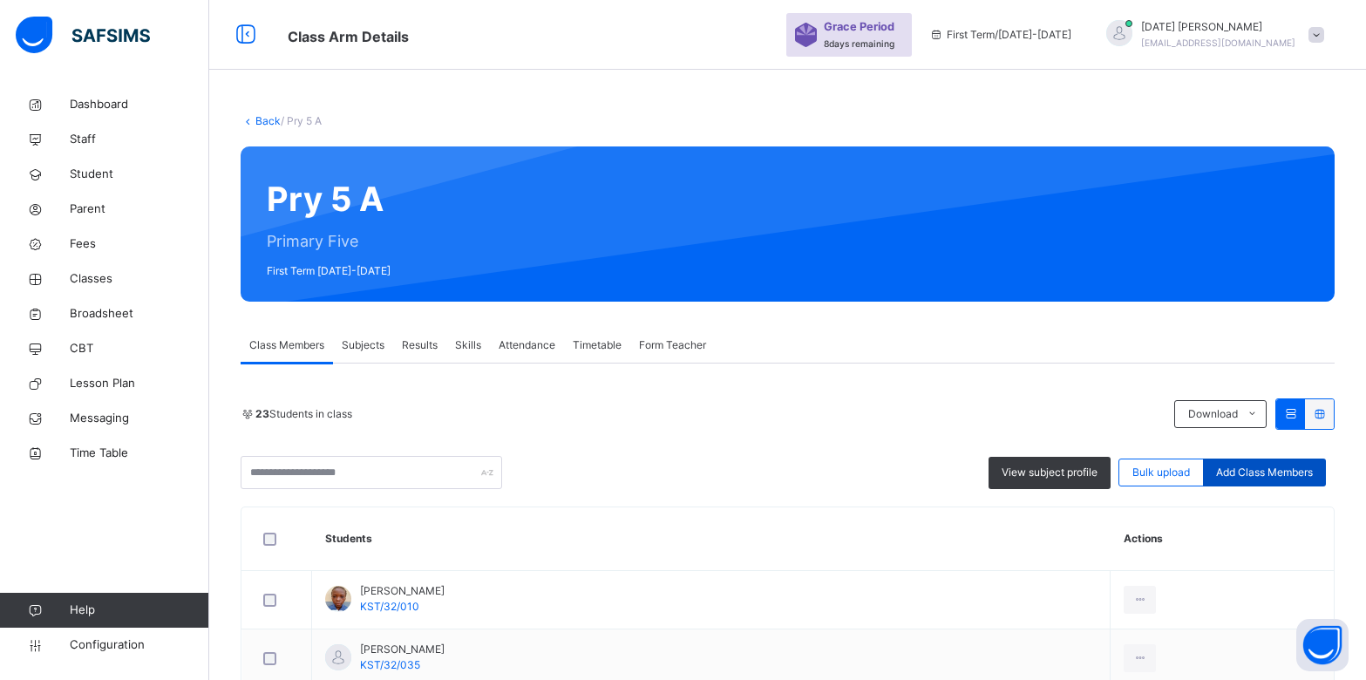
click at [1294, 466] on span "Add Class Members" at bounding box center [1264, 473] width 97 height 16
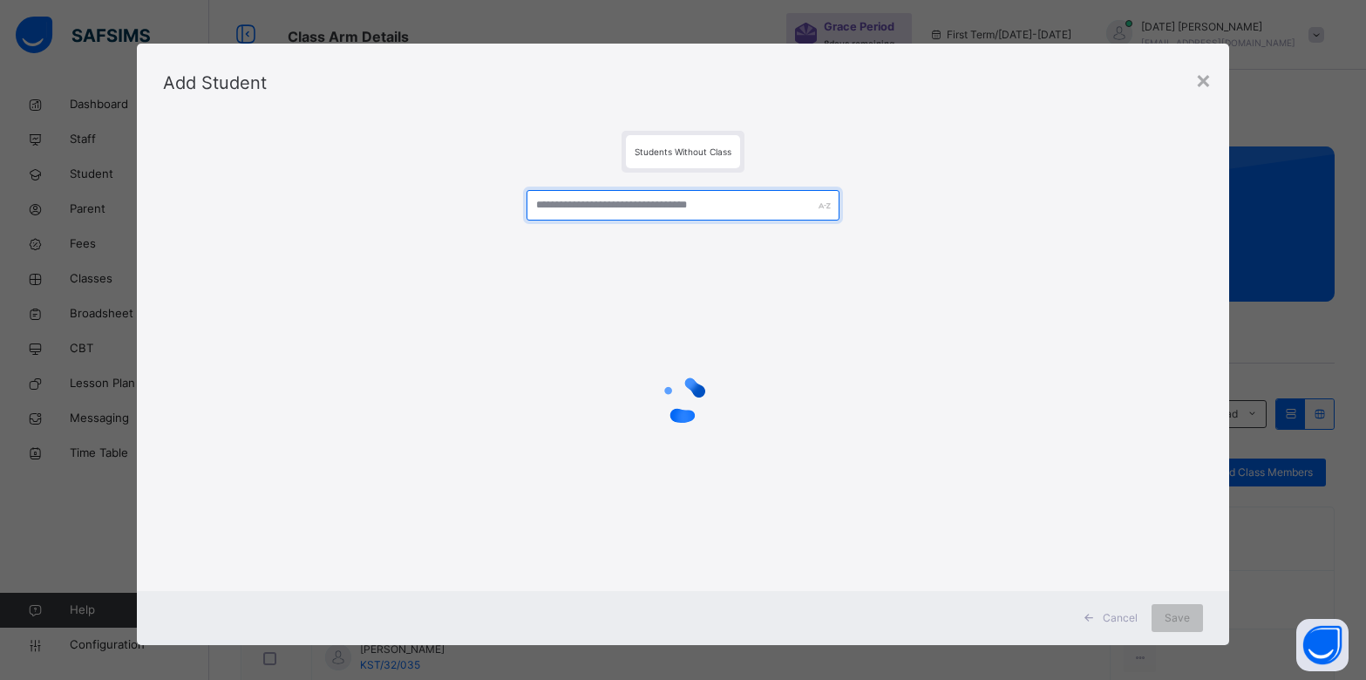
click at [607, 202] on input "text" at bounding box center [682, 205] width 312 height 31
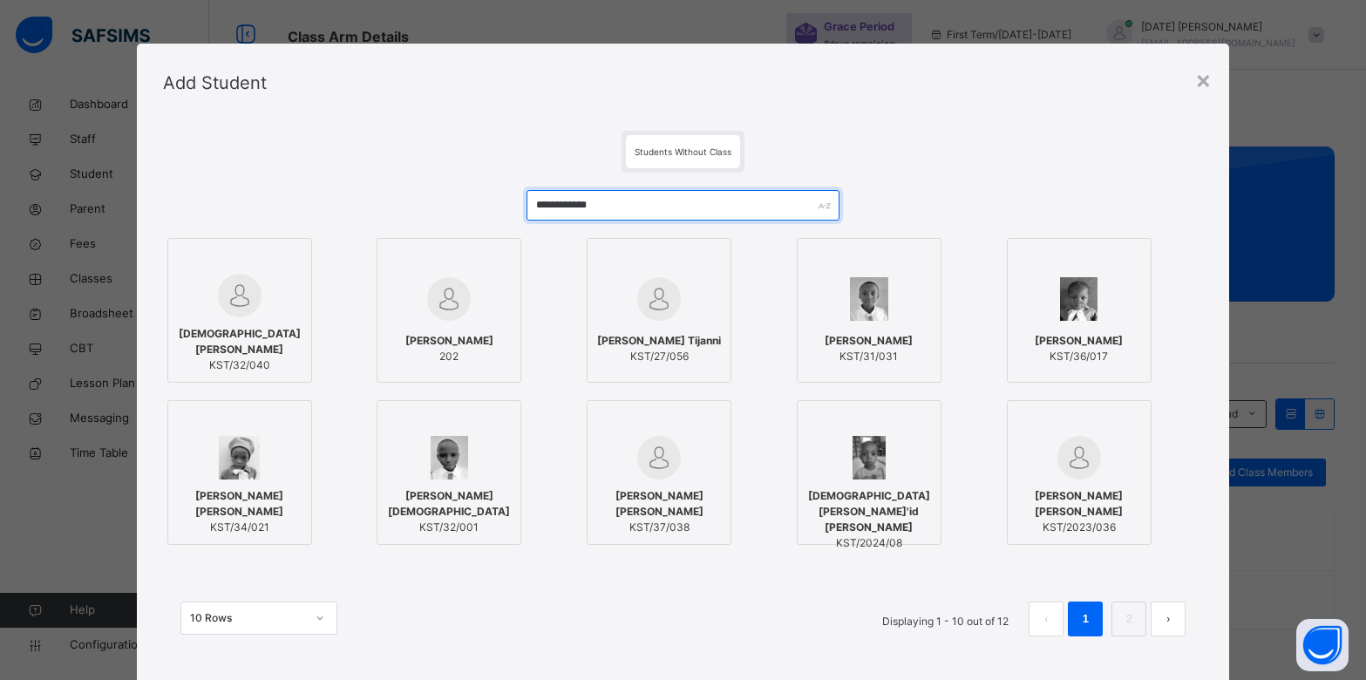
type input "**********"
click at [230, 329] on div "[DEMOGRAPHIC_DATA][PERSON_NAME] KST/32/040" at bounding box center [240, 349] width 126 height 64
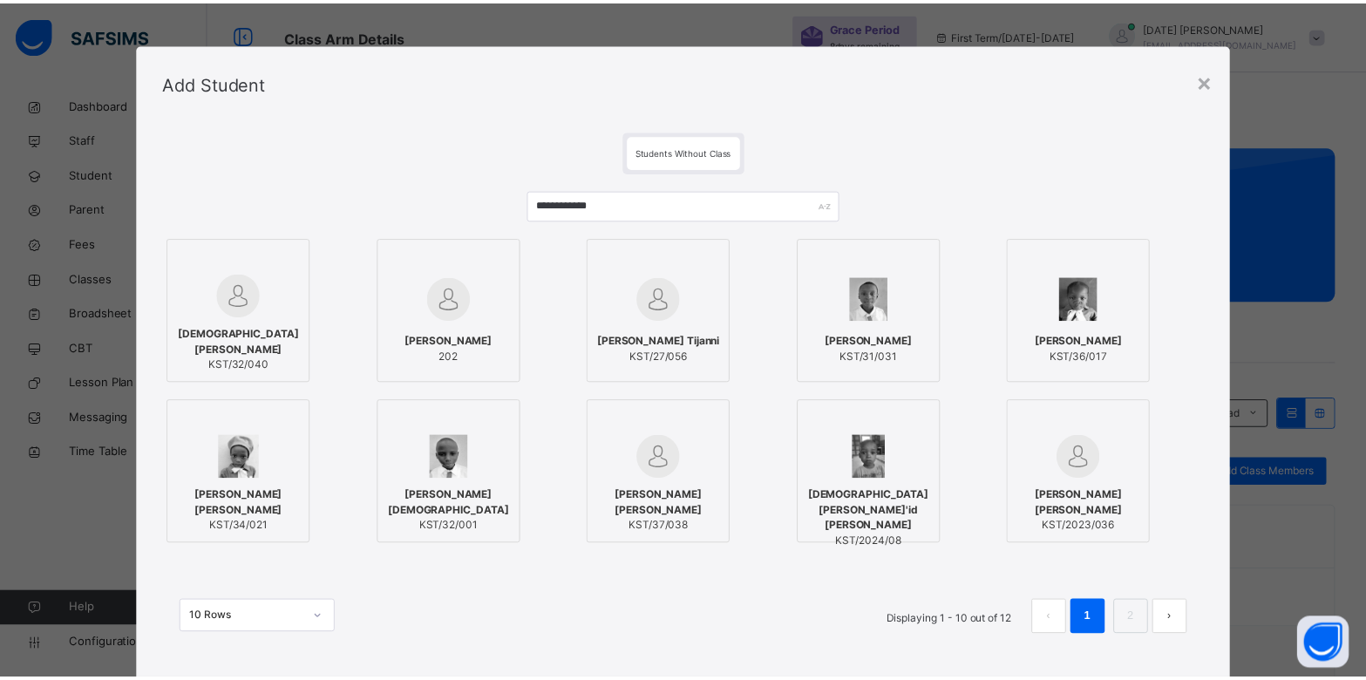
scroll to position [98, 0]
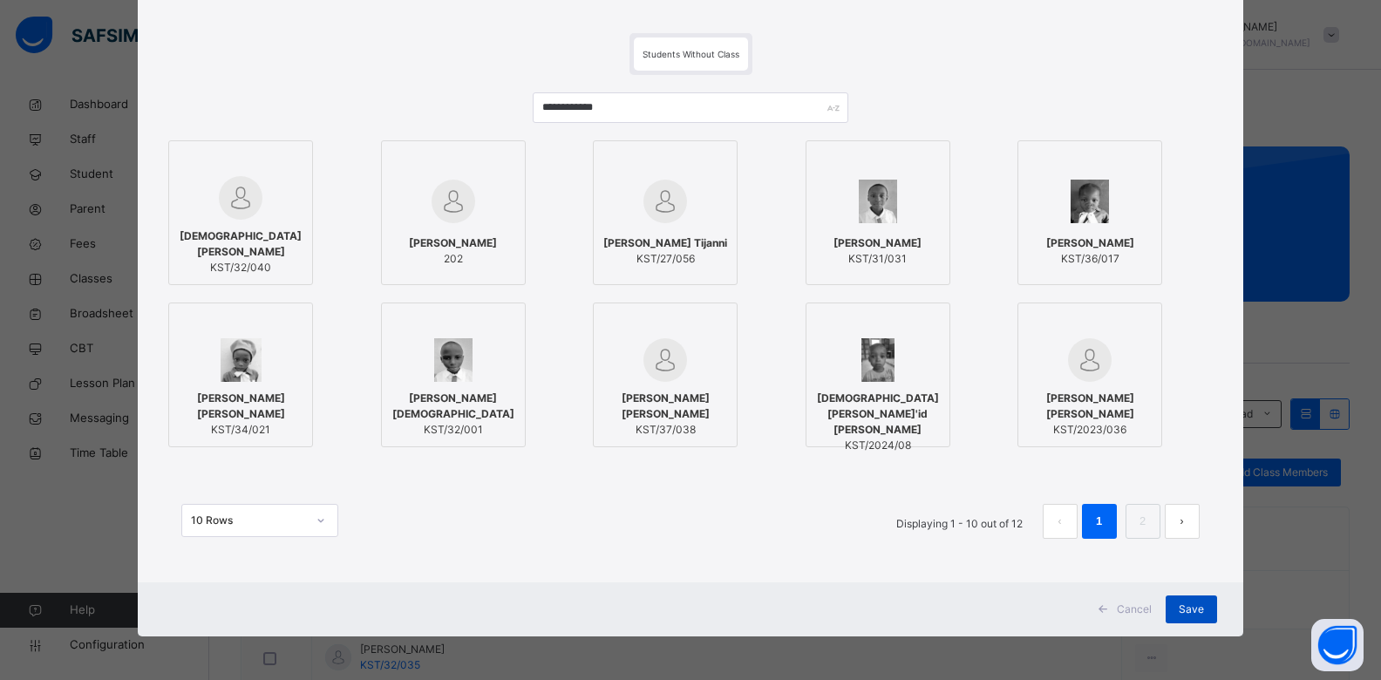
click at [1184, 602] on span "Save" at bounding box center [1190, 609] width 25 height 16
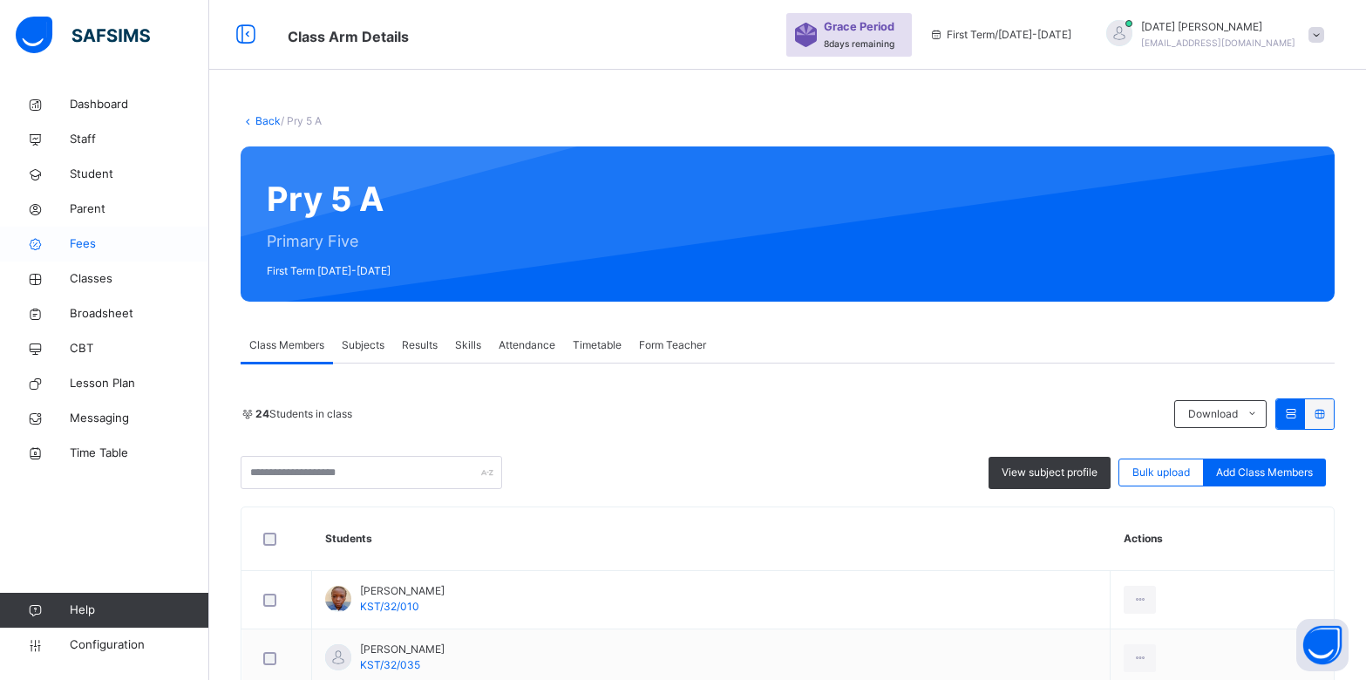
click at [92, 247] on span "Fees" at bounding box center [139, 243] width 139 height 17
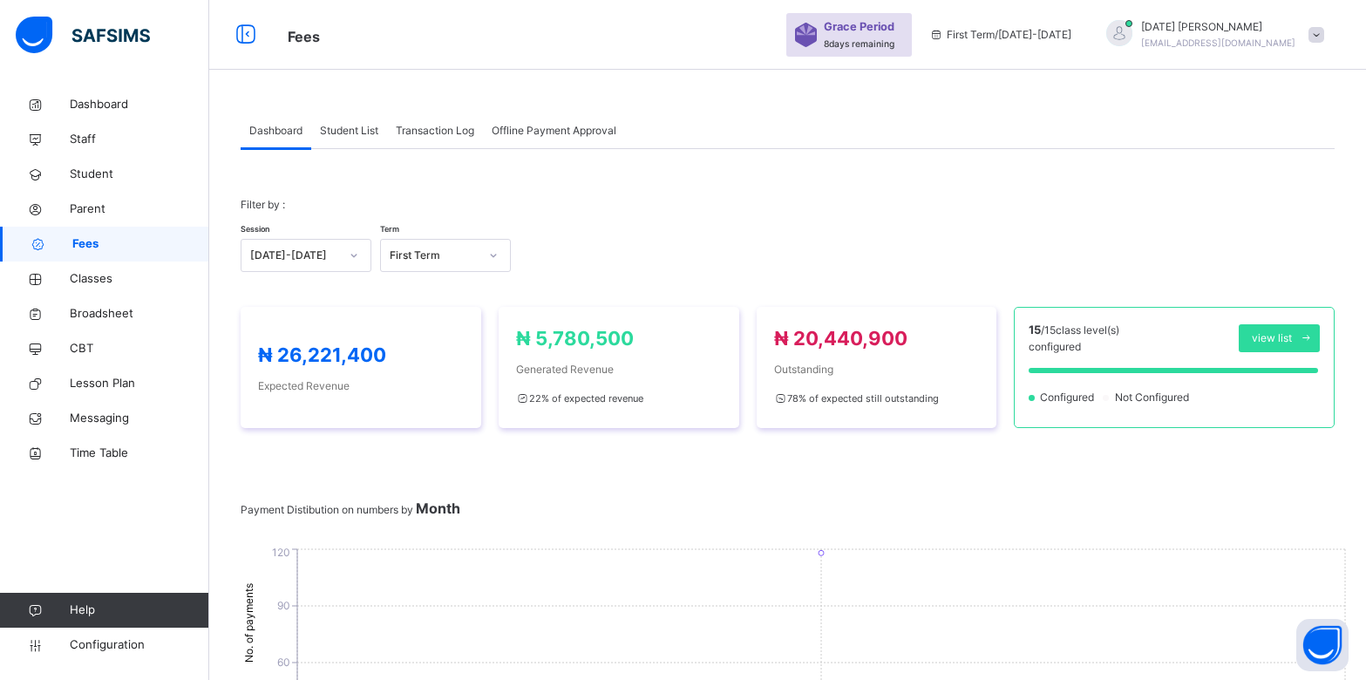
click at [86, 102] on span "Dashboard" at bounding box center [139, 104] width 139 height 17
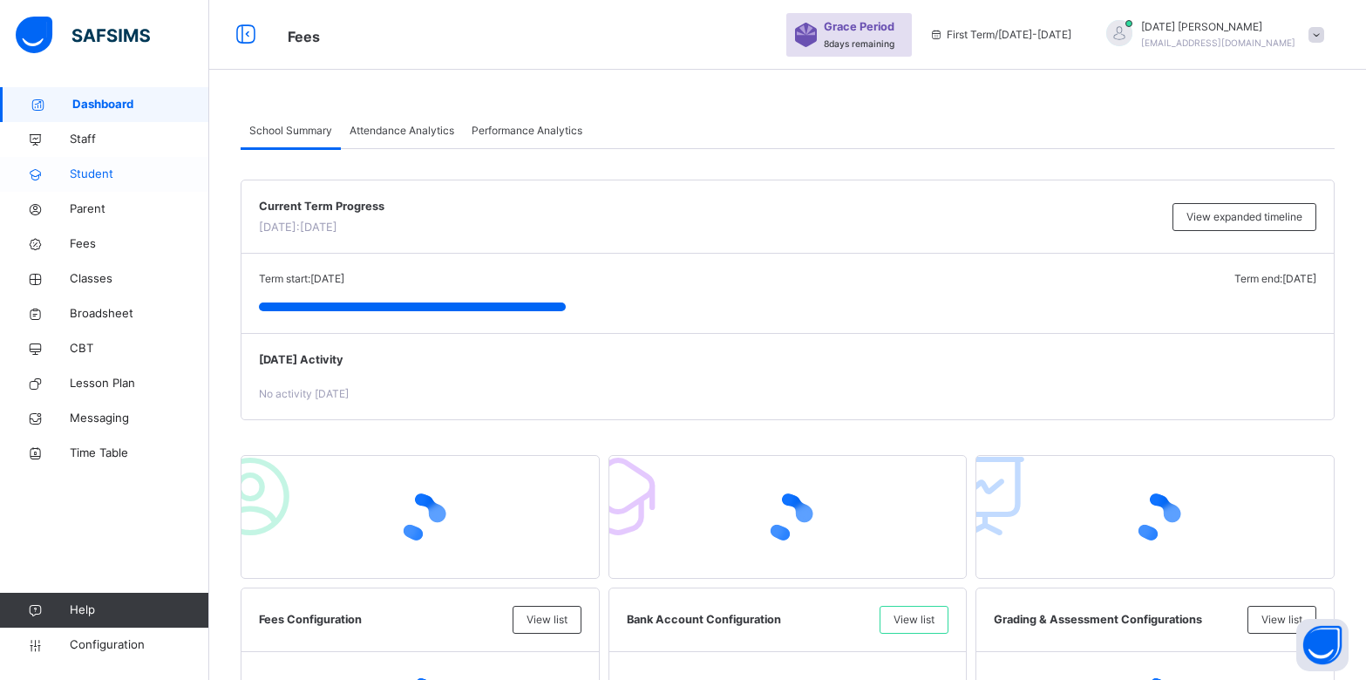
click at [87, 173] on span "Student" at bounding box center [139, 174] width 139 height 17
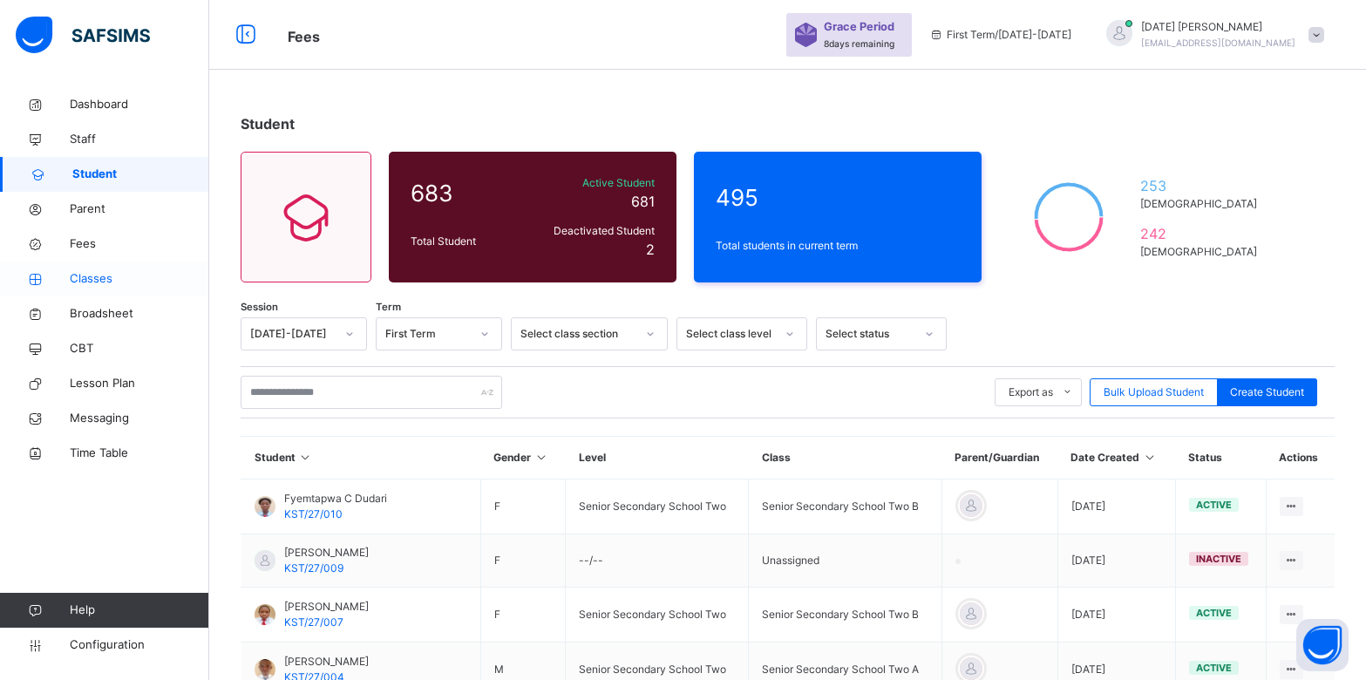
click at [86, 277] on span "Classes" at bounding box center [139, 278] width 139 height 17
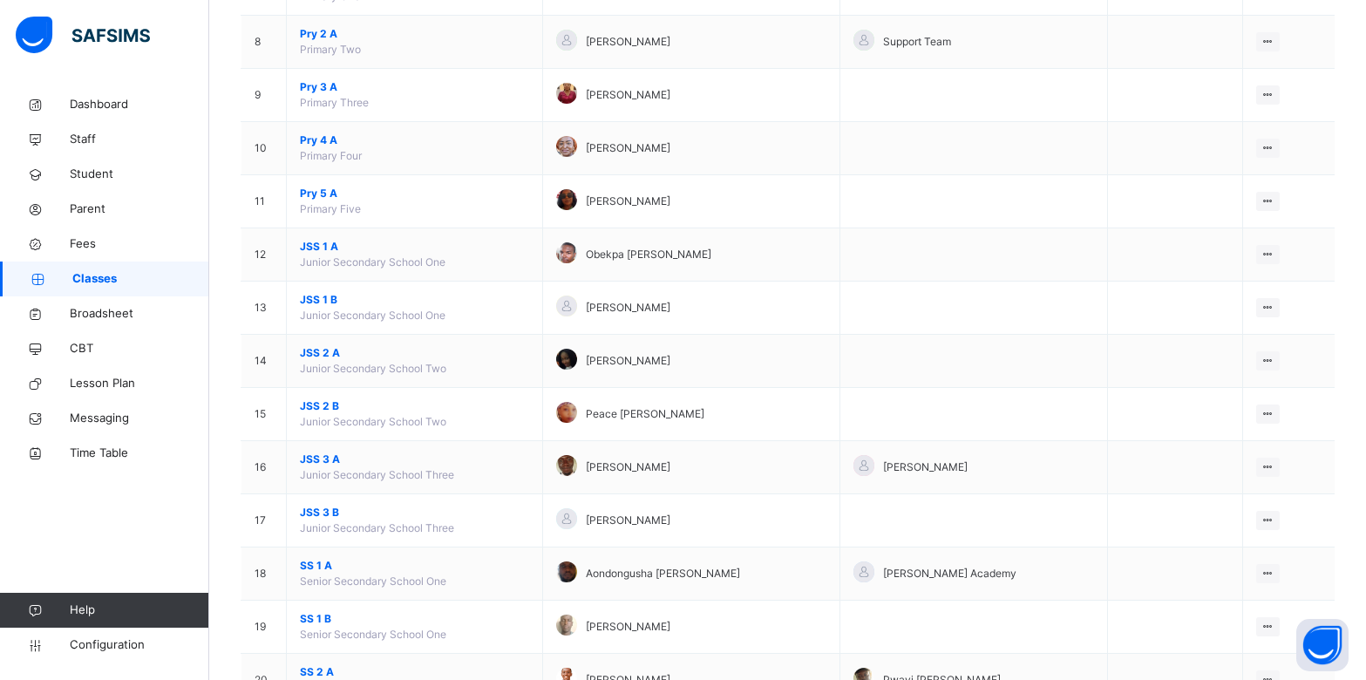
scroll to position [741, 0]
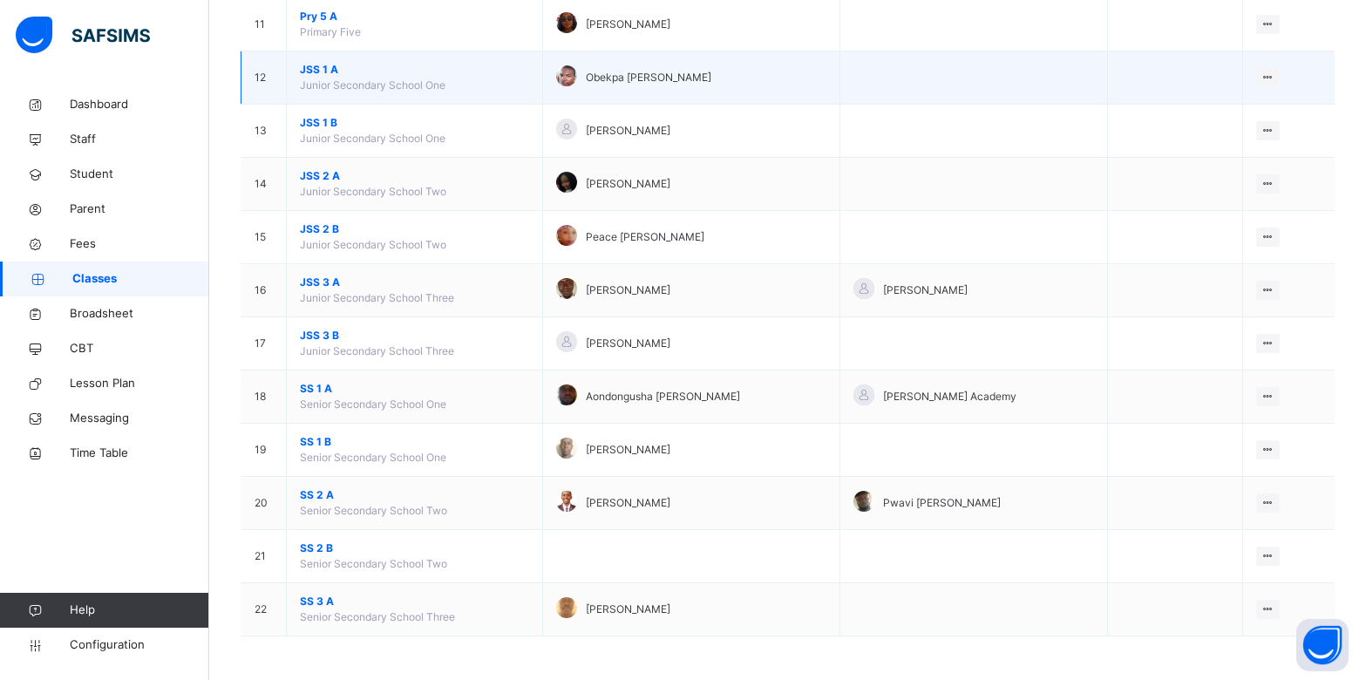
click at [323, 69] on span "JSS 1 A" at bounding box center [414, 70] width 229 height 16
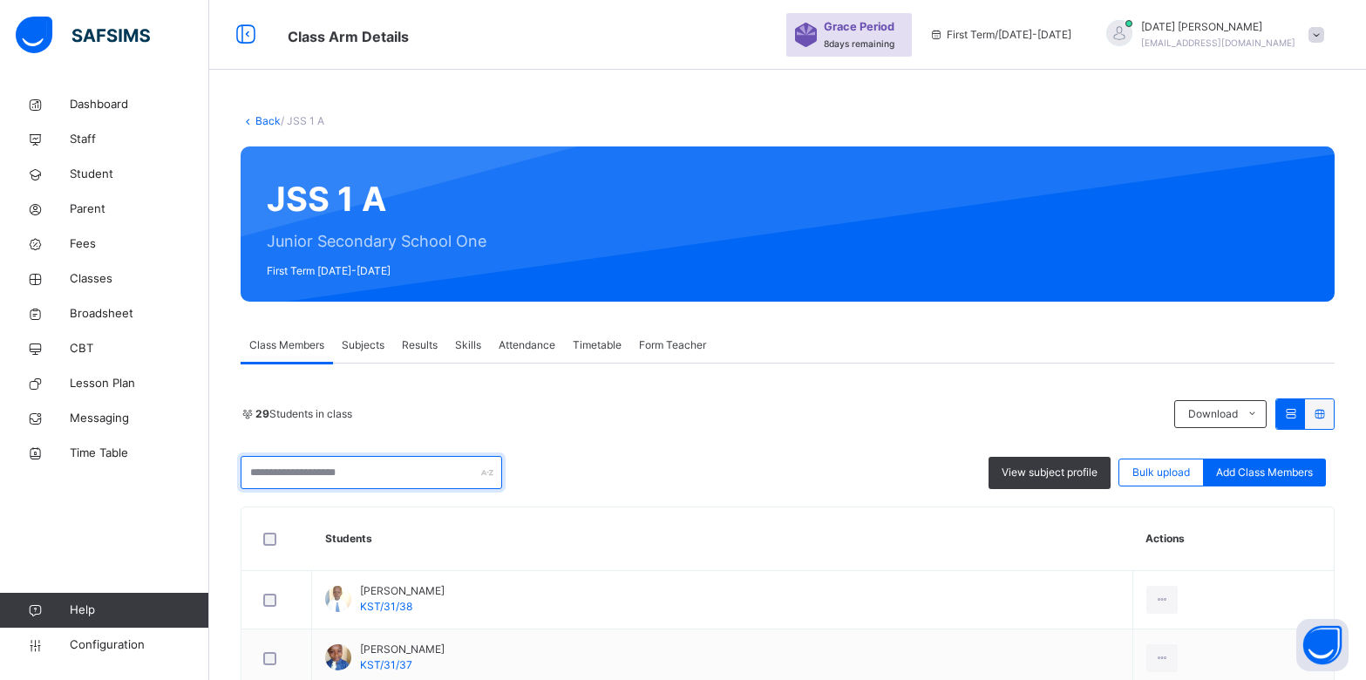
click at [361, 471] on input "text" at bounding box center [371, 472] width 261 height 33
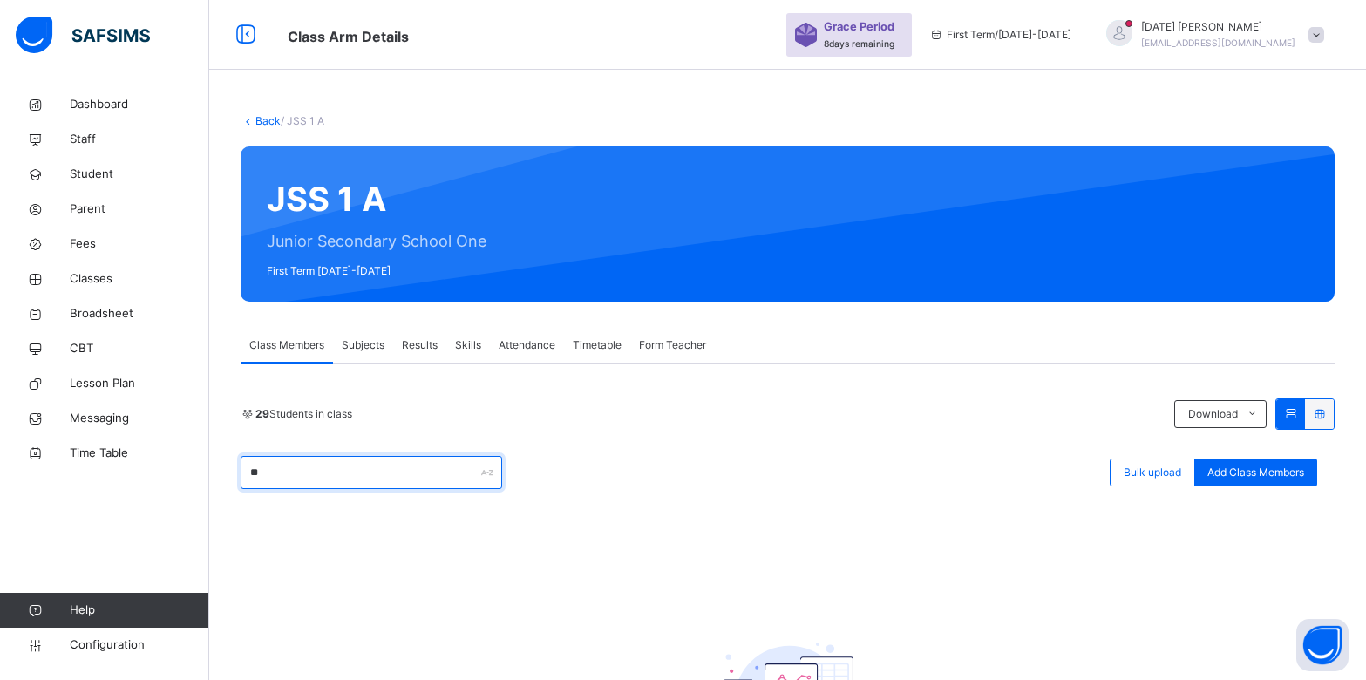
type input "*"
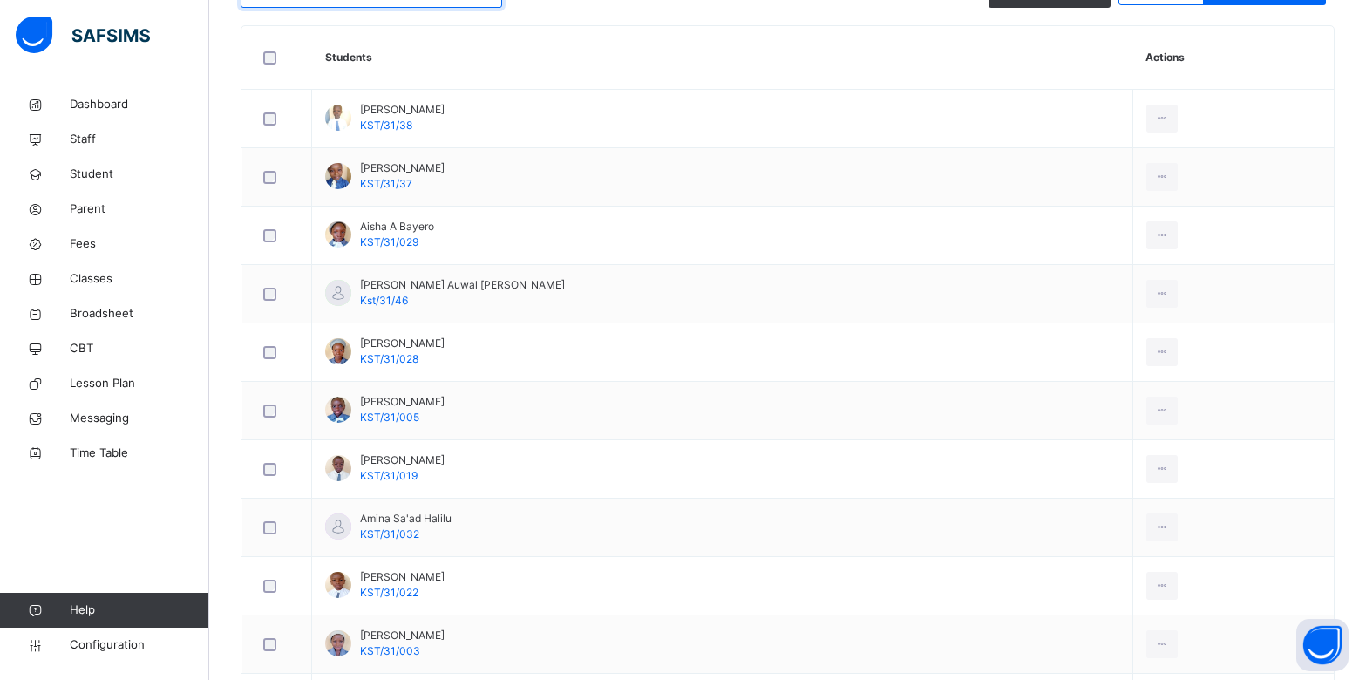
scroll to position [478, 0]
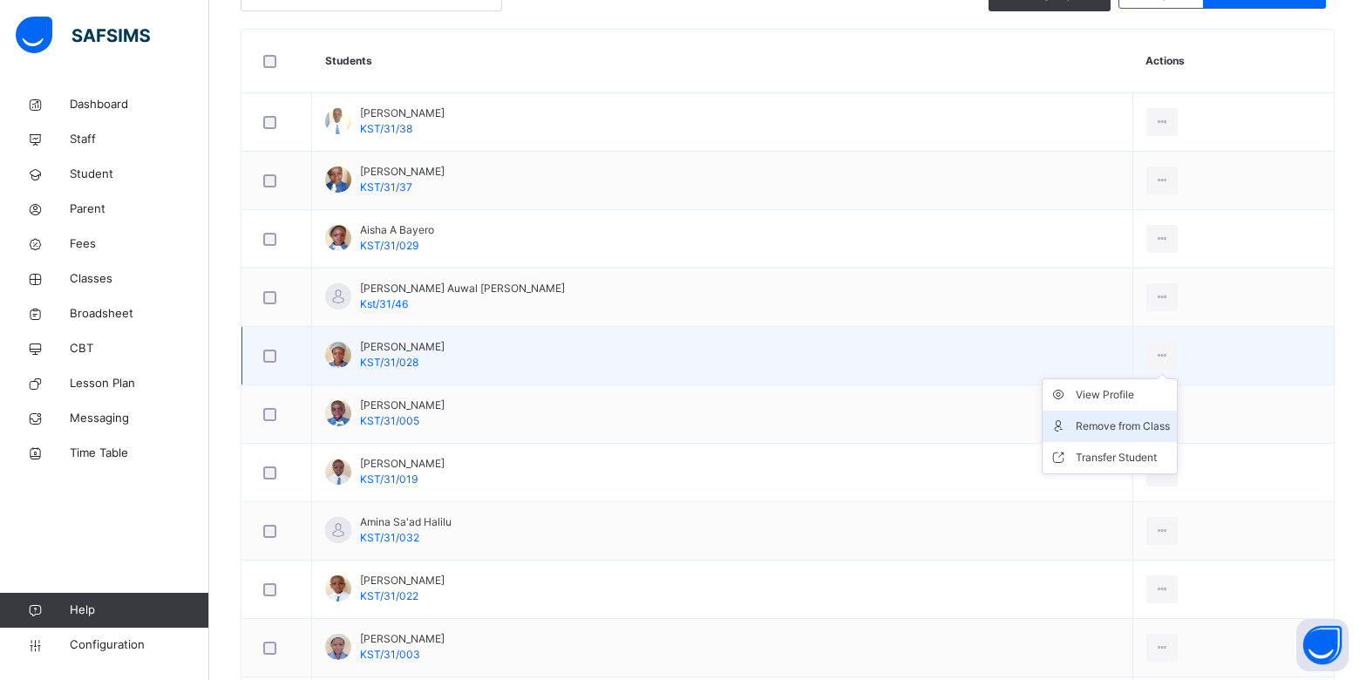
click at [1082, 421] on div "Remove from Class" at bounding box center [1123, 425] width 94 height 17
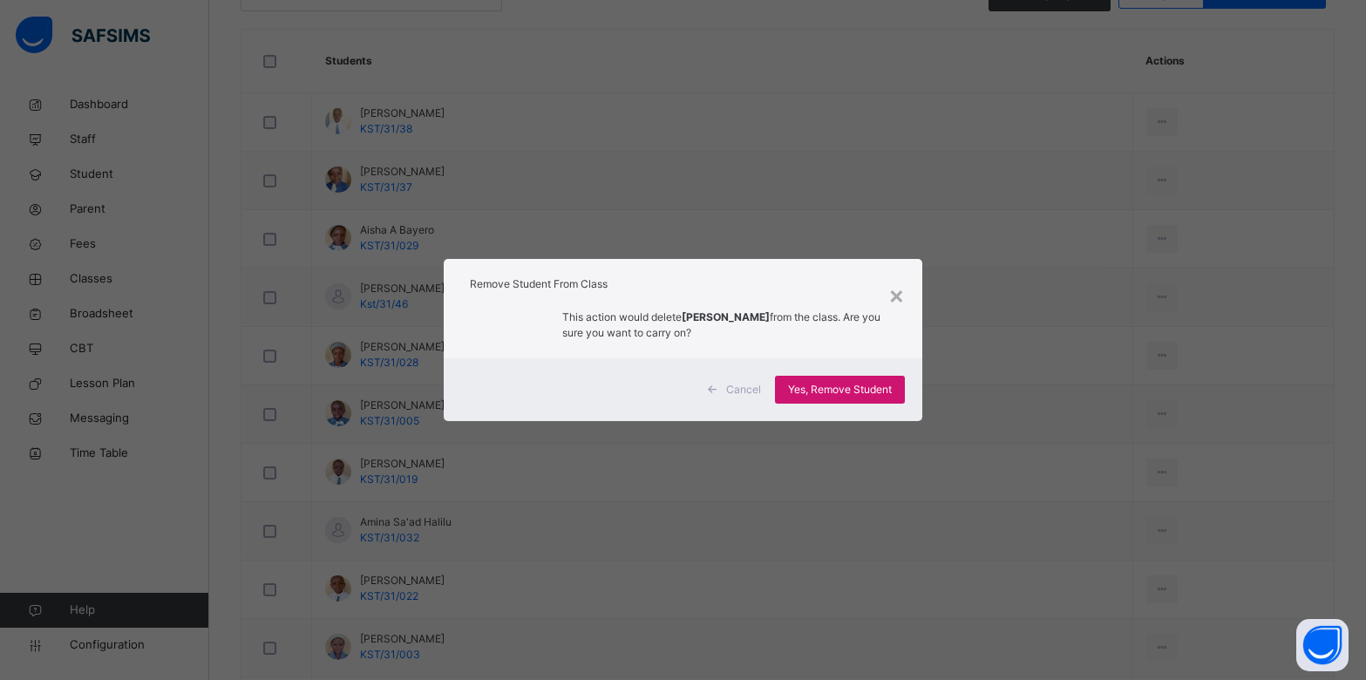
click at [823, 390] on span "Yes, Remove Student" at bounding box center [840, 390] width 104 height 16
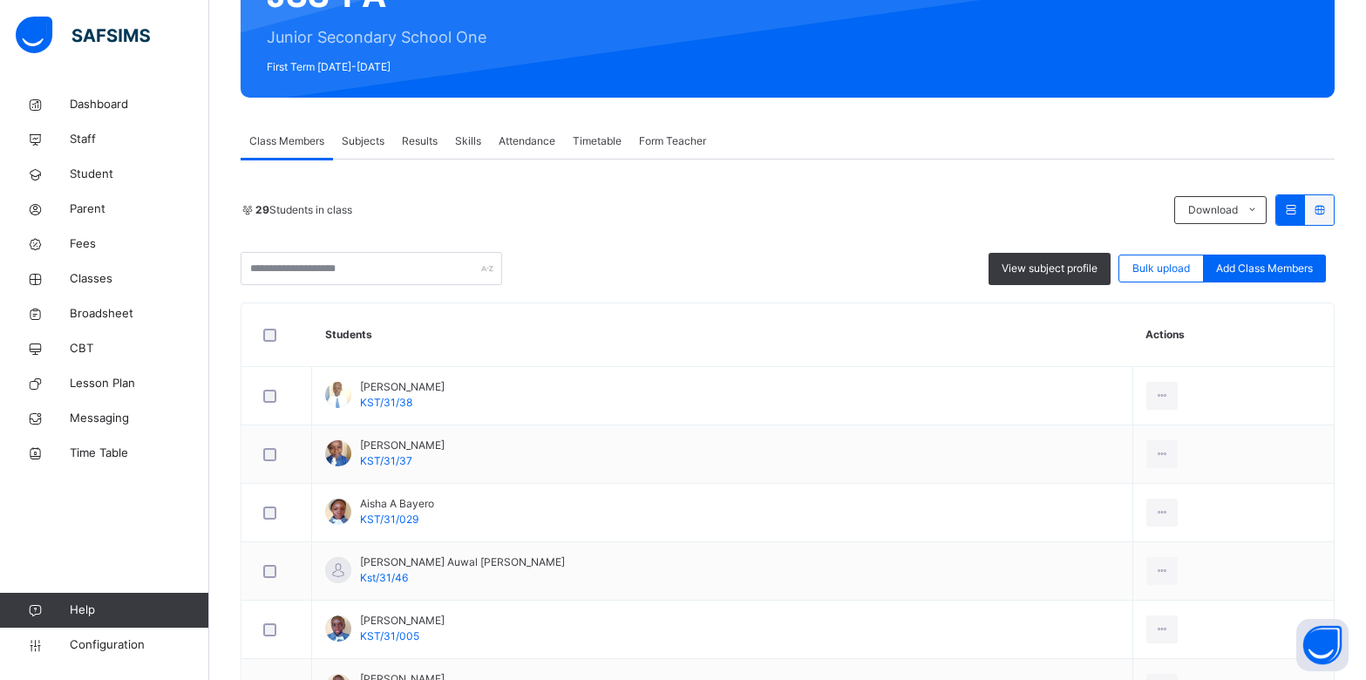
scroll to position [0, 0]
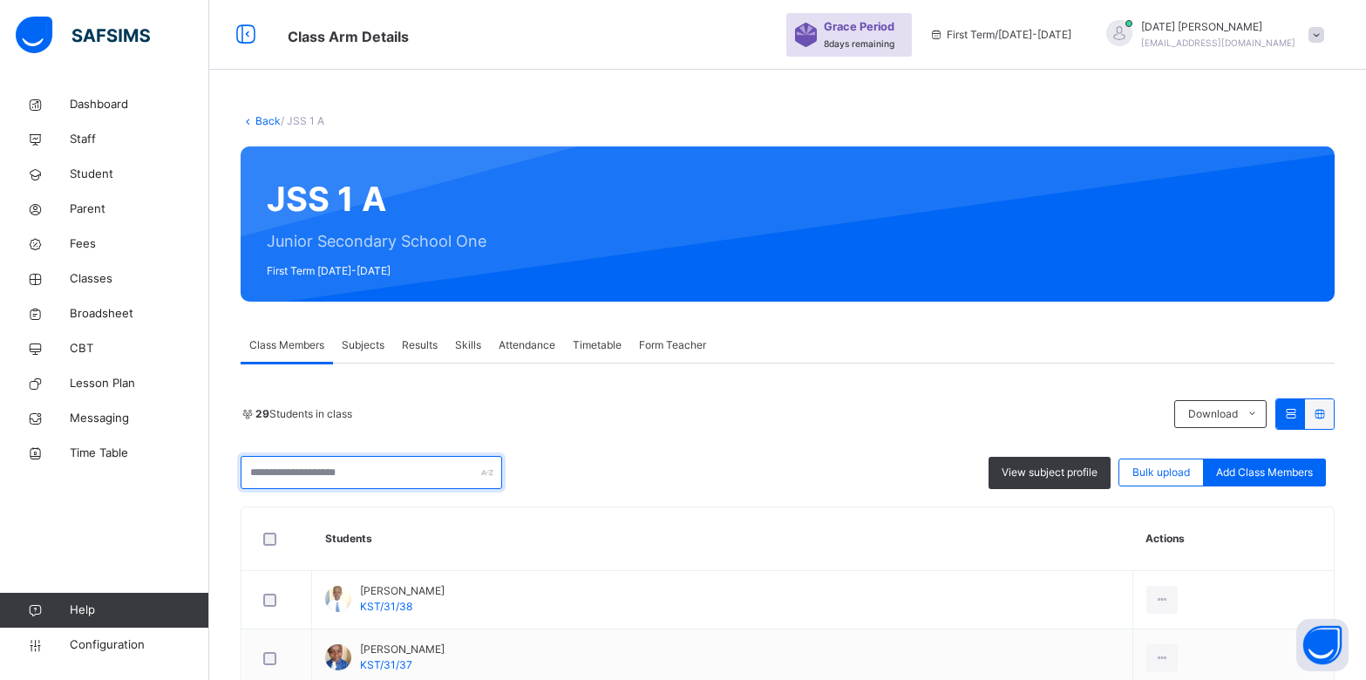
click at [388, 469] on input "text" at bounding box center [371, 472] width 261 height 33
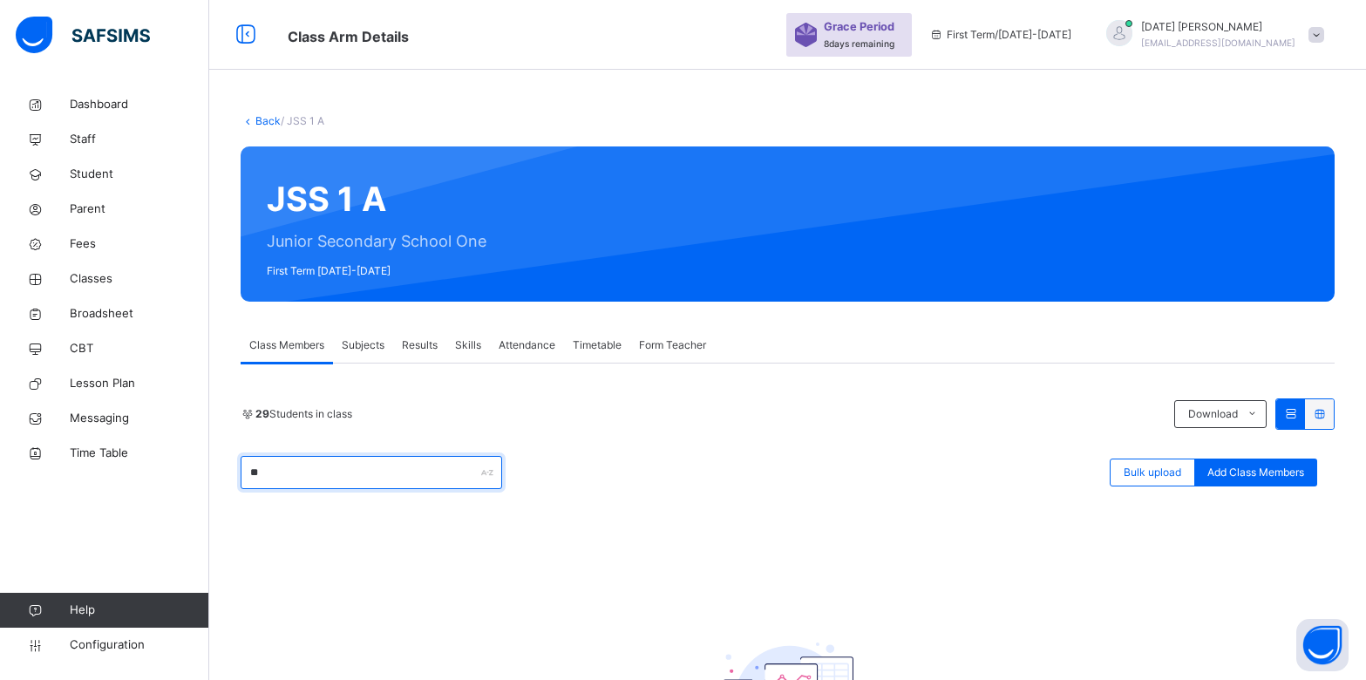
type input "*"
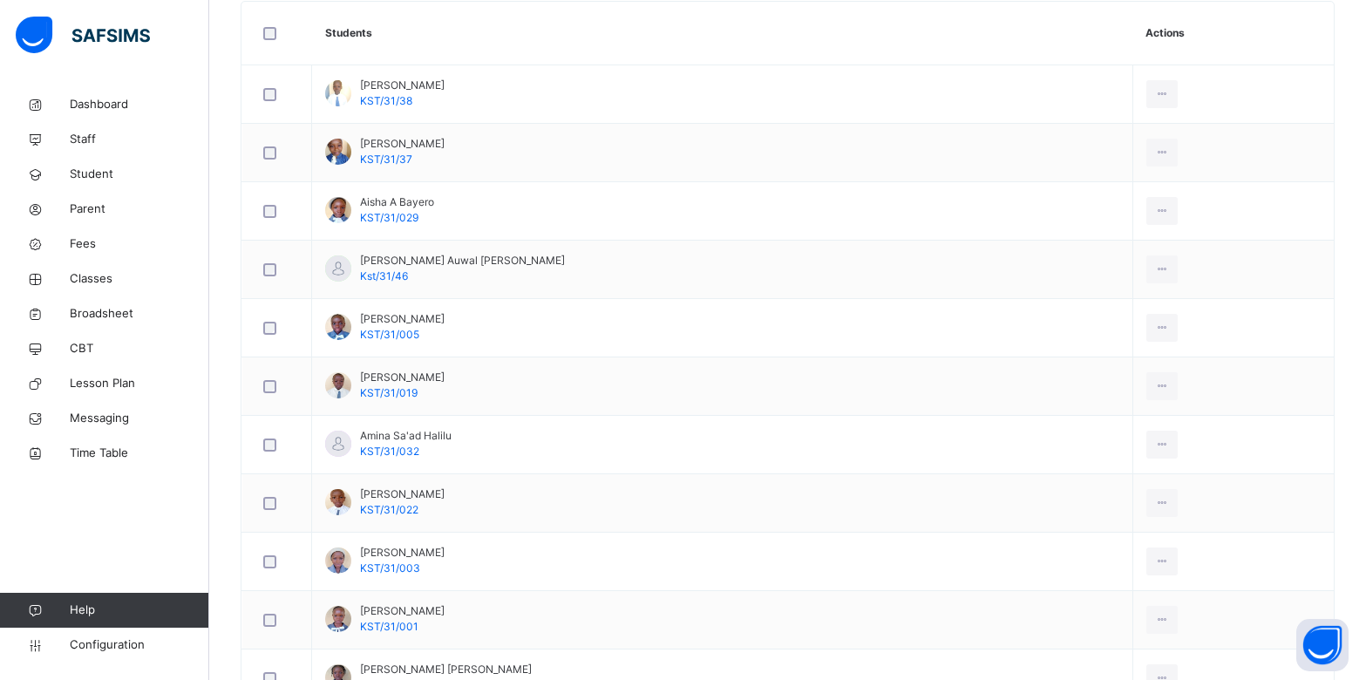
scroll to position [524, 0]
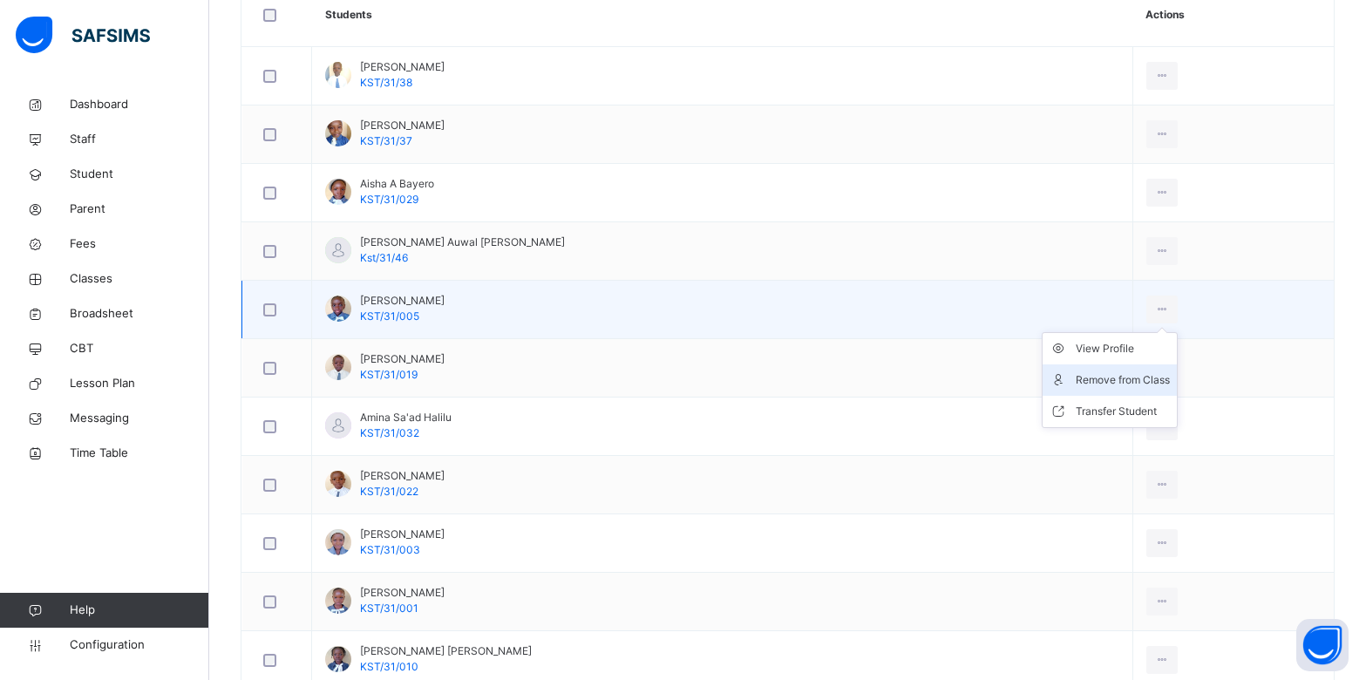
click at [1076, 381] on div "Remove from Class" at bounding box center [1123, 379] width 94 height 17
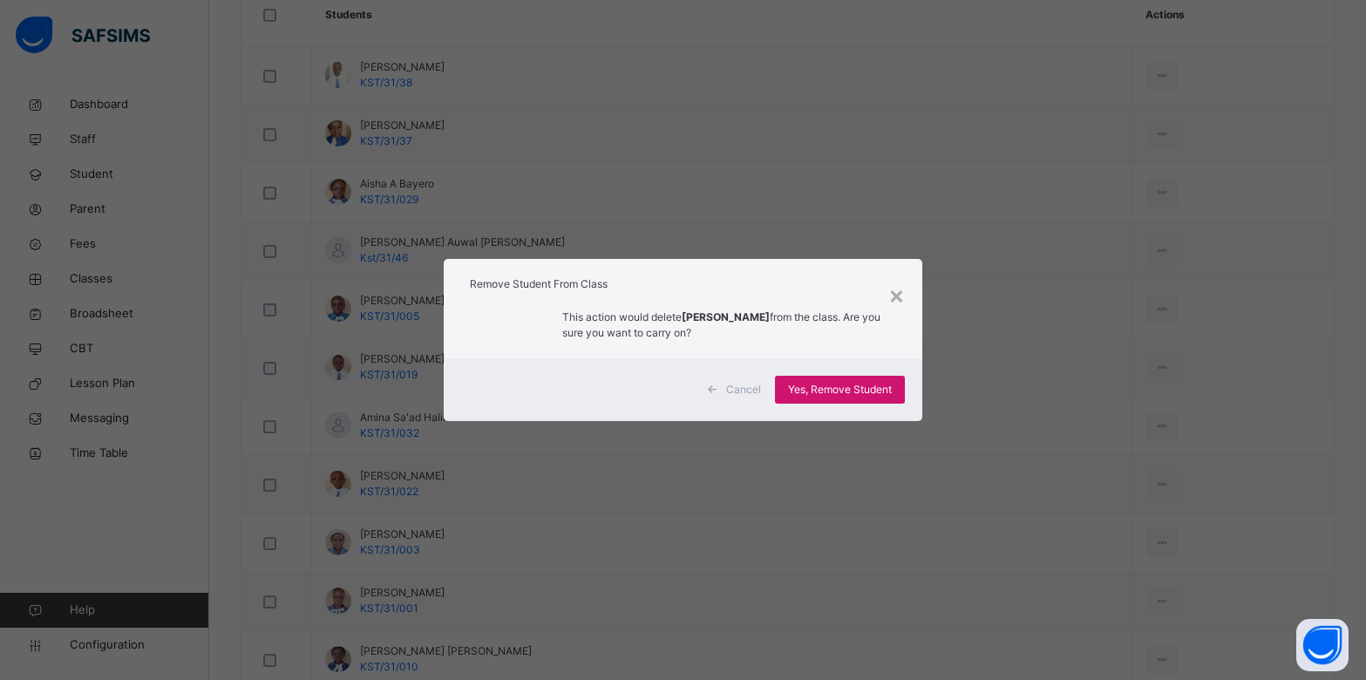
click at [879, 387] on span "Yes, Remove Student" at bounding box center [840, 390] width 104 height 16
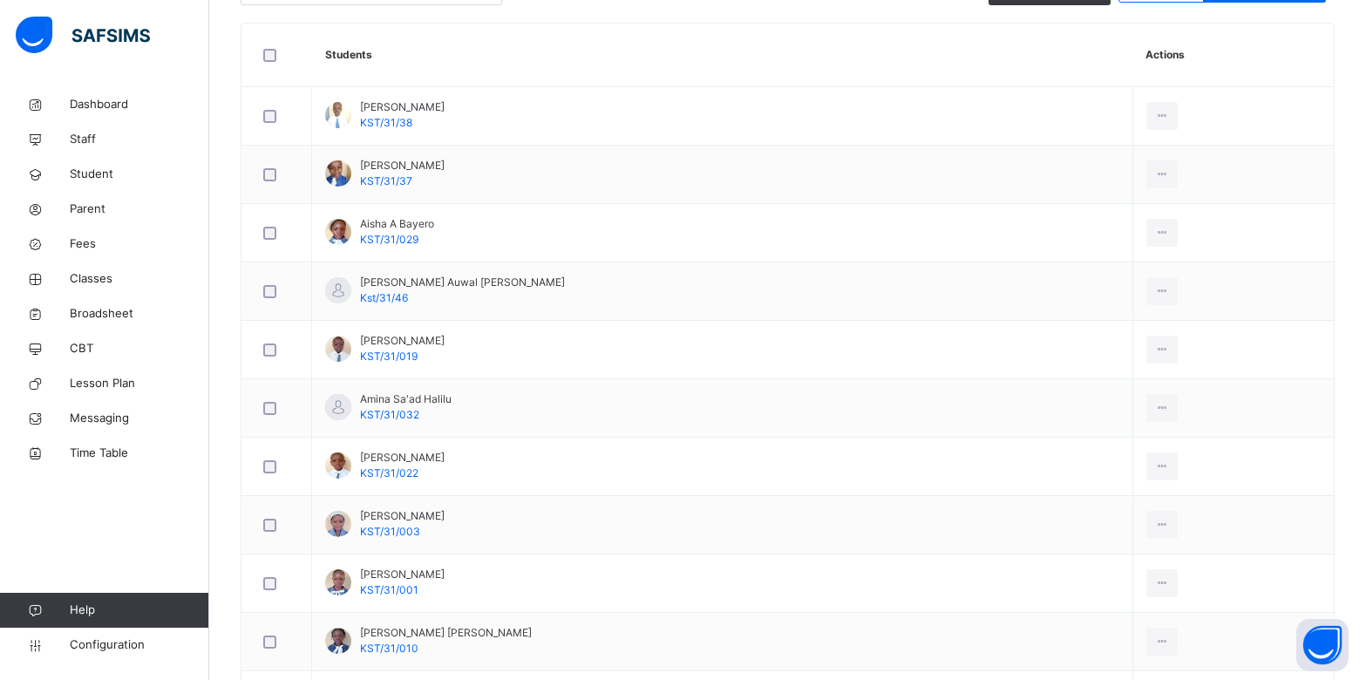
scroll to position [577, 0]
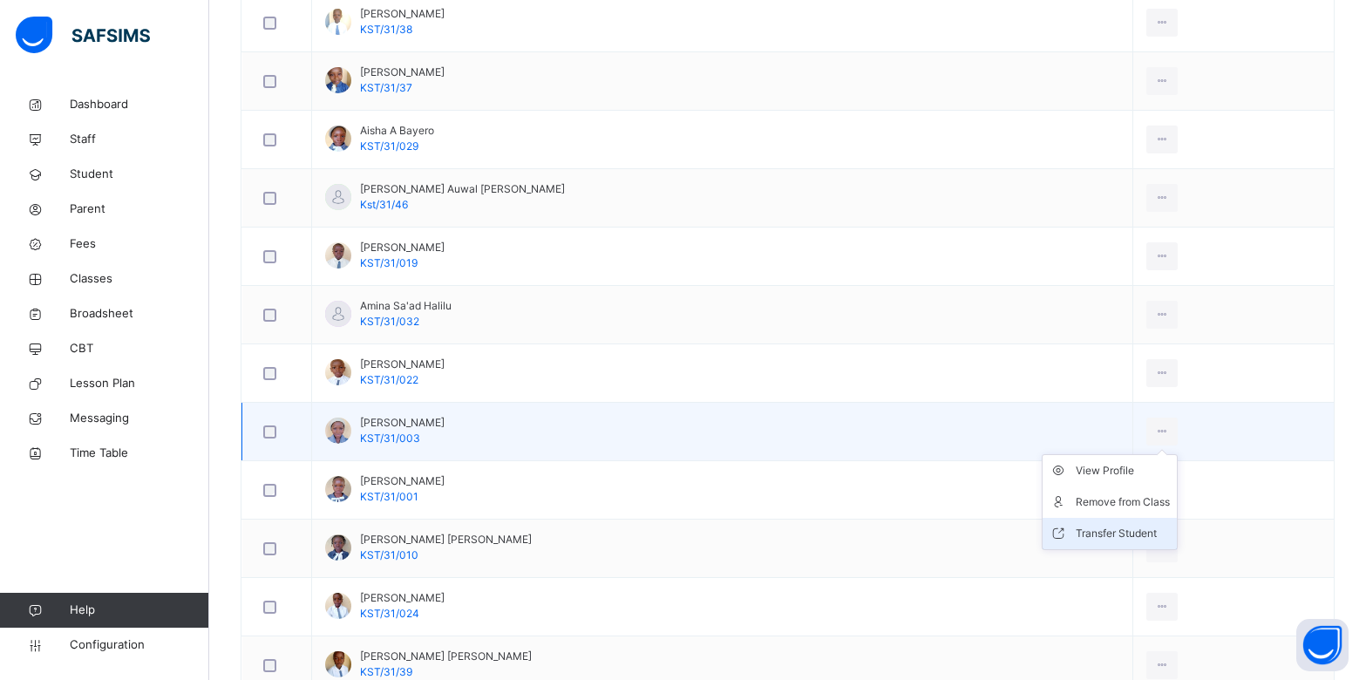
click at [1086, 524] on li "Transfer Student" at bounding box center [1109, 533] width 134 height 31
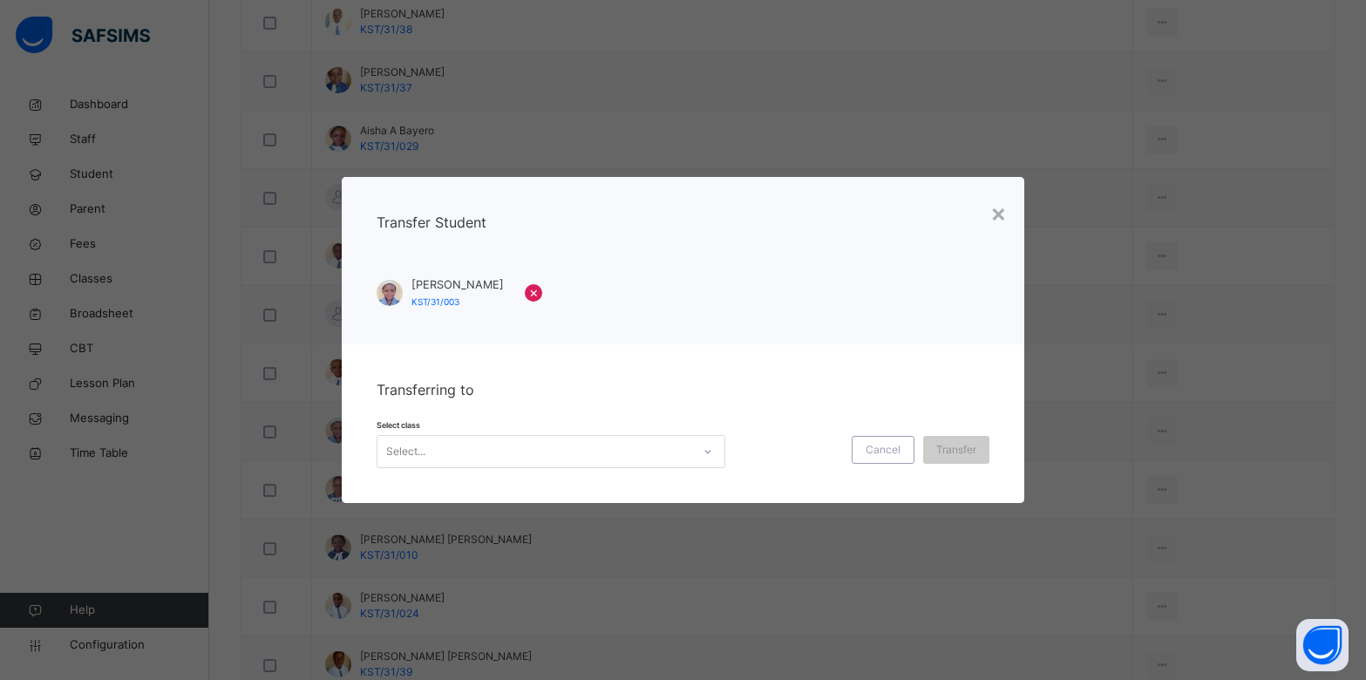
click at [513, 466] on div "Select..." at bounding box center [551, 451] width 349 height 33
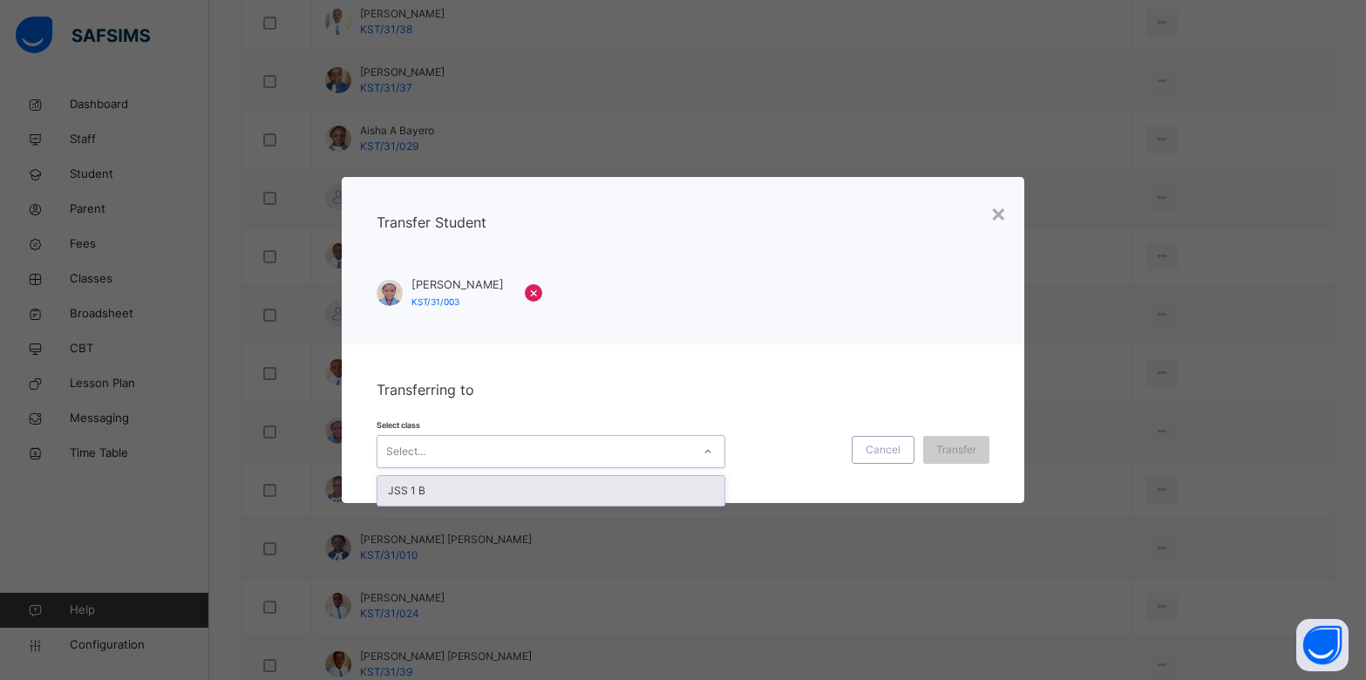
click at [472, 485] on div "JSS 1 B" at bounding box center [550, 491] width 347 height 30
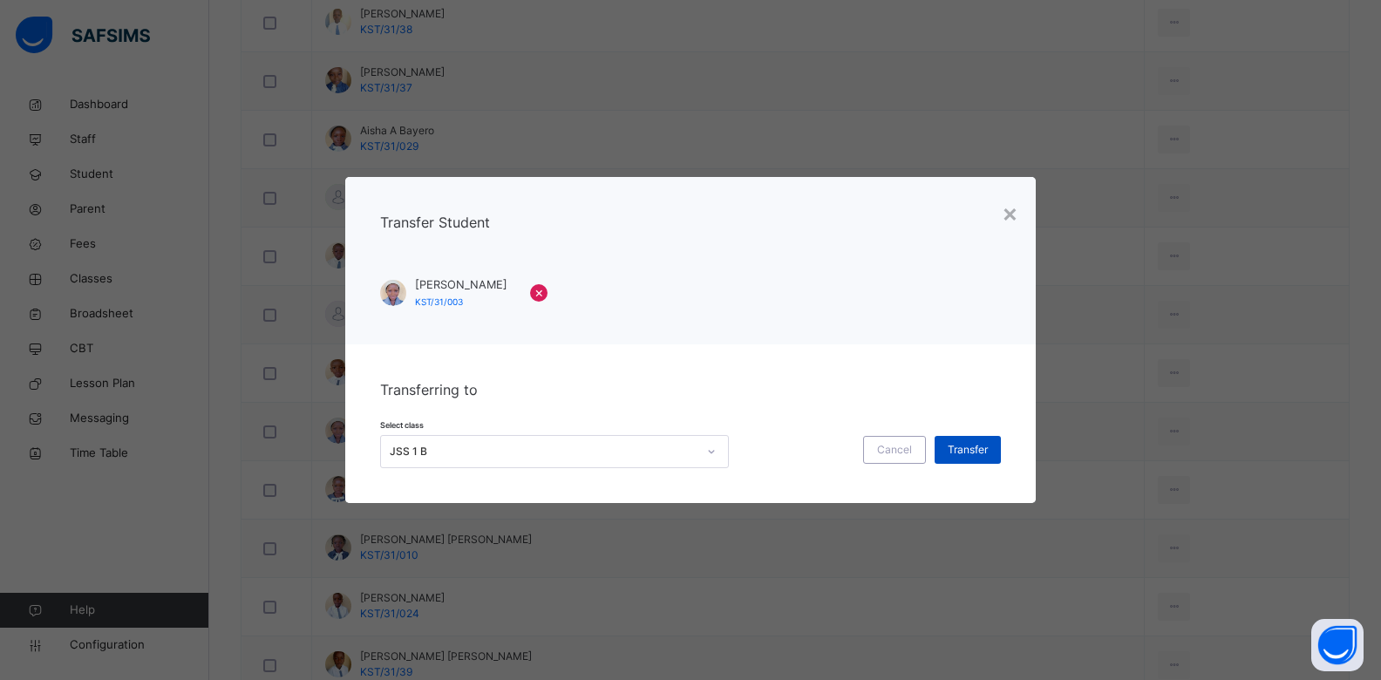
click at [953, 445] on span "Transfer" at bounding box center [967, 450] width 40 height 16
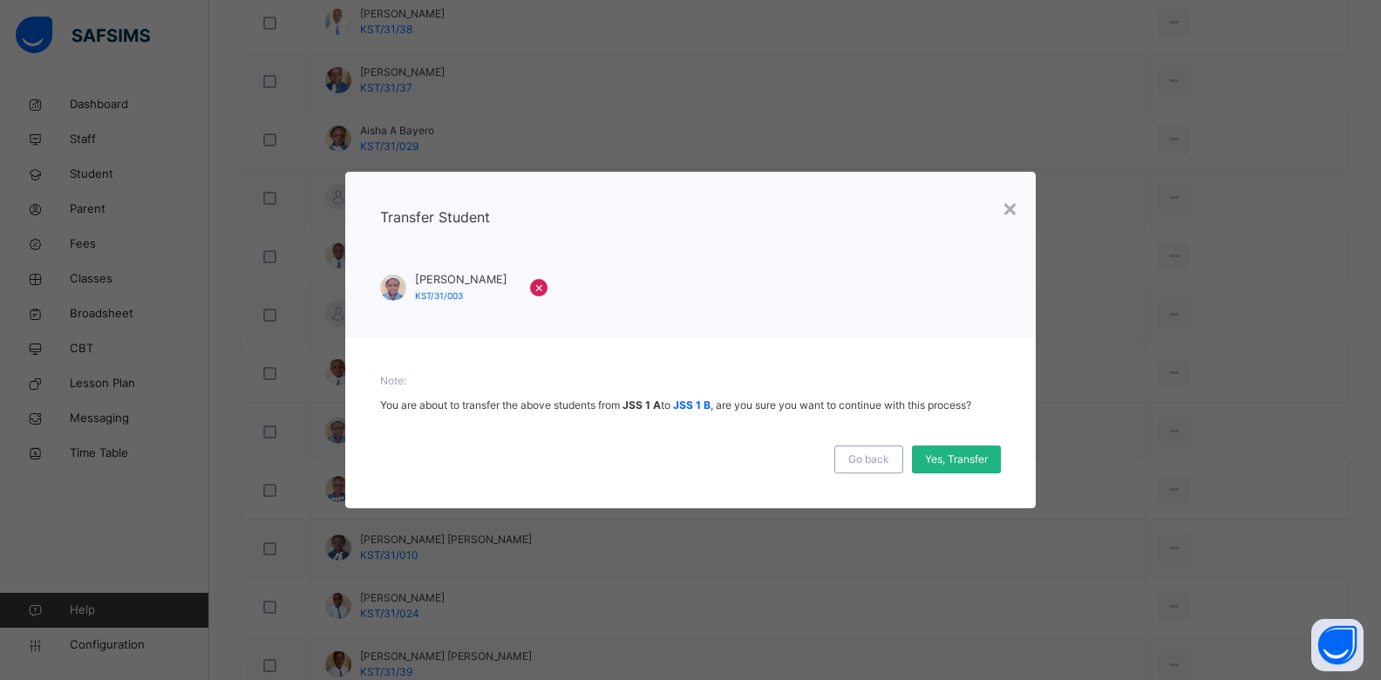
click at [960, 456] on span "Yes, Transfer" at bounding box center [956, 459] width 63 height 16
